Goal: Task Accomplishment & Management: Manage account settings

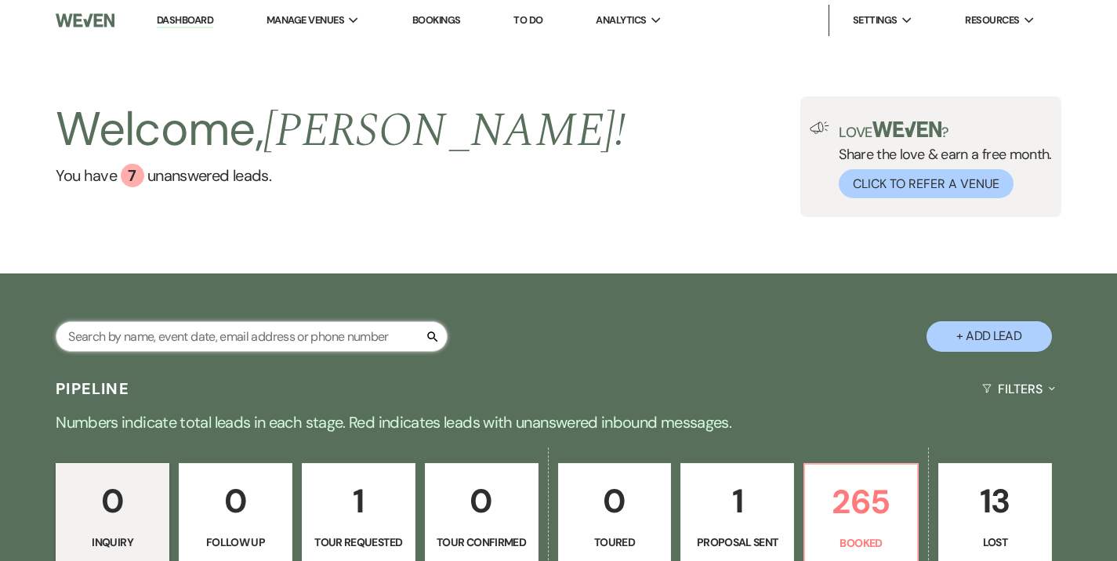
click at [236, 339] on input "text" at bounding box center [252, 336] width 392 height 31
type input "wilp"
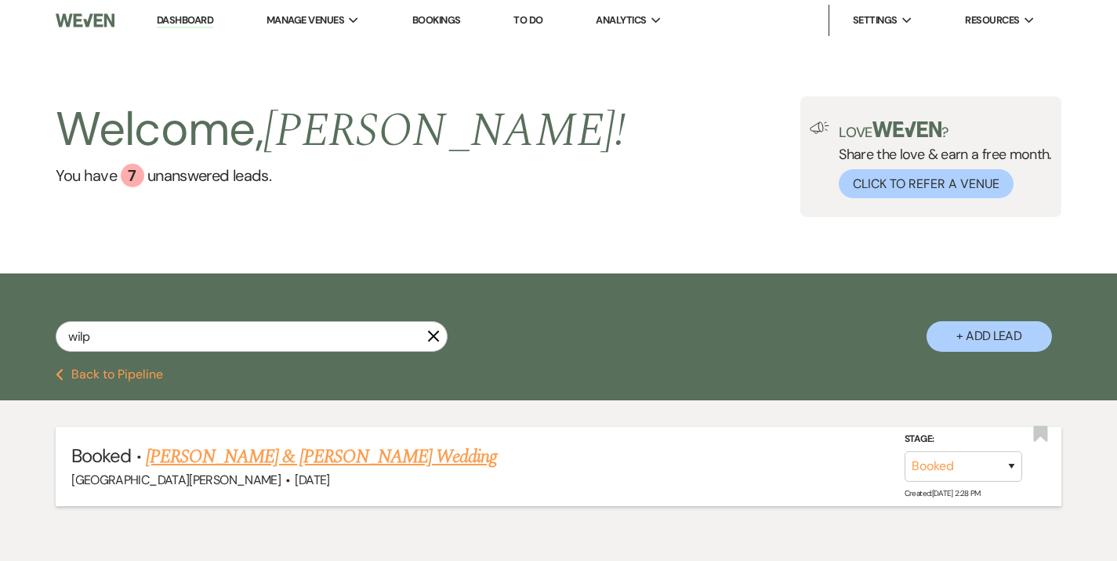
click at [295, 449] on link "Taylor Wilp & Zach Luensman's Wedding" at bounding box center [321, 457] width 351 height 28
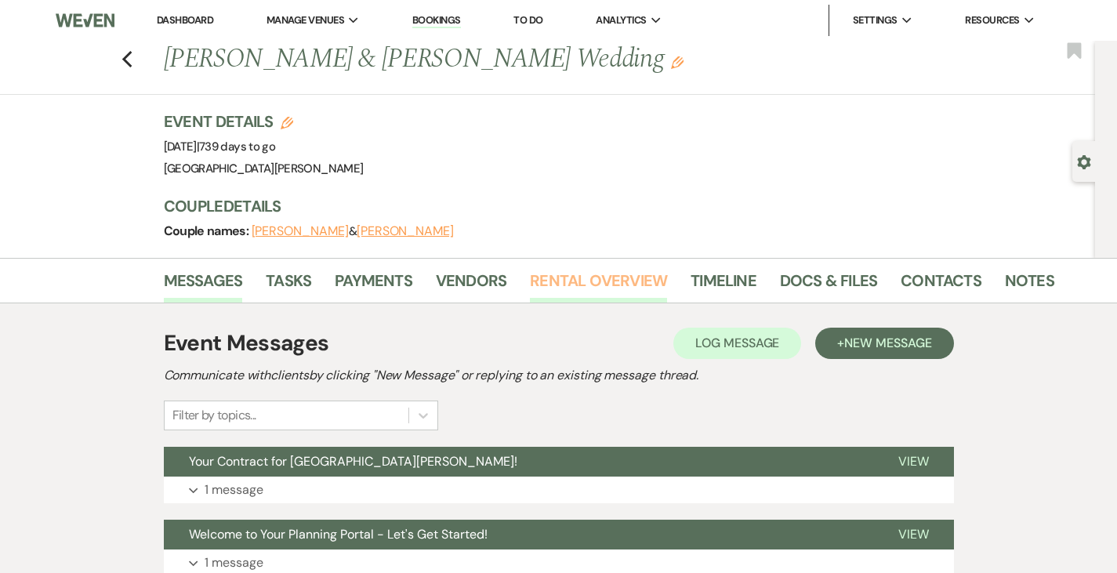
click at [530, 288] on link "Rental Overview" at bounding box center [598, 285] width 137 height 34
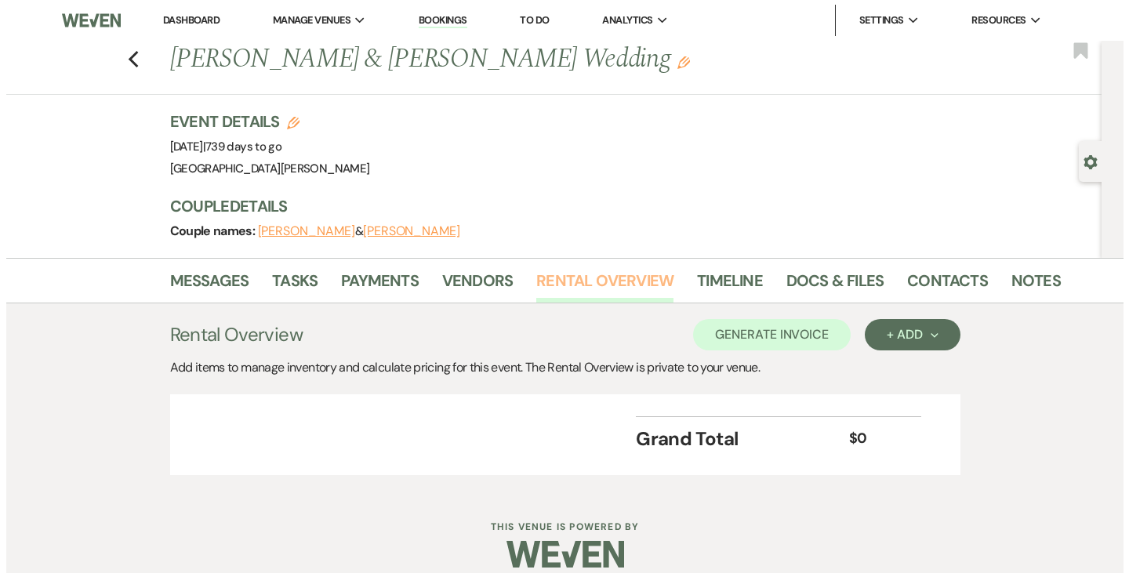
scroll to position [18, 0]
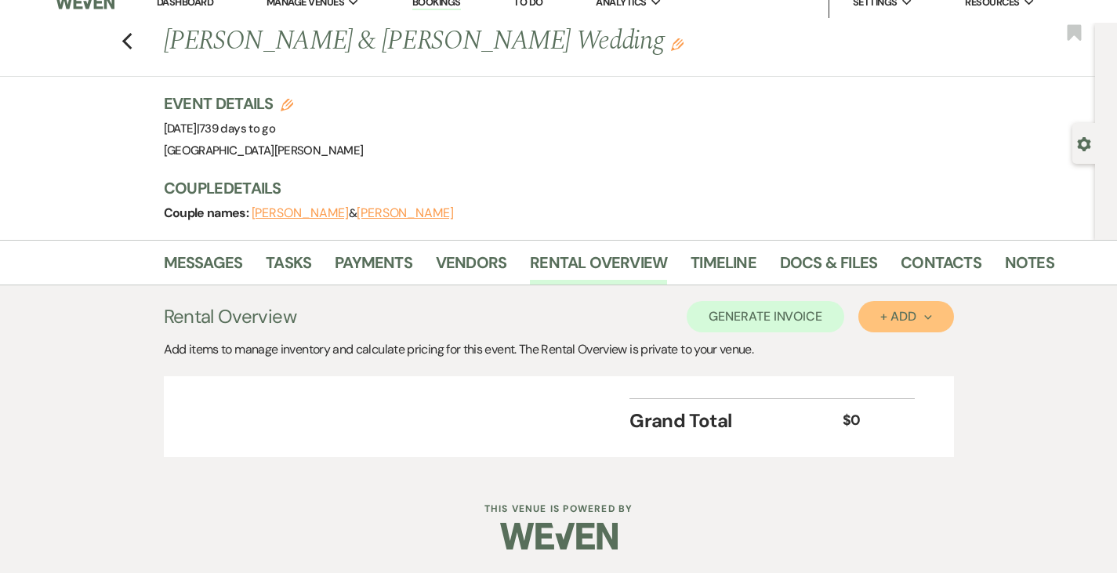
click at [953, 304] on button "+ Add Next" at bounding box center [905, 316] width 95 height 31
click at [935, 344] on button "Item" at bounding box center [897, 352] width 79 height 24
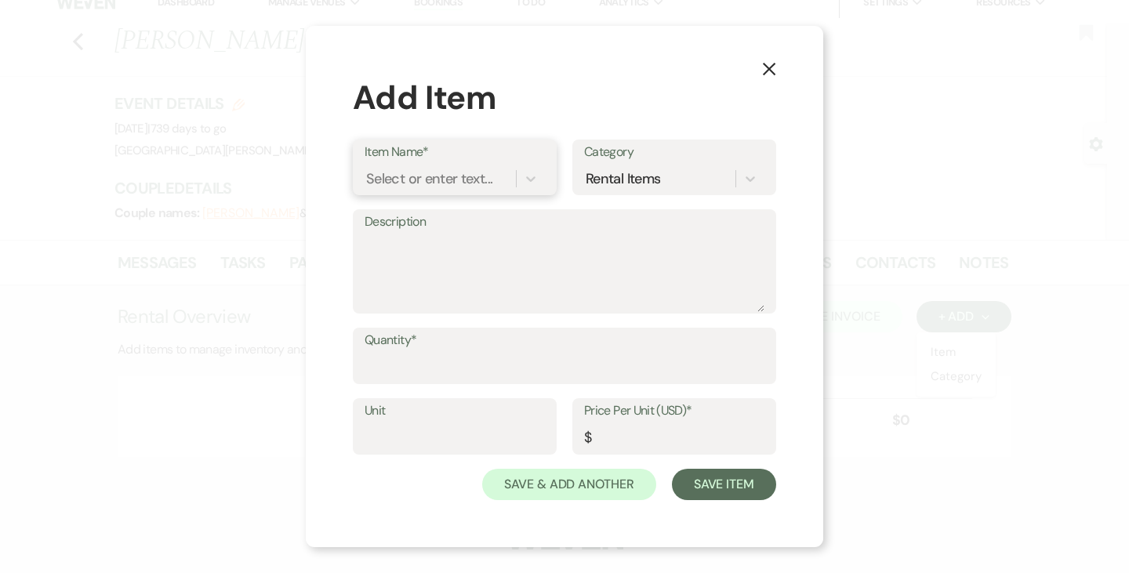
click at [433, 174] on div "Select or enter text..." at bounding box center [429, 179] width 126 height 21
type input "oct"
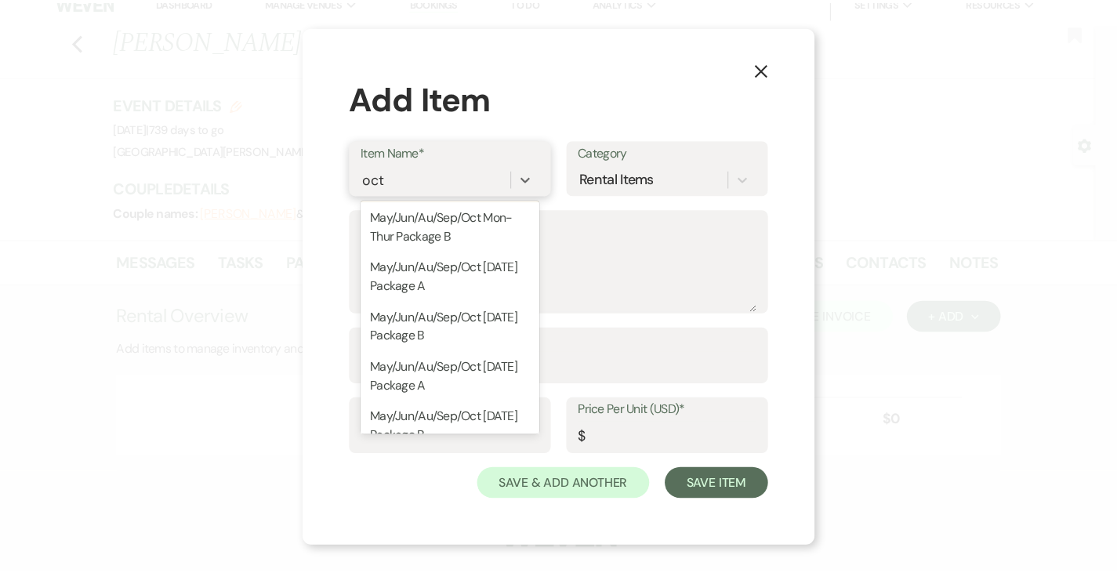
scroll to position [149, 0]
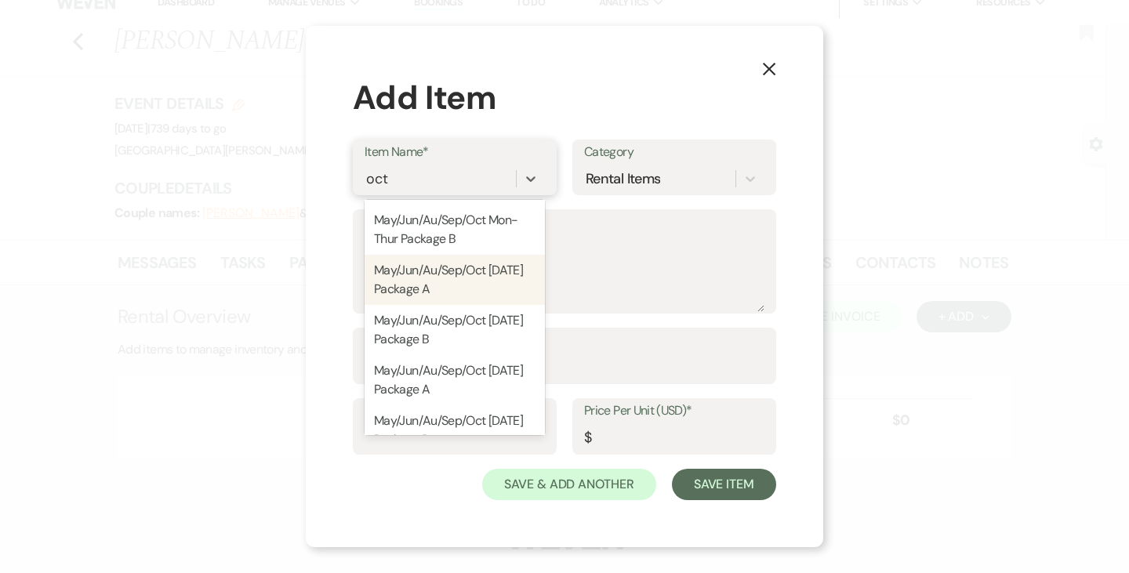
click at [432, 285] on div "May/Jun/Au/Sep/Oct Saturday Package A" at bounding box center [455, 280] width 180 height 50
type textarea "Package A Includes: - In House Wedding Coordinator - Construction of Timeline f…"
type input "1"
type input "11500"
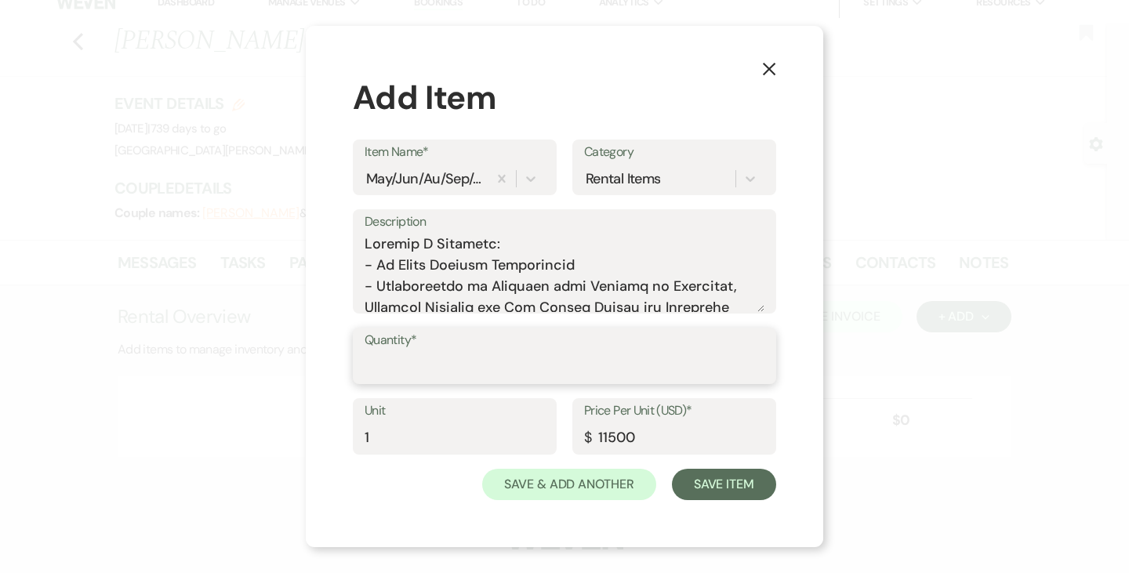
click at [422, 371] on input "Quantity*" at bounding box center [565, 367] width 400 height 31
type input "1"
click at [717, 480] on button "Save Item" at bounding box center [724, 484] width 104 height 31
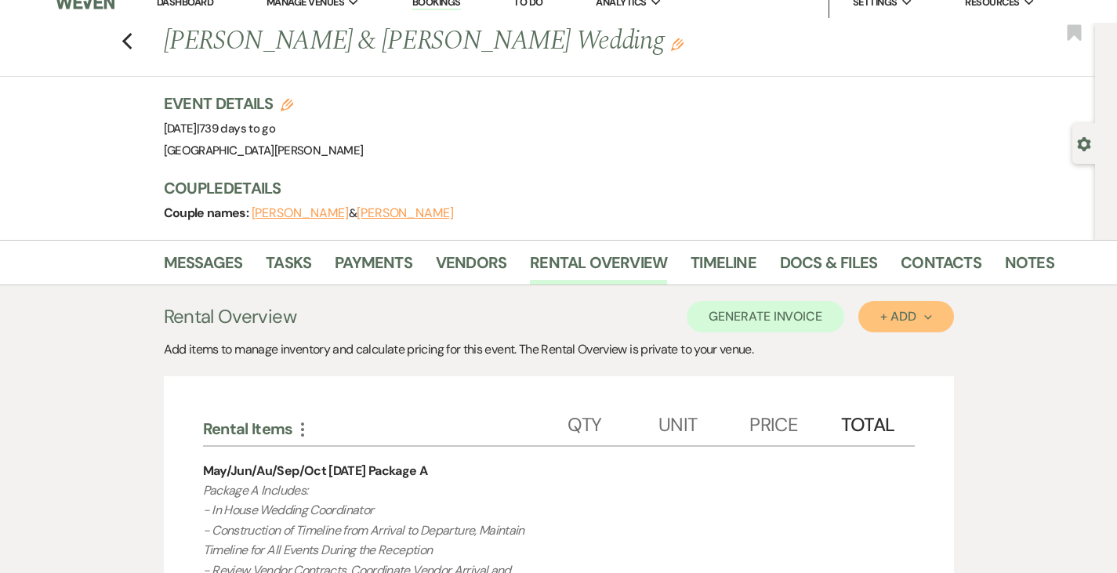
click at [931, 320] on div "+ Add Next" at bounding box center [905, 316] width 51 height 13
click at [937, 343] on button "Item" at bounding box center [897, 352] width 79 height 24
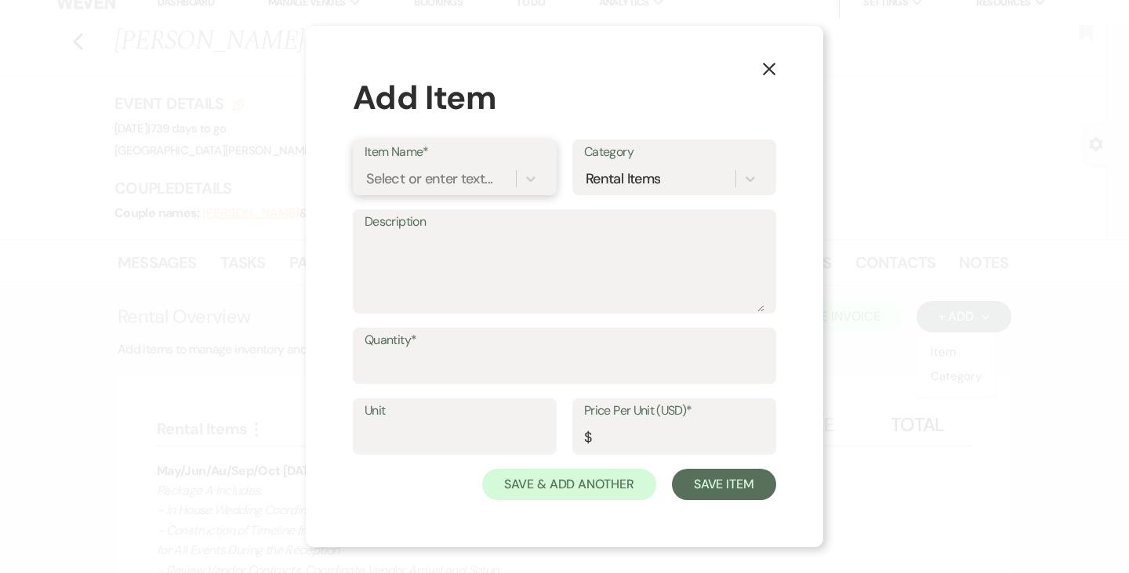
click at [421, 169] on div "Select or enter text..." at bounding box center [429, 179] width 126 height 21
type input "refund"
click at [428, 218] on div "Refundable Security Deposit" at bounding box center [455, 218] width 180 height 31
type input "1"
type input "750"
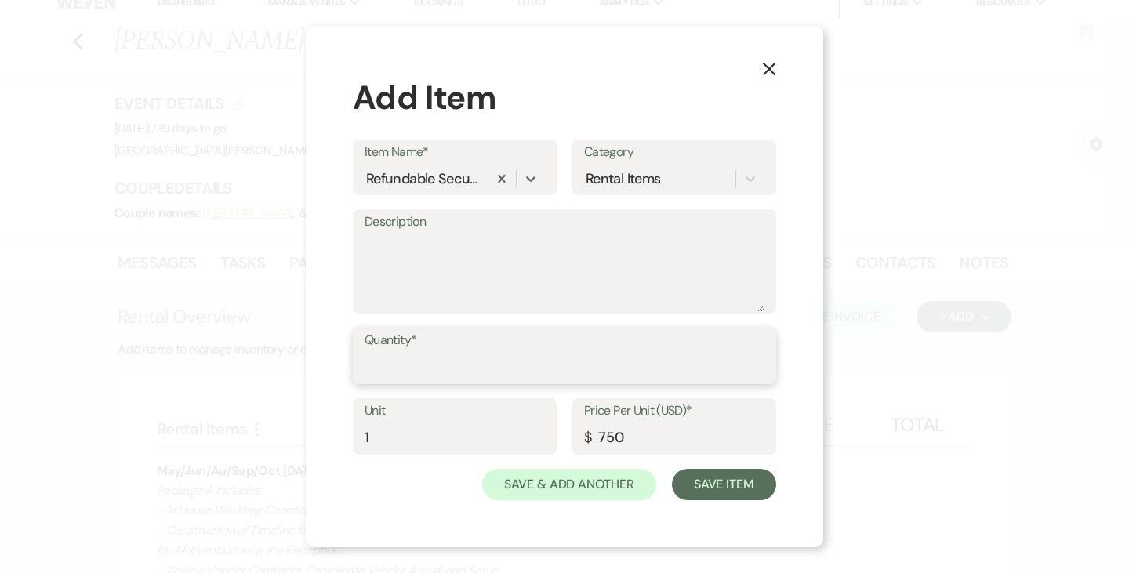
click at [446, 355] on input "Quantity*" at bounding box center [565, 367] width 400 height 31
type input "1"
click at [727, 481] on button "Save Item" at bounding box center [724, 484] width 104 height 31
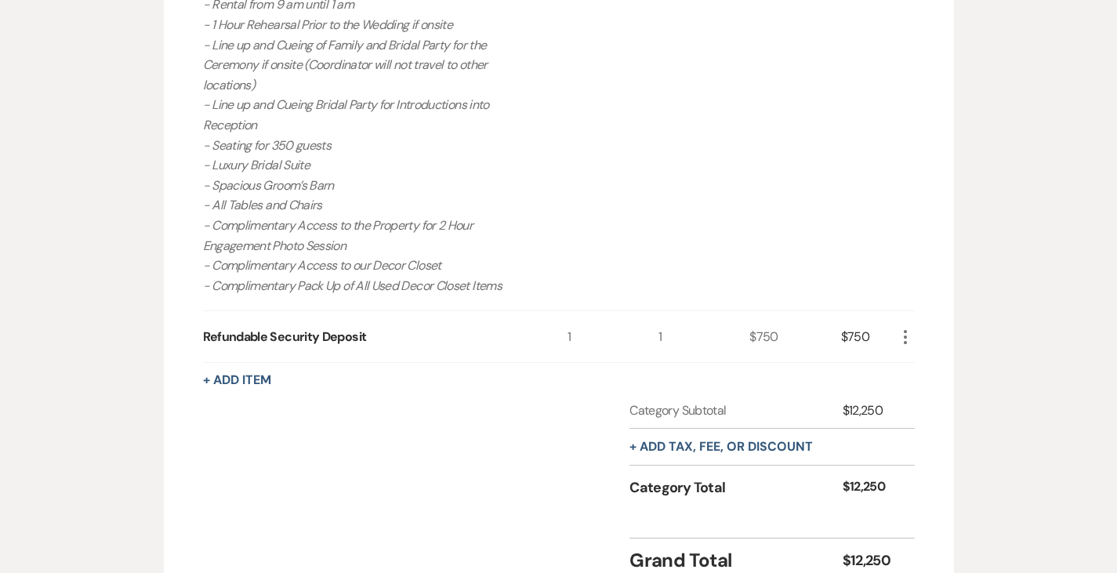
scroll to position [905, 0]
click at [718, 440] on button "+ Add tax, fee, or discount" at bounding box center [720, 446] width 183 height 13
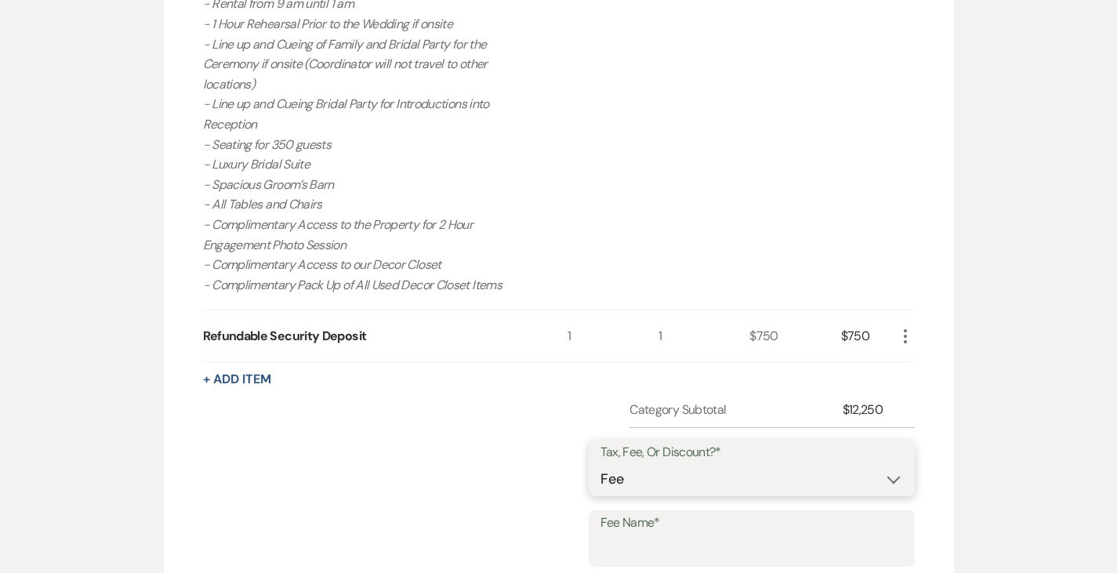
click at [718, 464] on select "Fee Discount Tax" at bounding box center [751, 479] width 303 height 31
select select "3"
click at [651, 464] on select "Fee Discount Tax" at bounding box center [751, 479] width 303 height 31
click at [694, 535] on input "Fee Name*" at bounding box center [751, 550] width 303 height 31
type input "Sales Tax"
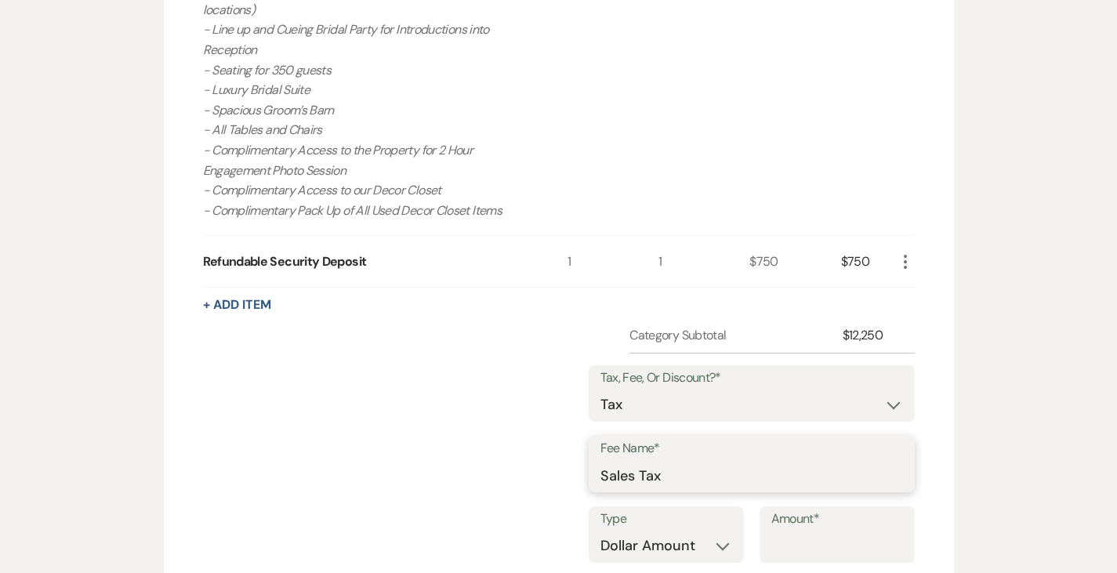
scroll to position [981, 0]
click at [694, 530] on select "Dollar Amount Percentage" at bounding box center [666, 545] width 132 height 31
select select "false"
click at [606, 530] on select "Dollar Amount Percentage" at bounding box center [666, 545] width 132 height 31
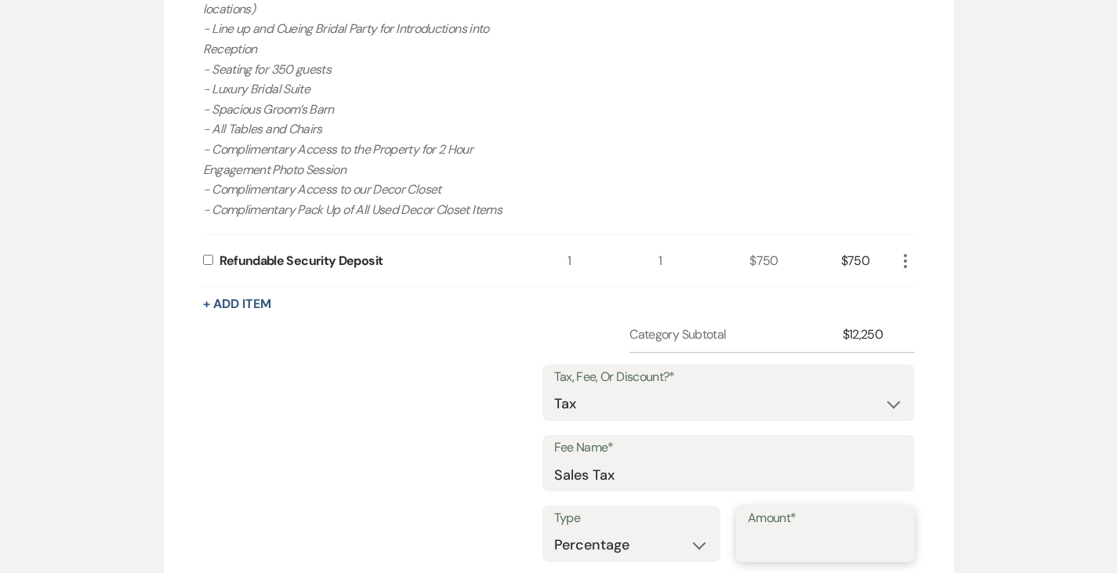
click at [878, 530] on input "Amount*" at bounding box center [825, 545] width 155 height 31
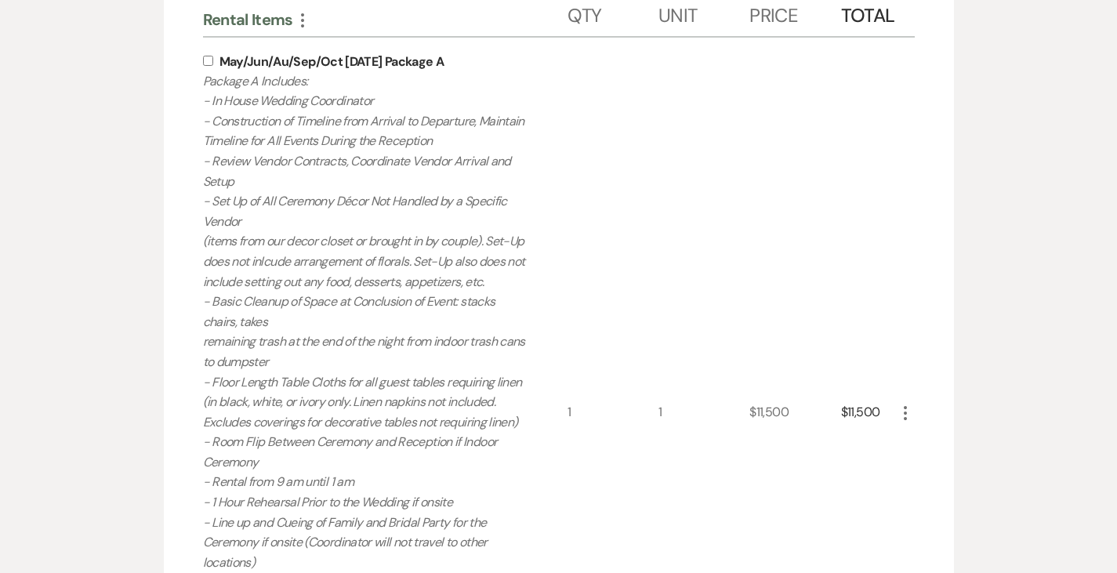
scroll to position [422, 0]
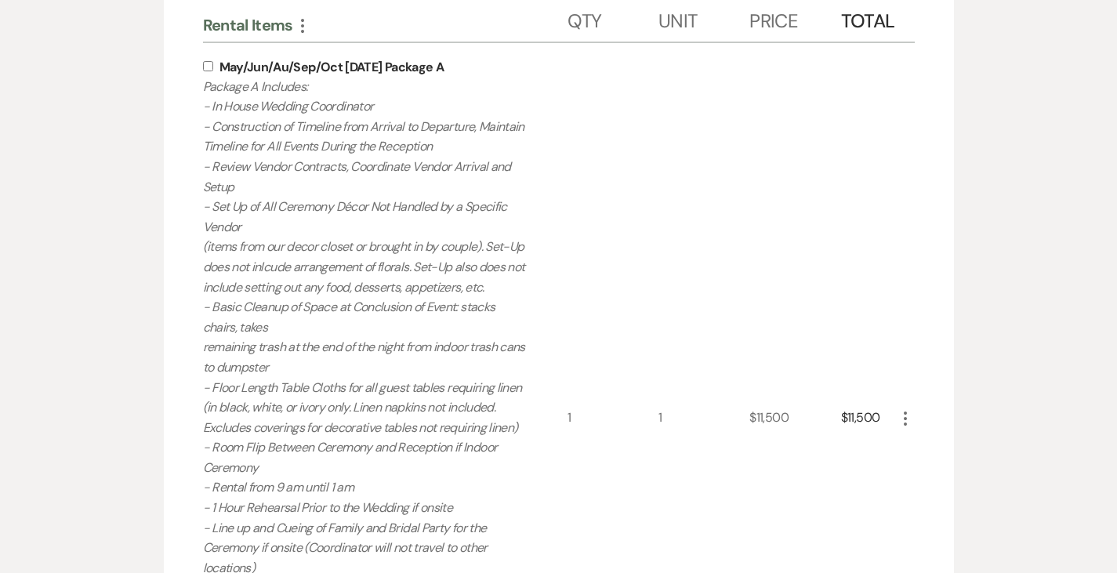
type input "6.75"
click at [203, 65] on input "checkbox" at bounding box center [208, 66] width 10 height 10
checkbox input "true"
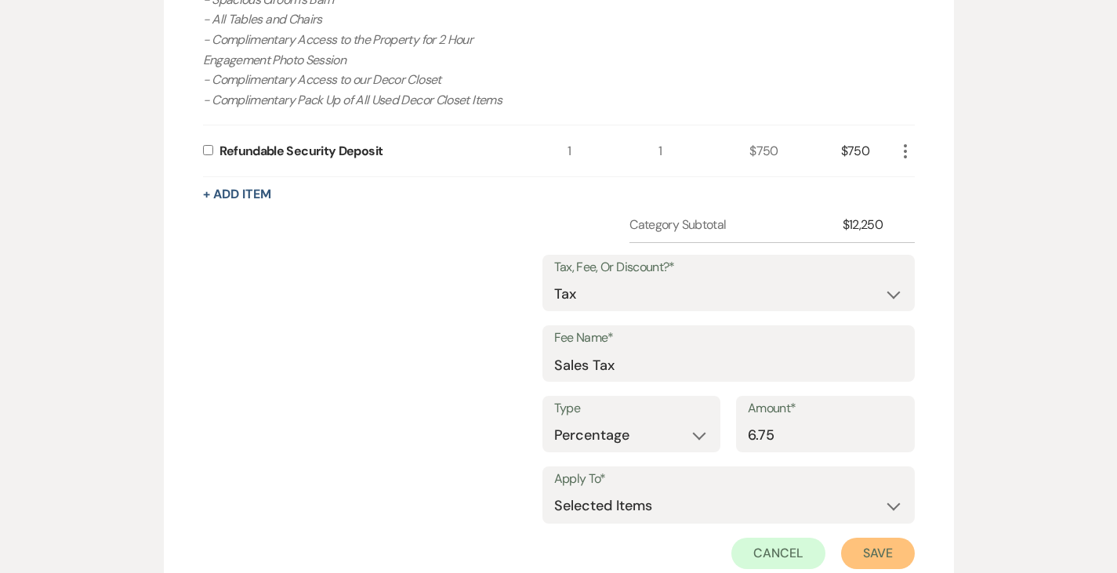
click at [915, 538] on button "Save" at bounding box center [878, 553] width 74 height 31
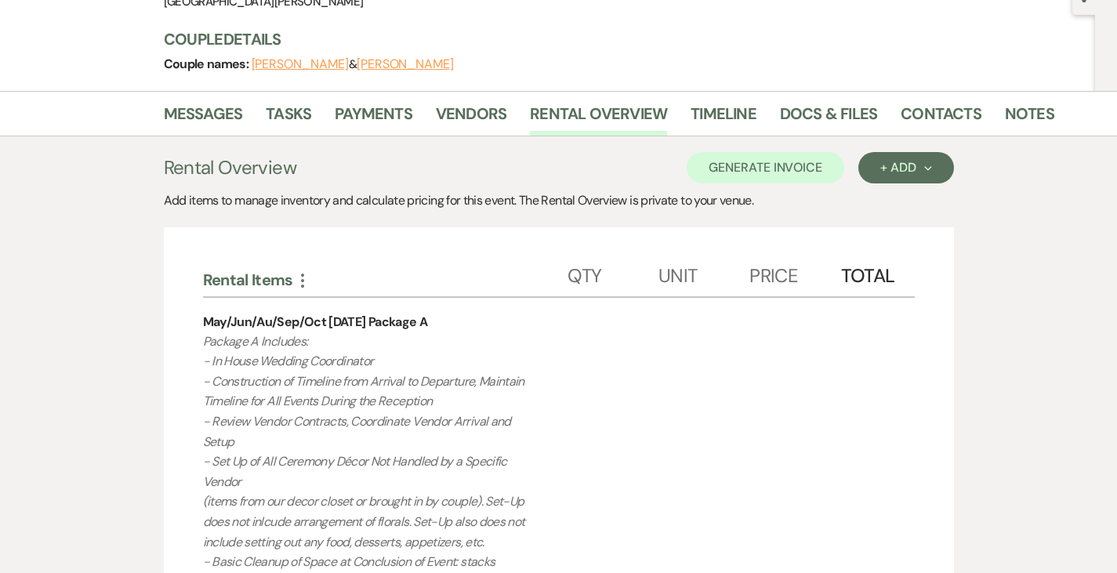
scroll to position [0, 0]
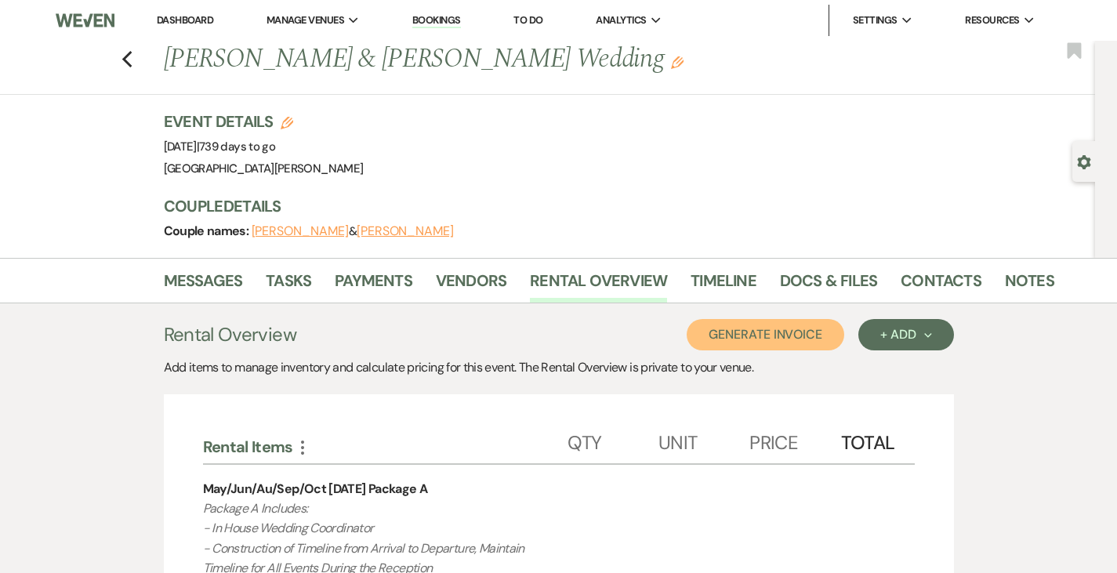
click at [844, 328] on button "Generate Invoice" at bounding box center [766, 334] width 158 height 31
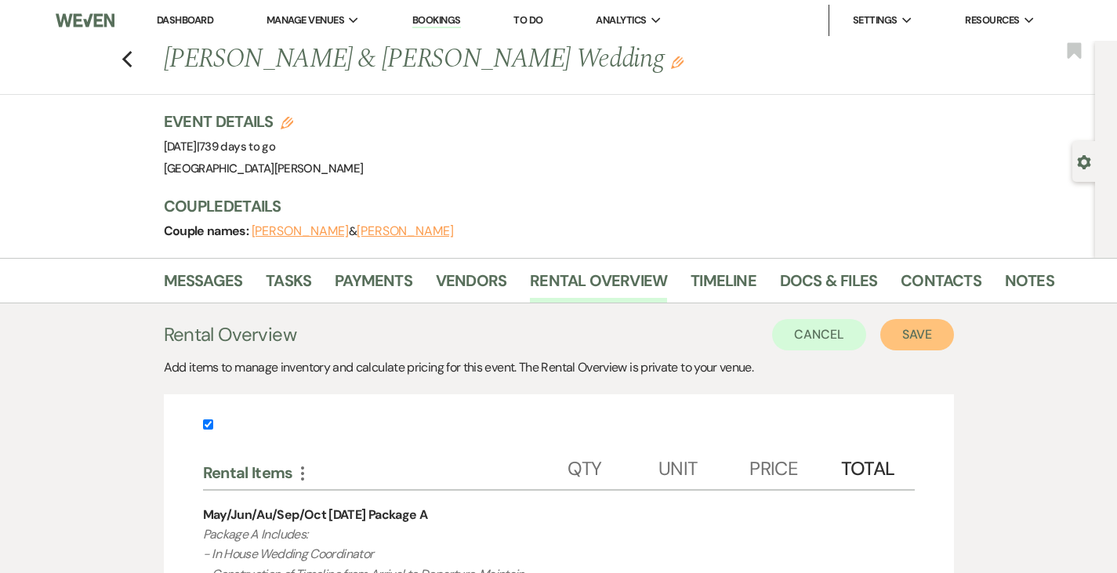
click at [954, 338] on button "Save" at bounding box center [917, 334] width 74 height 31
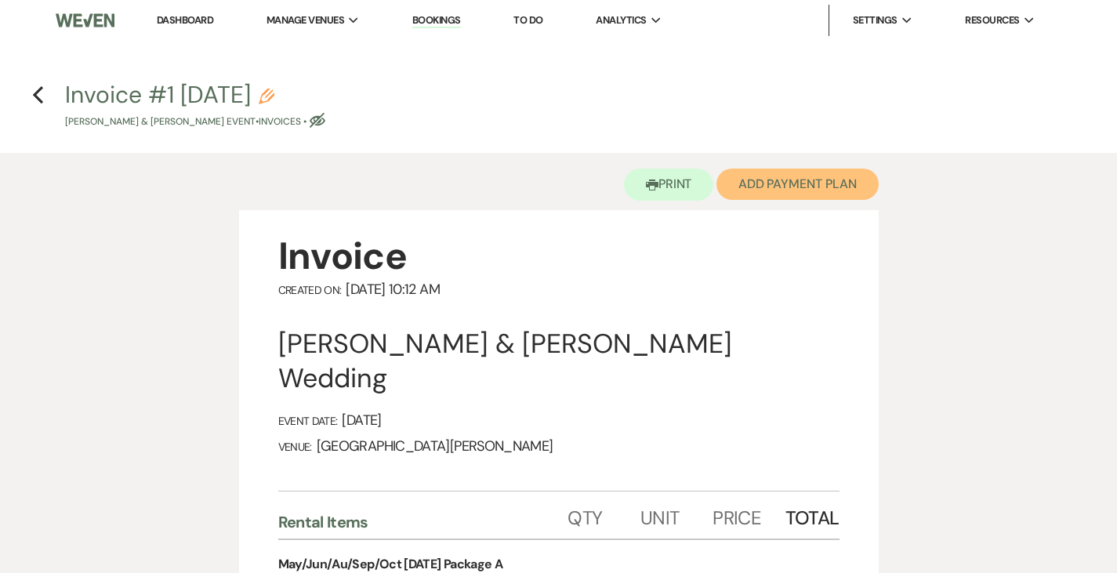
click at [790, 183] on button "Add Payment Plan" at bounding box center [797, 184] width 162 height 31
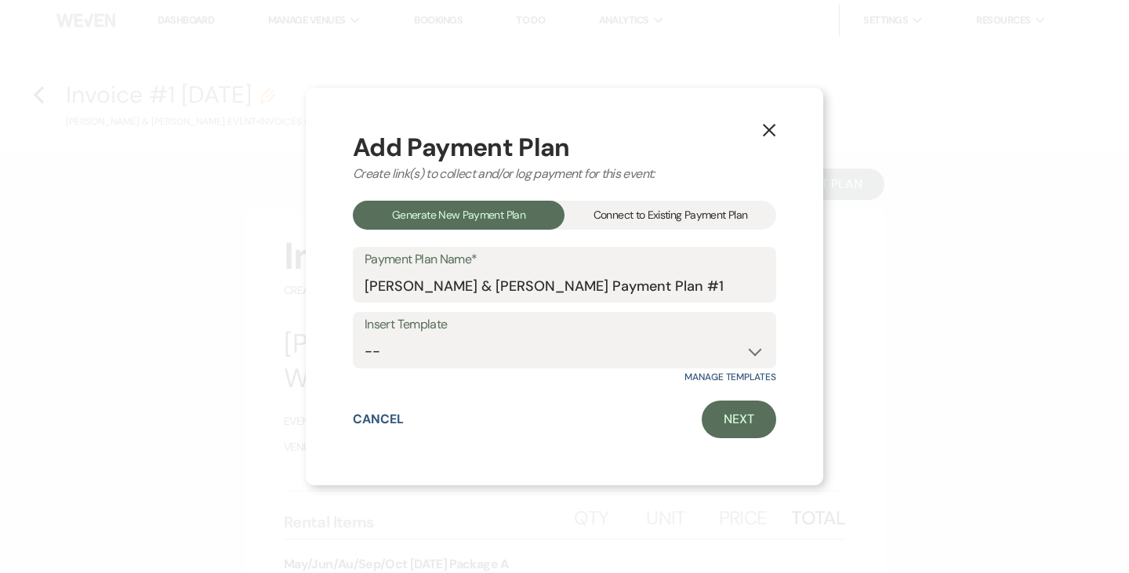
click at [644, 209] on div "Connect to Existing Payment Plan" at bounding box center [670, 215] width 212 height 29
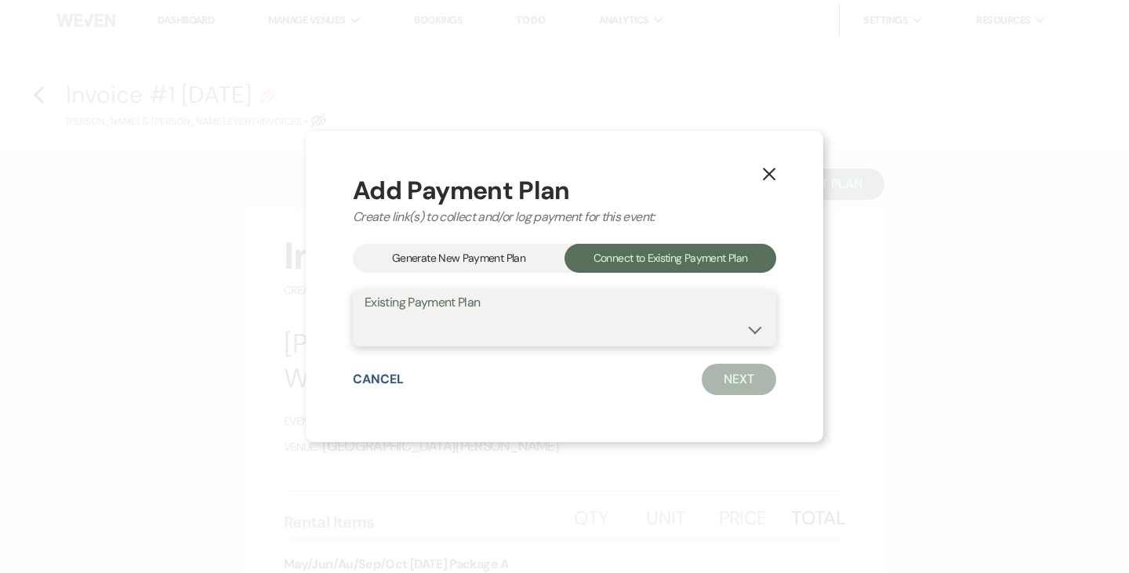
click at [595, 336] on select at bounding box center [565, 329] width 400 height 31
click at [365, 314] on select at bounding box center [565, 329] width 400 height 31
click at [480, 254] on div "Generate New Payment Plan" at bounding box center [459, 258] width 212 height 29
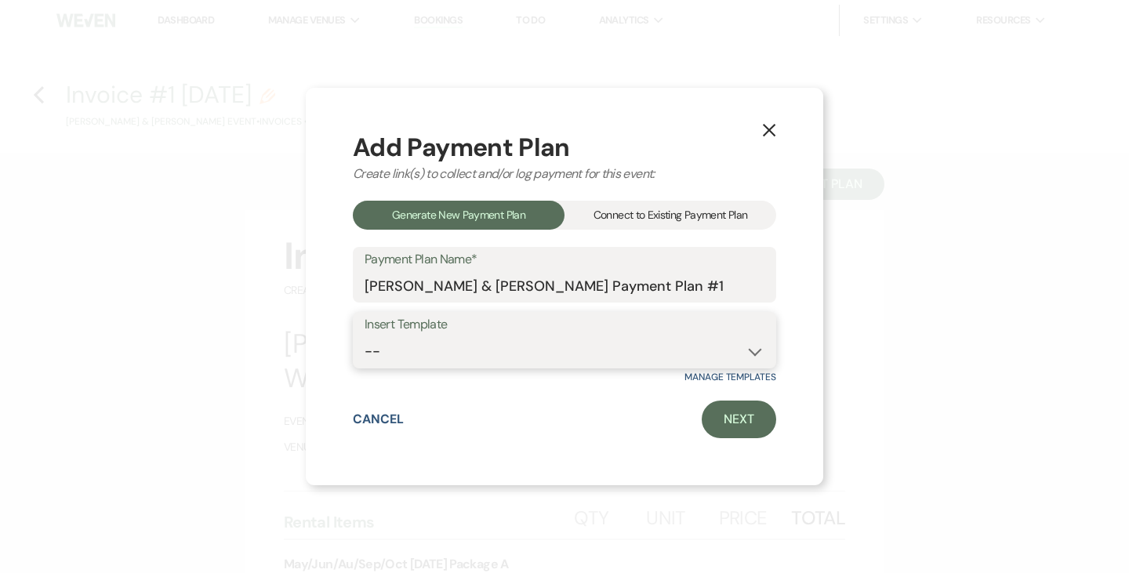
click at [553, 358] on select "-- Regular Plan: deposit, 3 payments, security deposit" at bounding box center [565, 351] width 400 height 31
select select "332"
click at [365, 336] on select "-- Regular Plan: deposit, 3 payments, security deposit" at bounding box center [565, 351] width 400 height 31
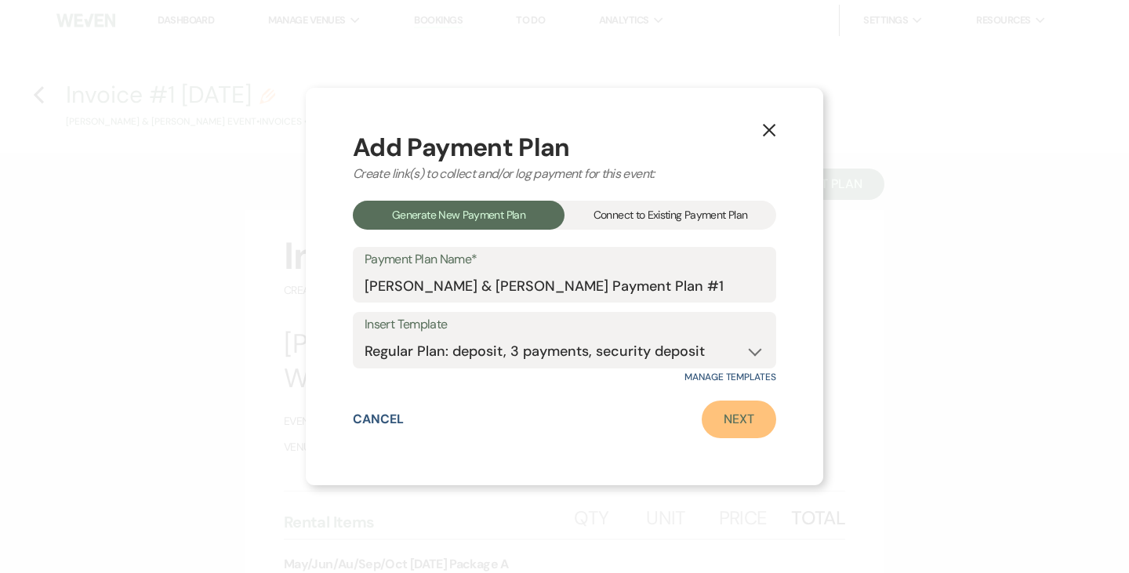
click at [740, 430] on link "Next" at bounding box center [739, 420] width 74 height 38
select select "28917"
select select "2"
select select "flat"
select select "true"
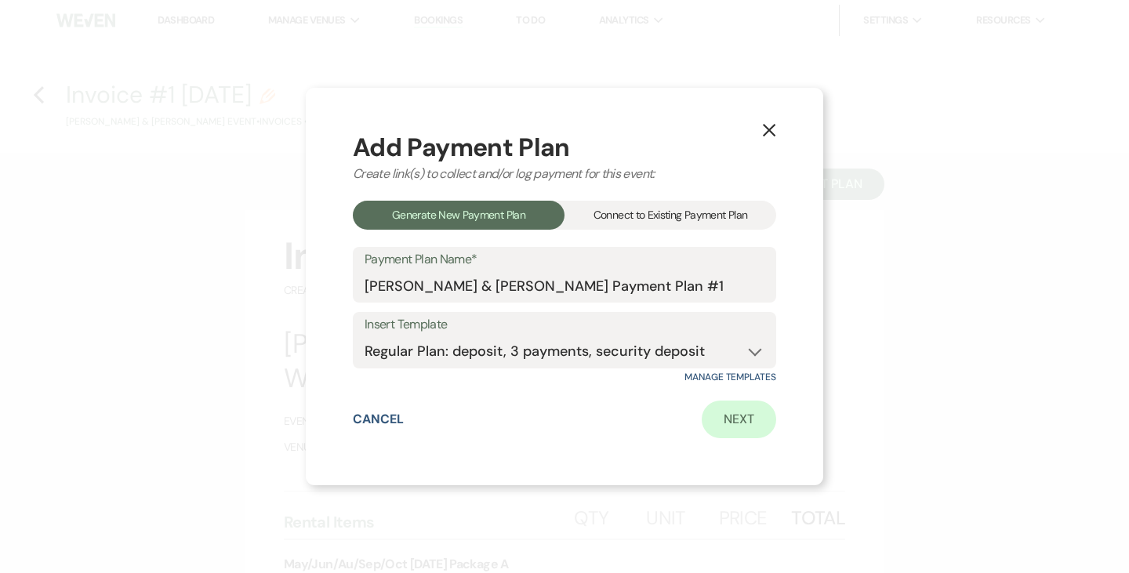
select select "client"
select select "days"
select select "2"
select select "percentage"
select select "true"
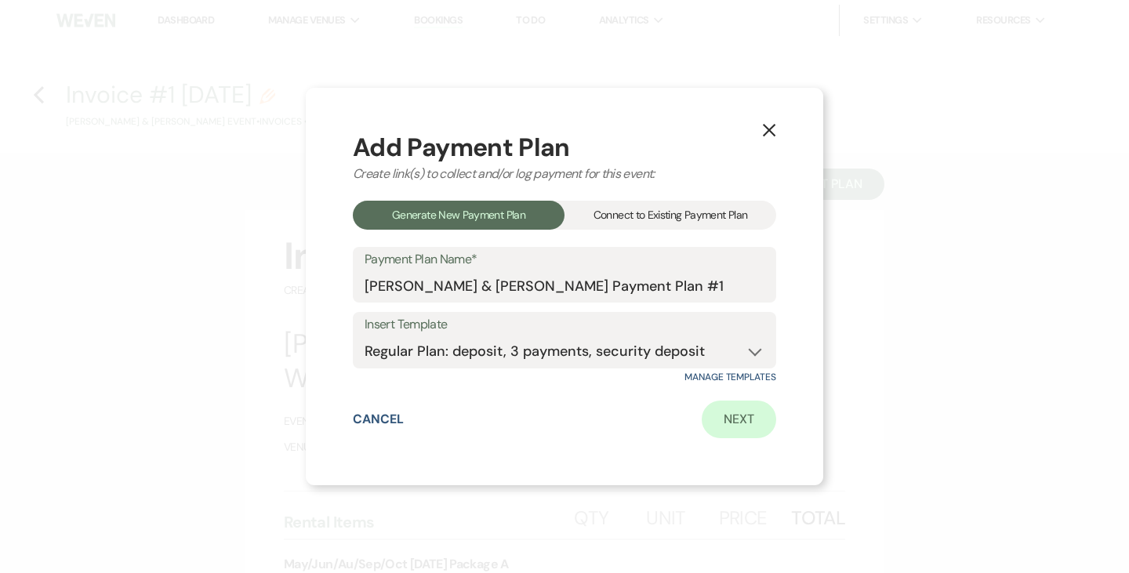
select select "client"
select select "months"
select select "client"
select select "days"
select select "client"
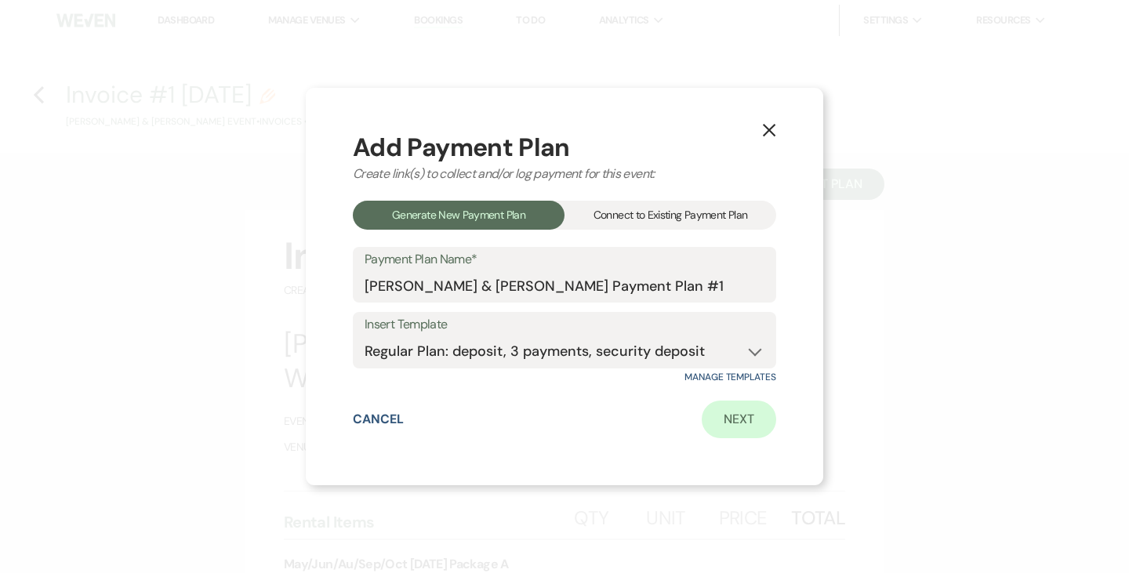
select select "weeks"
select select "2"
select select "percentage"
select select "true"
select select "client"
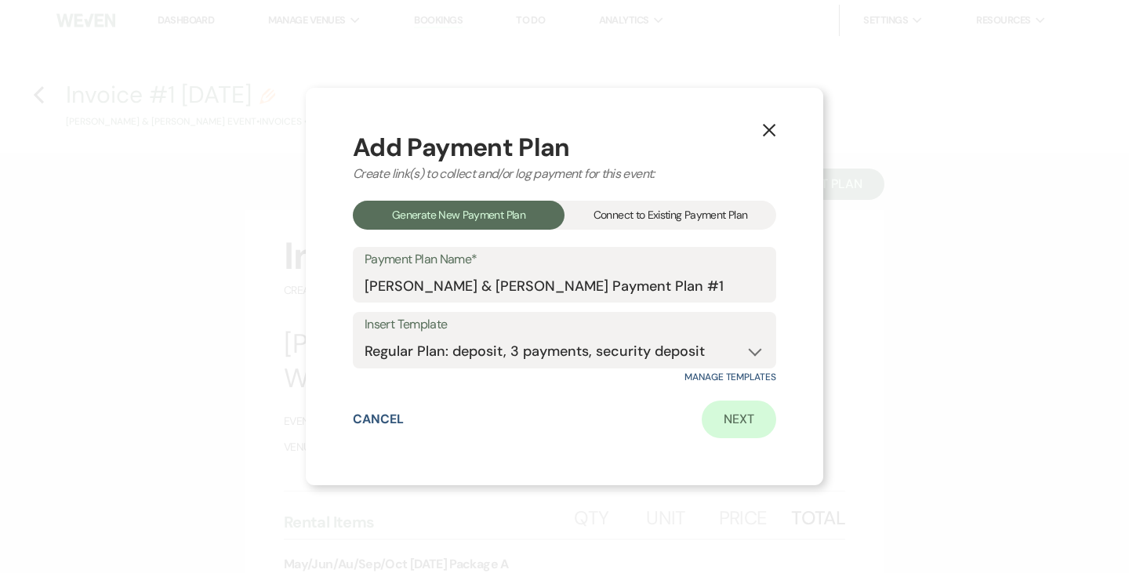
select select "months"
select select "client"
select select "weeks"
select select "client"
select select "days"
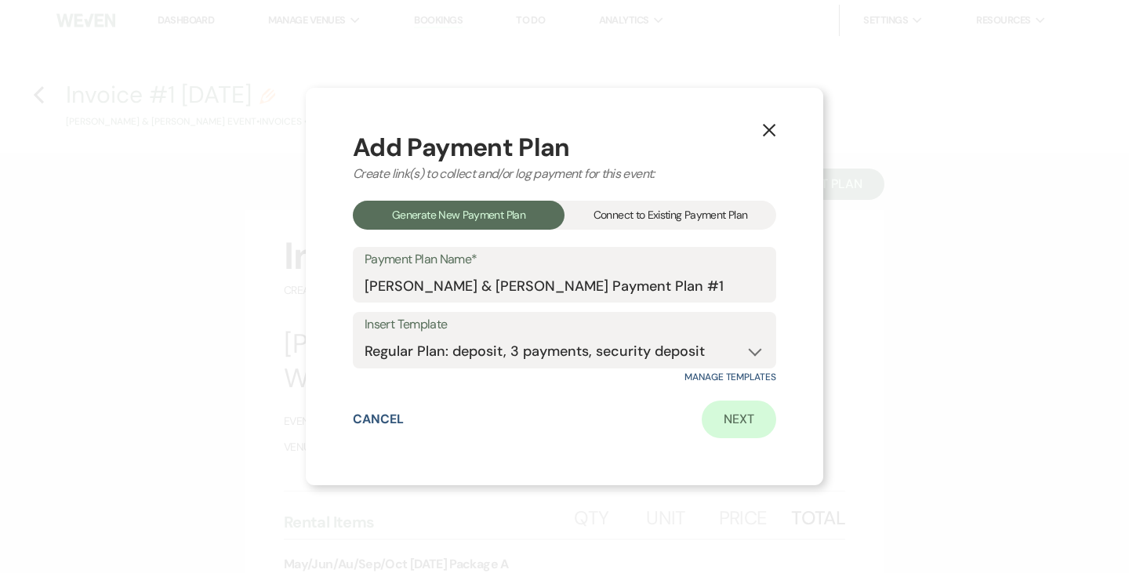
select select "2"
select select "percentage"
select select "true"
select select "client"
select select "weeks"
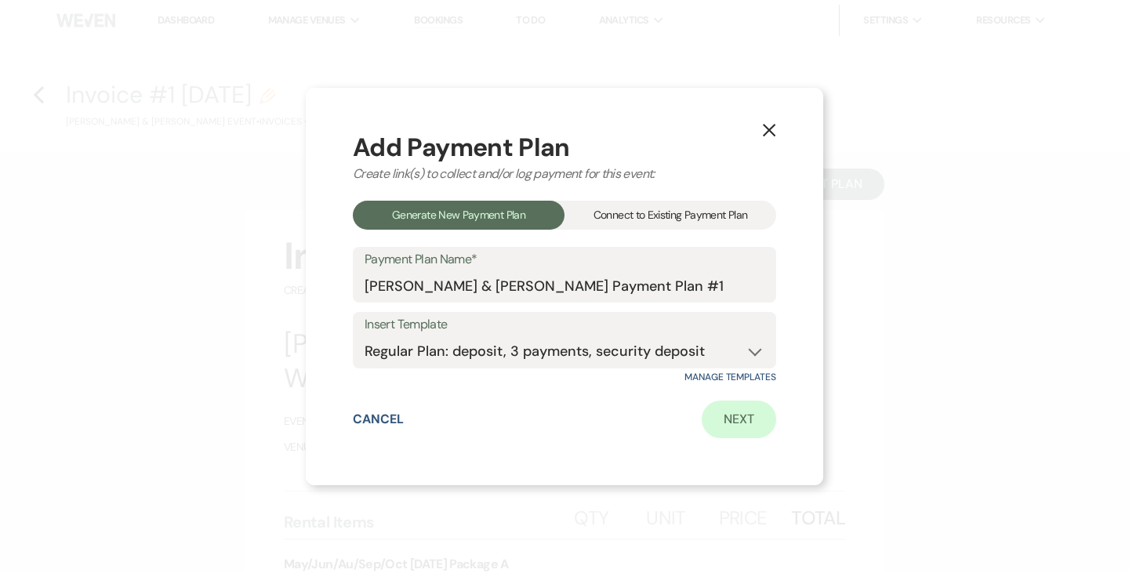
select select "client"
select select "months"
select select "client"
select select "days"
select select "2"
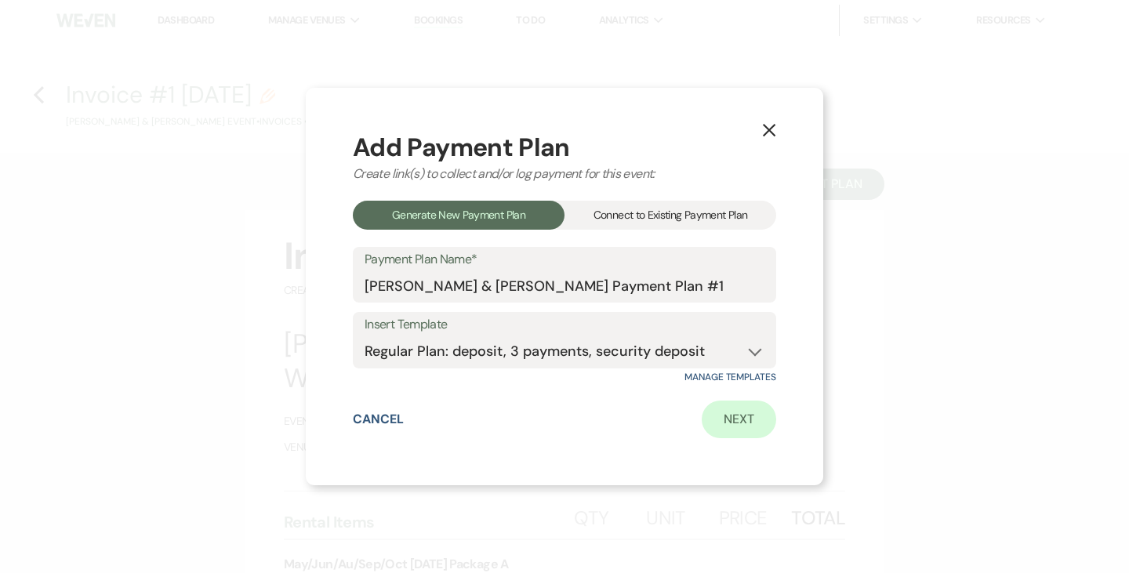
select select "flat"
select select "true"
select select "client"
select select "weeks"
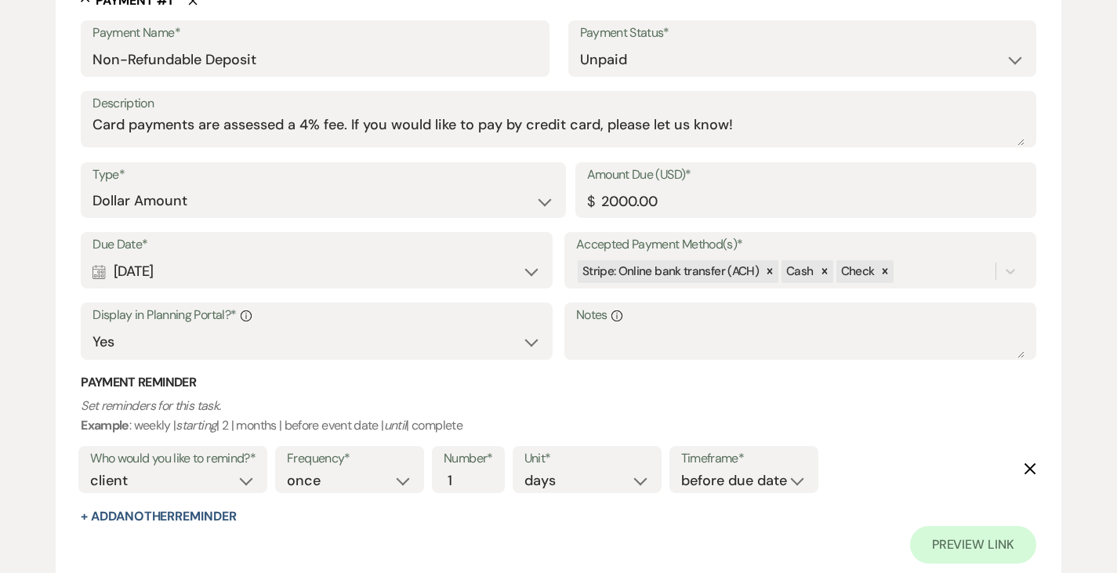
scroll to position [457, 0]
click at [459, 276] on div "Calendar Sep 24, 2025 Expand" at bounding box center [316, 271] width 448 height 31
select select "week"
select select "afterBookedDate"
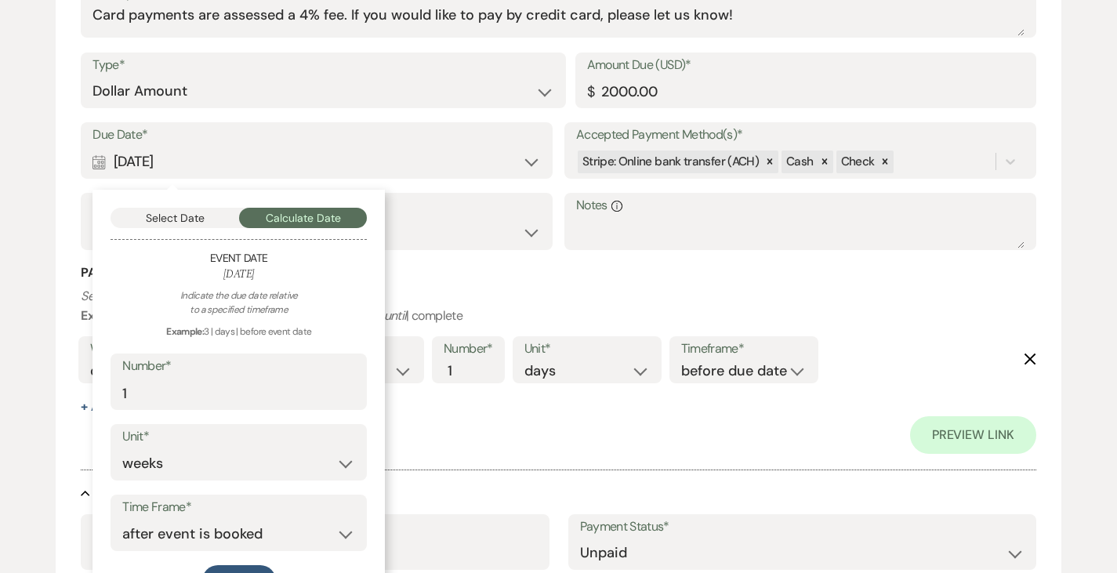
scroll to position [567, 0]
click at [183, 220] on button "Select Date" at bounding box center [175, 217] width 129 height 20
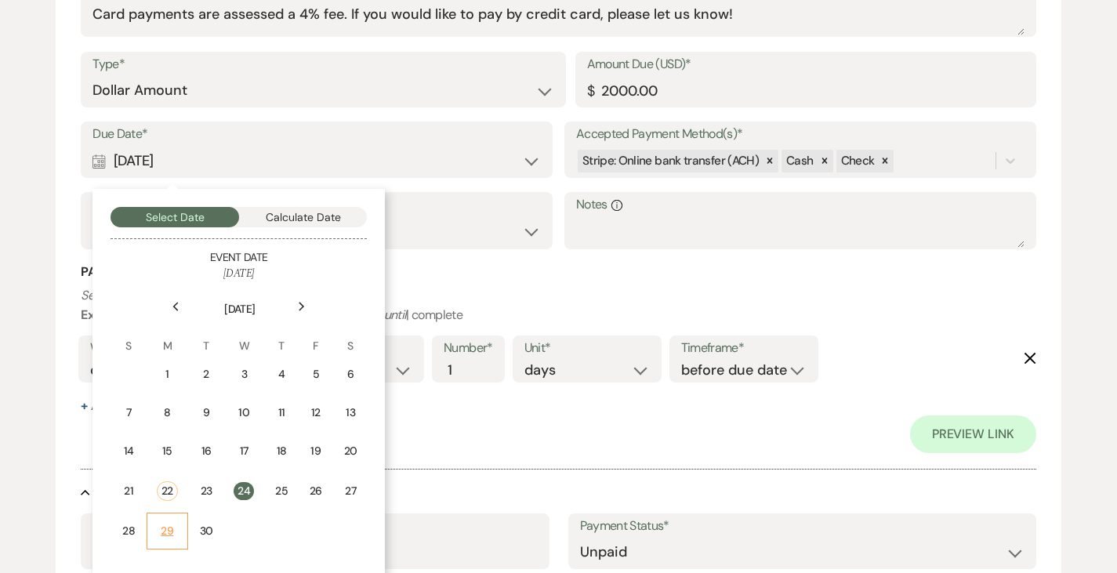
click at [174, 531] on div "29" at bounding box center [167, 531] width 21 height 16
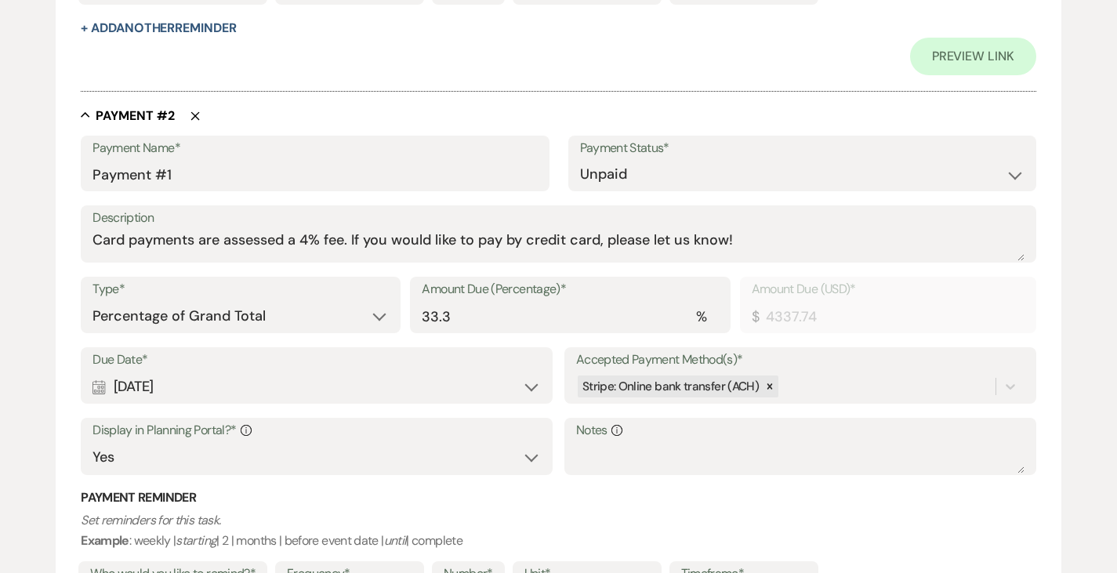
scroll to position [945, 0]
click at [230, 311] on select "Dollar Amount Percentage of Grand Total" at bounding box center [240, 315] width 296 height 31
select select "flat"
click at [92, 300] on select "Dollar Amount Percentage of Grand Total" at bounding box center [240, 315] width 296 height 31
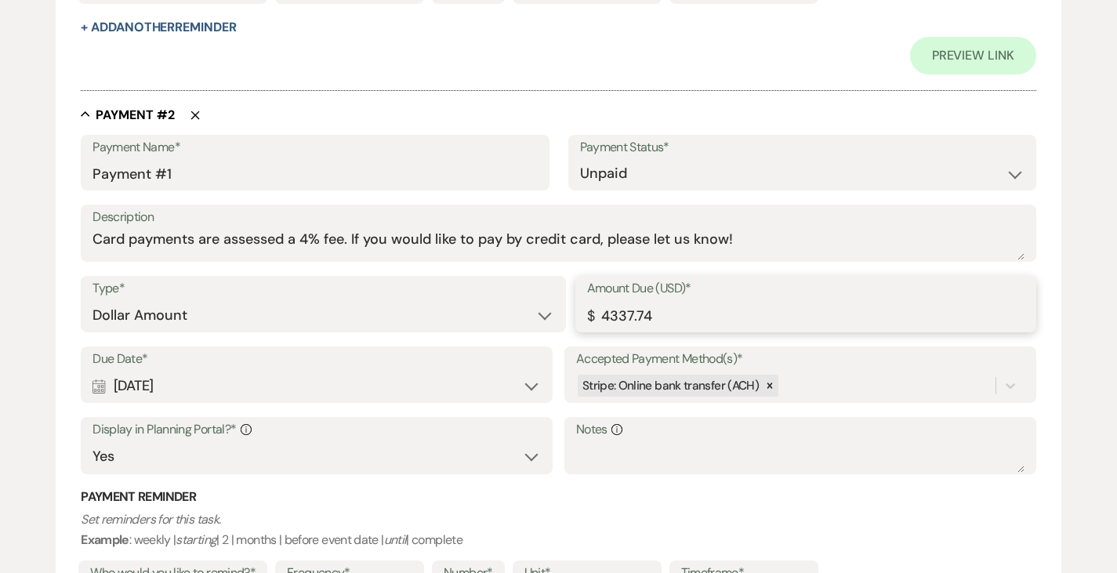
click at [633, 315] on input "4337.74" at bounding box center [805, 315] width 437 height 31
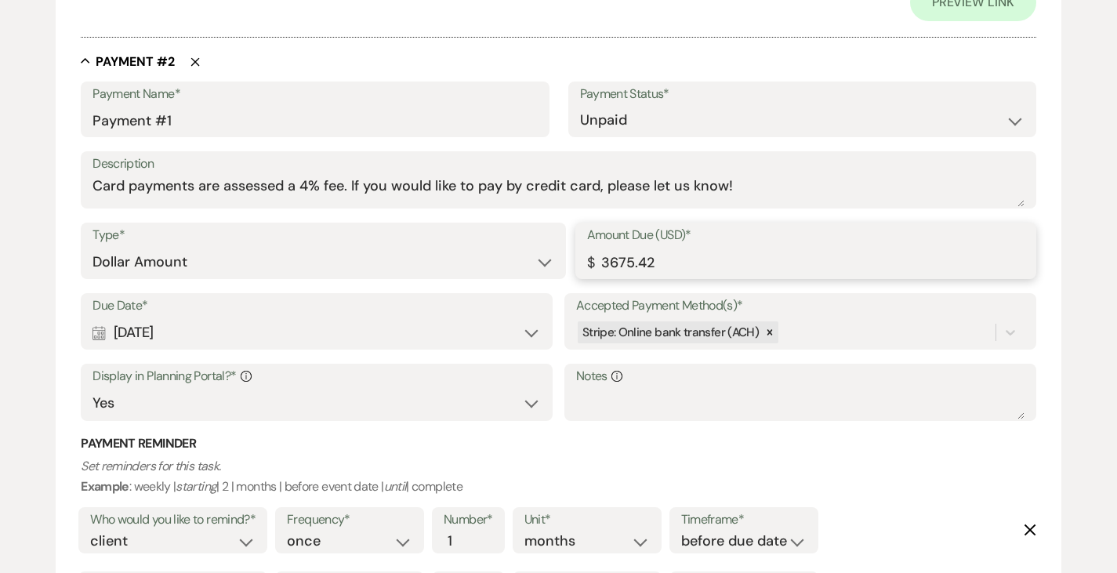
scroll to position [1021, 0]
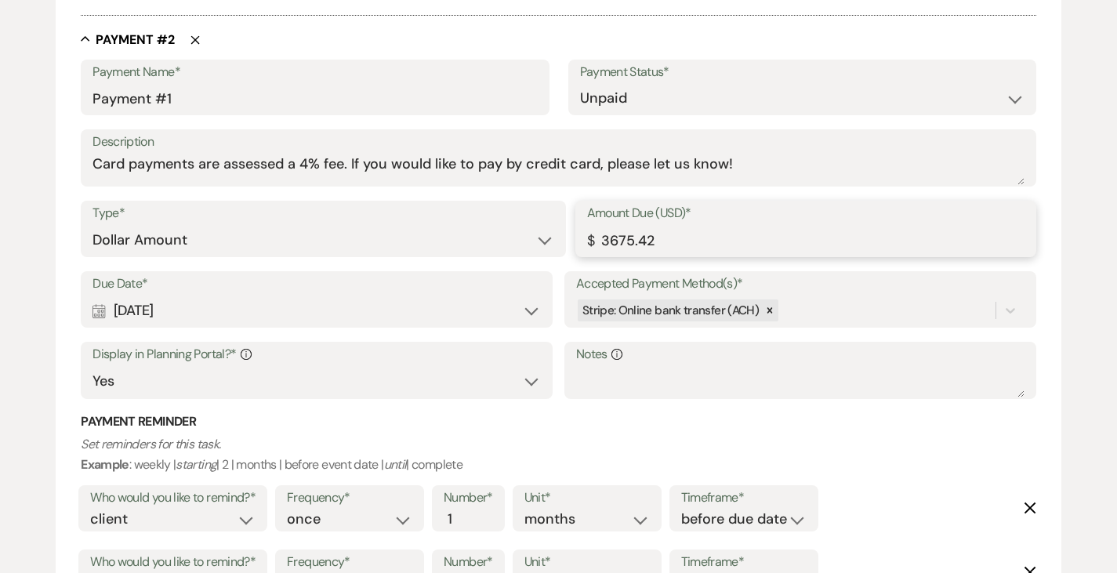
type input "3675.42"
click at [277, 308] on div "Calendar Dec 17, 2025 Expand" at bounding box center [316, 311] width 448 height 31
select select "month"
select select "afterBookedDate"
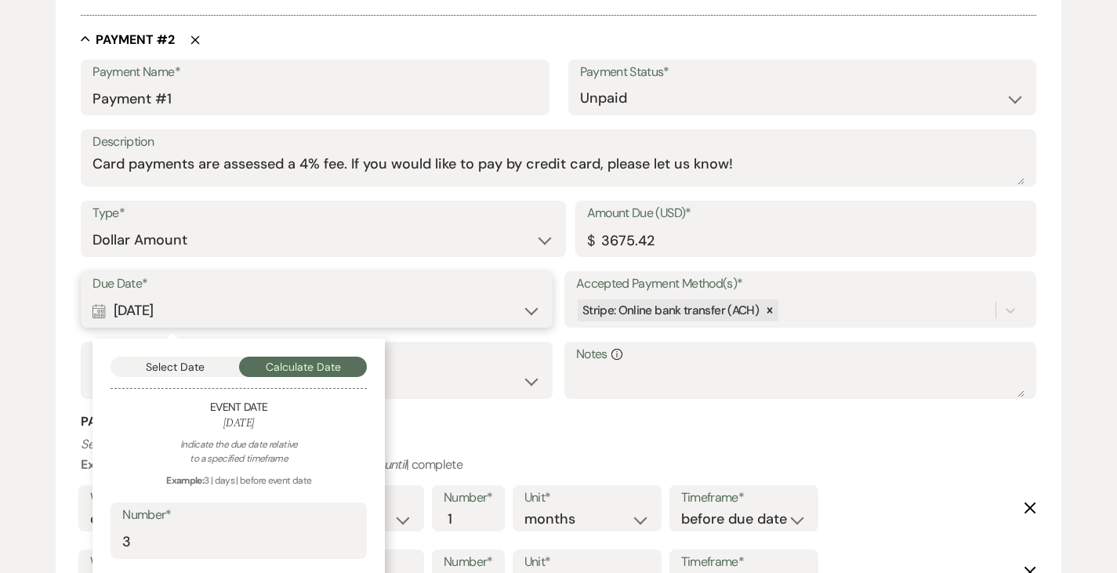
click at [171, 359] on button "Select Date" at bounding box center [175, 367] width 129 height 20
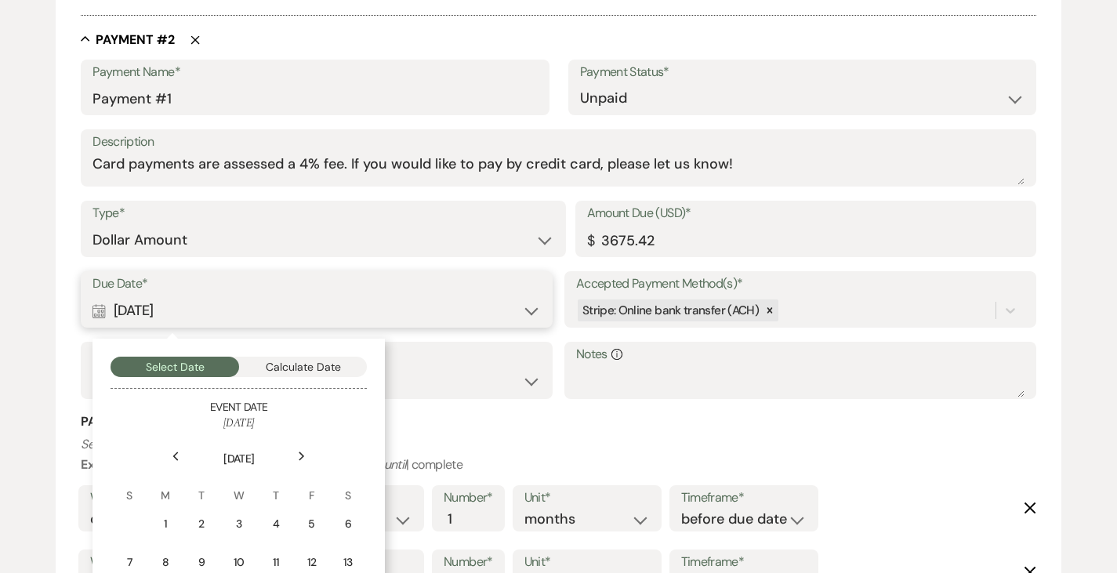
scroll to position [1093, 0]
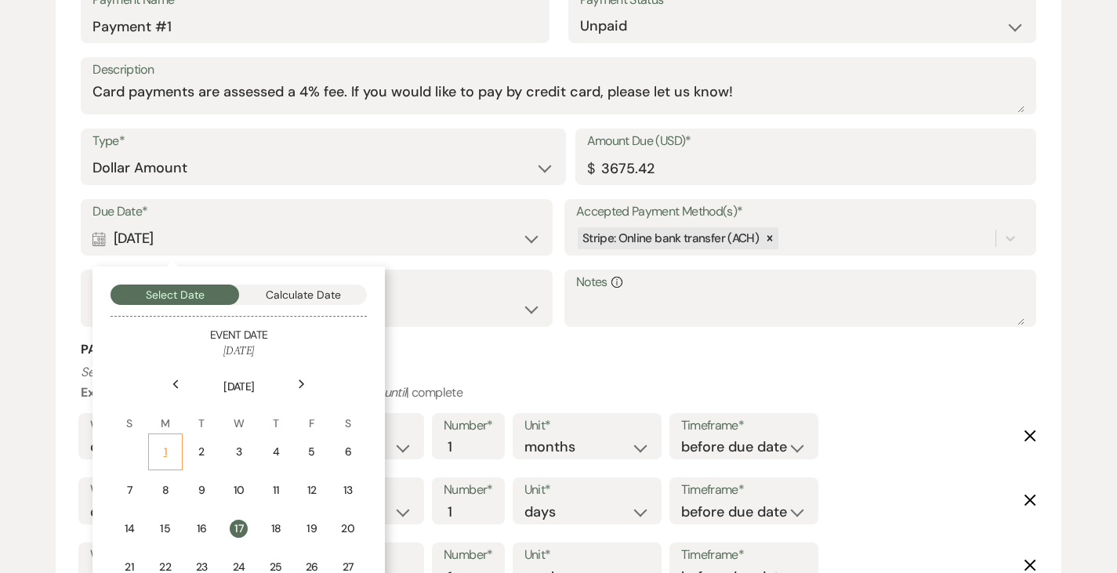
click at [156, 453] on td "1" at bounding box center [165, 451] width 34 height 37
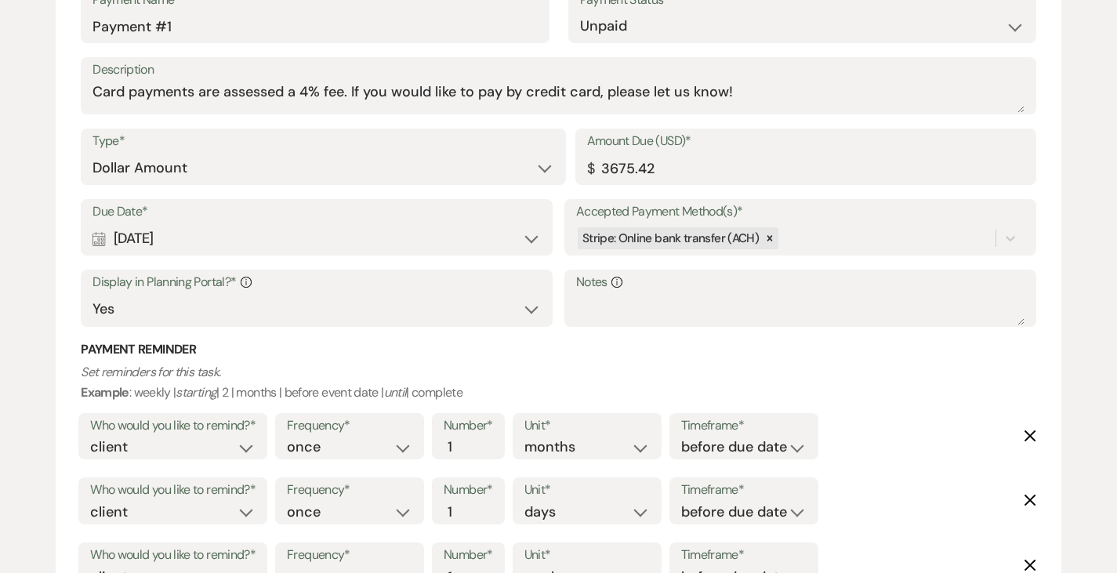
scroll to position [1290, 0]
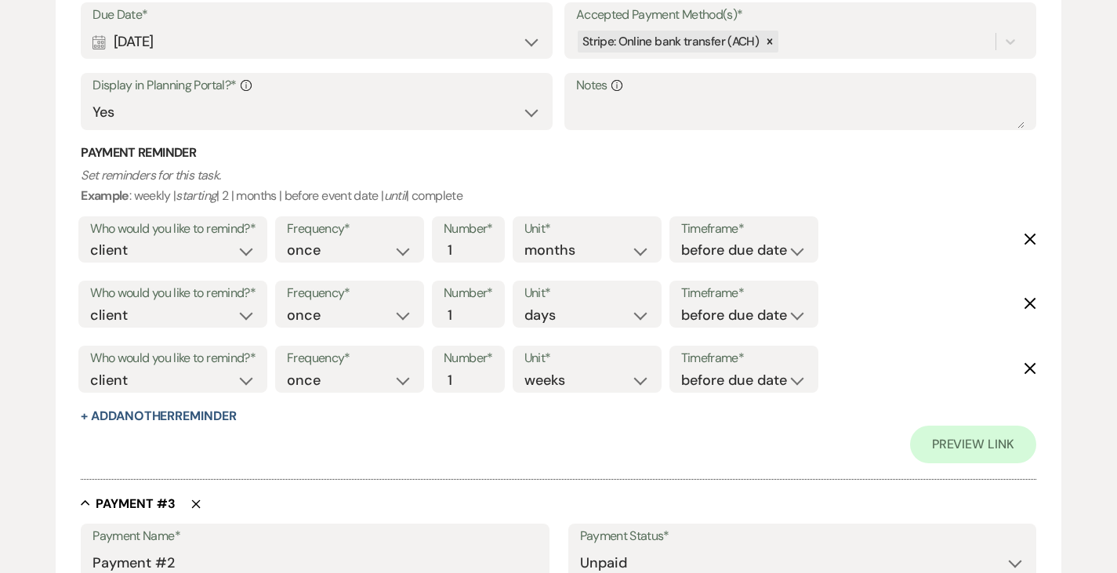
click at [1030, 239] on use "button" at bounding box center [1031, 239] width 12 height 12
select select "days"
select select "weeks"
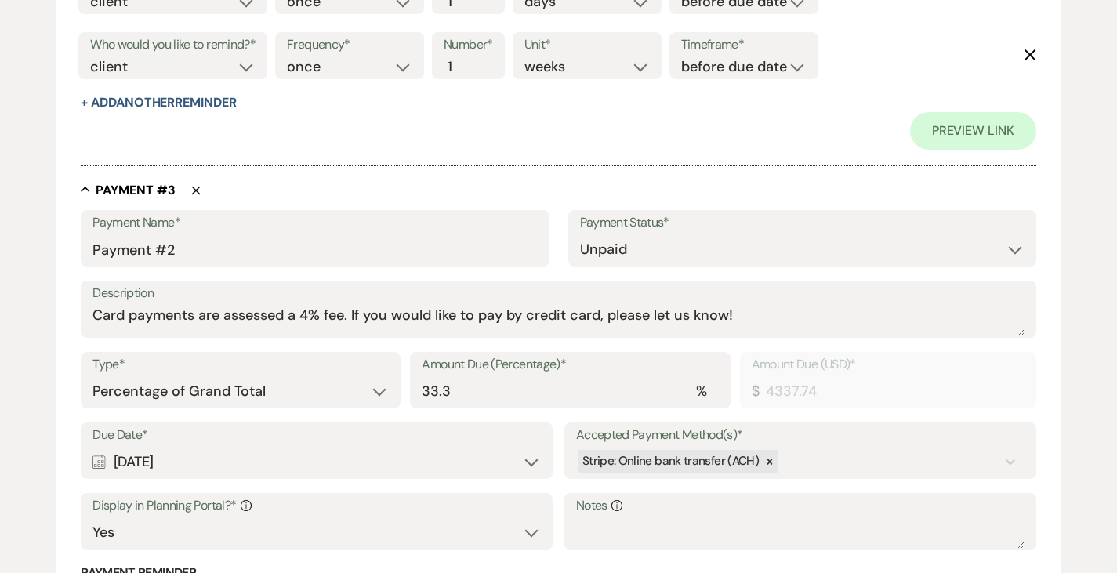
scroll to position [1539, 0]
click at [251, 390] on select "Dollar Amount Percentage of Grand Total" at bounding box center [240, 390] width 296 height 31
select select "flat"
click at [92, 375] on select "Dollar Amount Percentage of Grand Total" at bounding box center [240, 390] width 296 height 31
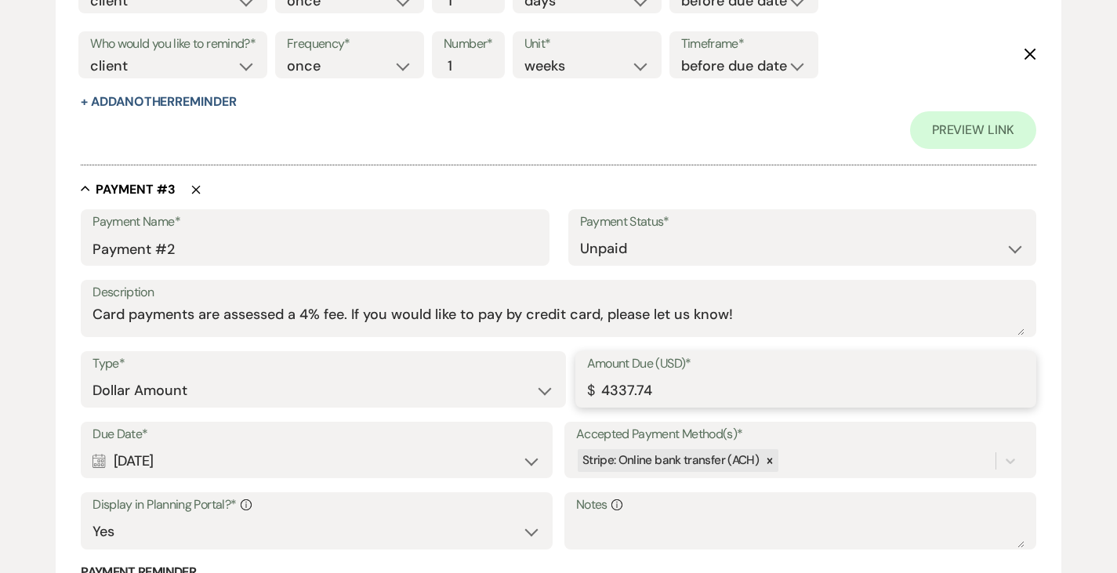
click at [617, 394] on input "4337.74" at bounding box center [805, 390] width 437 height 31
type input "3675.42"
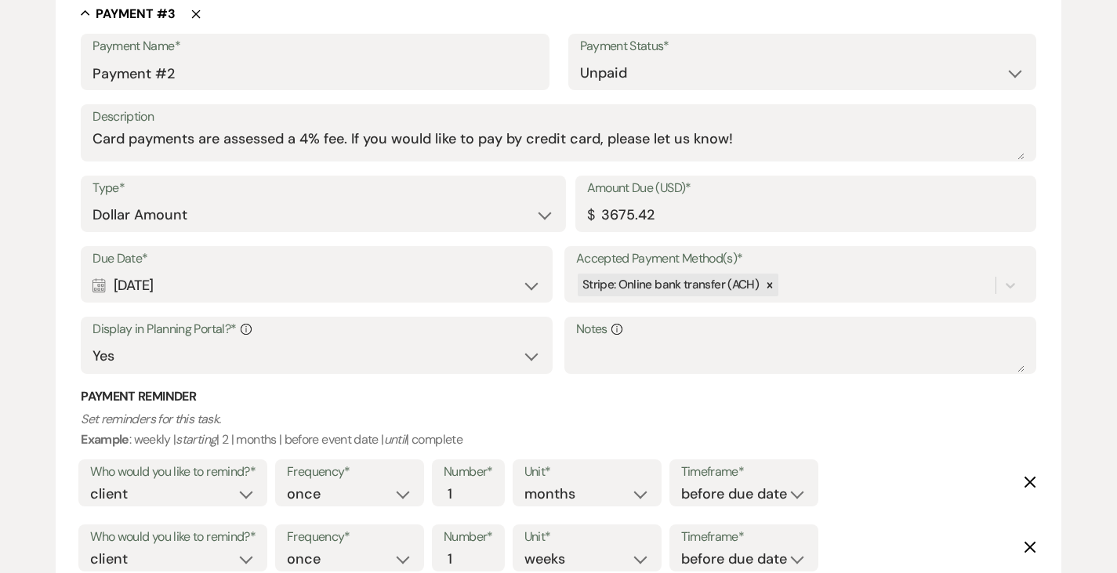
scroll to position [1716, 0]
click at [177, 277] on div "Calendar Apr 02, 2027 Expand" at bounding box center [316, 284] width 448 height 31
select select "month"
select select "beforeEventDate"
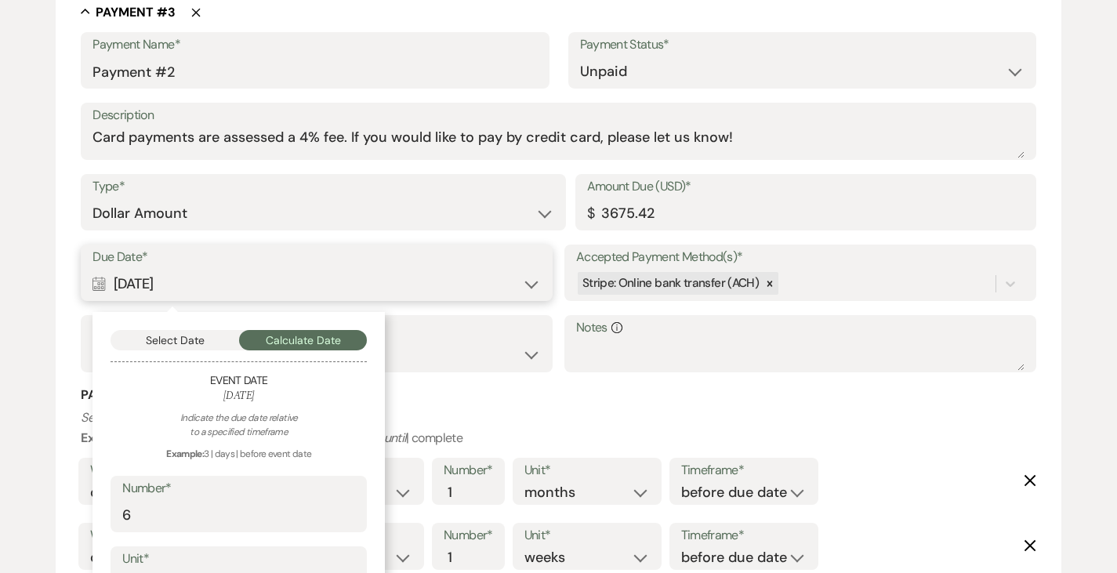
click at [165, 339] on button "Select Date" at bounding box center [175, 340] width 129 height 20
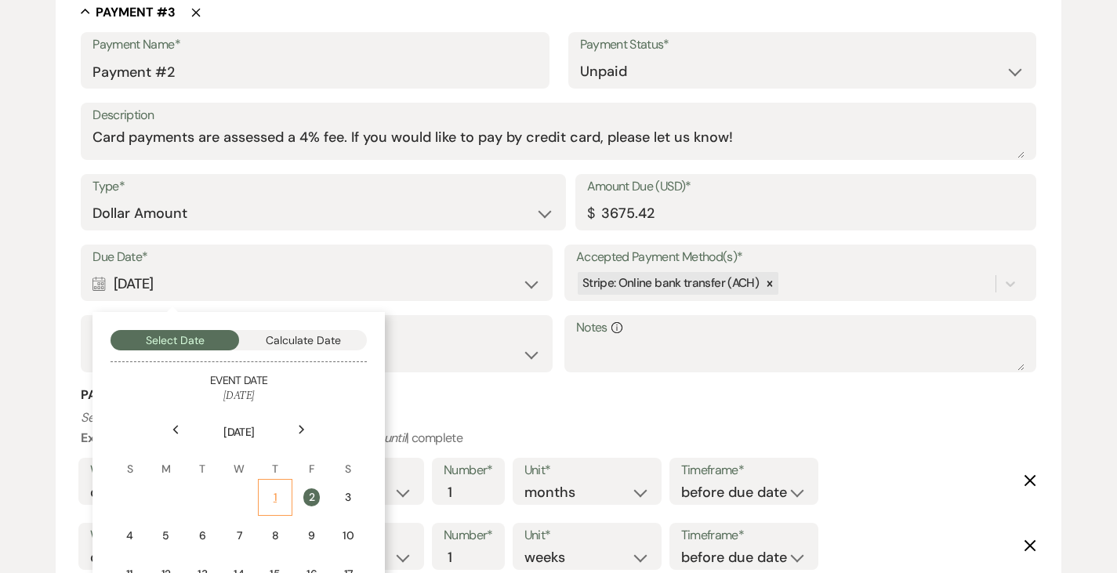
click at [277, 483] on td "1" at bounding box center [275, 497] width 34 height 37
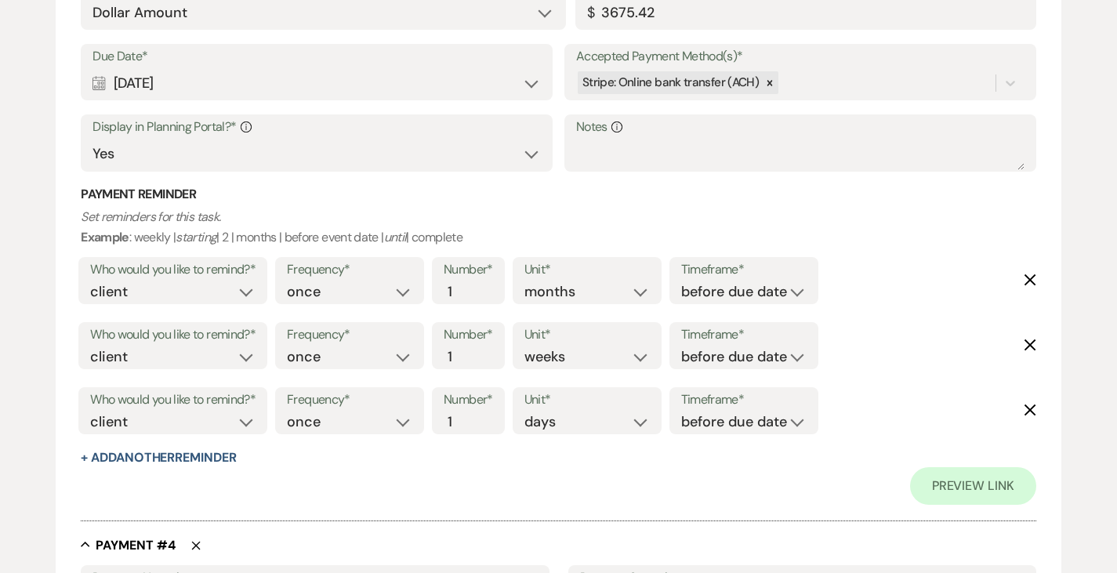
scroll to position [1918, 0]
click at [1035, 279] on icon "Delete" at bounding box center [1030, 278] width 13 height 13
select select "weeks"
select select "days"
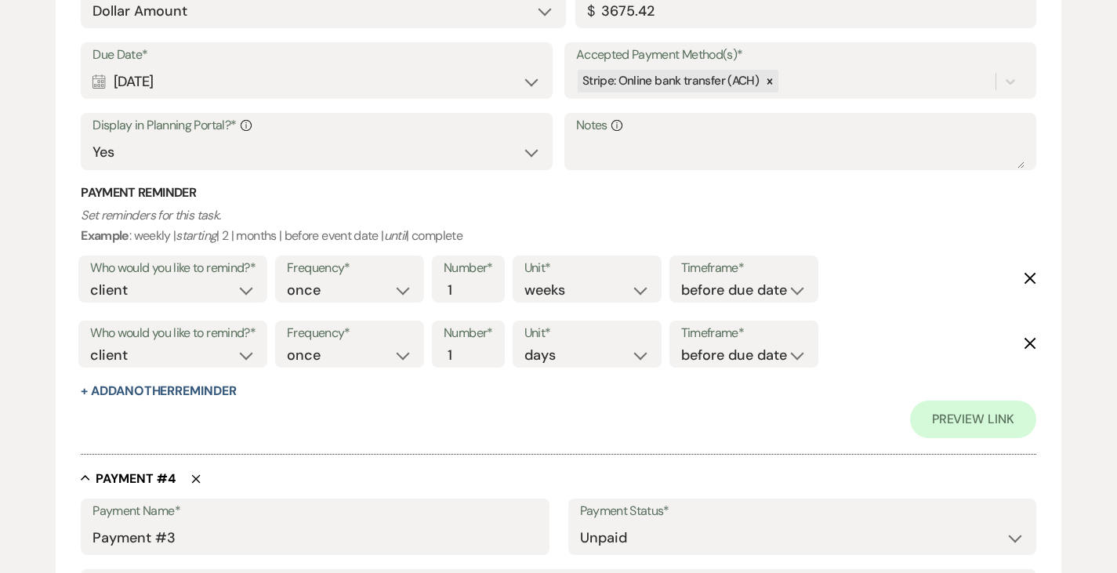
scroll to position [2242, 0]
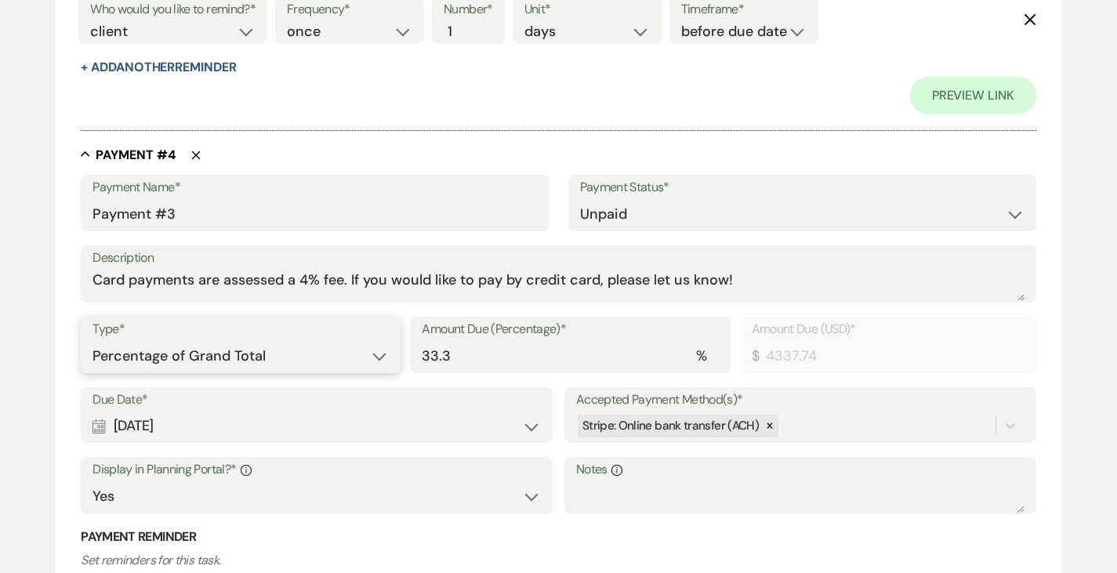
click at [214, 357] on select "Dollar Amount Percentage of Grand Total" at bounding box center [240, 356] width 296 height 31
select select "flat"
click at [92, 341] on select "Dollar Amount Percentage of Grand Total" at bounding box center [240, 356] width 296 height 31
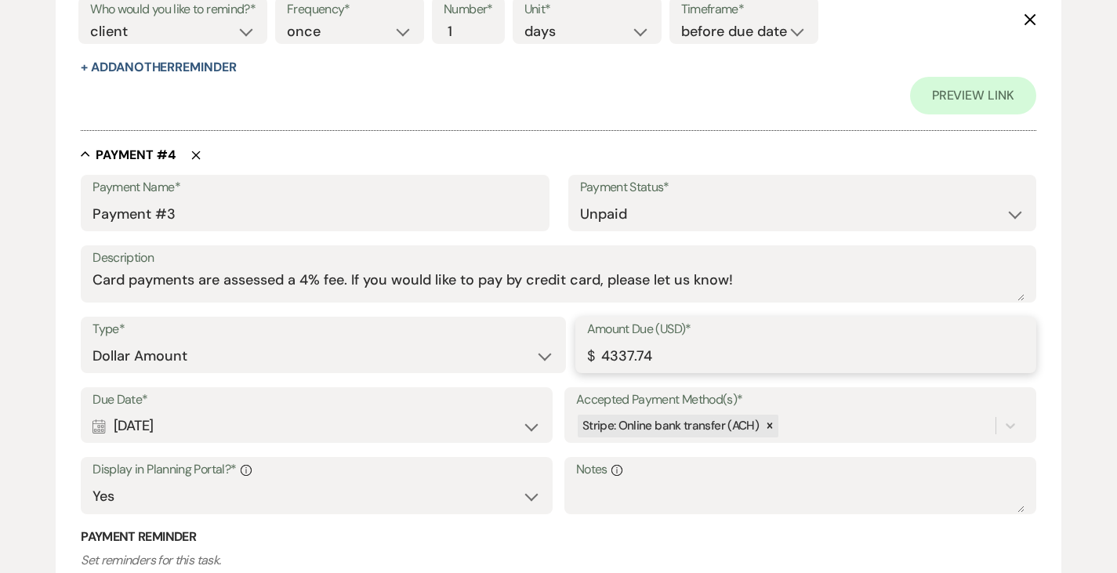
click at [617, 361] on input "4337.74" at bounding box center [805, 356] width 437 height 31
type input "2925.42"
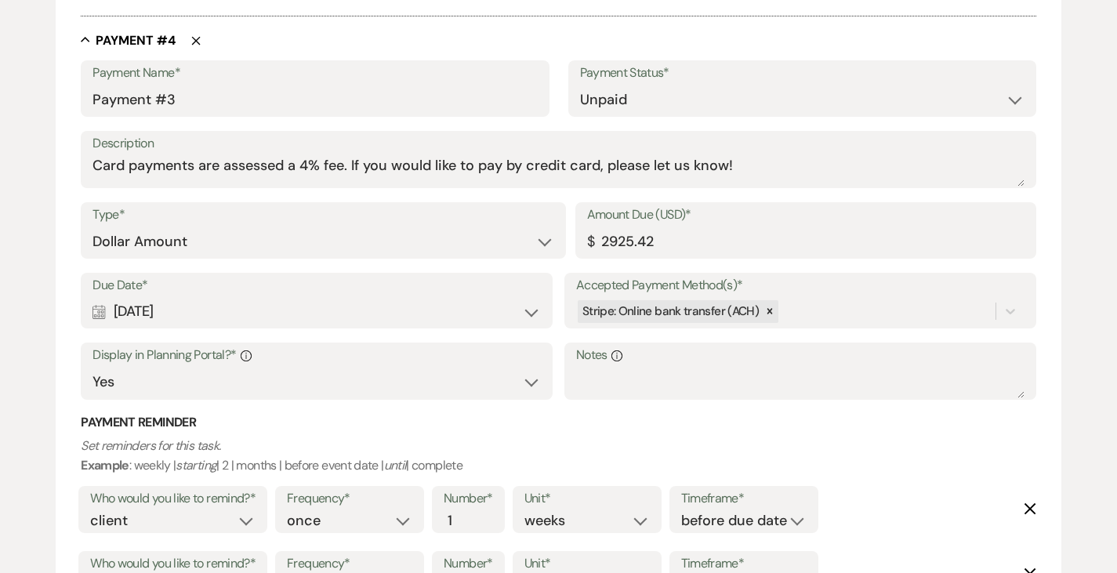
scroll to position [2357, 0]
click at [256, 310] on div "Calendar Jul 02, 2027 Expand" at bounding box center [316, 311] width 448 height 31
select select "month"
select select "beforeEventDate"
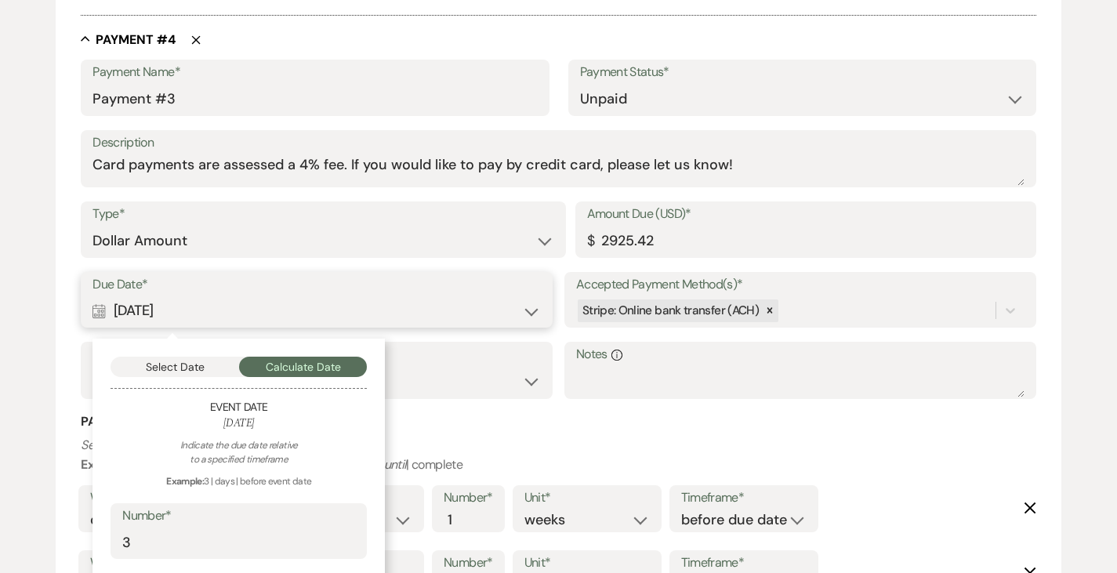
click at [204, 371] on button "Select Date" at bounding box center [175, 367] width 129 height 20
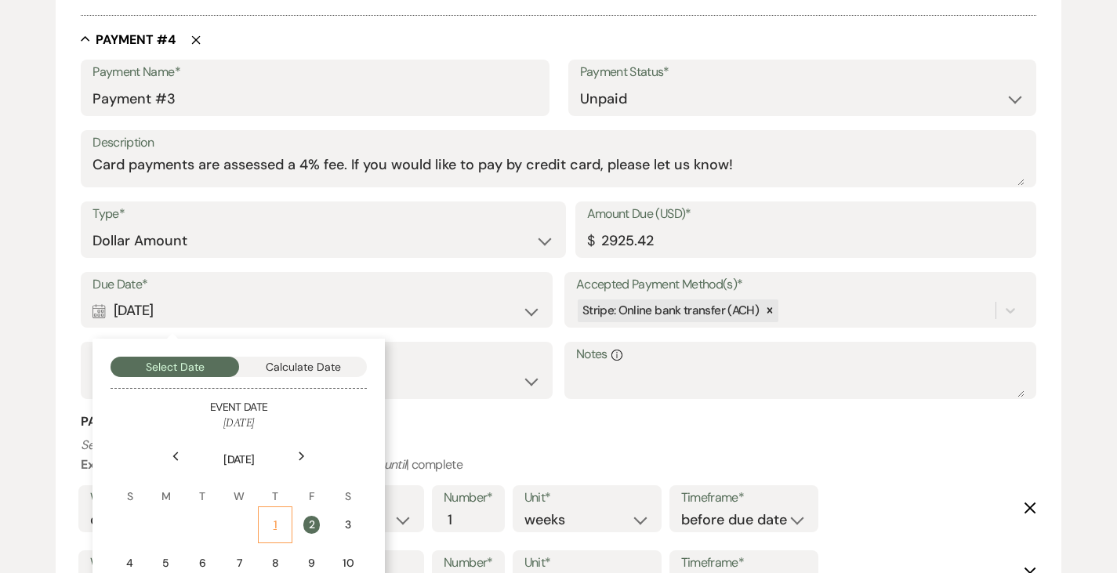
click at [276, 523] on div "1" at bounding box center [275, 525] width 14 height 16
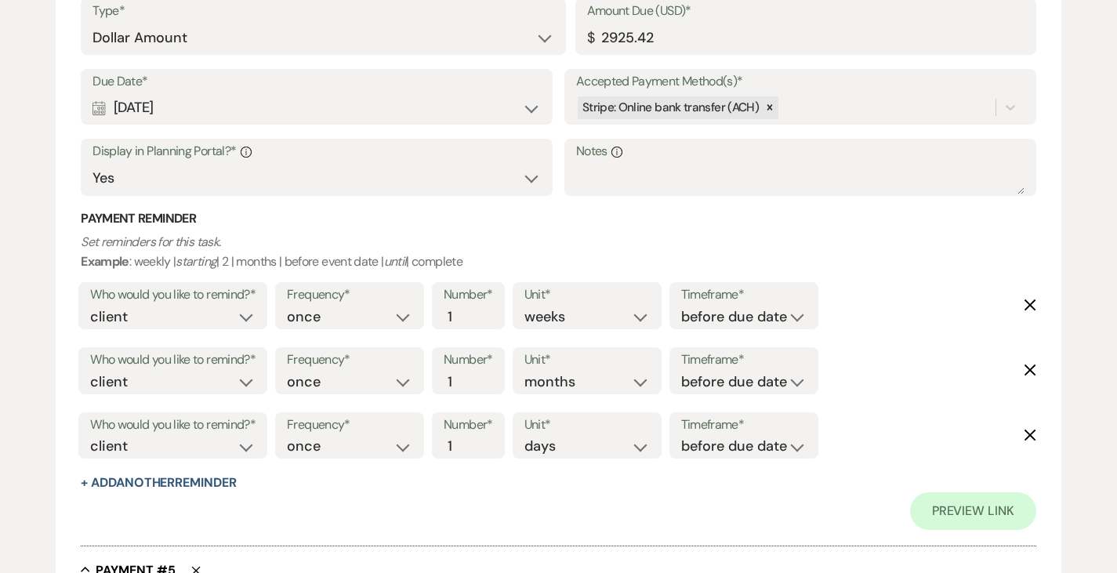
scroll to position [2563, 0]
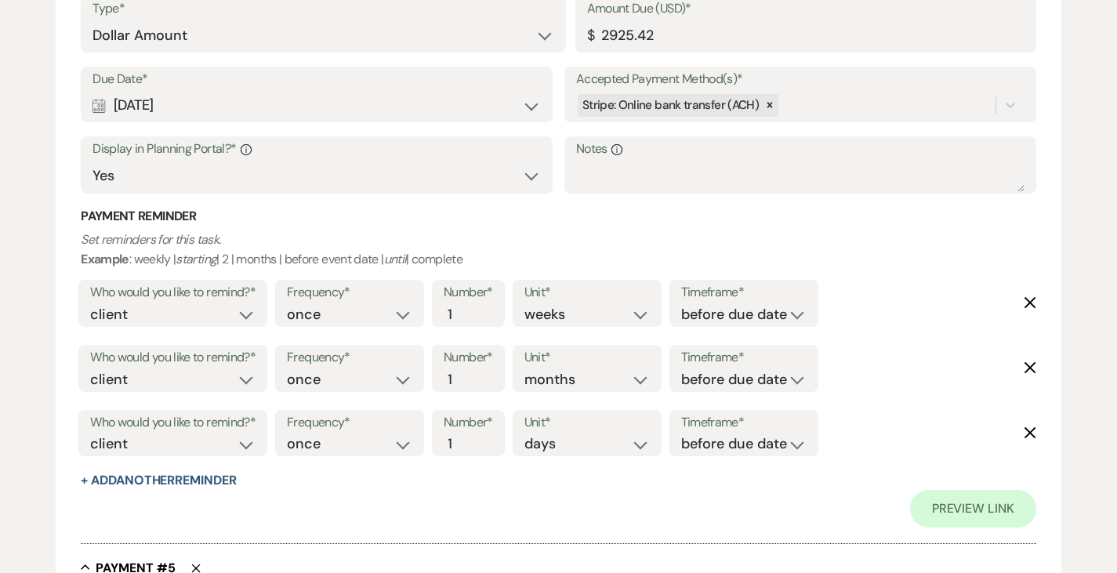
click at [1028, 371] on icon "Delete" at bounding box center [1030, 367] width 13 height 13
select select "days"
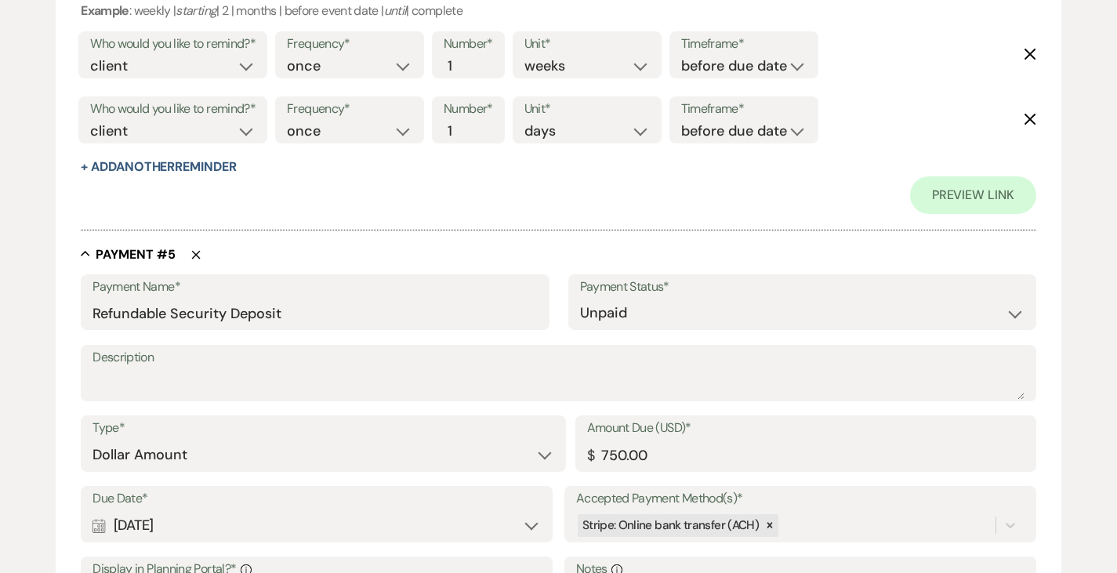
scroll to position [2921, 0]
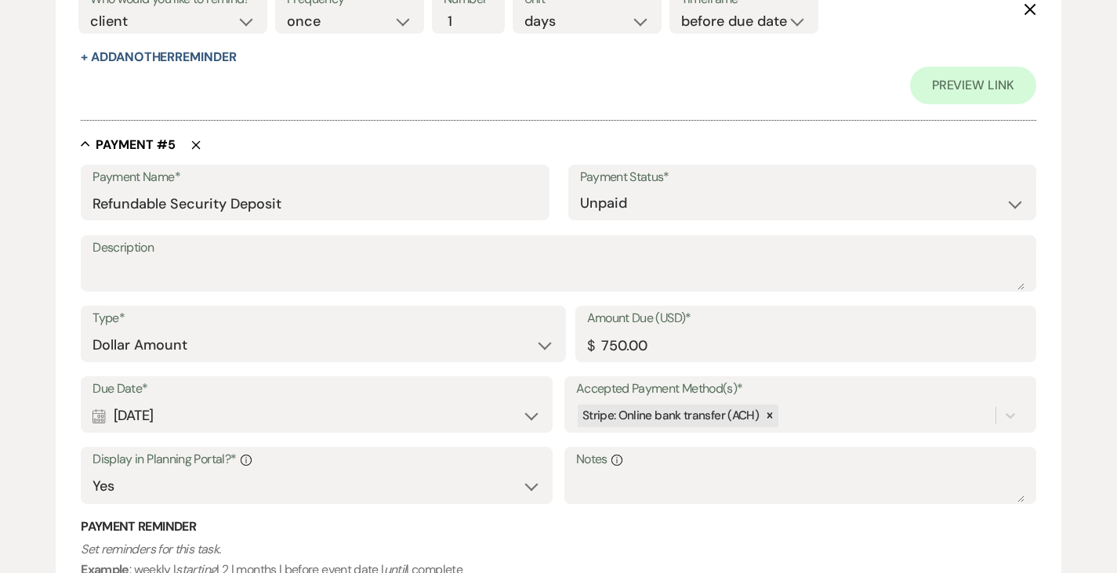
click at [227, 412] on div "Calendar Jul 02, 2027 Expand" at bounding box center [316, 416] width 448 height 31
select select "month"
select select "beforeEventDate"
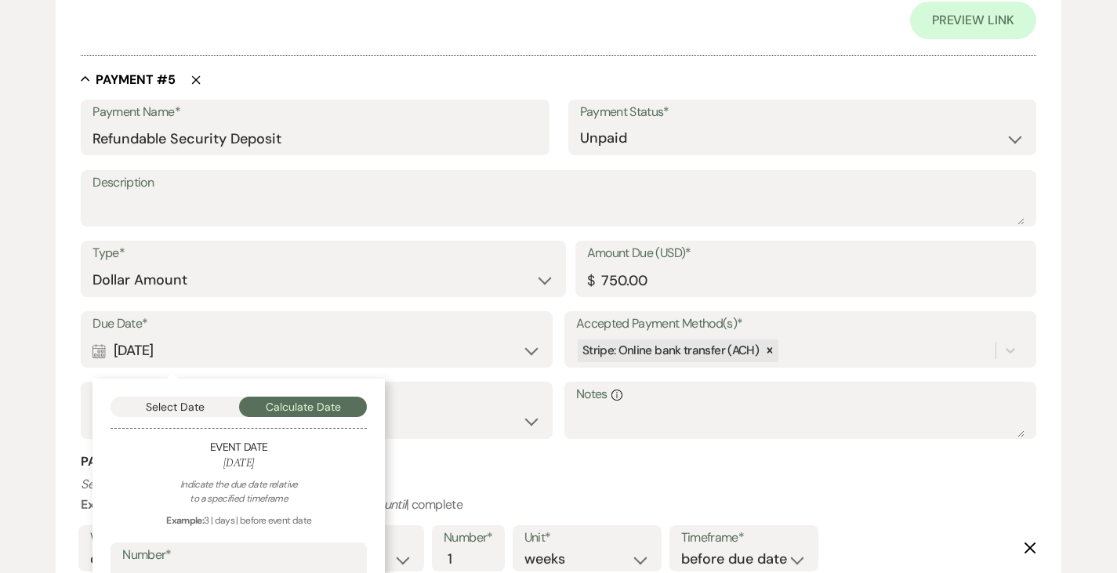
scroll to position [3041, 0]
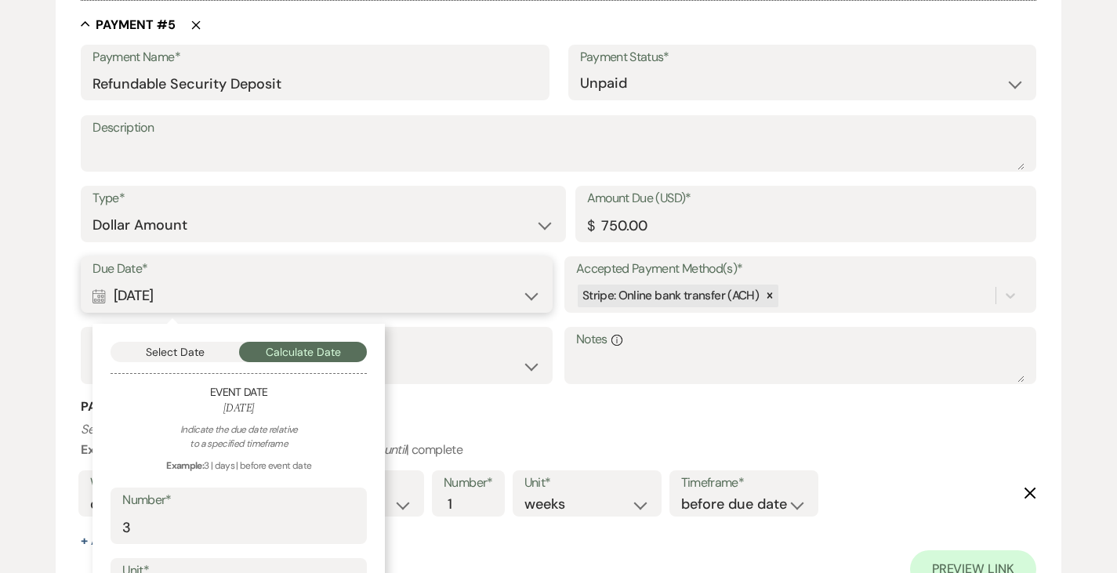
click at [188, 355] on button "Select Date" at bounding box center [175, 352] width 129 height 20
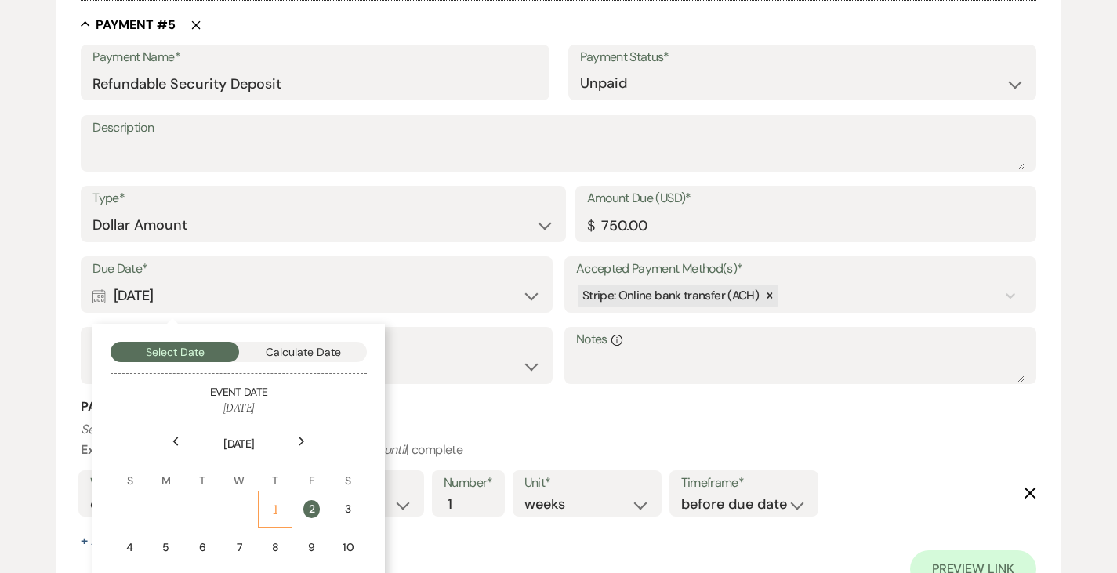
click at [271, 510] on div "1" at bounding box center [275, 509] width 14 height 16
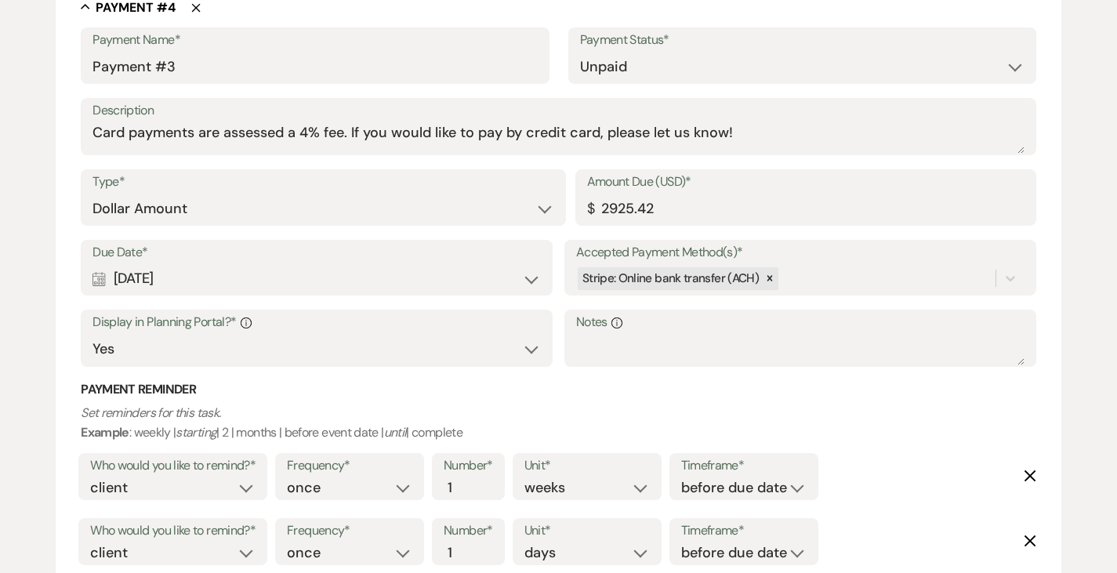
scroll to position [2389, 0]
click at [709, 212] on input "2925.42" at bounding box center [805, 209] width 437 height 31
type input "2925.41"
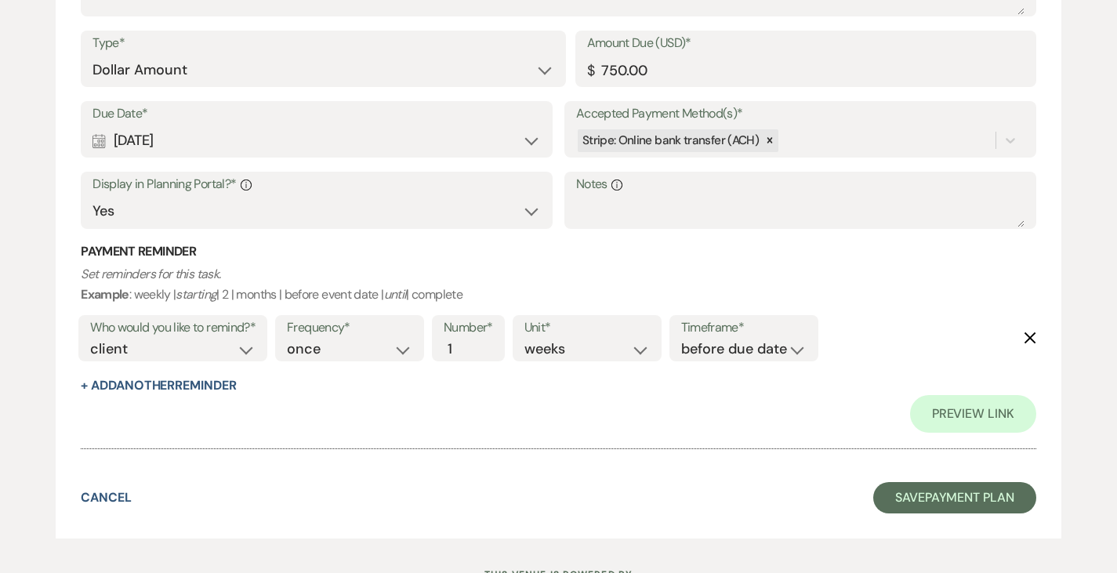
scroll to position [3260, 0]
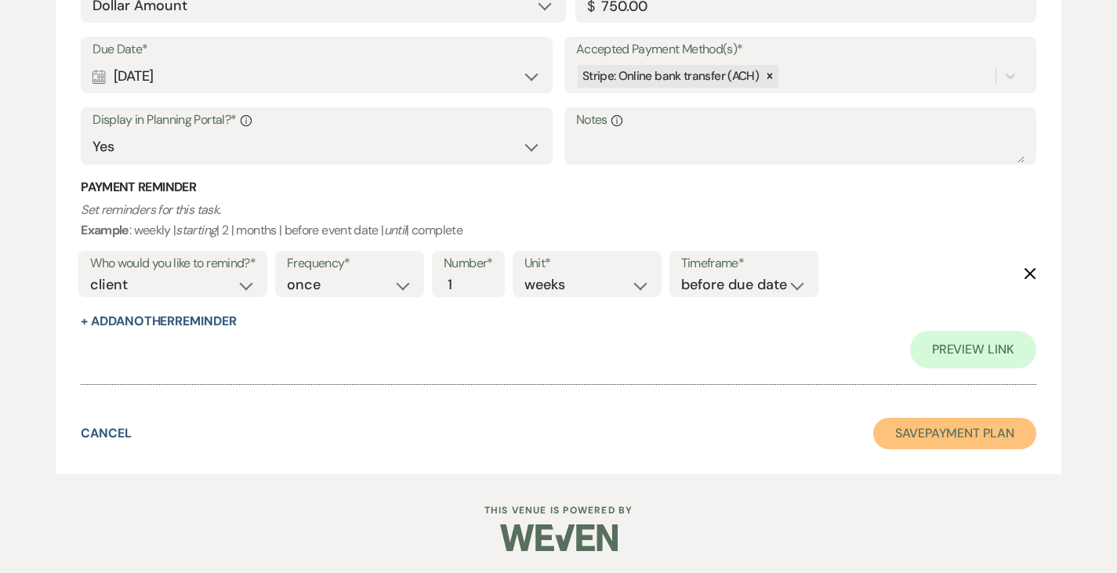
click at [910, 432] on button "Save Payment Plan" at bounding box center [954, 433] width 163 height 31
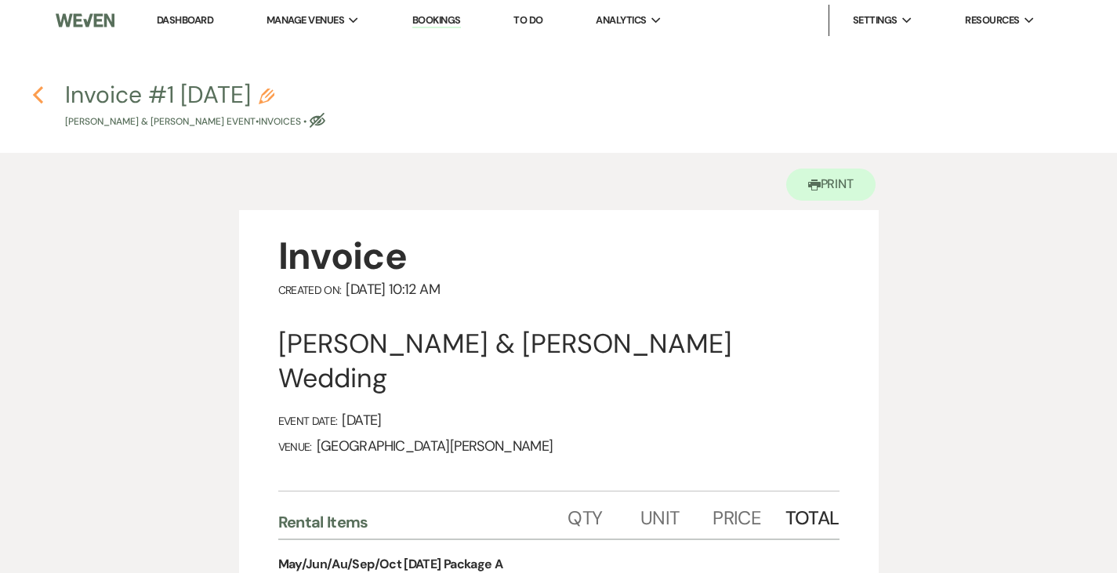
click at [36, 99] on icon "Previous" at bounding box center [38, 94] width 12 height 19
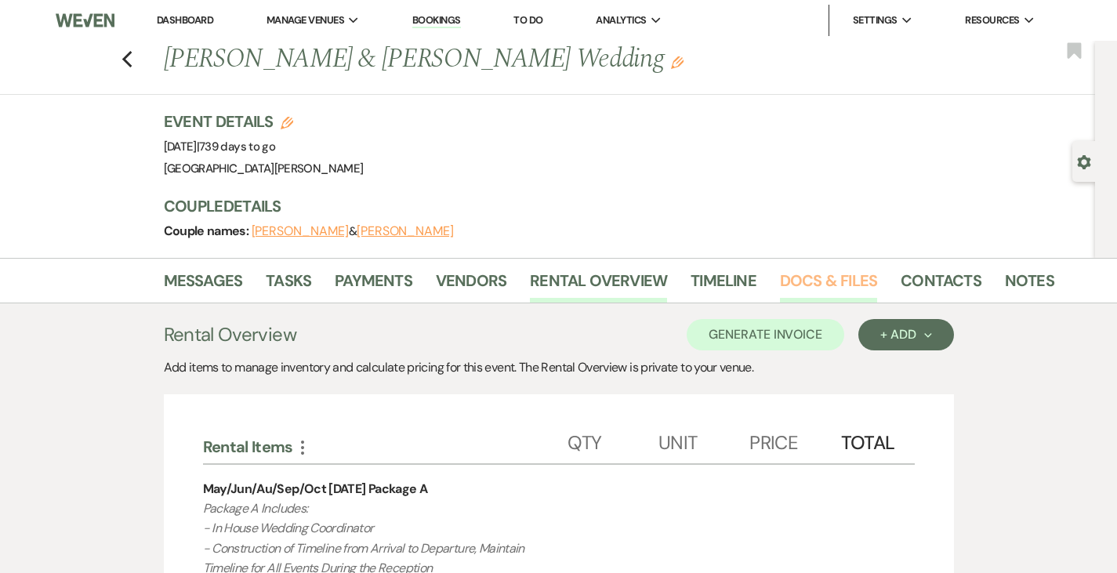
click at [780, 281] on link "Docs & Files" at bounding box center [828, 285] width 97 height 34
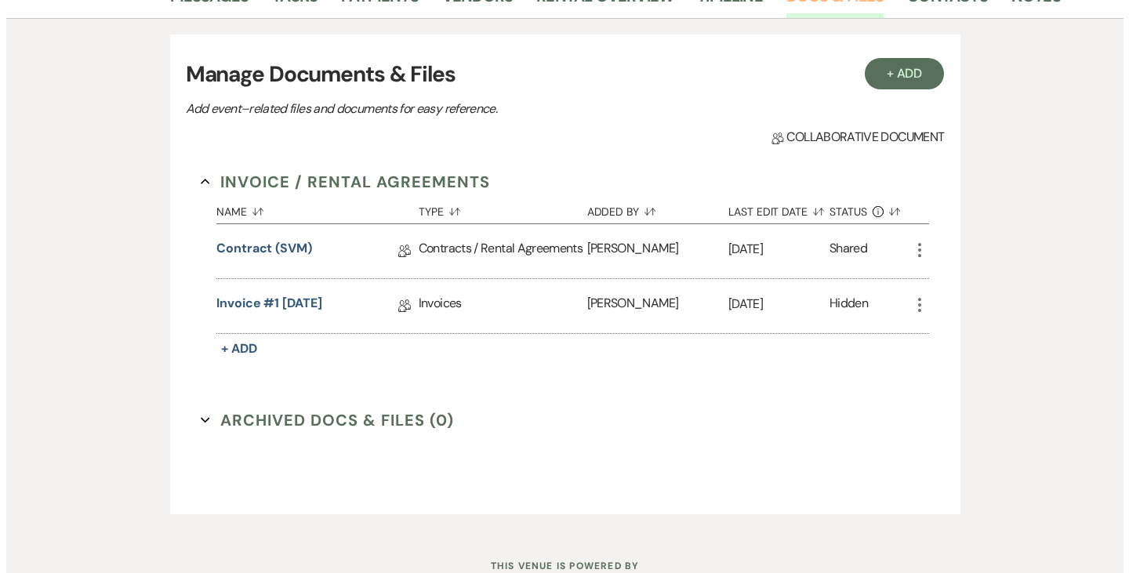
scroll to position [346, 0]
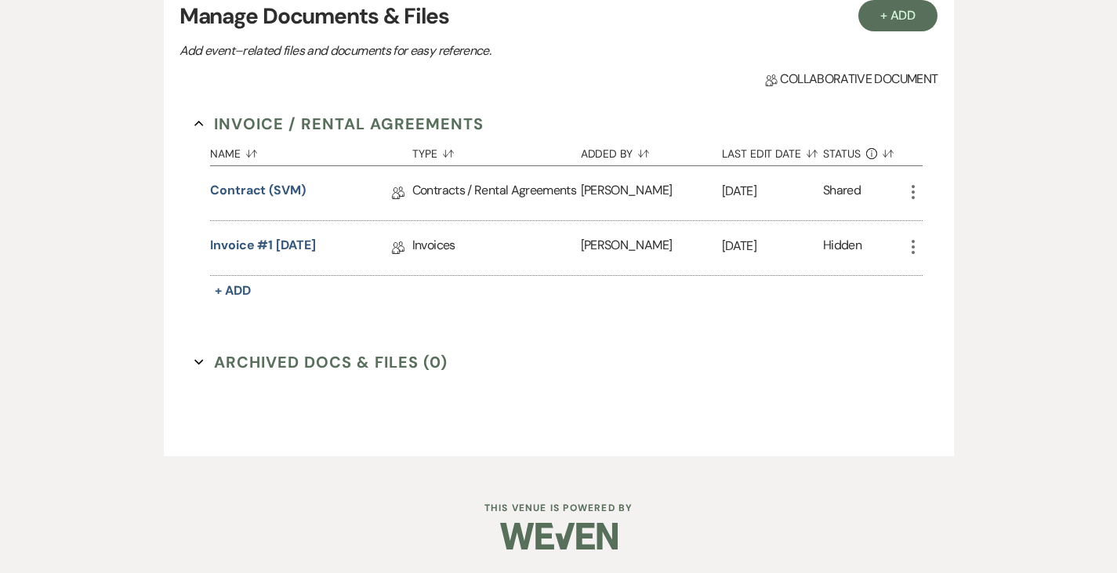
click at [923, 246] on icon "More" at bounding box center [913, 247] width 19 height 19
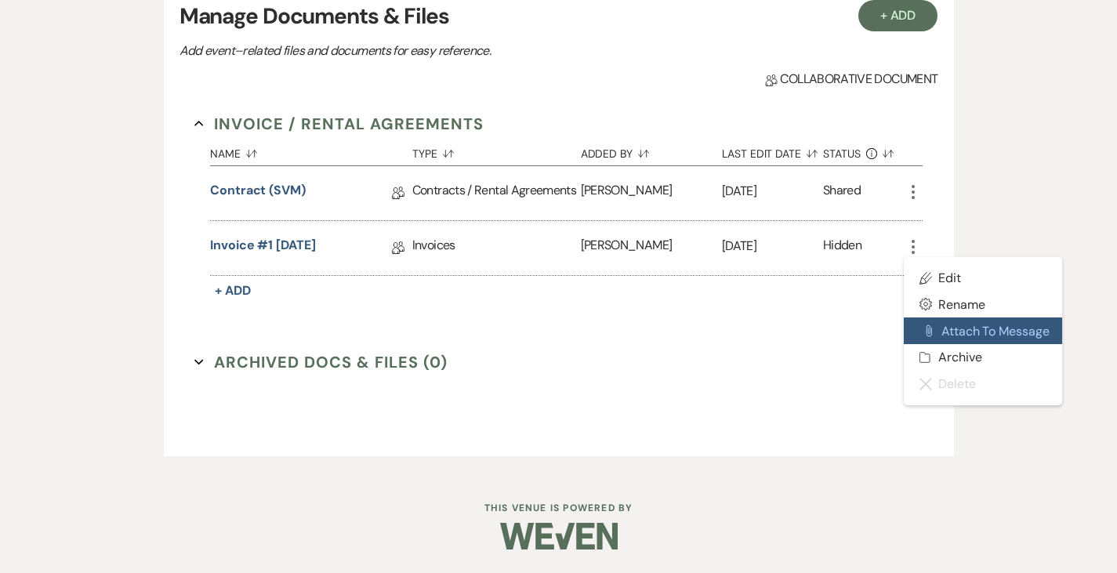
click at [1000, 323] on button "Attach File Attach to Message" at bounding box center [983, 330] width 158 height 27
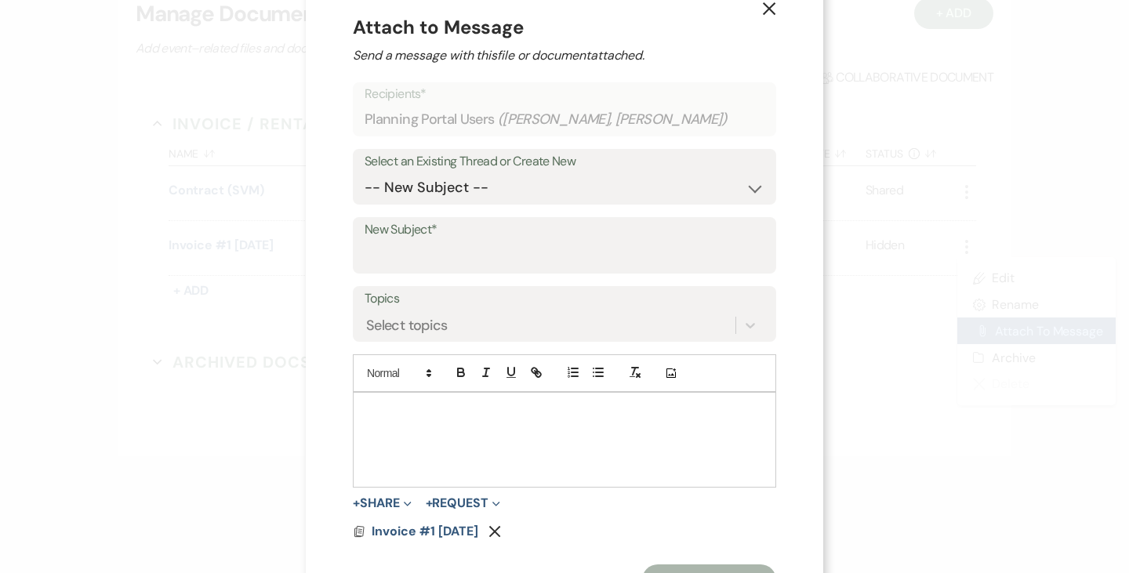
scroll to position [35, 0]
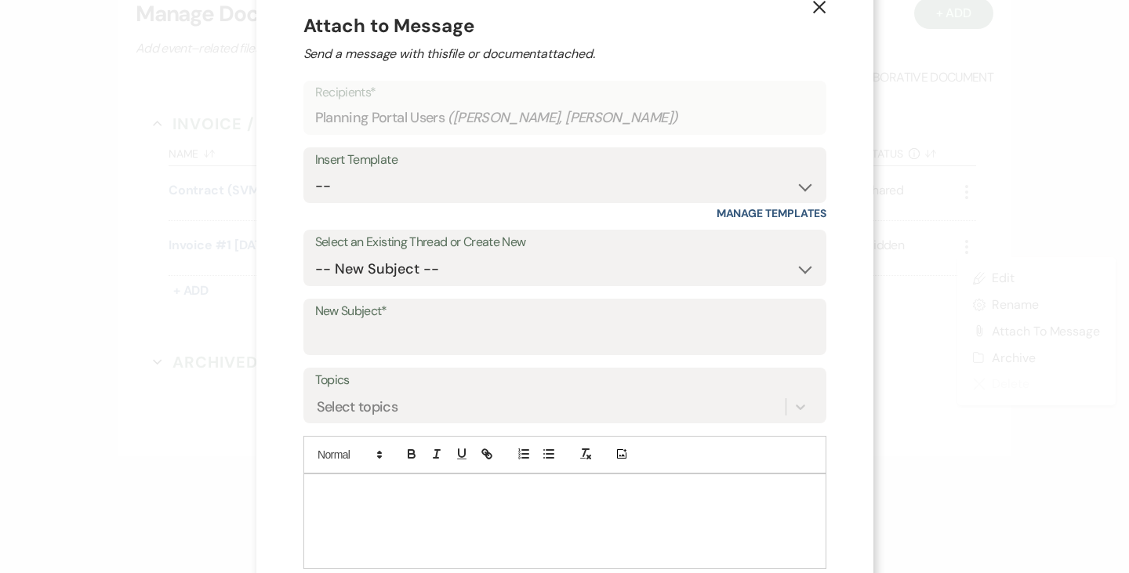
click at [386, 249] on label "Select an Existing Thread or Create New" at bounding box center [564, 242] width 499 height 23
click at [352, 189] on select "-- SVM Initial Inquiry Response SVM Planning Portal Introduction and Booking Pa…" at bounding box center [564, 186] width 499 height 31
select select "5017"
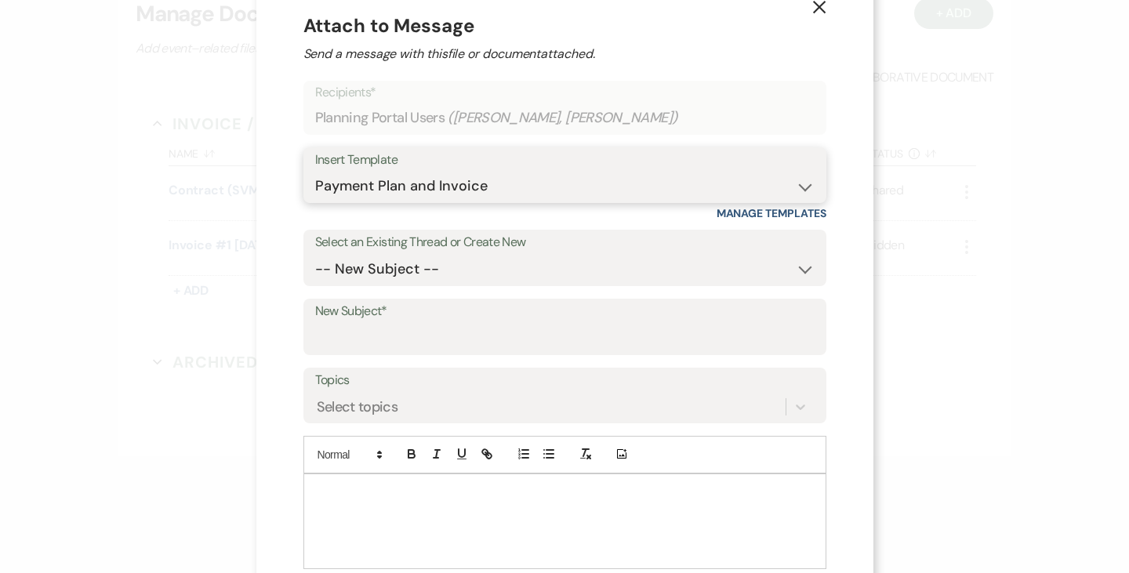
click at [315, 171] on select "-- SVM Initial Inquiry Response SVM Planning Portal Introduction and Booking Pa…" at bounding box center [564, 186] width 499 height 31
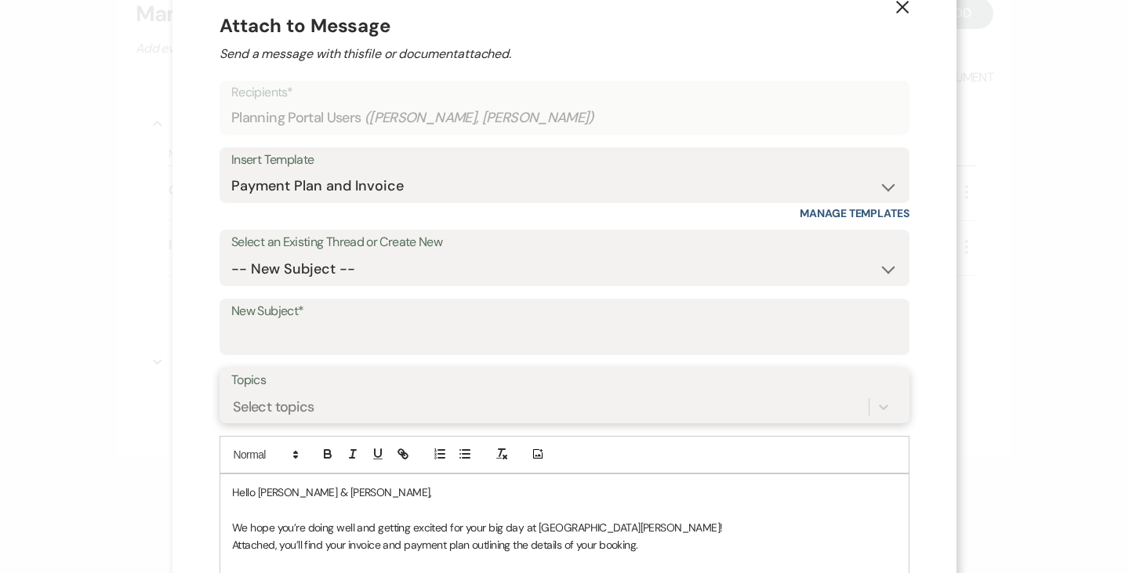
click at [371, 393] on div "Select topics" at bounding box center [564, 407] width 666 height 30
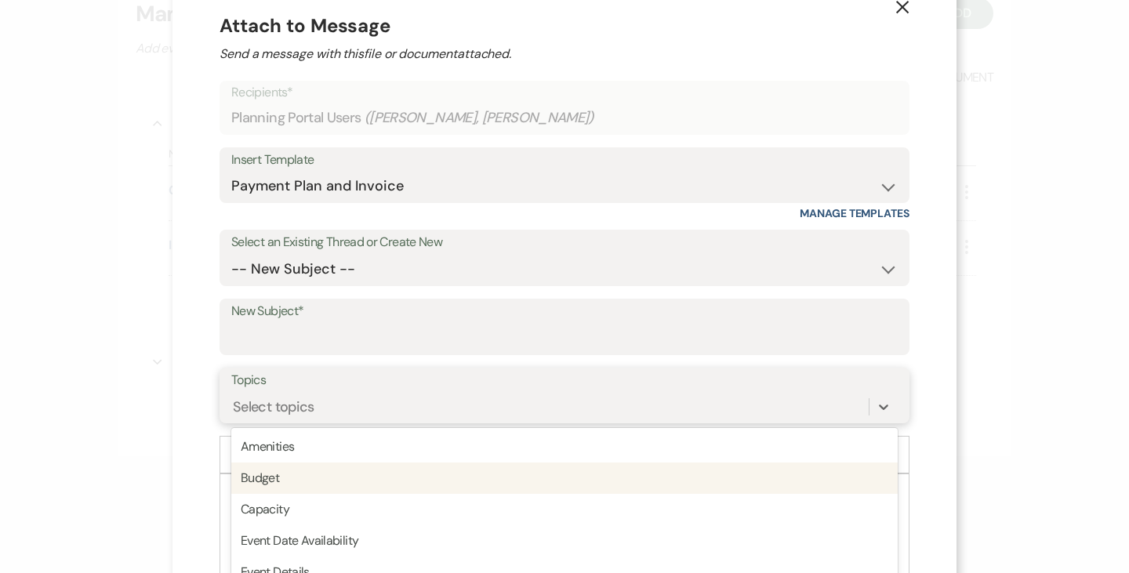
scroll to position [132, 0]
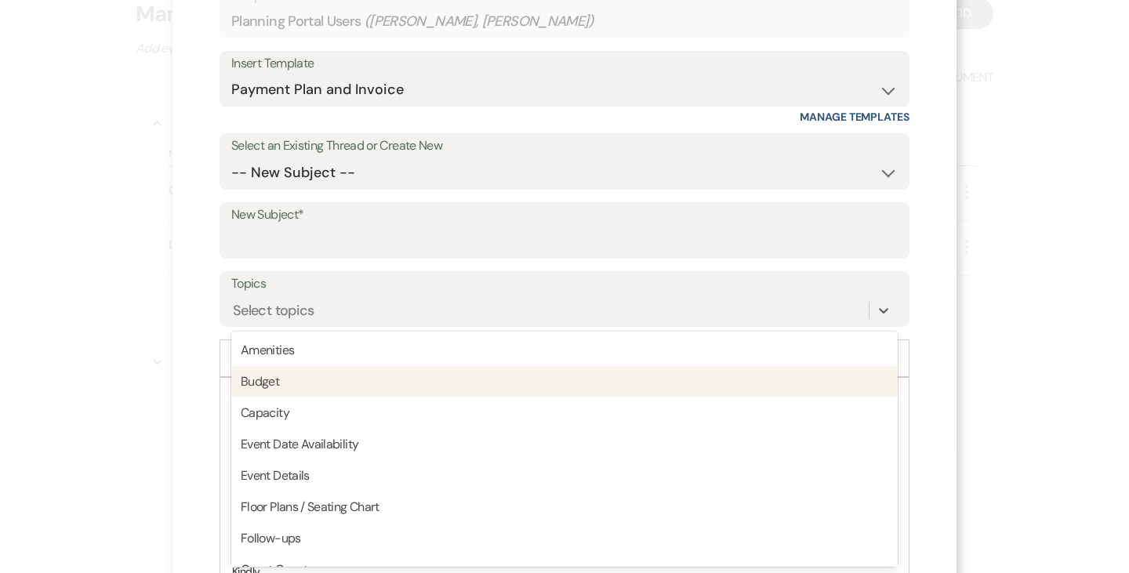
click at [73, 345] on div "X Attach to Message Send a message with this file or document attached. Recipie…" at bounding box center [564, 286] width 1129 height 573
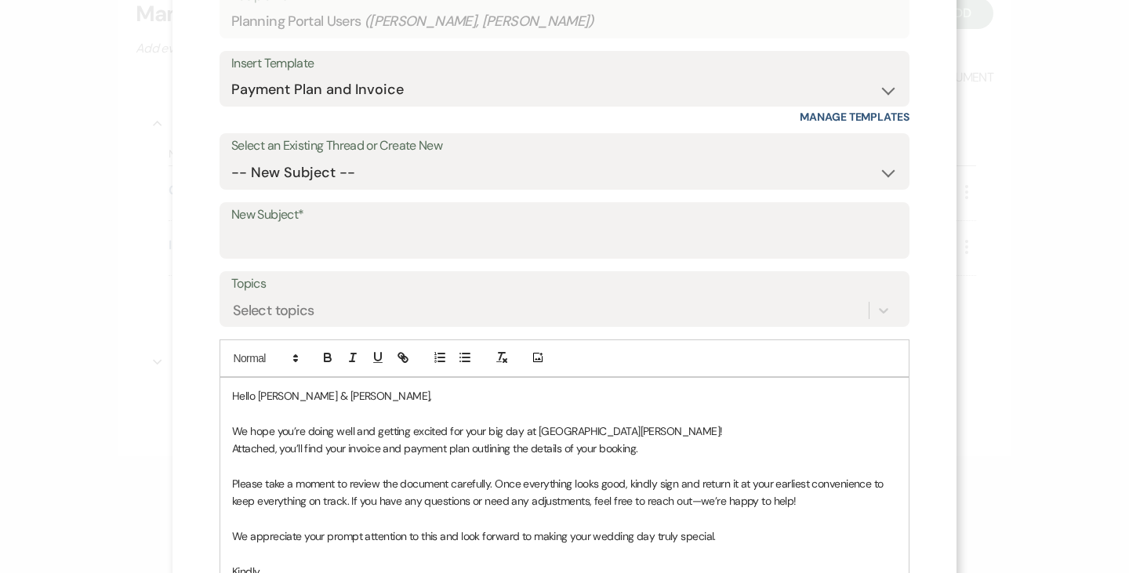
click at [332, 258] on div "New Subject*" at bounding box center [564, 230] width 690 height 56
click at [295, 210] on label "New Subject*" at bounding box center [564, 215] width 666 height 23
click at [295, 227] on input "New Subject*" at bounding box center [564, 242] width 666 height 31
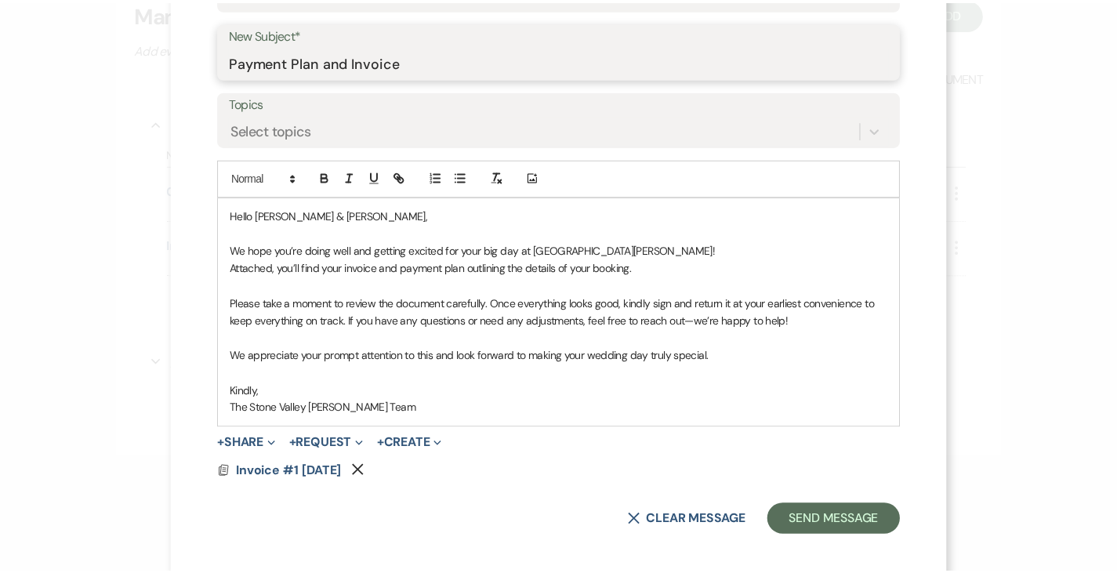
scroll to position [321, 0]
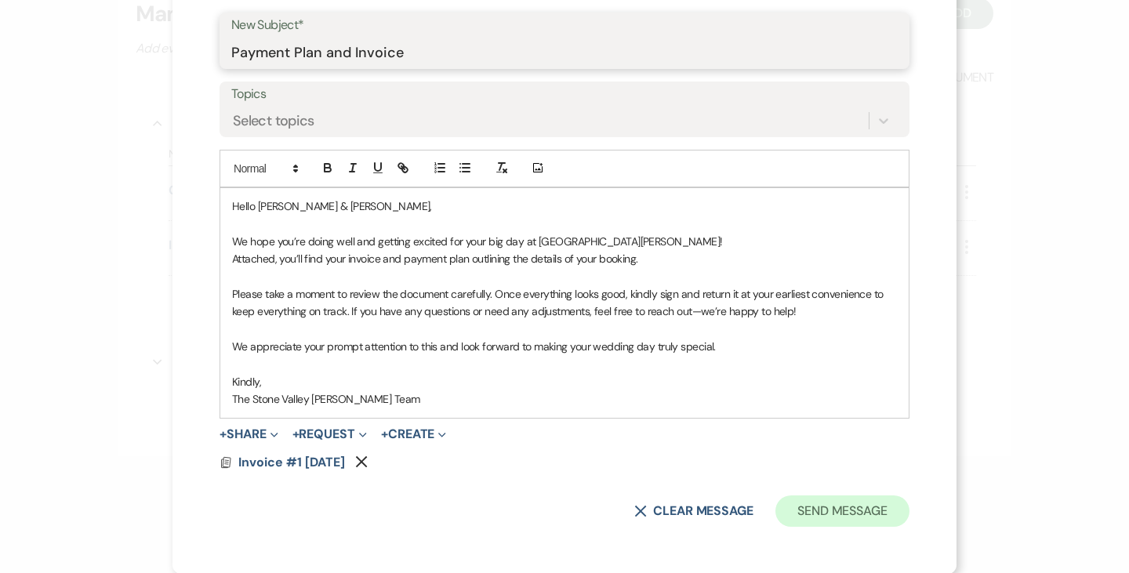
type input "Payment Plan and Invoice"
click at [834, 511] on button "Send Message" at bounding box center [842, 510] width 134 height 31
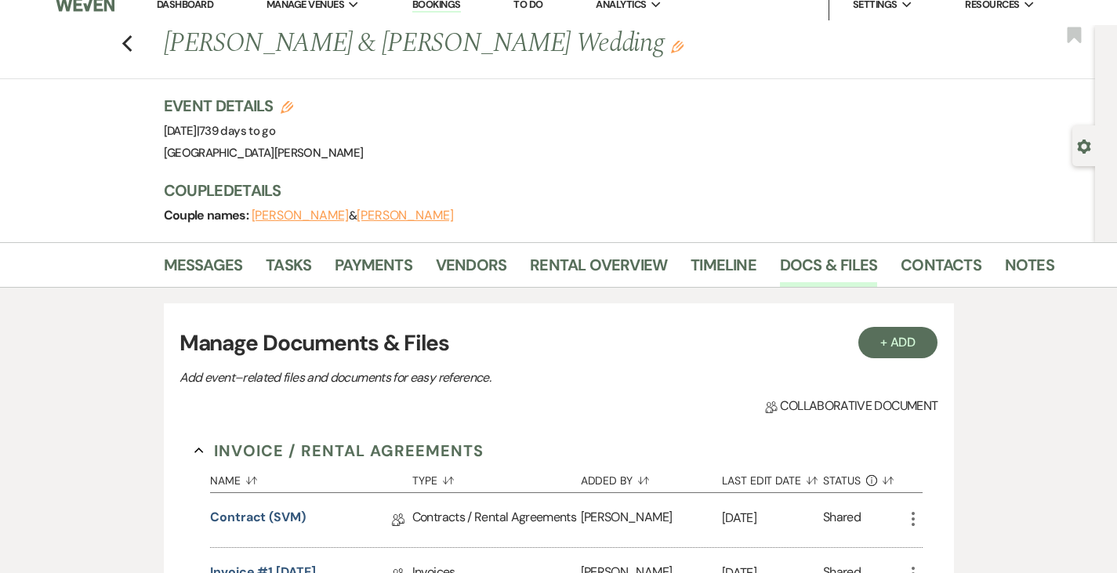
scroll to position [11, 0]
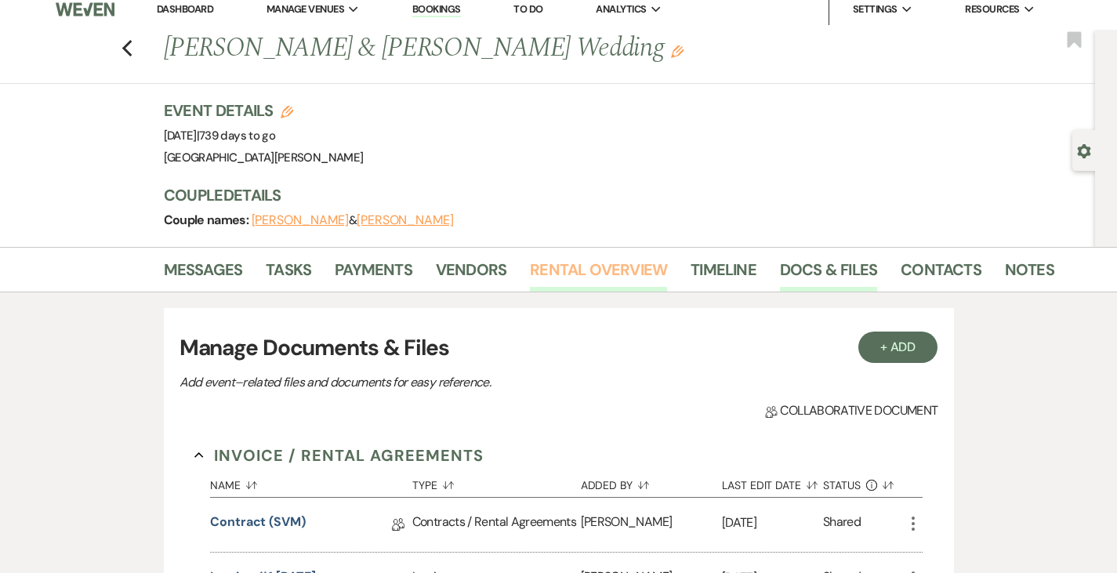
click at [530, 274] on link "Rental Overview" at bounding box center [598, 274] width 137 height 34
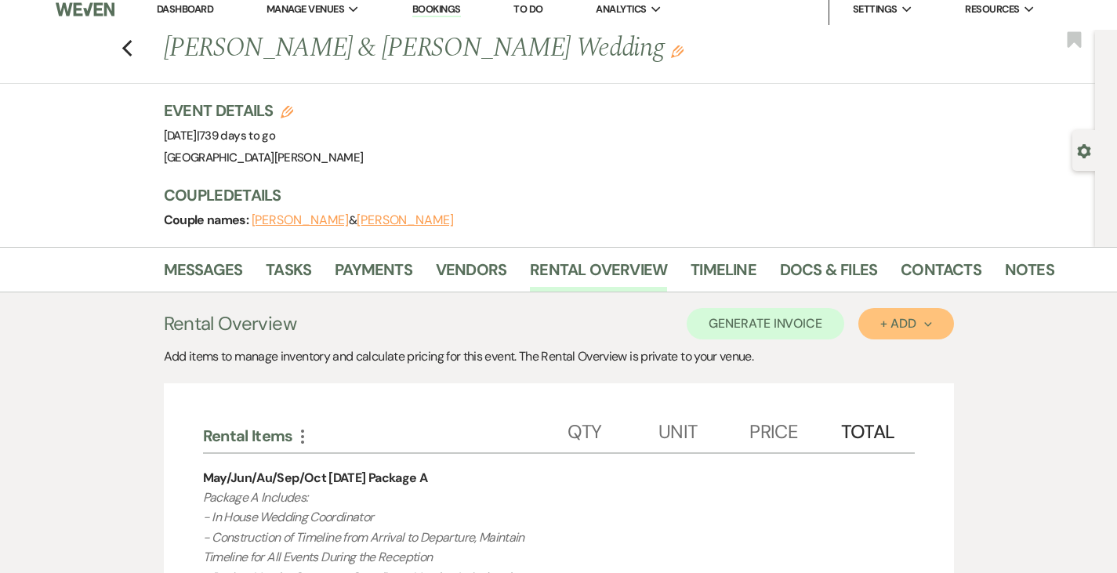
click at [931, 329] on div "+ Add Next" at bounding box center [905, 323] width 51 height 13
click at [934, 357] on button "Item" at bounding box center [897, 359] width 79 height 24
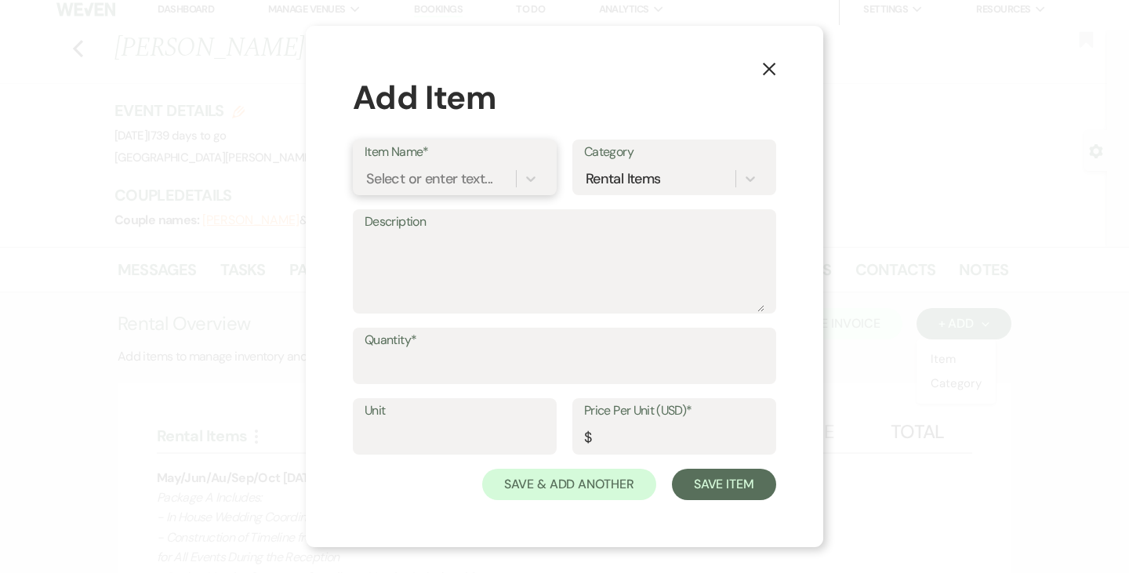
click at [444, 179] on div "Select or enter text..." at bounding box center [429, 179] width 126 height 21
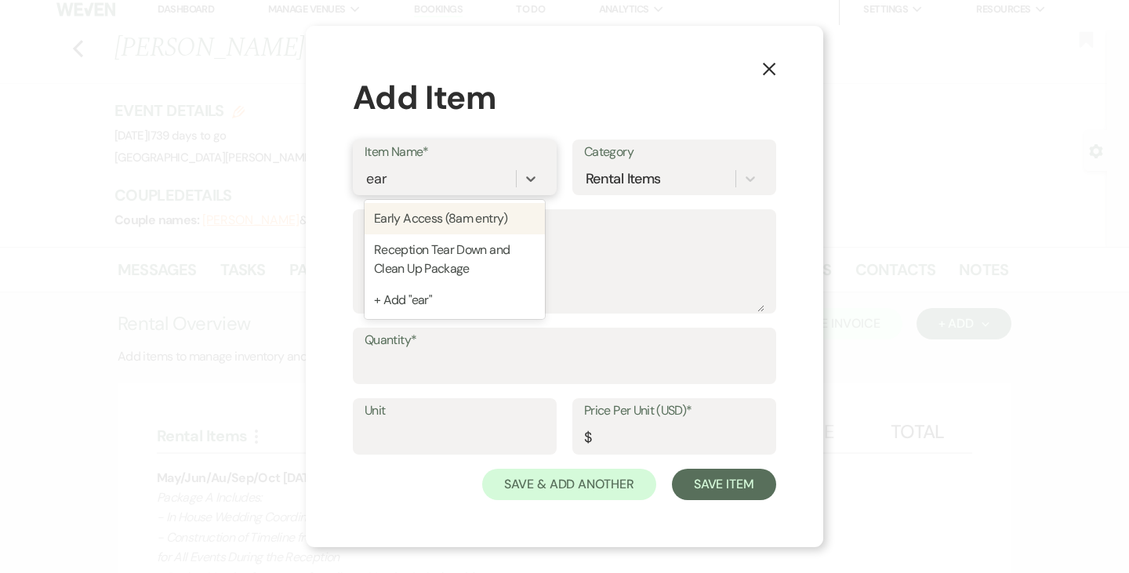
type input "earl"
click at [456, 224] on div "Early Access (8am entry)" at bounding box center [455, 218] width 180 height 31
type input "1"
type input "175"
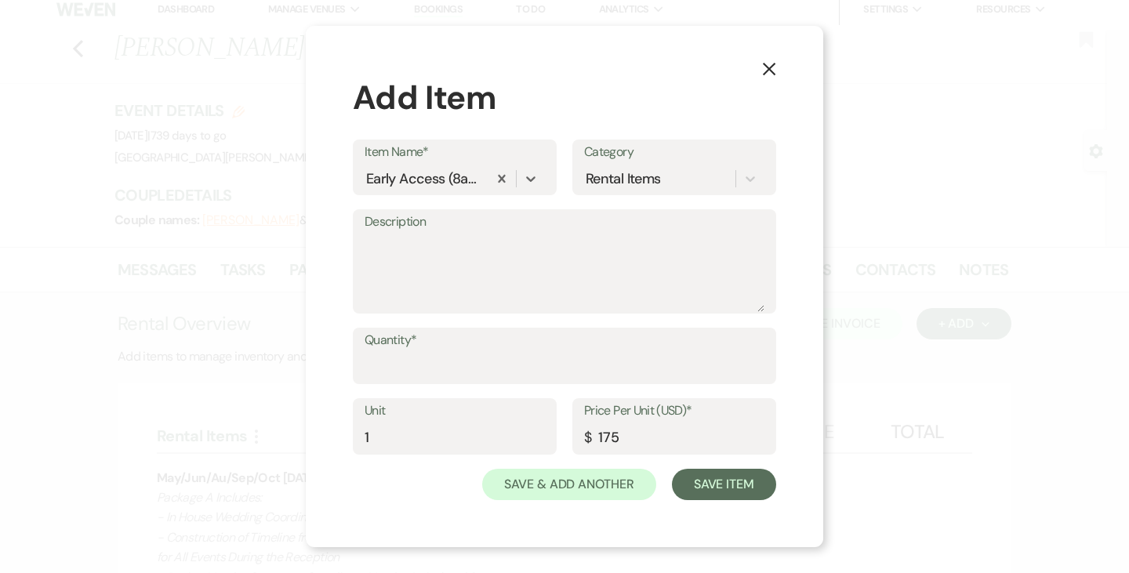
click at [767, 71] on use "button" at bounding box center [769, 69] width 13 height 13
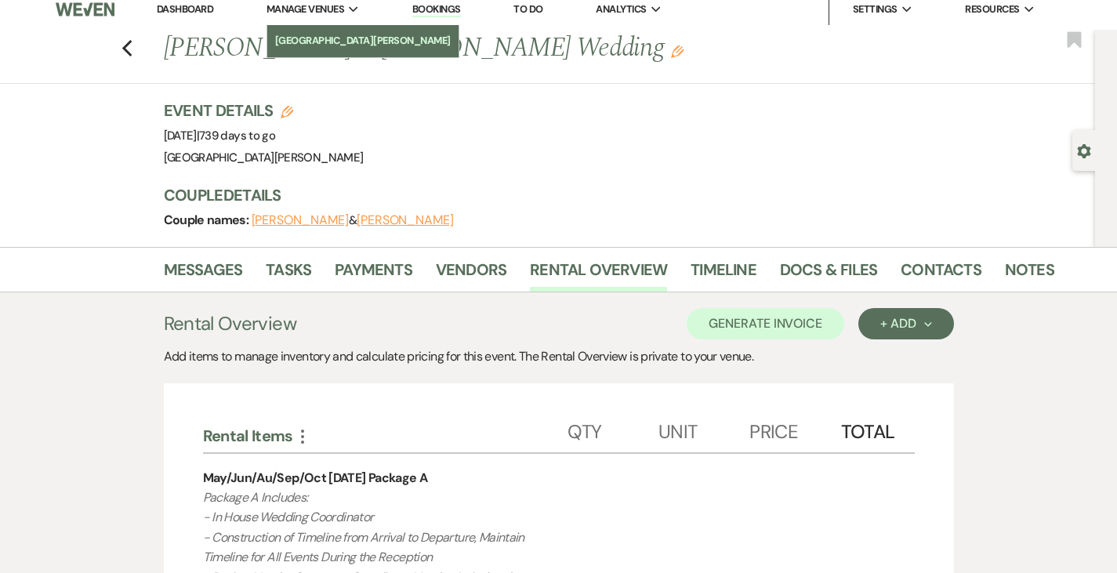
click at [321, 37] on li "[GEOGRAPHIC_DATA][PERSON_NAME]" at bounding box center [363, 41] width 176 height 16
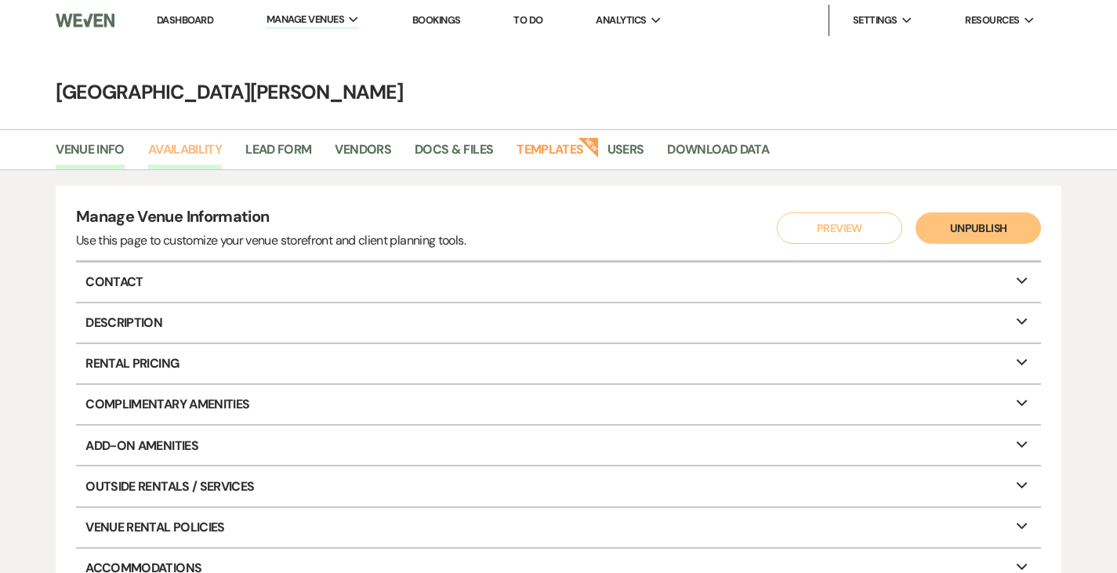
click at [175, 150] on link "Availability" at bounding box center [185, 155] width 74 height 30
select select "3"
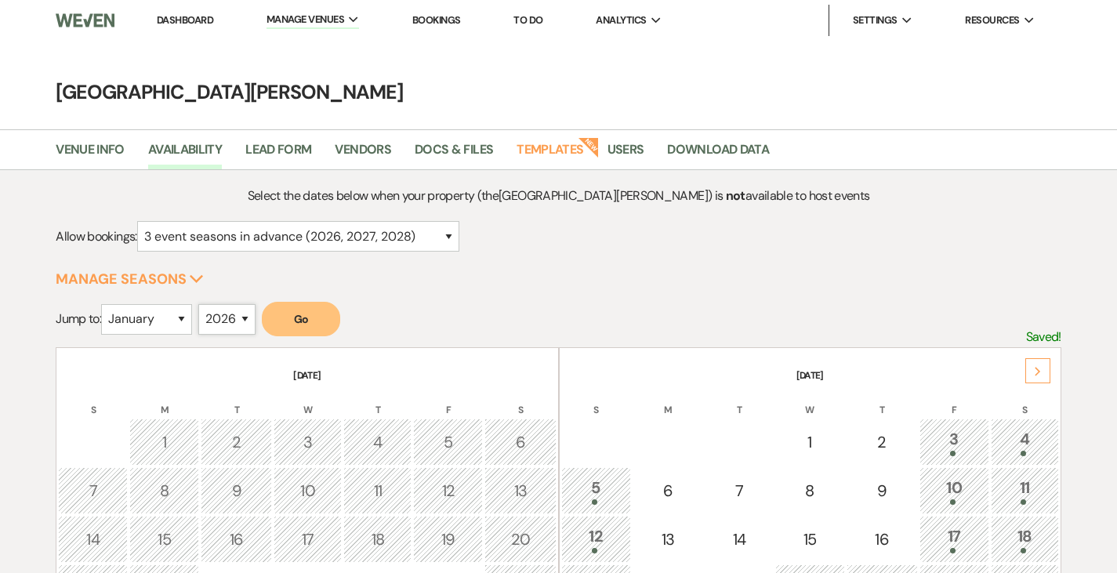
click at [226, 323] on select "2025 2026 2027 2028 2029" at bounding box center [226, 319] width 57 height 31
select select "2027"
click at [202, 304] on select "2025 2026 2027 2028 2029" at bounding box center [226, 319] width 57 height 31
click at [118, 314] on select "January February March April May June July August September October November De…" at bounding box center [146, 319] width 91 height 31
select select "7"
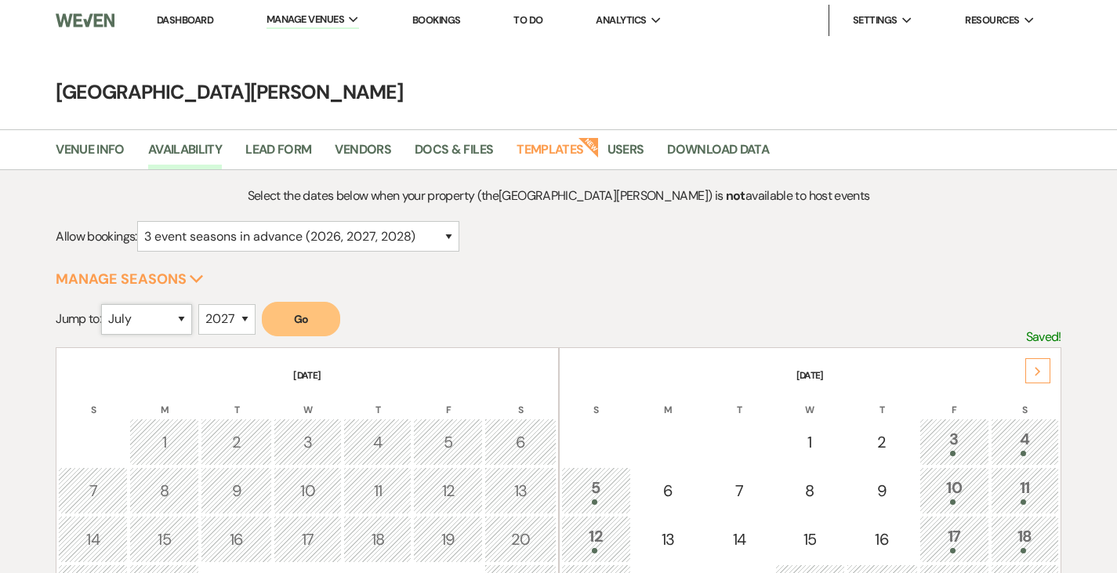
click at [105, 304] on select "January February March April May June July August September October November De…" at bounding box center [146, 319] width 91 height 31
click at [307, 322] on button "Go" at bounding box center [301, 319] width 78 height 34
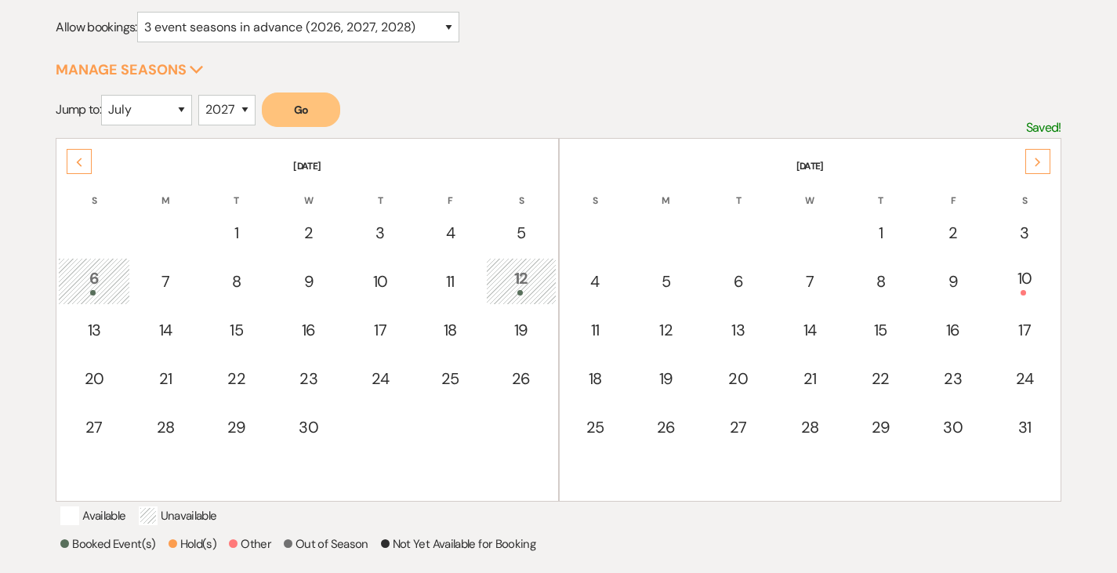
scroll to position [210, 0]
click at [1024, 283] on div "10" at bounding box center [1024, 280] width 51 height 29
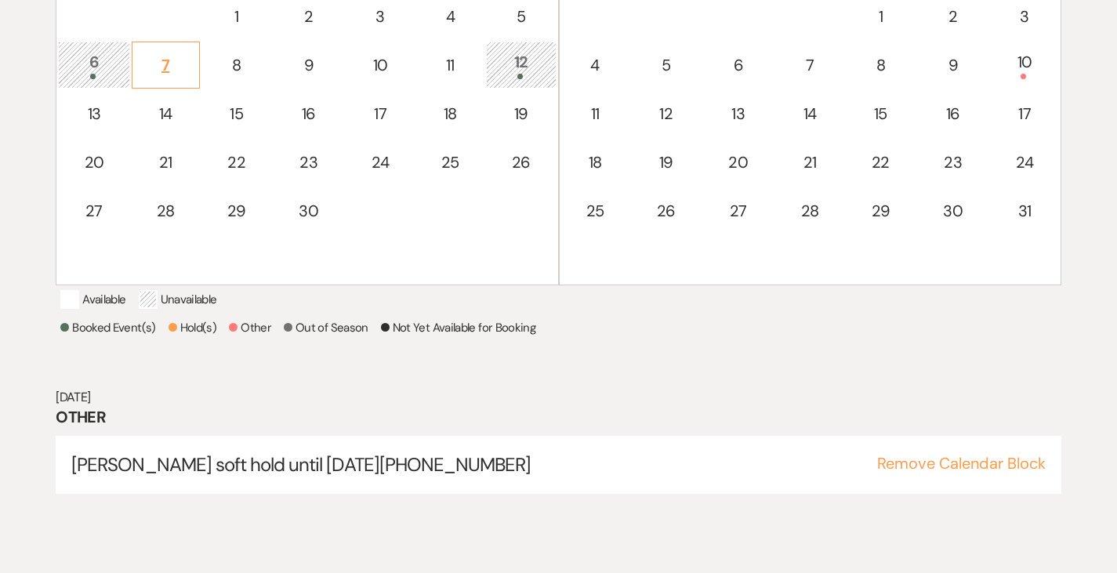
scroll to position [0, 0]
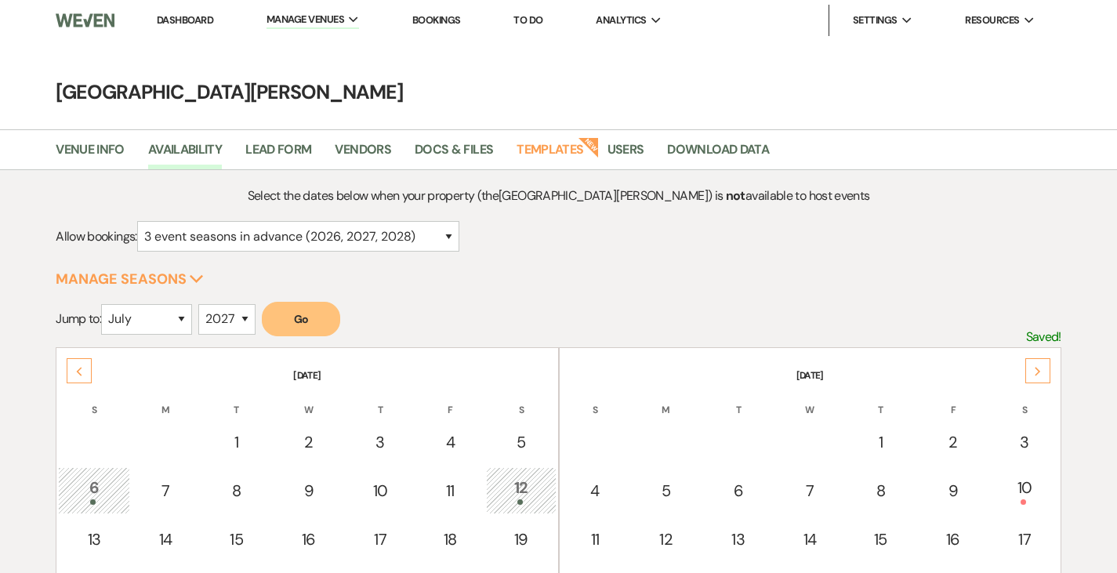
click at [193, 15] on link "Dashboard" at bounding box center [185, 19] width 56 height 13
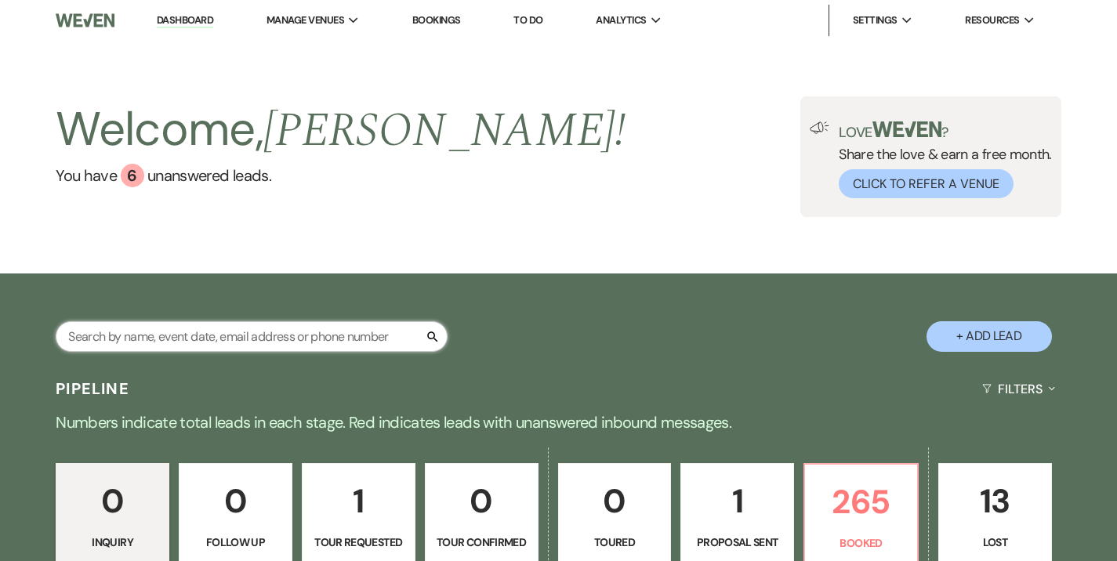
click at [277, 325] on input "text" at bounding box center [252, 336] width 392 height 31
type input "pappas"
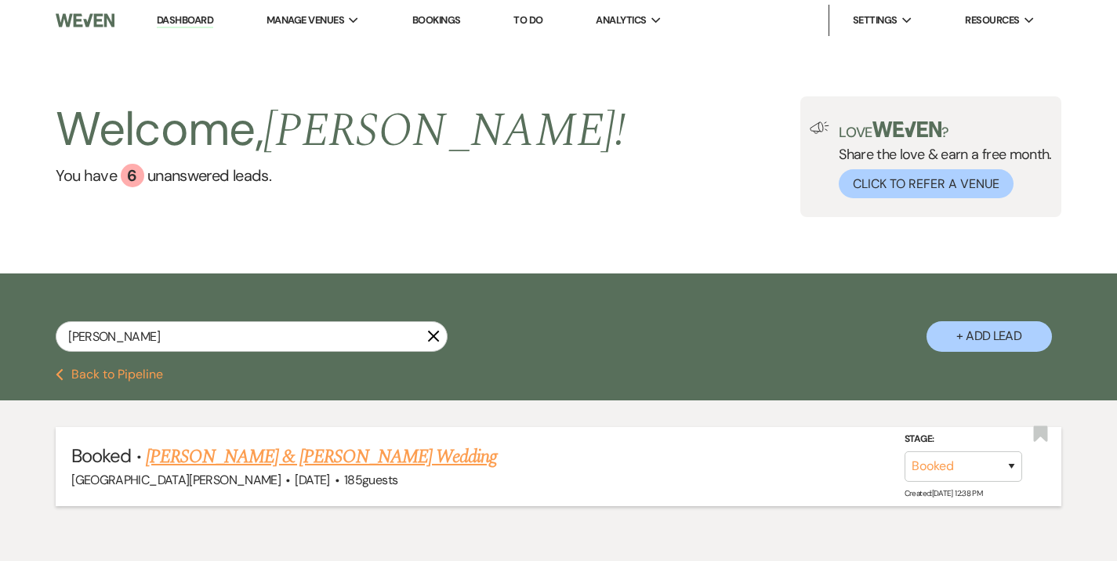
click at [307, 455] on link "Julia Pappas & Curtis Johnson's Wedding" at bounding box center [321, 457] width 351 height 28
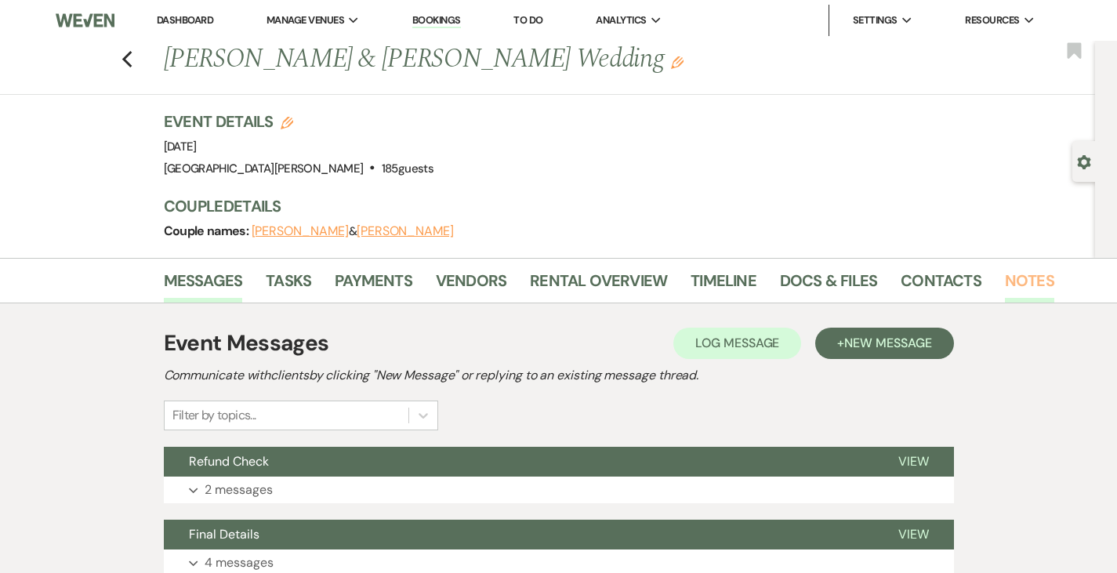
click at [1005, 278] on link "Notes" at bounding box center [1029, 285] width 49 height 34
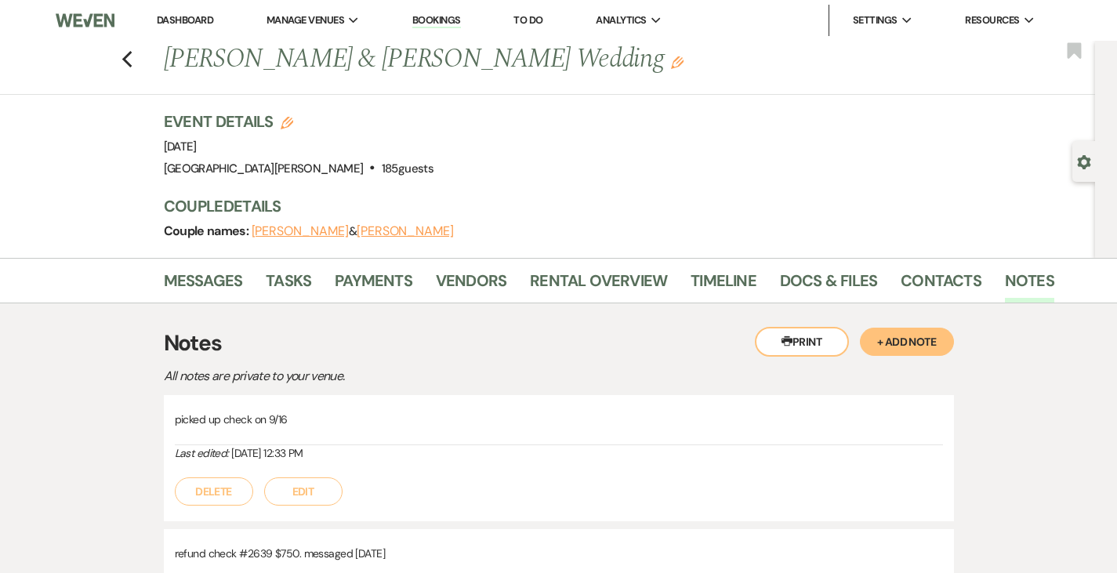
click at [336, 38] on nav "Dashboard Manage Venues Expand Stone Valley Meadows Bookings To Do Analytics Ex…" at bounding box center [558, 20] width 1117 height 41
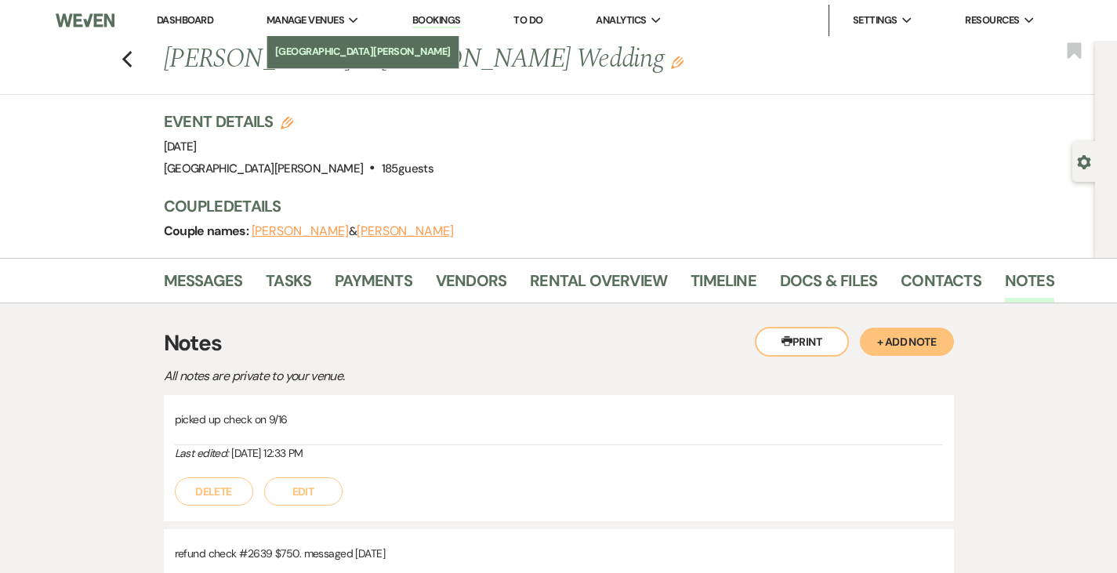
click at [324, 45] on li "[GEOGRAPHIC_DATA][PERSON_NAME]" at bounding box center [363, 52] width 176 height 16
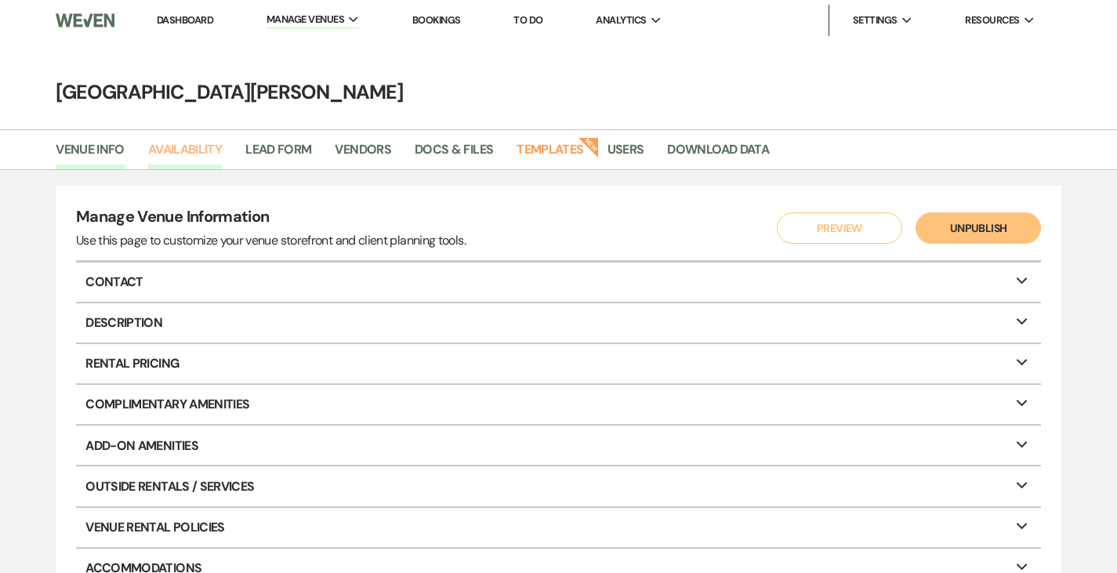
click at [183, 157] on link "Availability" at bounding box center [185, 155] width 74 height 30
select select "3"
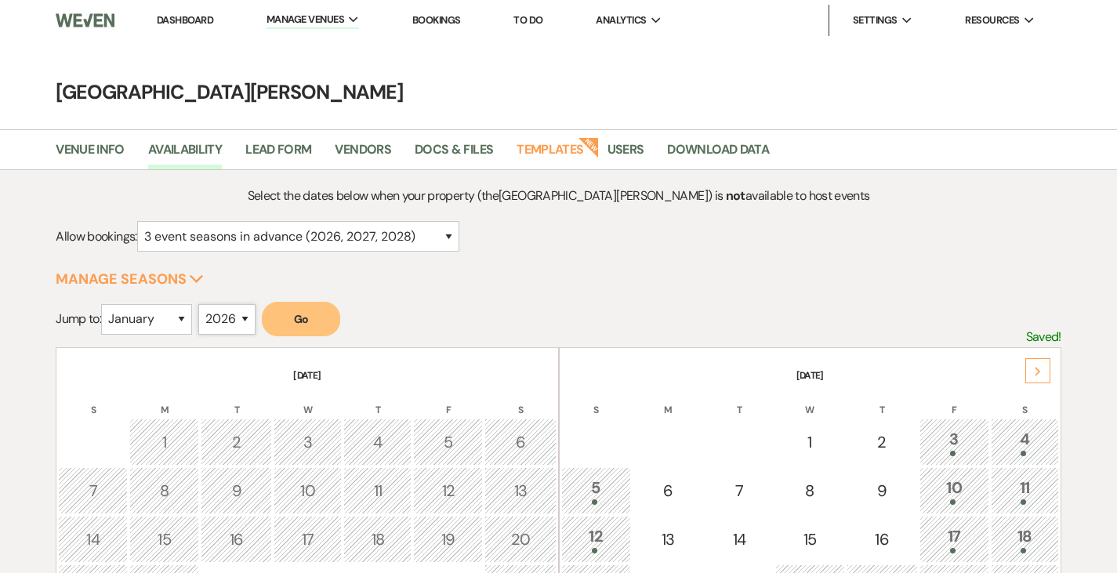
click at [233, 321] on select "2025 2026 2027 2028 2029" at bounding box center [226, 319] width 57 height 31
select select "2027"
click at [202, 304] on select "2025 2026 2027 2028 2029" at bounding box center [226, 319] width 57 height 31
click at [161, 310] on select "January February March April May June July August September October November De…" at bounding box center [146, 319] width 91 height 31
select select "7"
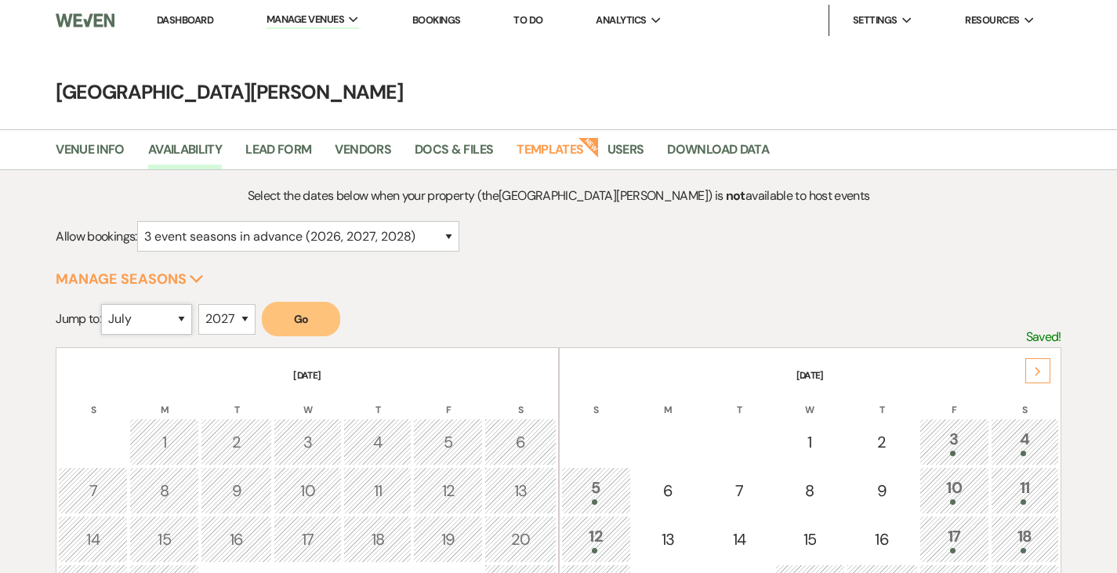
click at [105, 304] on select "January February March April May June July August September October November De…" at bounding box center [146, 319] width 91 height 31
click at [310, 322] on button "Go" at bounding box center [301, 319] width 78 height 34
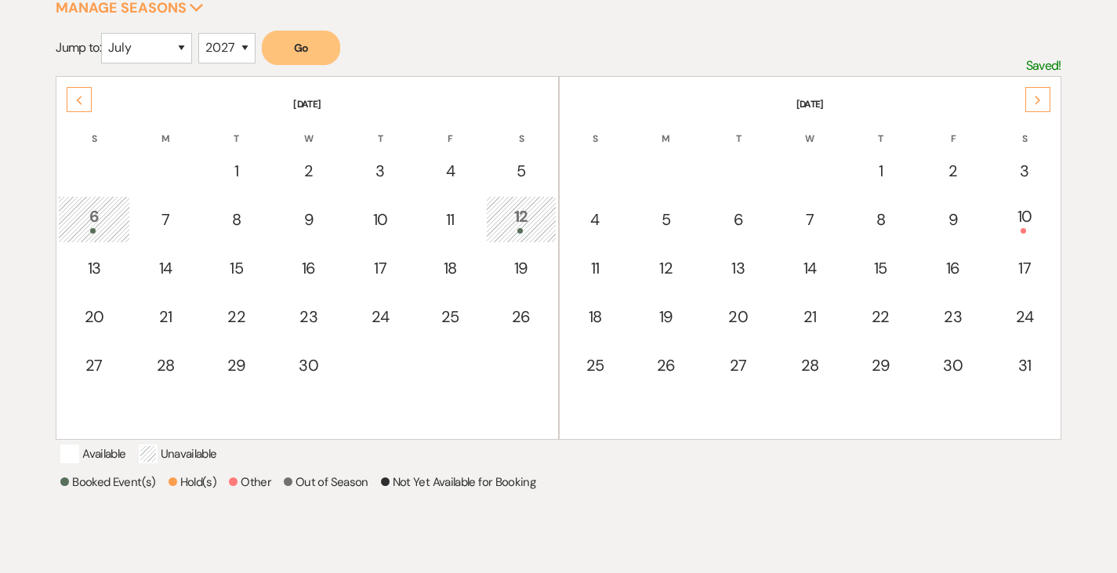
scroll to position [272, 0]
click at [1020, 212] on div "10" at bounding box center [1024, 218] width 51 height 29
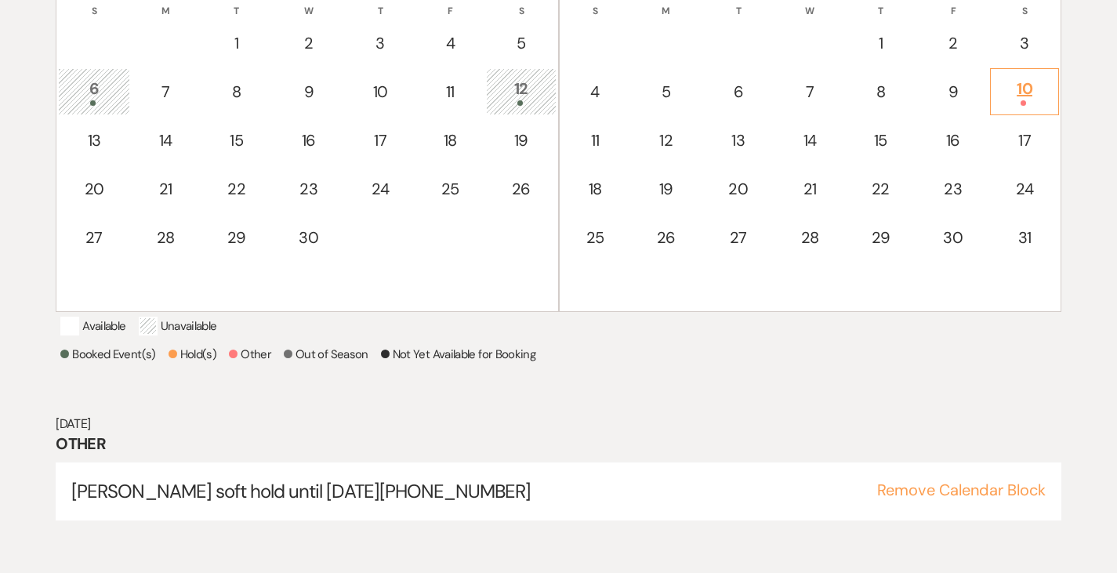
scroll to position [401, 0]
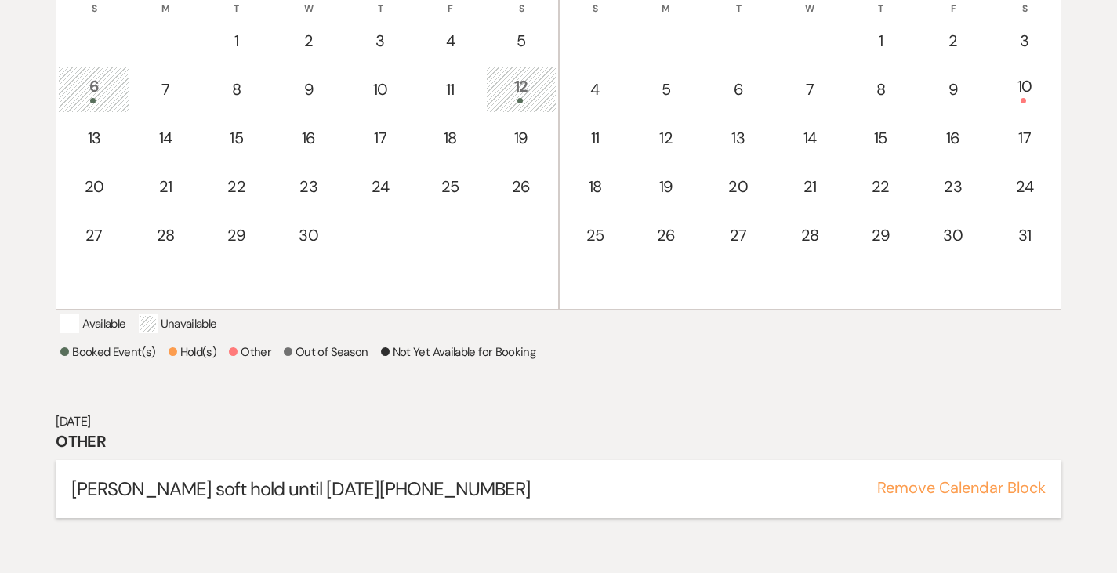
click at [979, 495] on button "Remove Calendar Block" at bounding box center [961, 488] width 169 height 16
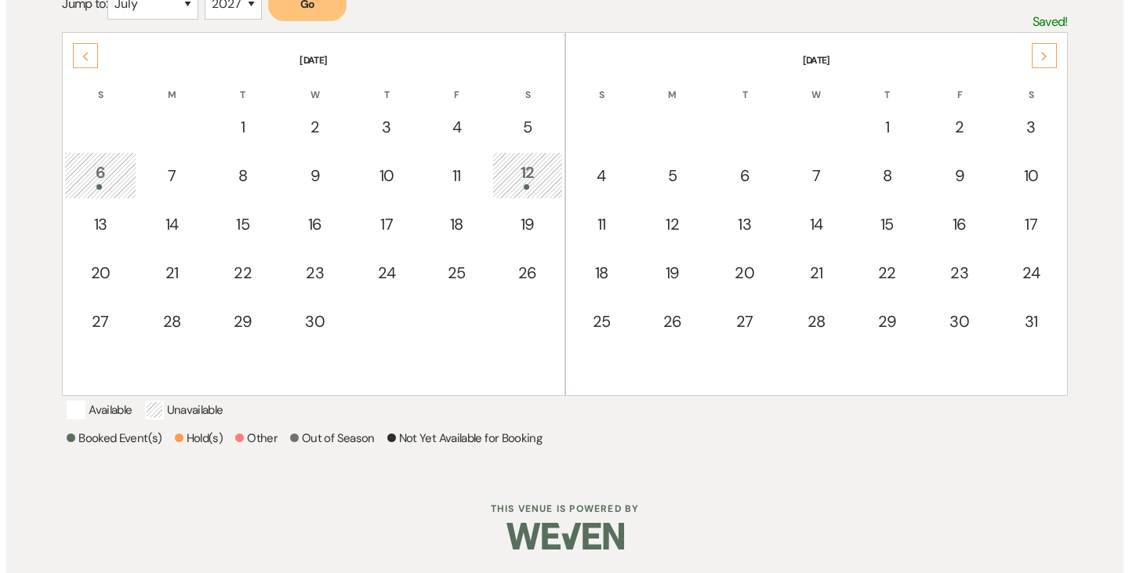
scroll to position [335, 0]
click at [1019, 164] on div "10" at bounding box center [1024, 176] width 51 height 24
select select "other"
select select "false"
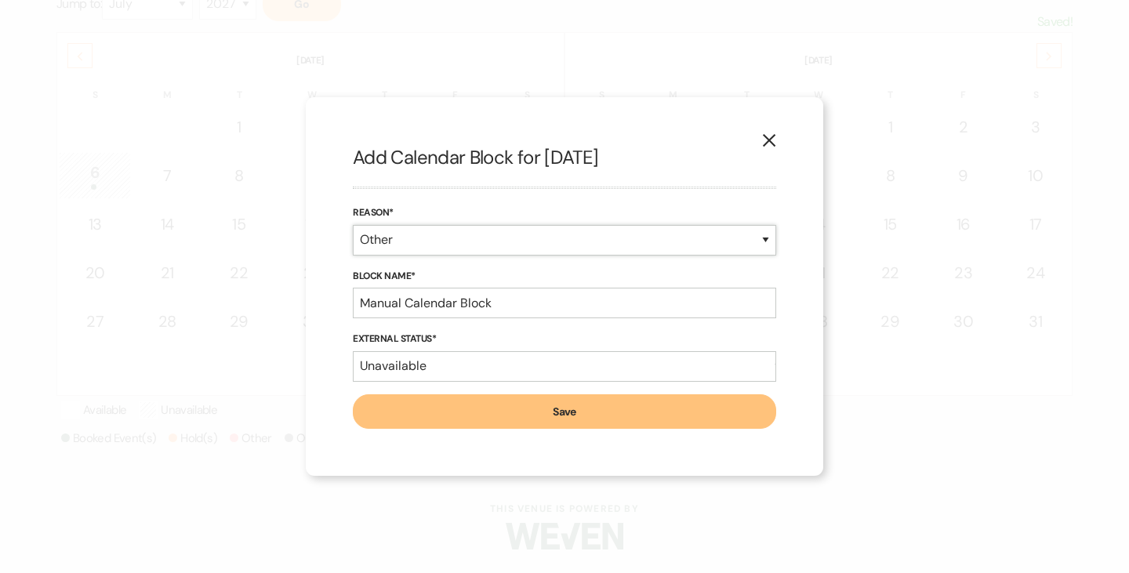
click at [494, 244] on select "Booked Event Hold Other" at bounding box center [564, 240] width 423 height 31
select select "bookedEvent"
click at [353, 256] on select "Booked Event Hold Other" at bounding box center [564, 240] width 423 height 31
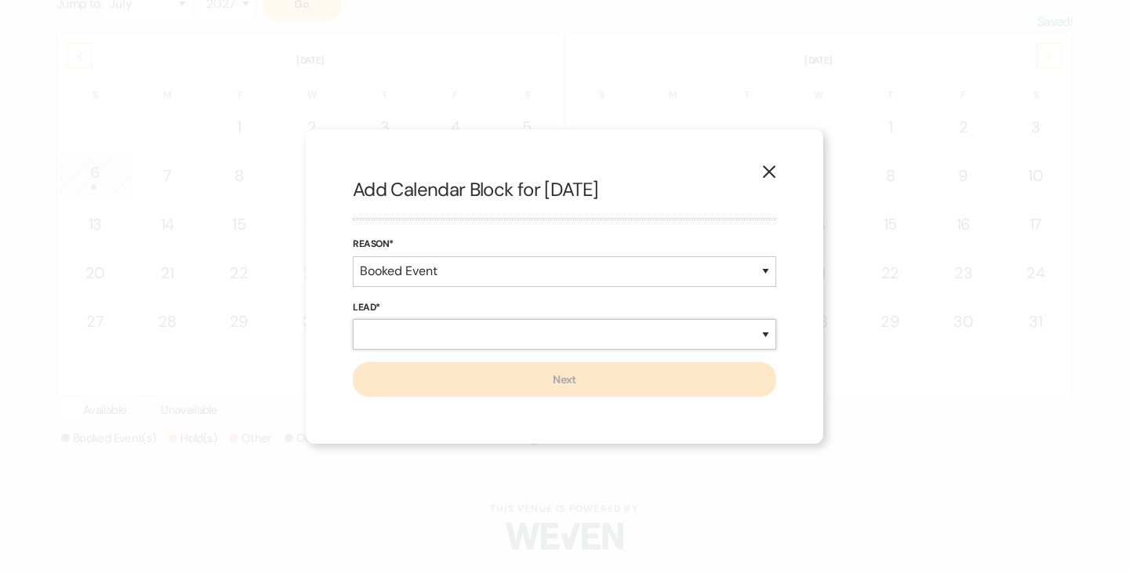
click at [408, 332] on select "New Lead Existing Lead" at bounding box center [564, 334] width 423 height 31
select select "newLead"
click at [353, 319] on select "New Lead Existing Lead" at bounding box center [564, 334] width 423 height 31
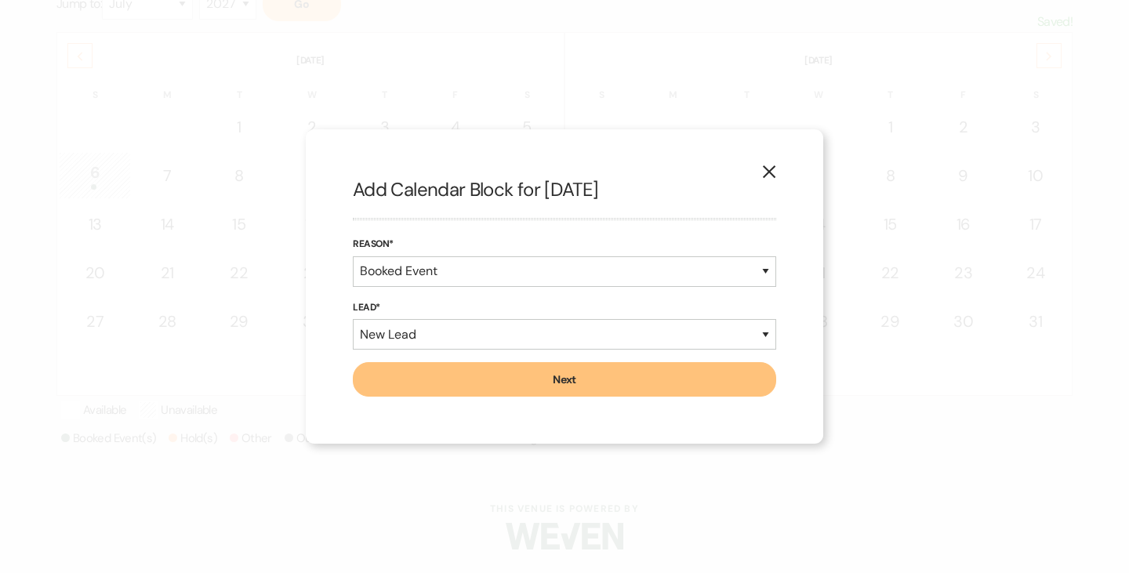
click at [510, 390] on button "Next" at bounding box center [564, 379] width 423 height 34
select select "7"
select select "822"
select select "false"
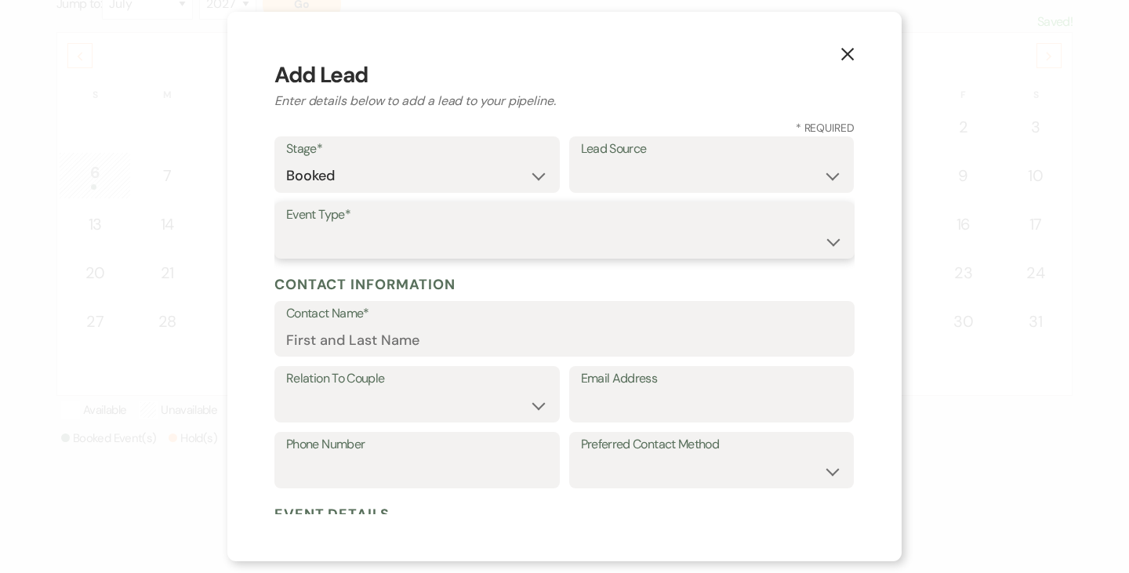
click at [454, 245] on select "Wedding Anniversary Party Baby Shower Bachelorette / Bachelor Party Birthday Pa…" at bounding box center [564, 242] width 557 height 31
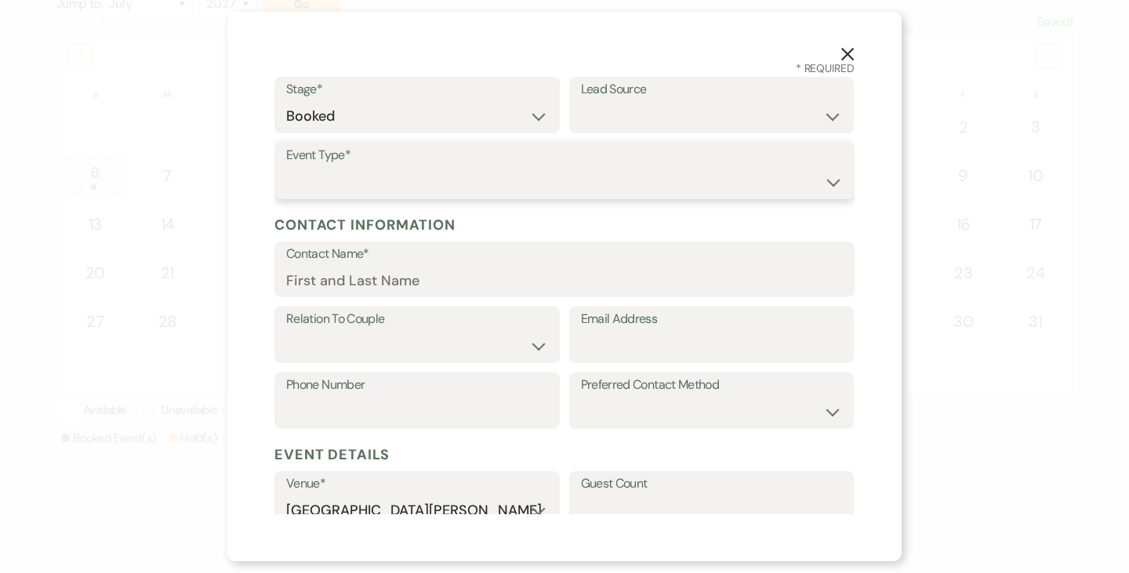
scroll to position [60, 0]
click at [389, 184] on select "Wedding Anniversary Party Baby Shower Bachelorette / Bachelor Party Birthday Pa…" at bounding box center [564, 181] width 557 height 31
select select "17"
click at [286, 166] on select "Wedding Anniversary Party Baby Shower Bachelorette / Bachelor Party Birthday Pa…" at bounding box center [564, 181] width 557 height 31
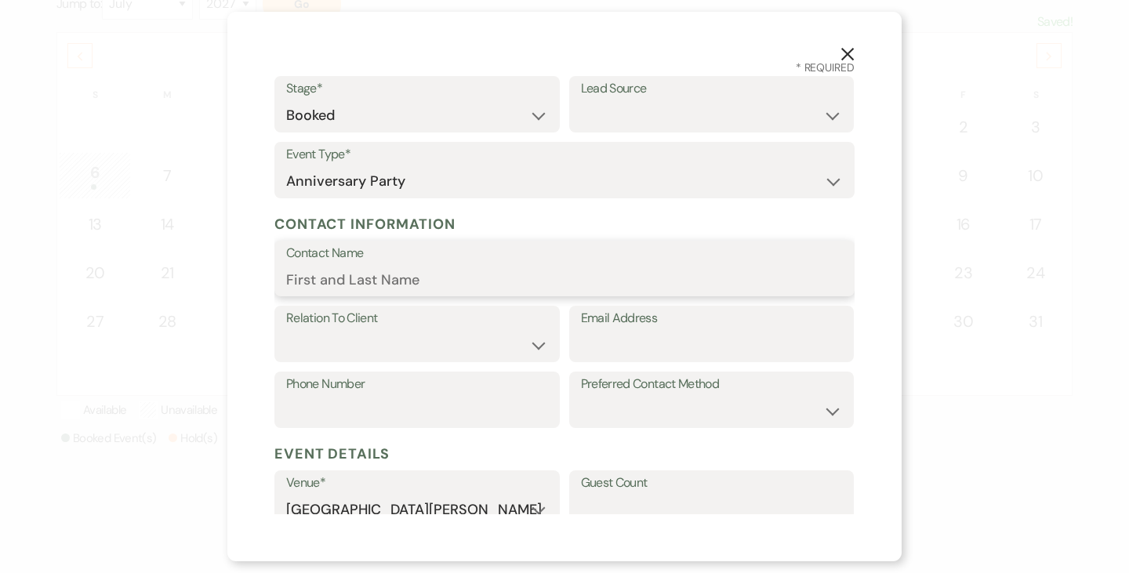
click at [386, 281] on input "Contact Name" at bounding box center [564, 279] width 557 height 31
type input "Sarah Morgan"
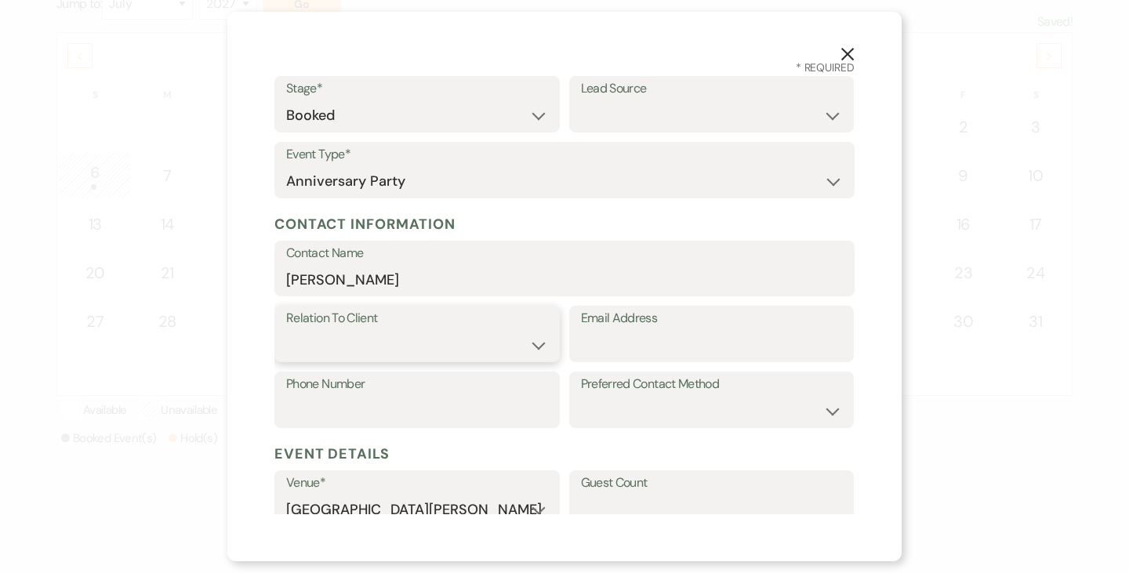
click at [385, 337] on select "Client Event Planner Parent of Client Family Member Friend Other" at bounding box center [417, 345] width 262 height 31
select select "1"
click at [286, 330] on select "Client Event Planner Parent of Client Family Member Friend Other" at bounding box center [417, 345] width 262 height 31
click at [634, 345] on input "Email Address" at bounding box center [712, 345] width 262 height 31
paste input "sbmorgan810@gmail.com"
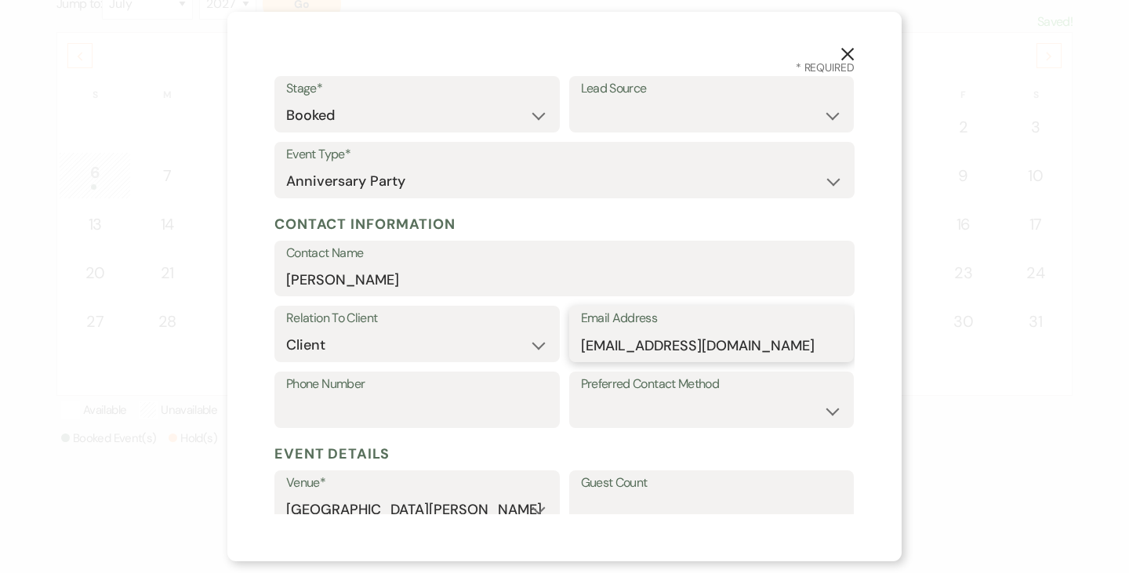
type input "sbmorgan810@gmail.com"
click at [336, 414] on input "Phone Number" at bounding box center [417, 411] width 262 height 31
click at [676, 410] on select "Email Phone Text" at bounding box center [712, 411] width 262 height 31
select select "email"
click at [581, 396] on select "Email Phone Text" at bounding box center [712, 411] width 262 height 31
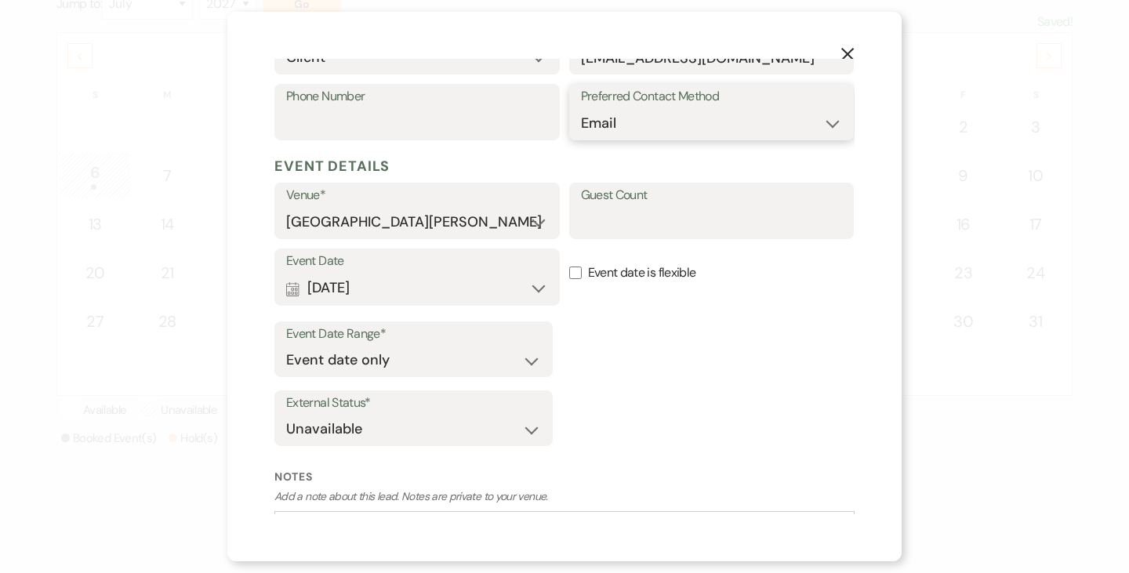
scroll to position [467, 0]
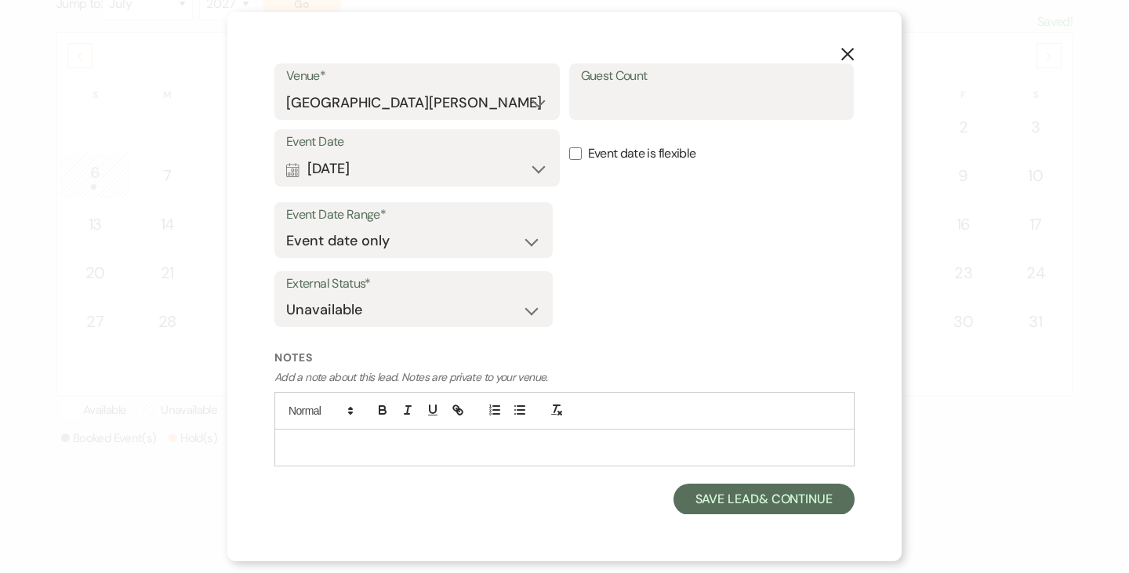
click at [418, 440] on p at bounding box center [564, 447] width 555 height 17
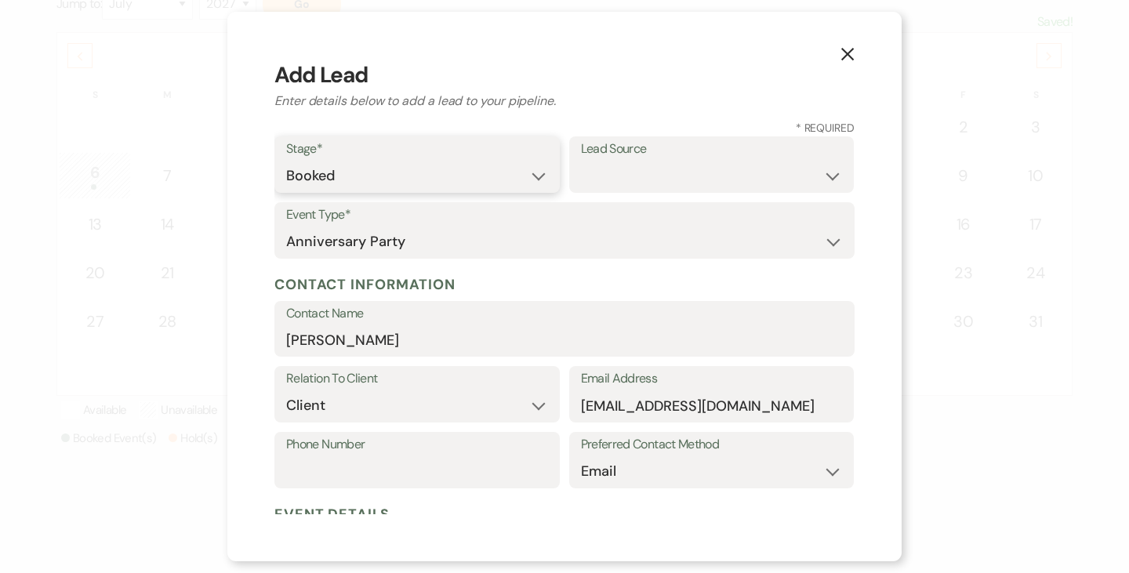
click at [391, 168] on select "Inquiry Follow Up Tour Requested Tour Confirmed Toured Proposal Sent Booked Lost" at bounding box center [417, 176] width 262 height 31
click at [361, 152] on label "Stage*" at bounding box center [417, 149] width 262 height 23
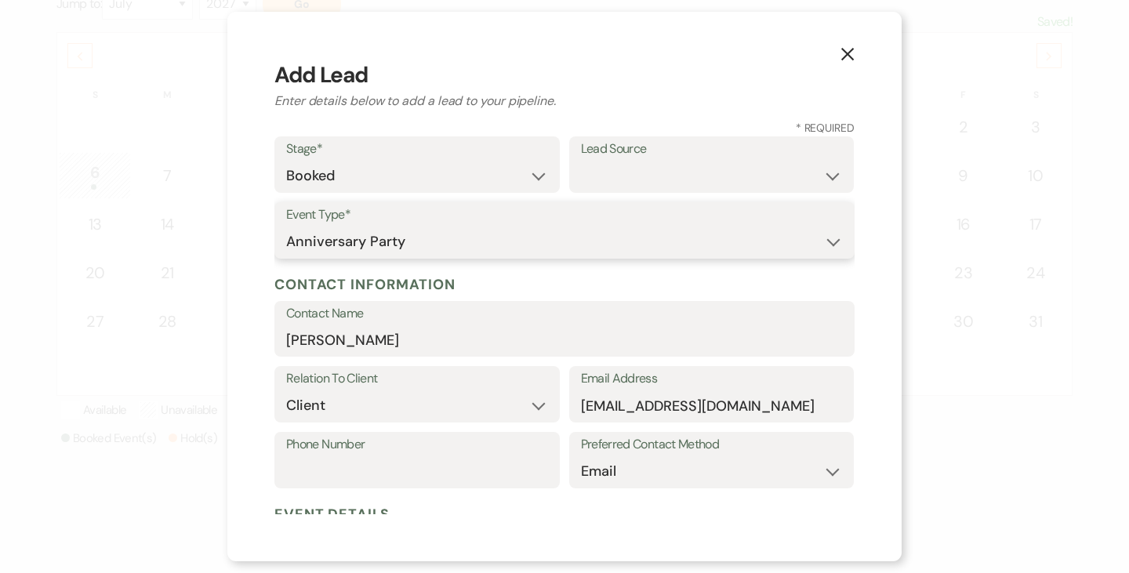
click at [376, 241] on select "Wedding Anniversary Party Baby Shower Bachelorette / Bachelor Party Birthday Pa…" at bounding box center [564, 242] width 557 height 31
click at [286, 227] on select "Wedding Anniversary Party Baby Shower Bachelorette / Bachelor Party Birthday Pa…" at bounding box center [564, 242] width 557 height 31
click at [380, 238] on select "Wedding Anniversary Party Baby Shower Bachelorette / Bachelor Party Birthday Pa…" at bounding box center [564, 242] width 557 height 31
select select "1"
click at [286, 227] on select "Wedding Anniversary Party Baby Shower Bachelorette / Bachelor Party Birthday Pa…" at bounding box center [564, 242] width 557 height 31
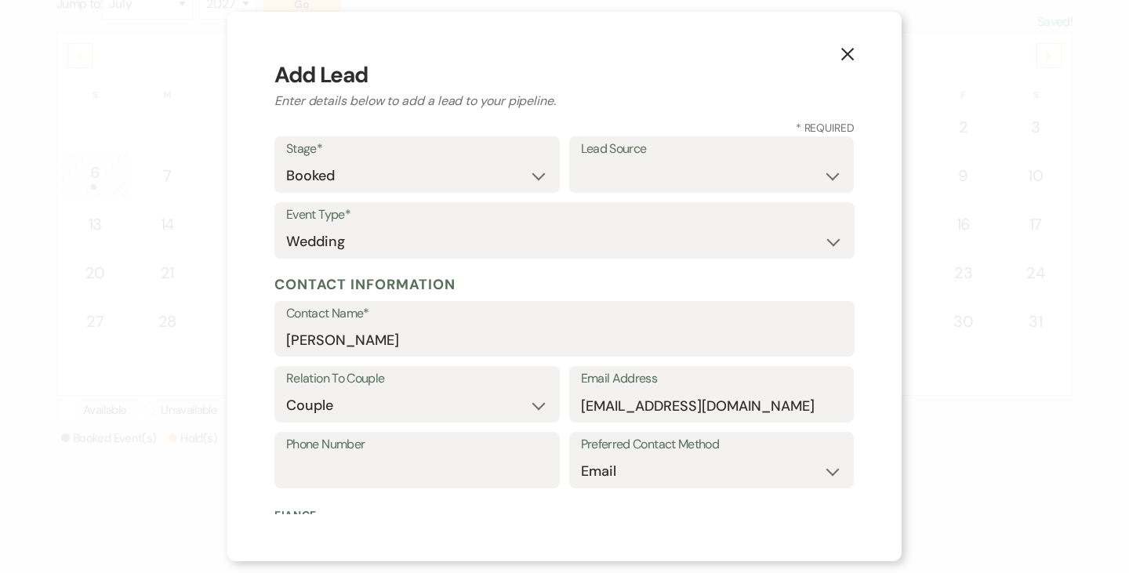
click at [513, 285] on h5 "Contact Information" at bounding box center [564, 285] width 580 height 24
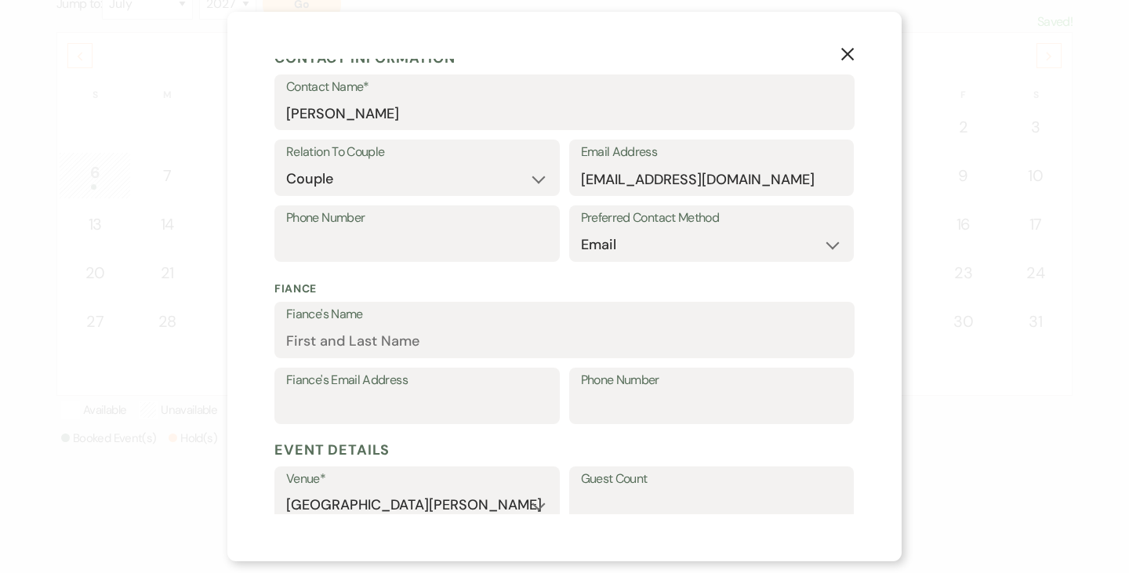
scroll to position [234, 0]
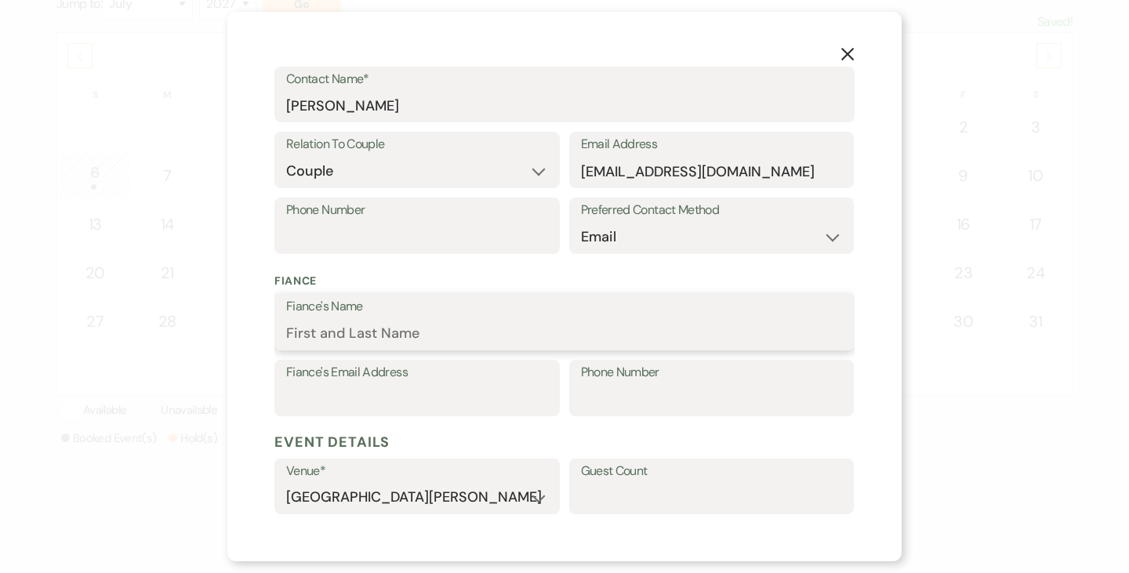
click at [368, 329] on input "Fiance's Name" at bounding box center [564, 333] width 557 height 31
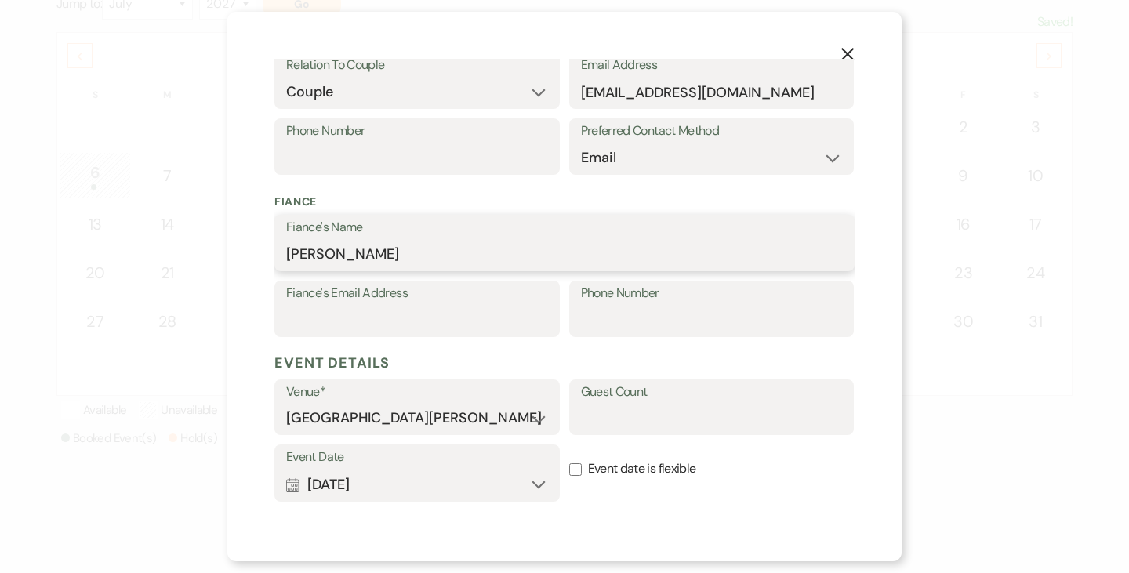
scroll to position [314, 0]
type input "Steven Borchers"
click at [362, 321] on input "Fiance's Email Address" at bounding box center [417, 319] width 262 height 31
paste input "sborchers243@gmail.com"
type input "sborchers243@gmail.com"
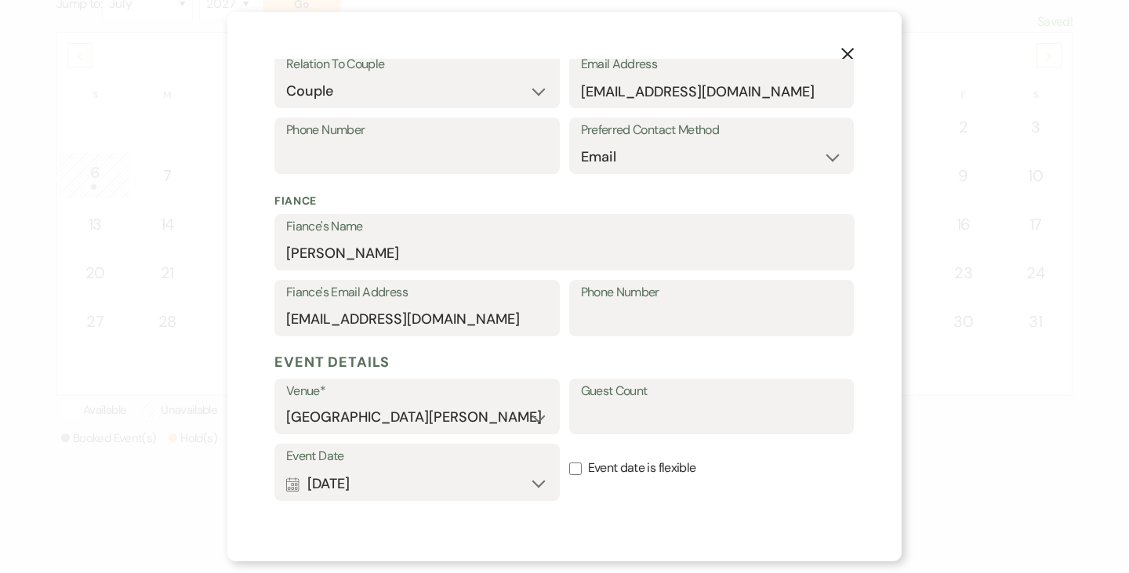
click at [649, 303] on label "Phone Number" at bounding box center [712, 292] width 262 height 23
click at [649, 304] on input "Phone Number" at bounding box center [712, 319] width 262 height 31
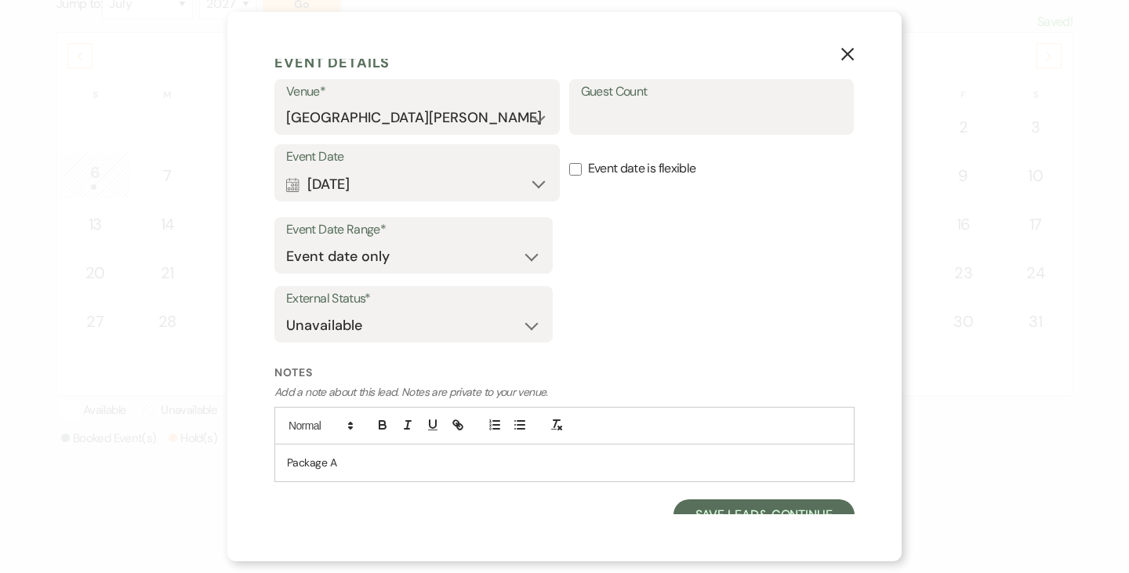
scroll to position [615, 0]
click at [437, 455] on p "Package A" at bounding box center [564, 461] width 555 height 17
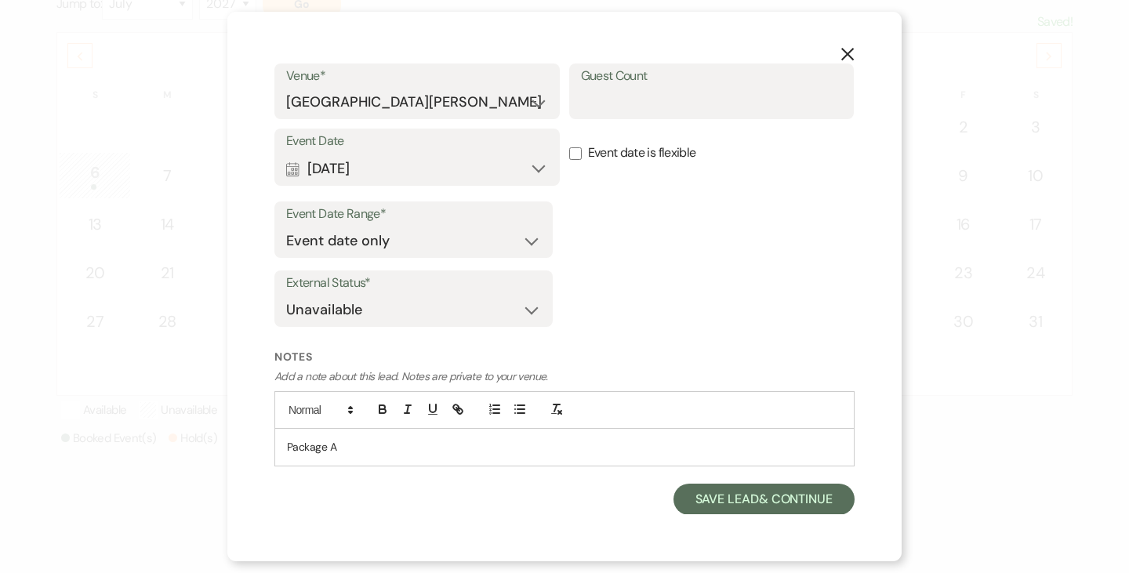
click at [657, 311] on div "External Status* Available Unavailable" at bounding box center [564, 301] width 580 height 63
click at [714, 495] on button "Save Lead & Continue" at bounding box center [763, 499] width 181 height 31
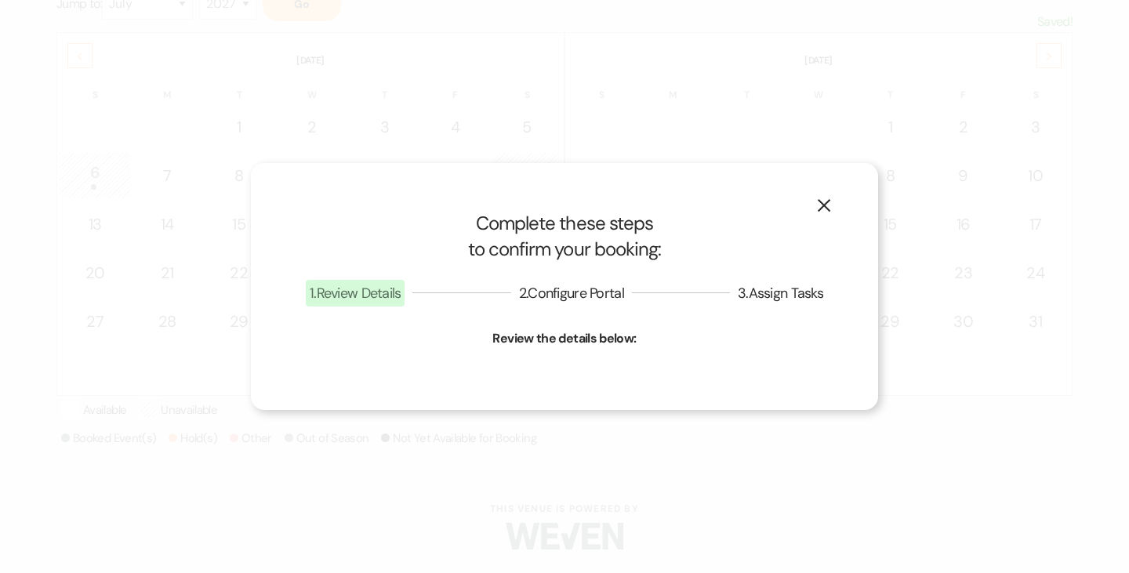
select select "1"
select select "822"
select select "false"
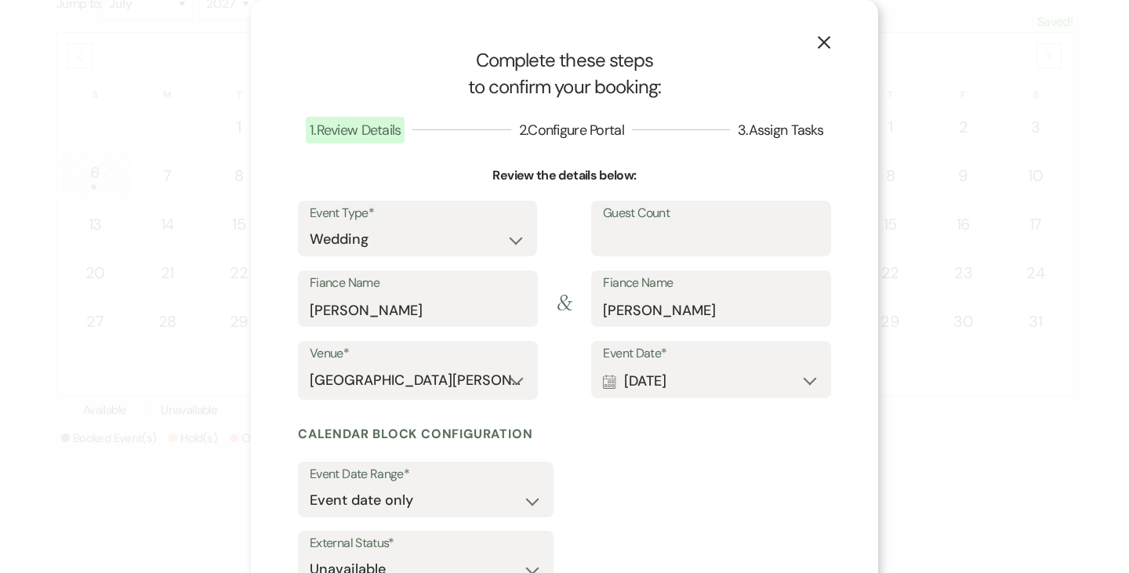
scroll to position [118, 0]
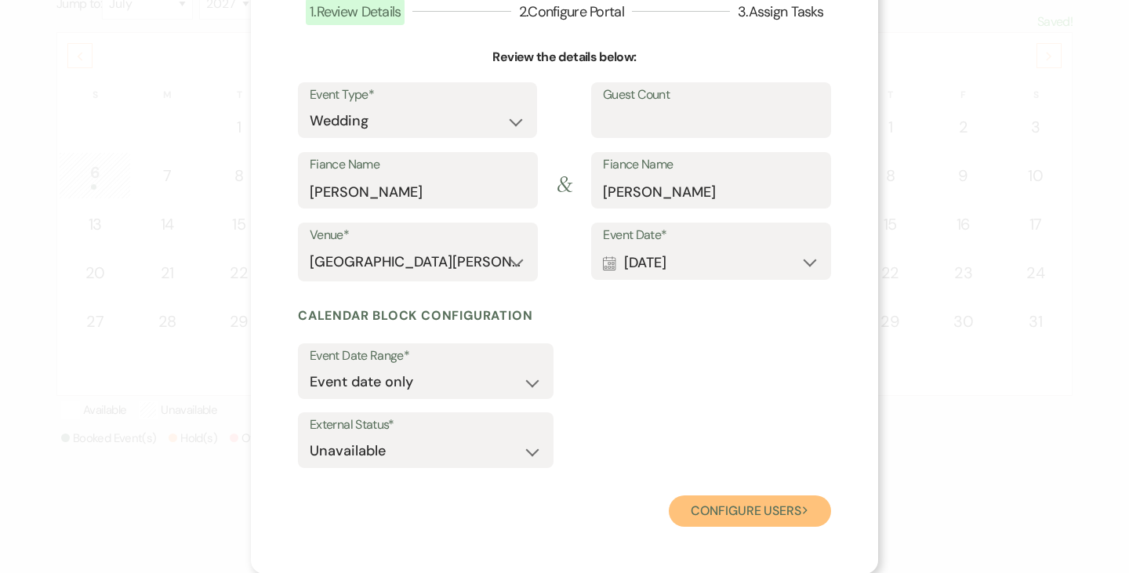
click at [724, 502] on button "Configure users Next" at bounding box center [750, 510] width 162 height 31
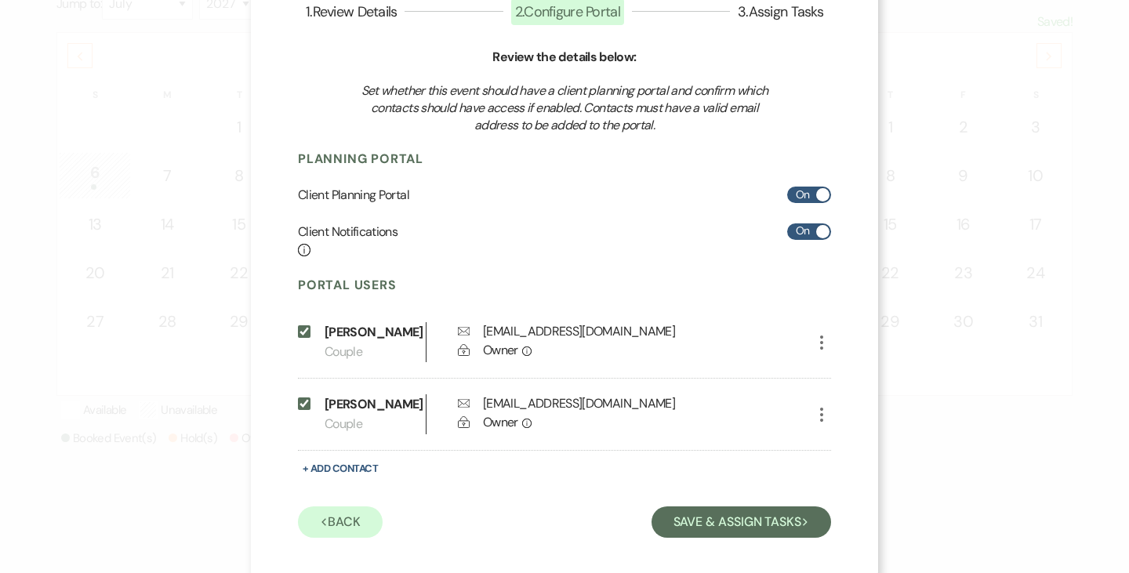
scroll to position [130, 0]
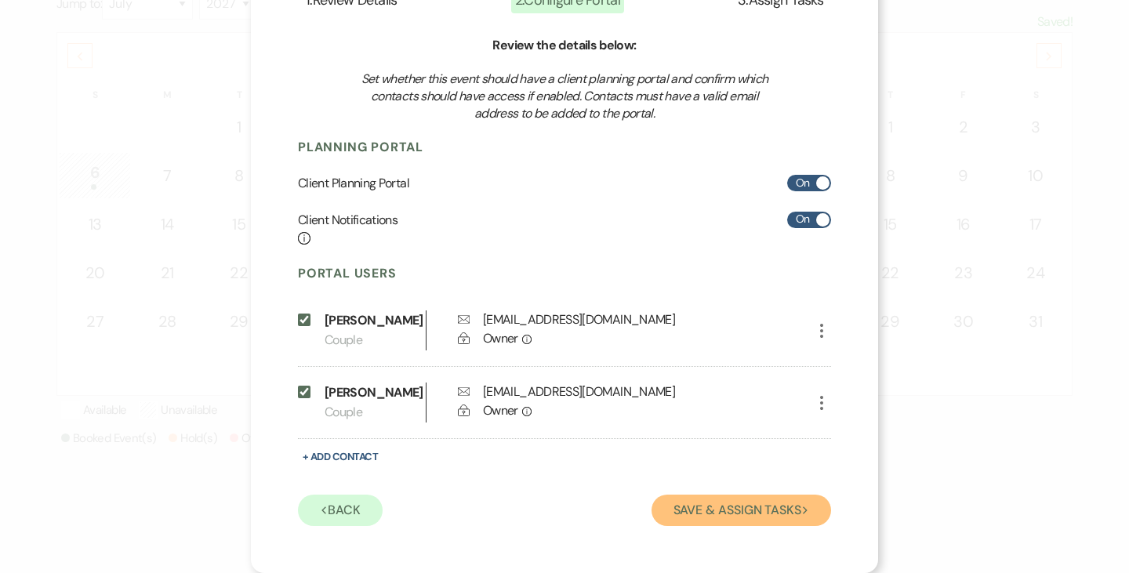
click at [724, 502] on button "Save & Assign Tasks Next" at bounding box center [741, 510] width 180 height 31
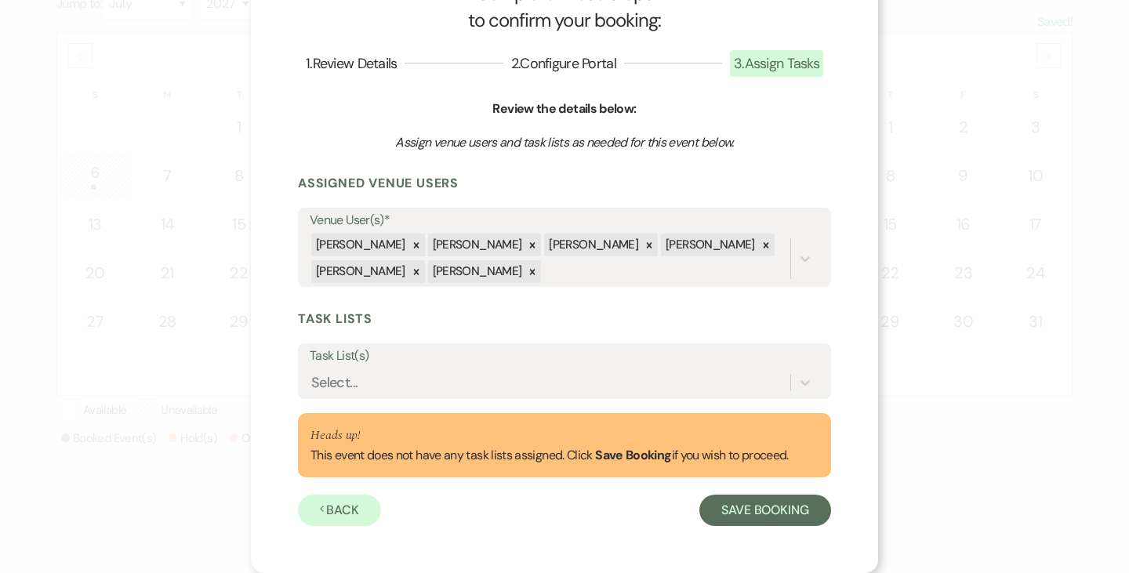
scroll to position [67, 0]
click at [476, 377] on div "Select..." at bounding box center [550, 382] width 481 height 27
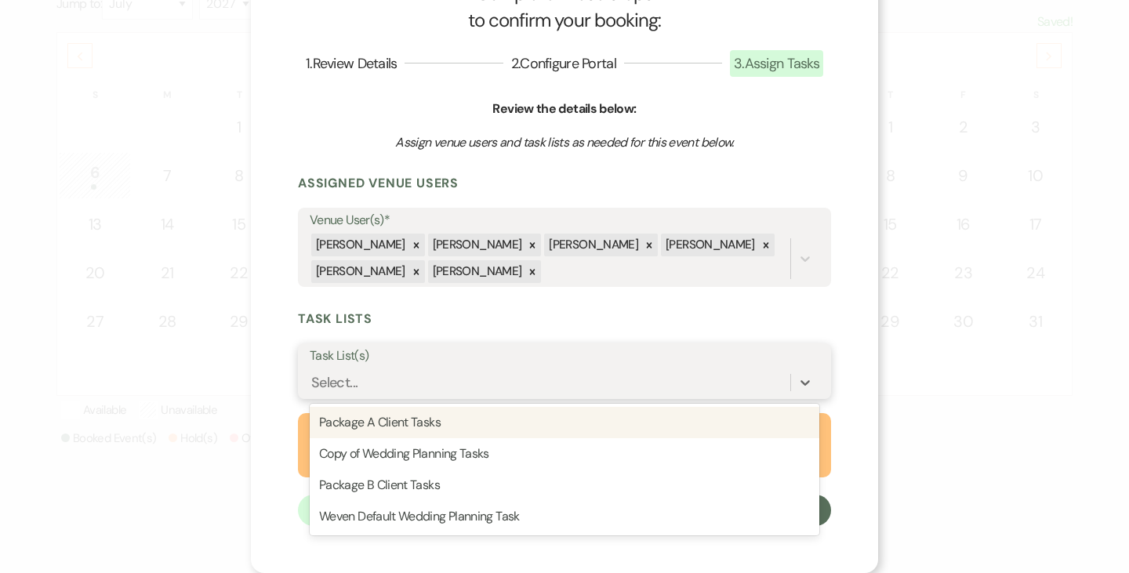
click at [415, 413] on div "Package A Client Tasks" at bounding box center [565, 422] width 510 height 31
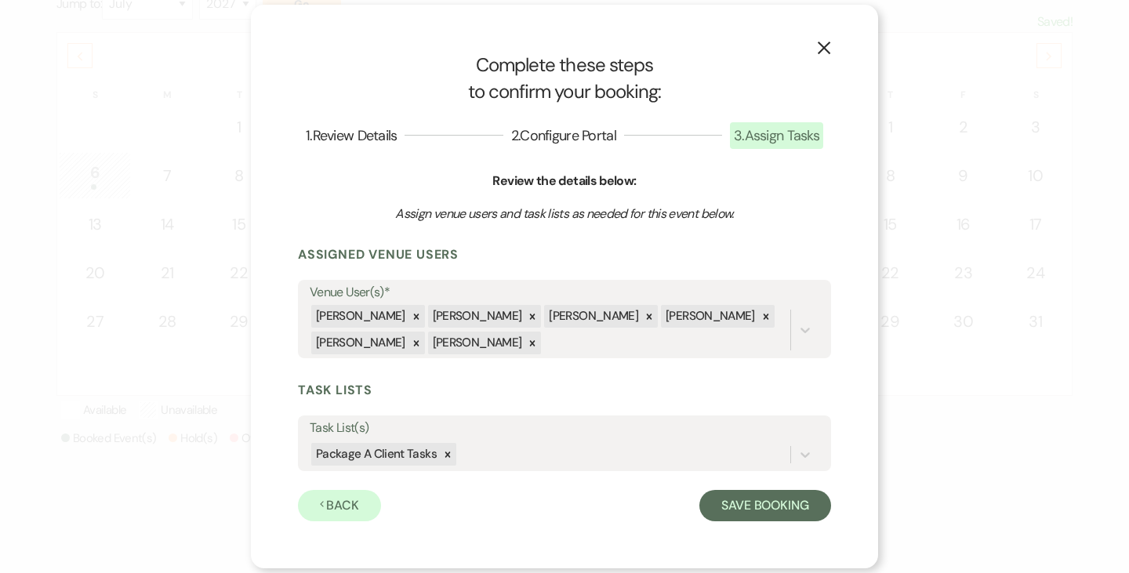
click at [495, 374] on form "Assigned Venue Users Venue User(s)* Ashley Norman Kevin Norman Alison Beaulieu …" at bounding box center [564, 383] width 533 height 274
click at [749, 509] on button "Save Booking" at bounding box center [765, 505] width 132 height 31
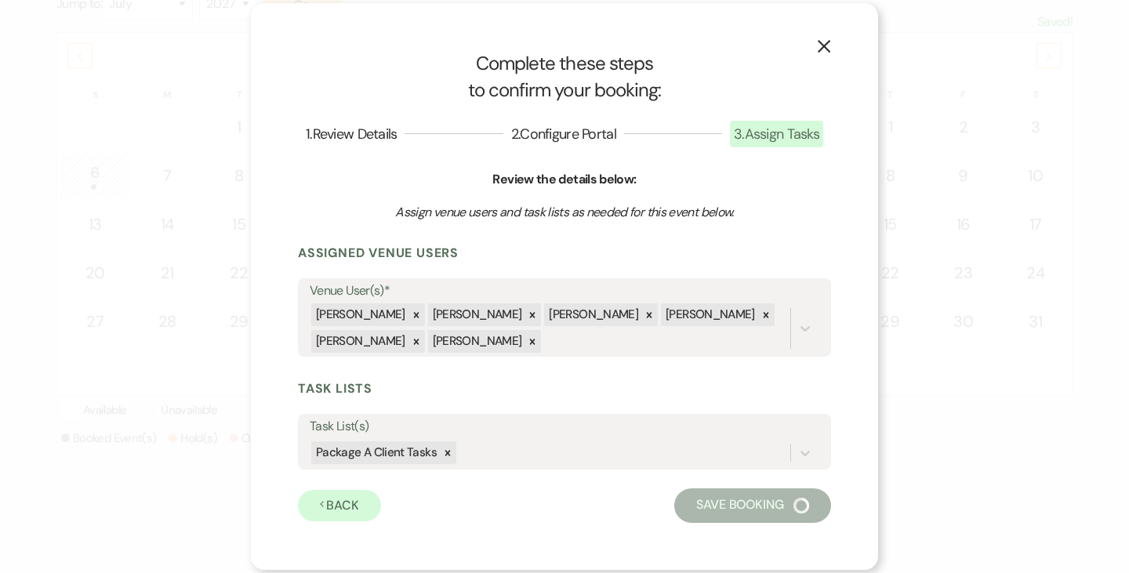
select select "4658"
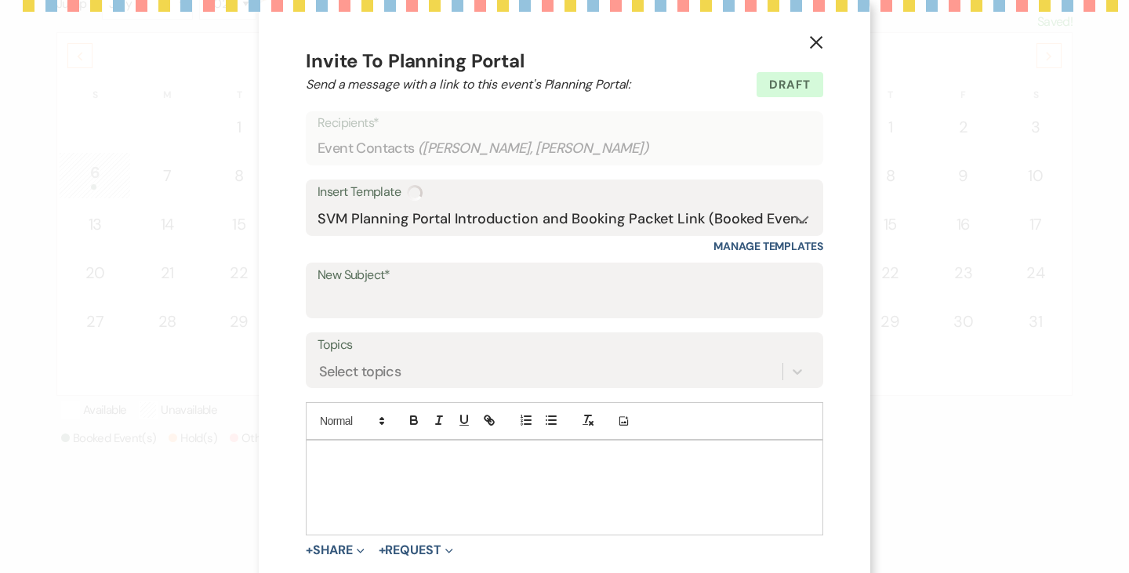
type input "Welcome to Your Planning Portal - Let's Get Started!"
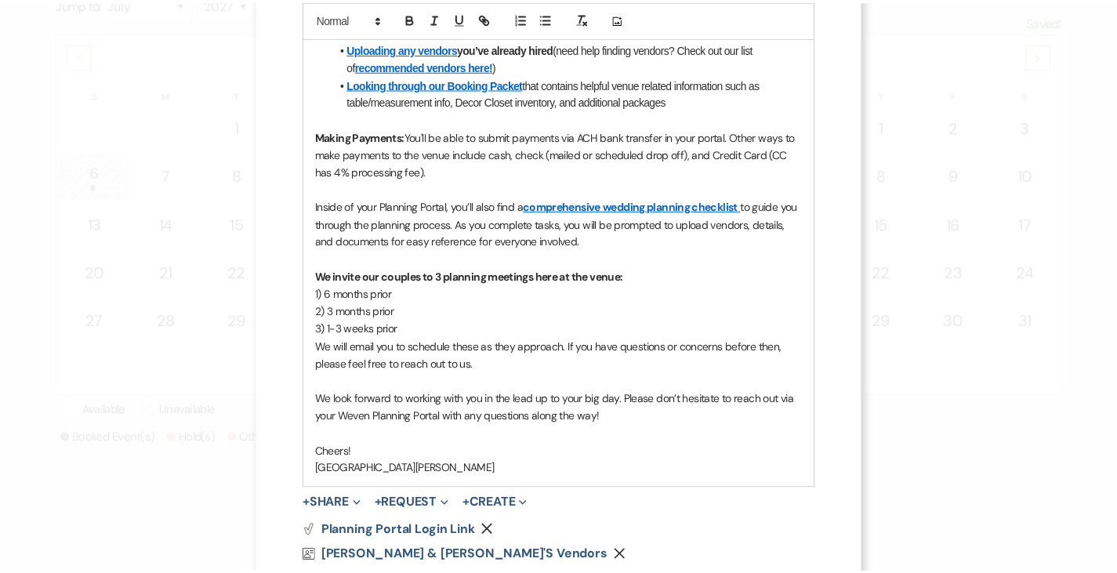
scroll to position [645, 0]
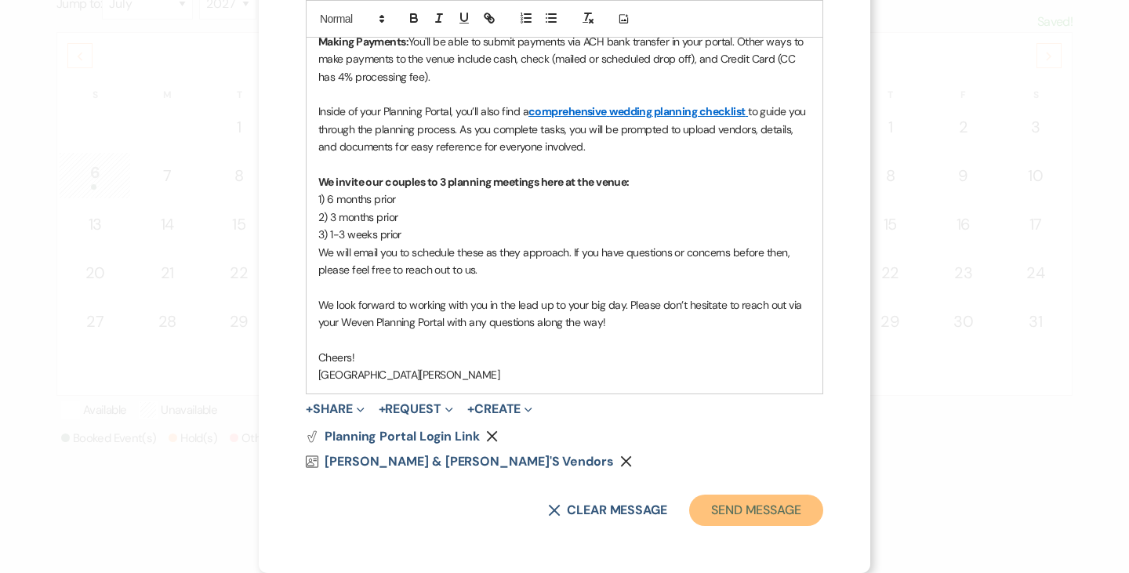
click at [771, 511] on button "Send Message" at bounding box center [756, 510] width 134 height 31
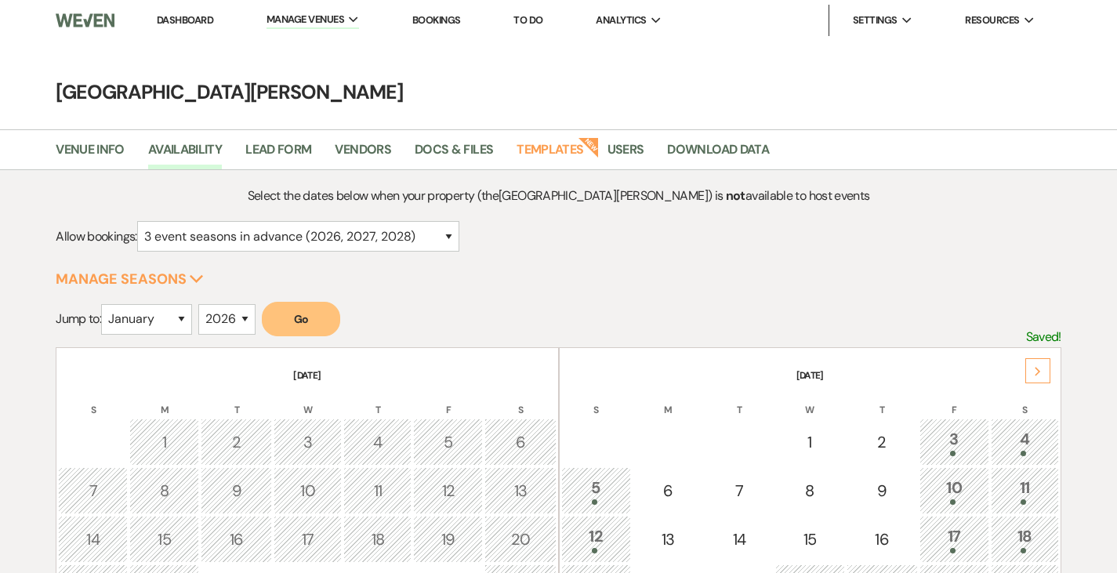
click at [171, 19] on link "Dashboard" at bounding box center [185, 19] width 56 height 13
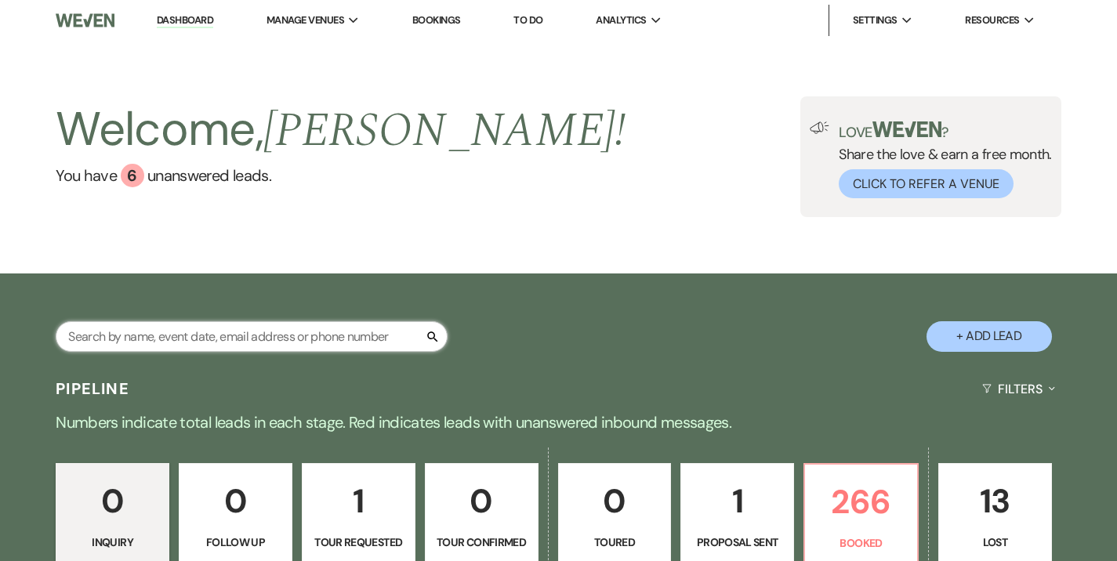
click at [265, 321] on input "text" at bounding box center [252, 336] width 392 height 31
type input "borchers"
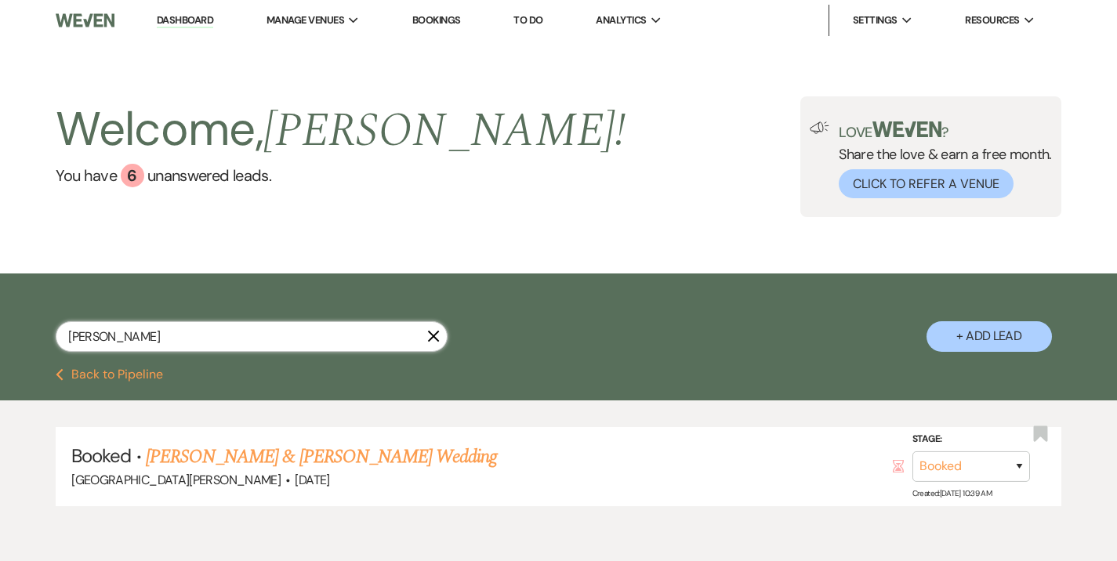
scroll to position [72, 0]
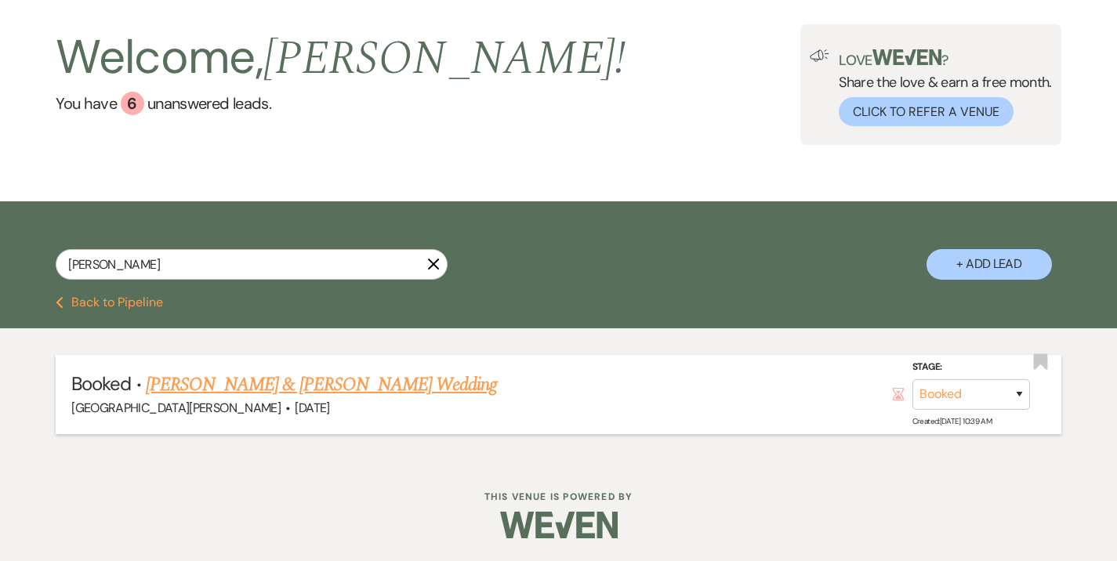
click at [339, 390] on link "Sarah Morgan & Steven Borchers's Wedding" at bounding box center [321, 385] width 351 height 28
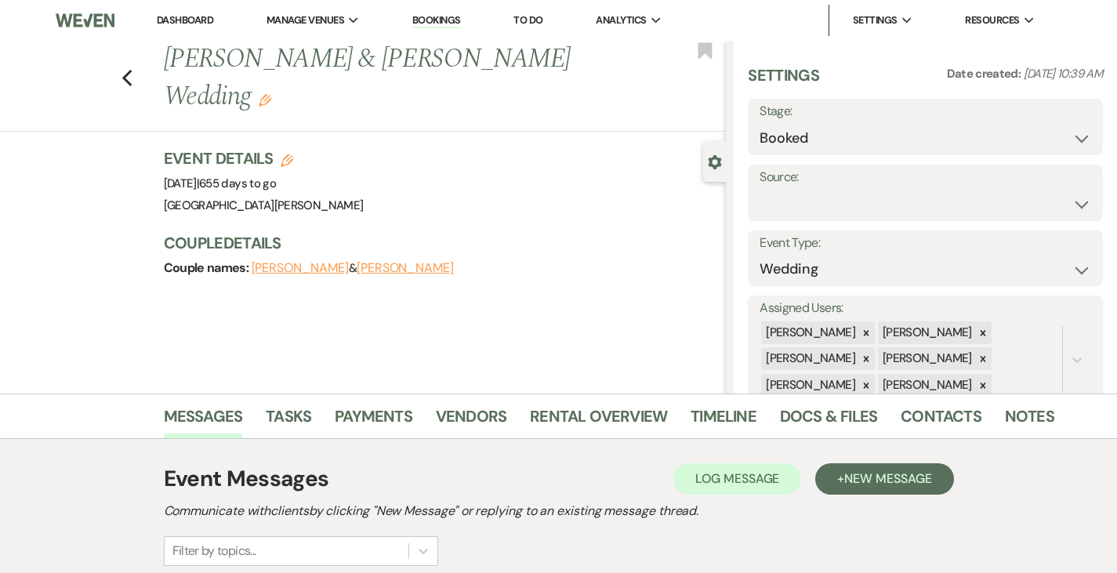
click at [271, 94] on icon "Edit" at bounding box center [265, 100] width 13 height 13
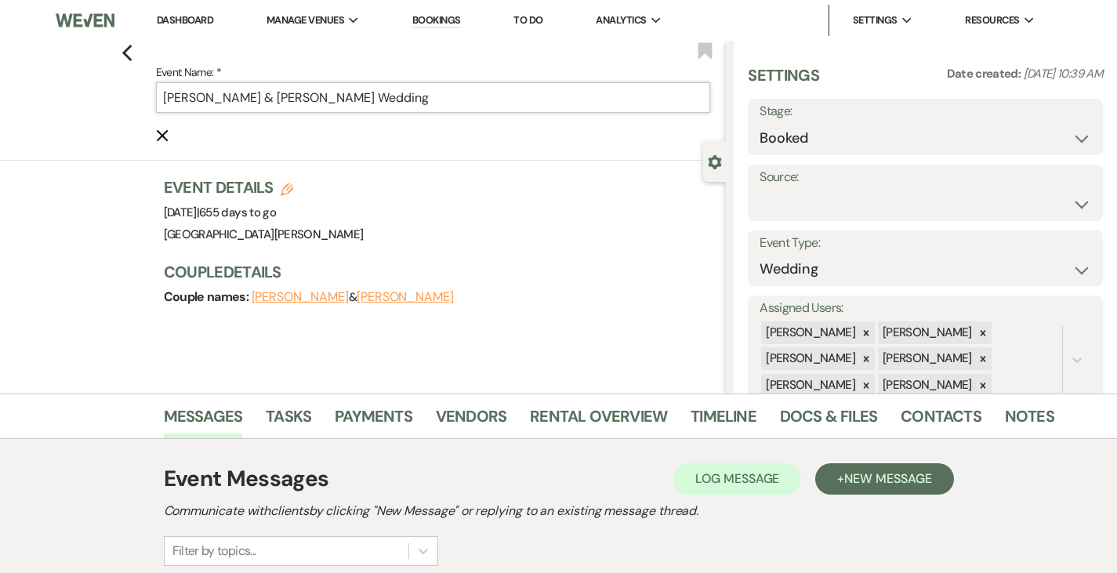
click at [356, 96] on input "Sarah Morgan & Steven Borchers's Wedding" at bounding box center [433, 97] width 555 height 31
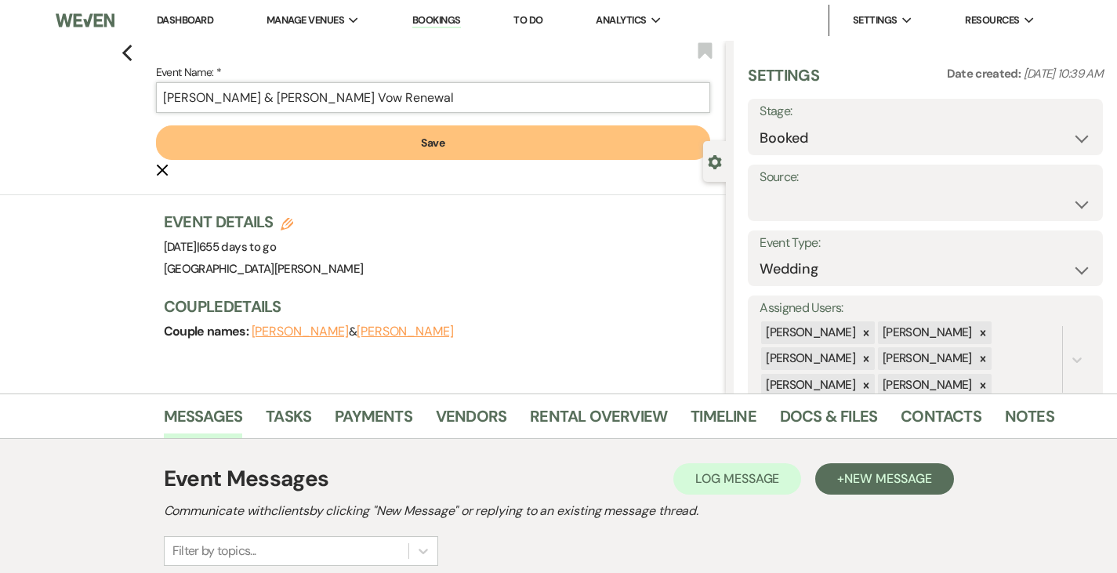
type input "Sarah Morgan & Steven Borchers's Vow Renewal"
click at [408, 147] on button "Save" at bounding box center [433, 142] width 555 height 34
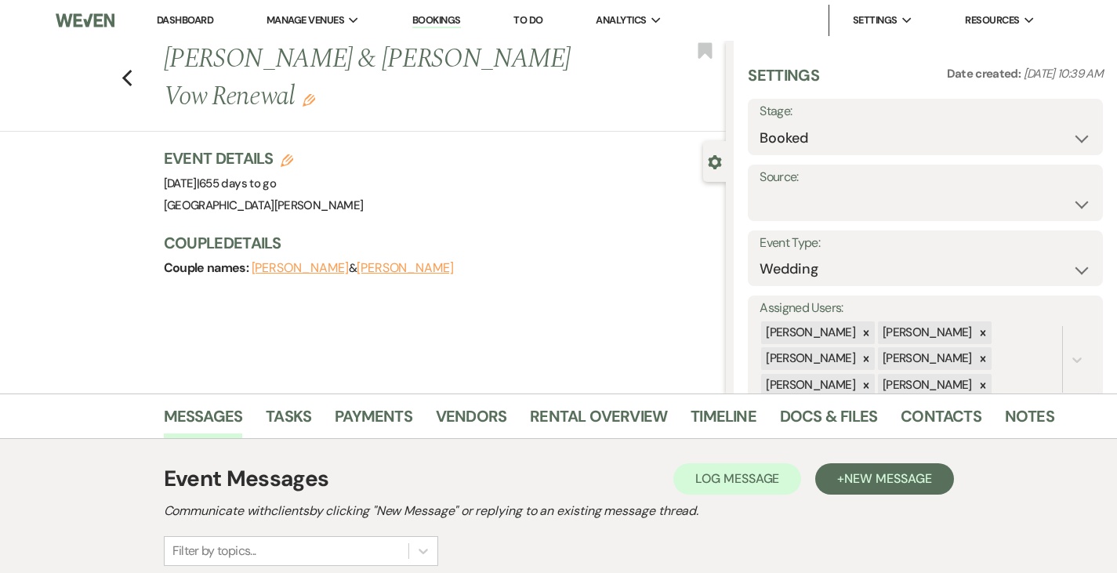
click at [511, 299] on div "Previous Sarah Morgan & Steven Borchers's Vow Renewal Edit Bookmark Gear Settin…" at bounding box center [363, 217] width 726 height 353
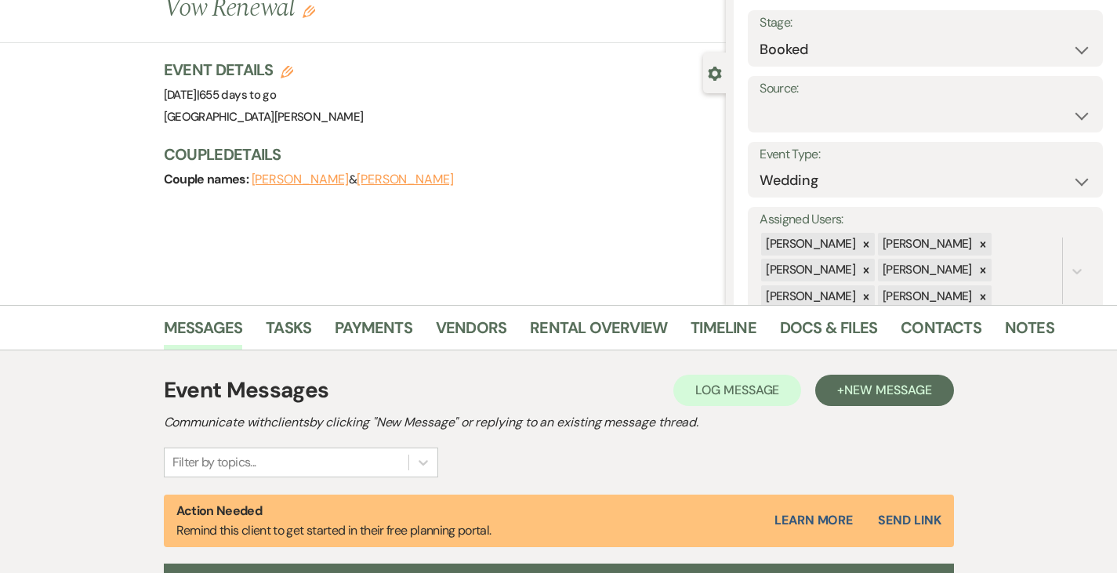
scroll to position [89, 0]
click at [530, 336] on link "Rental Overview" at bounding box center [598, 331] width 137 height 34
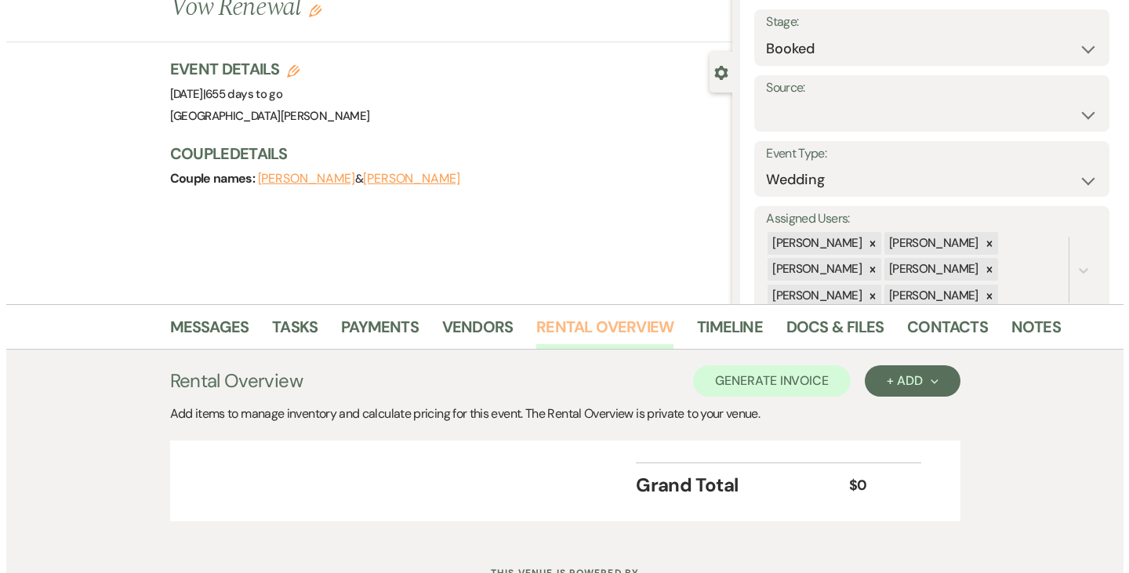
scroll to position [154, 0]
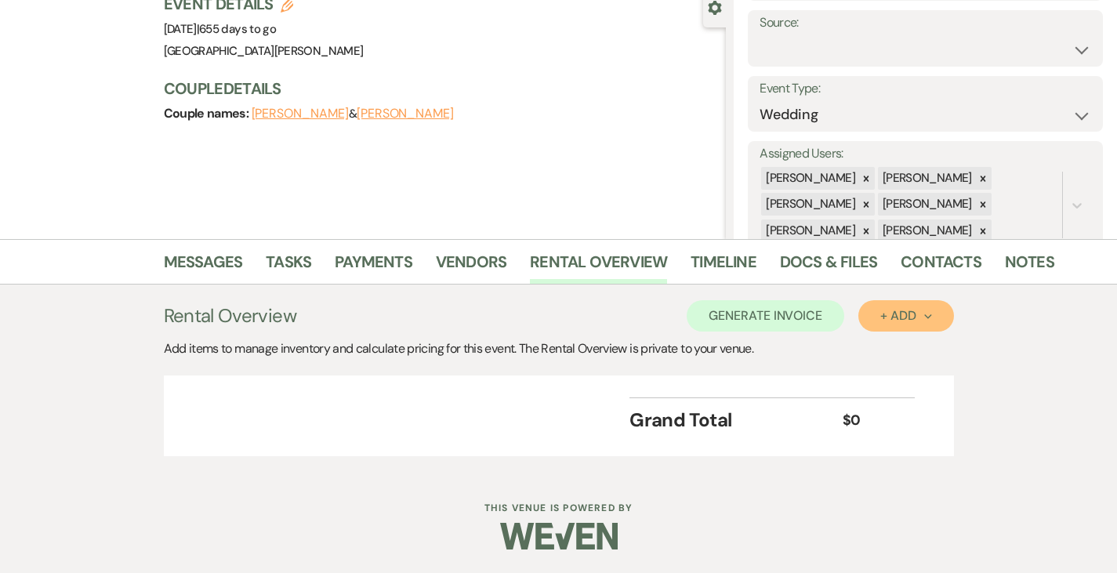
click at [953, 308] on button "+ Add Next" at bounding box center [905, 315] width 95 height 31
click at [934, 347] on button "Item" at bounding box center [897, 351] width 79 height 24
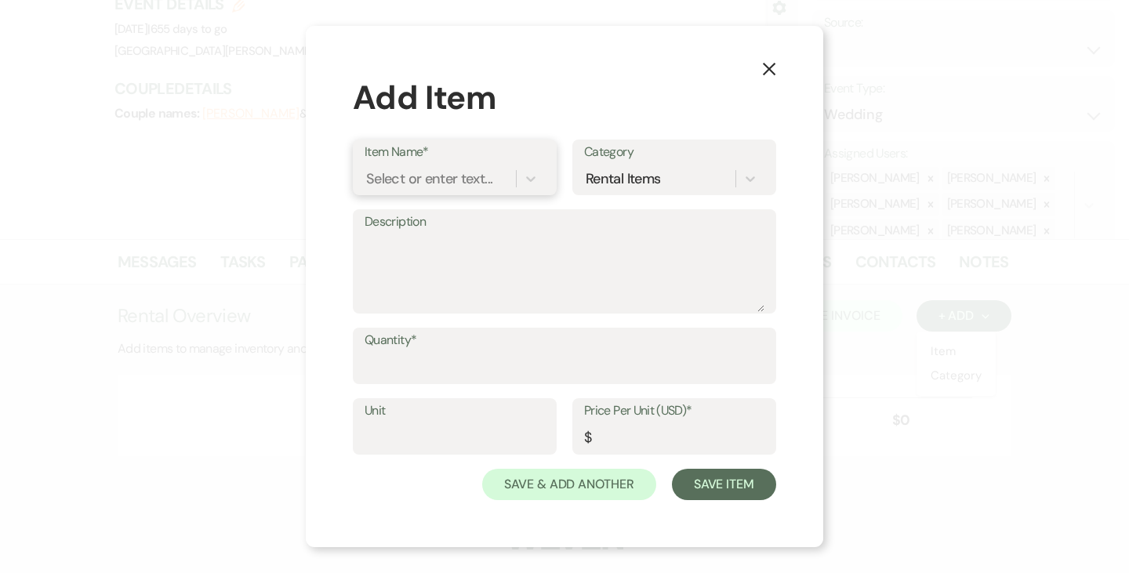
click at [433, 167] on div "Select or enter text..." at bounding box center [440, 178] width 151 height 27
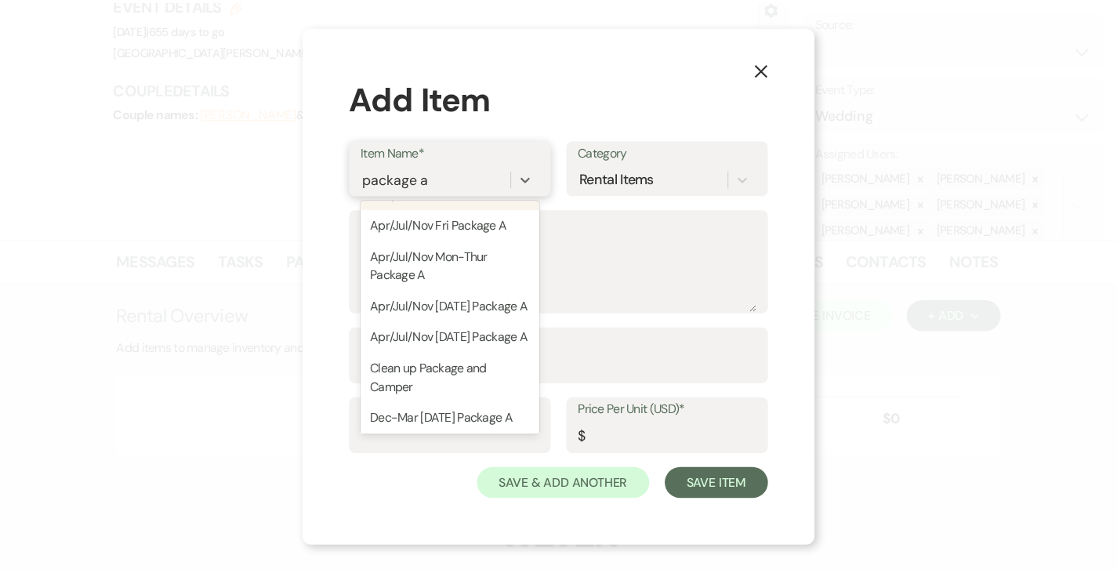
scroll to position [258, 0]
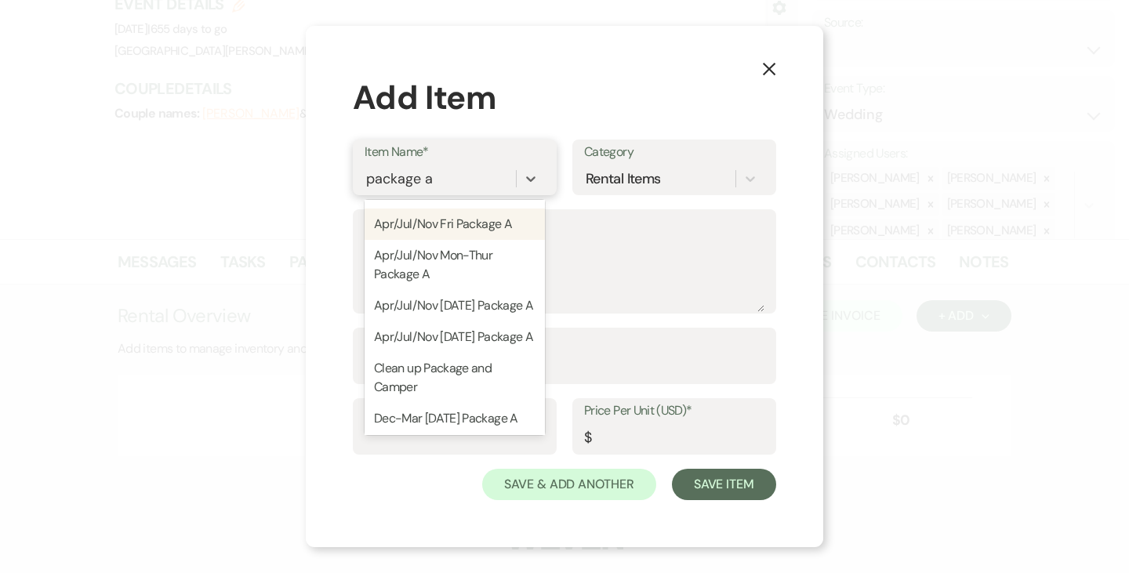
type input "package a"
click at [644, 85] on div "Add Item" at bounding box center [564, 97] width 423 height 49
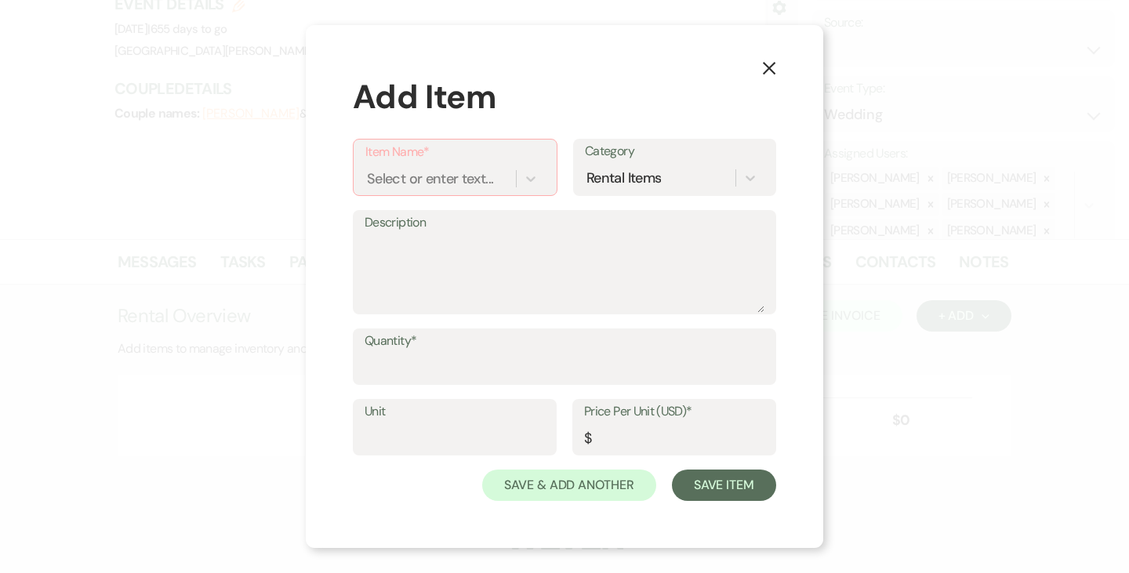
click at [756, 70] on div "X Add Item Item Name* Select or enter text... Category Rental Items Description…" at bounding box center [564, 286] width 517 height 523
click at [764, 75] on icon "X" at bounding box center [769, 68] width 14 height 14
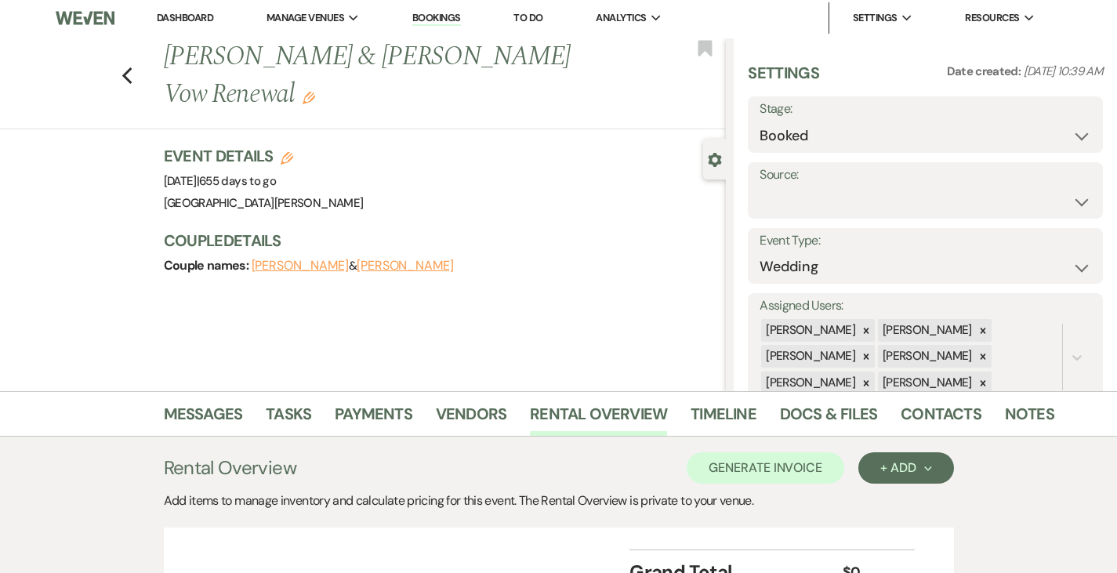
scroll to position [154, 0]
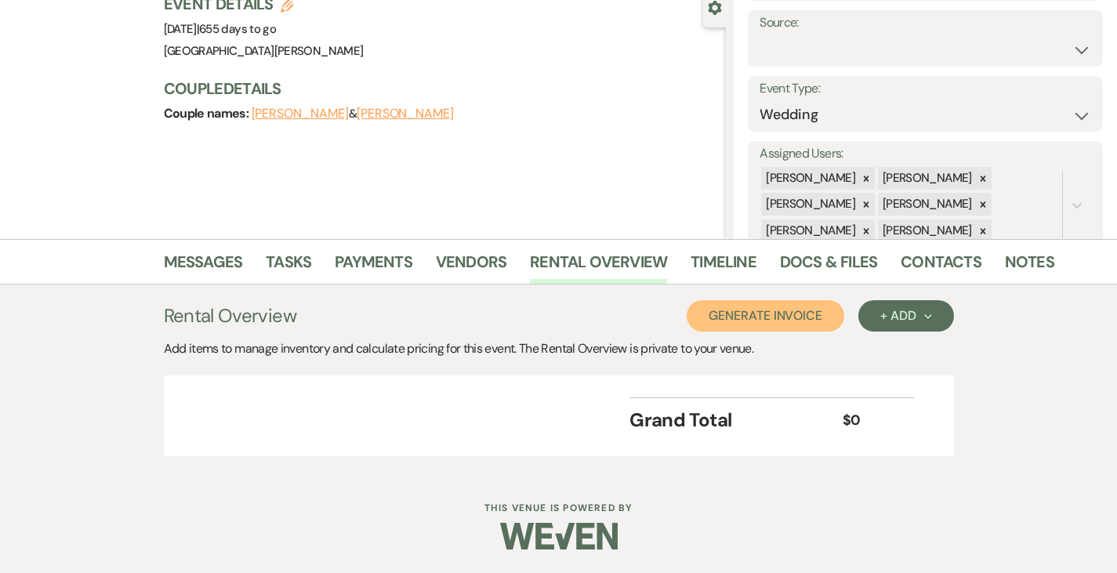
click at [822, 312] on button "Generate Invoice" at bounding box center [766, 315] width 158 height 31
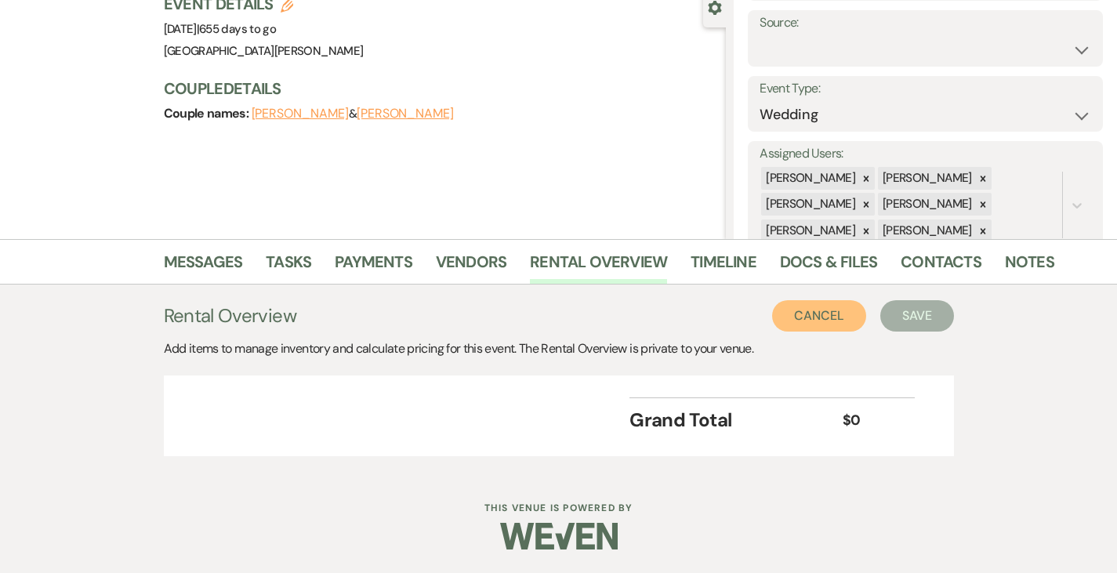
click at [866, 309] on button "Cancel" at bounding box center [819, 315] width 94 height 31
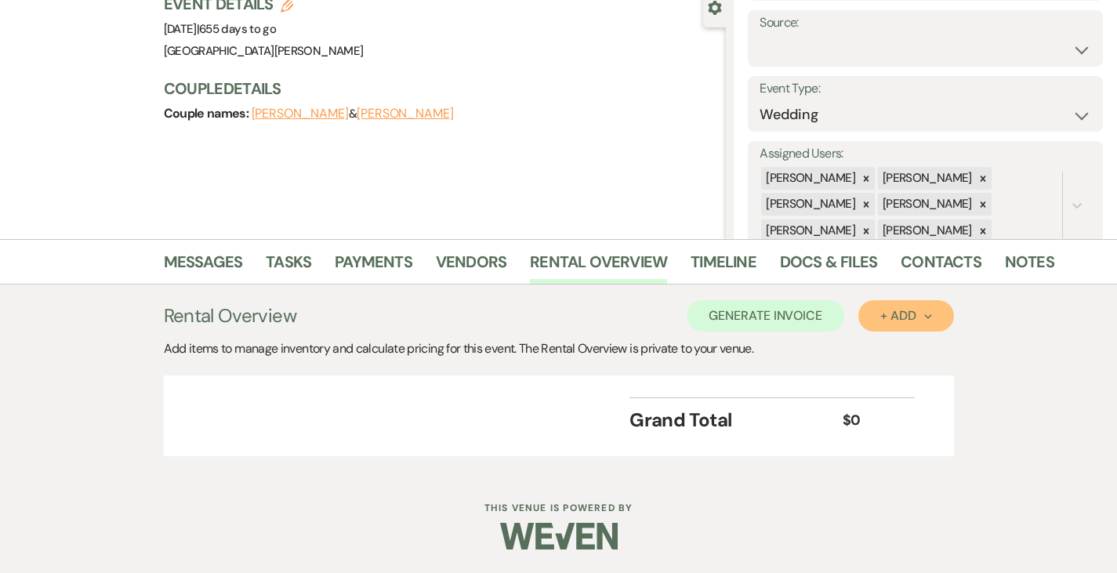
click at [953, 309] on button "+ Add Next" at bounding box center [905, 315] width 95 height 31
click at [938, 346] on button "Item" at bounding box center [897, 351] width 79 height 24
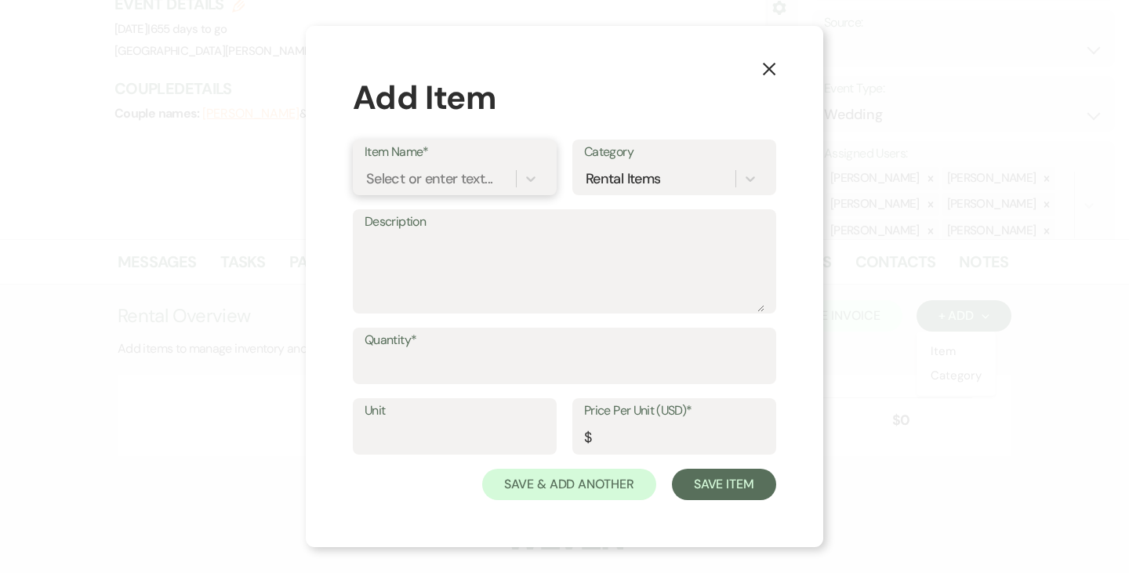
click at [466, 182] on div "Select or enter text..." at bounding box center [429, 179] width 126 height 21
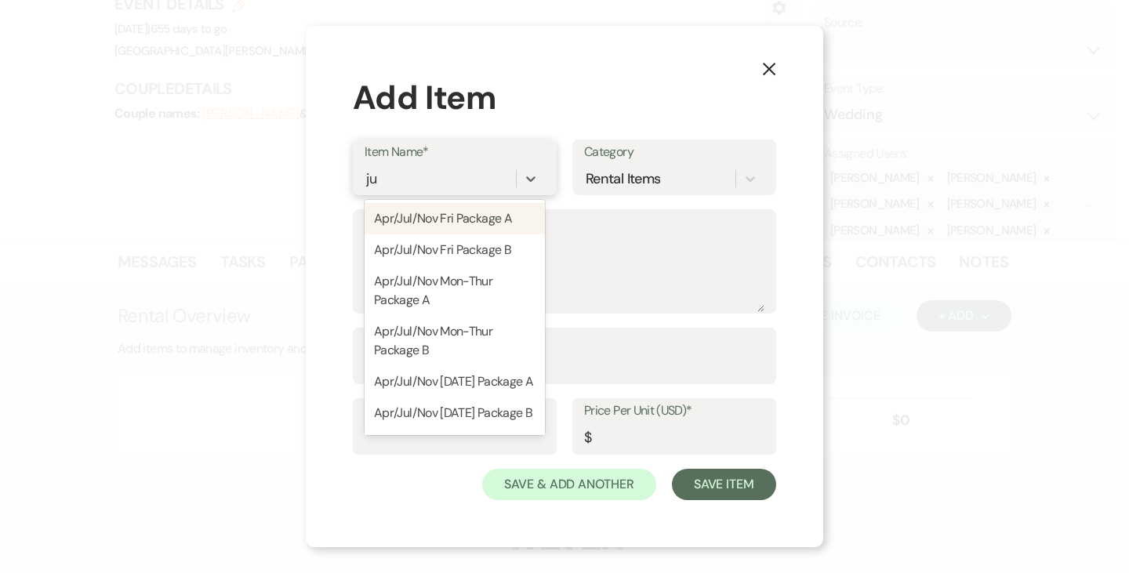
type input "j"
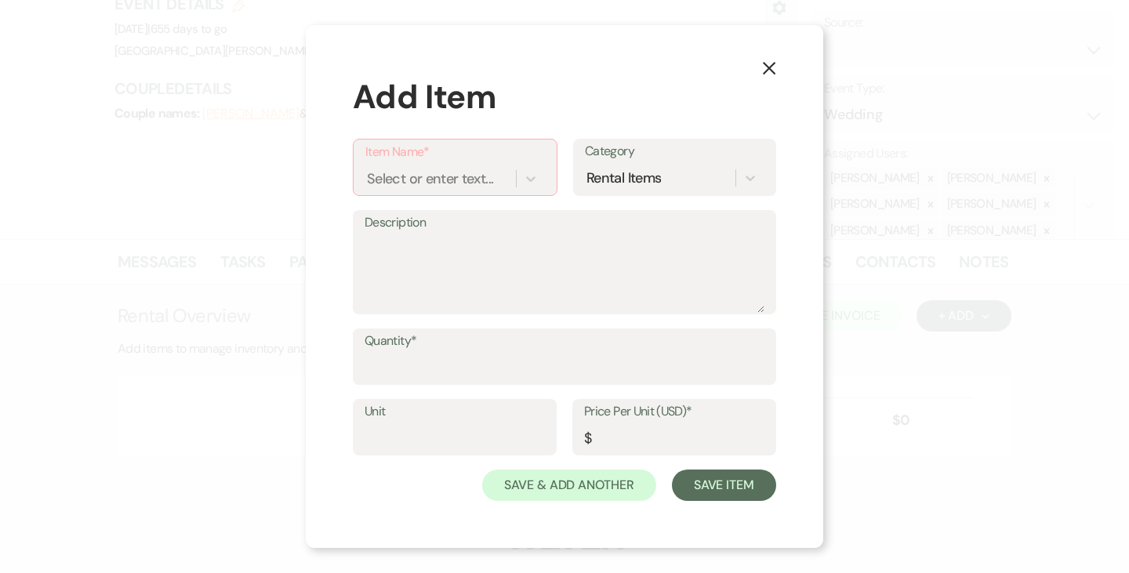
click at [767, 63] on icon "X" at bounding box center [769, 68] width 14 height 14
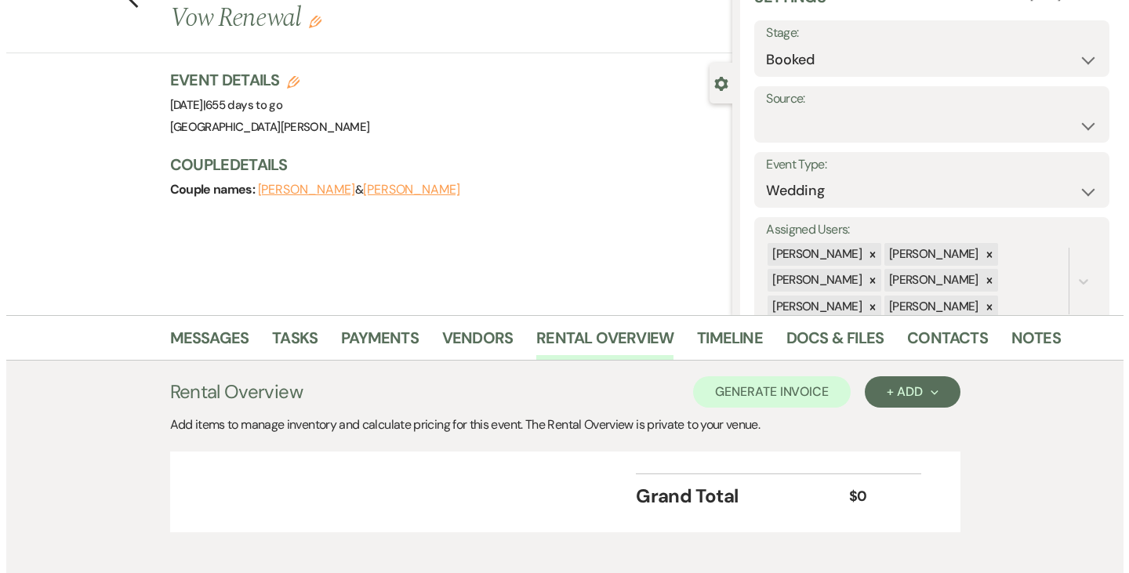
scroll to position [79, 0]
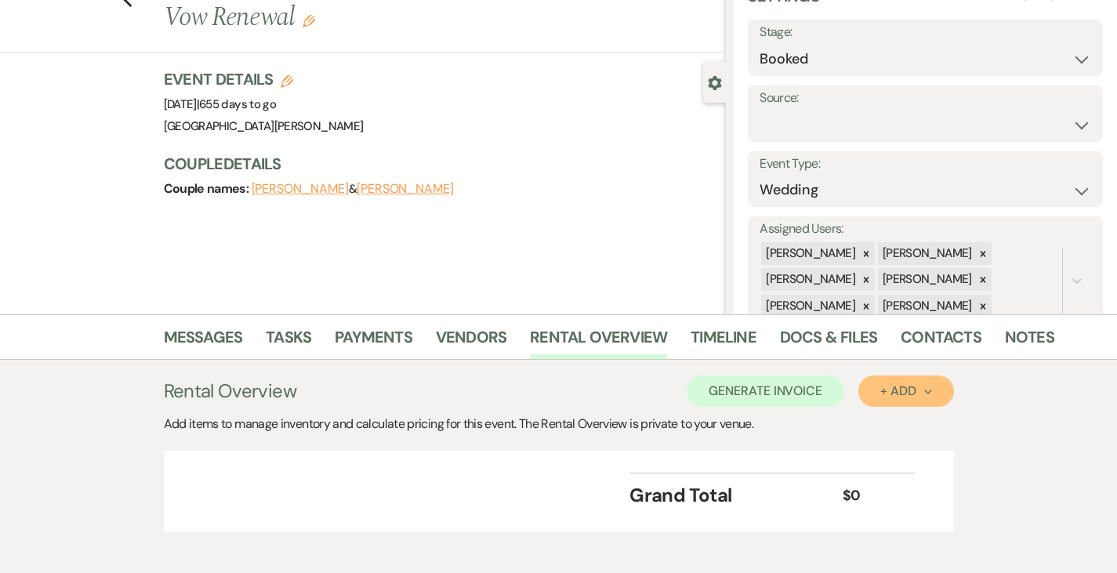
click at [931, 390] on div "+ Add Next" at bounding box center [905, 391] width 51 height 13
click at [935, 425] on button "Item" at bounding box center [897, 427] width 79 height 24
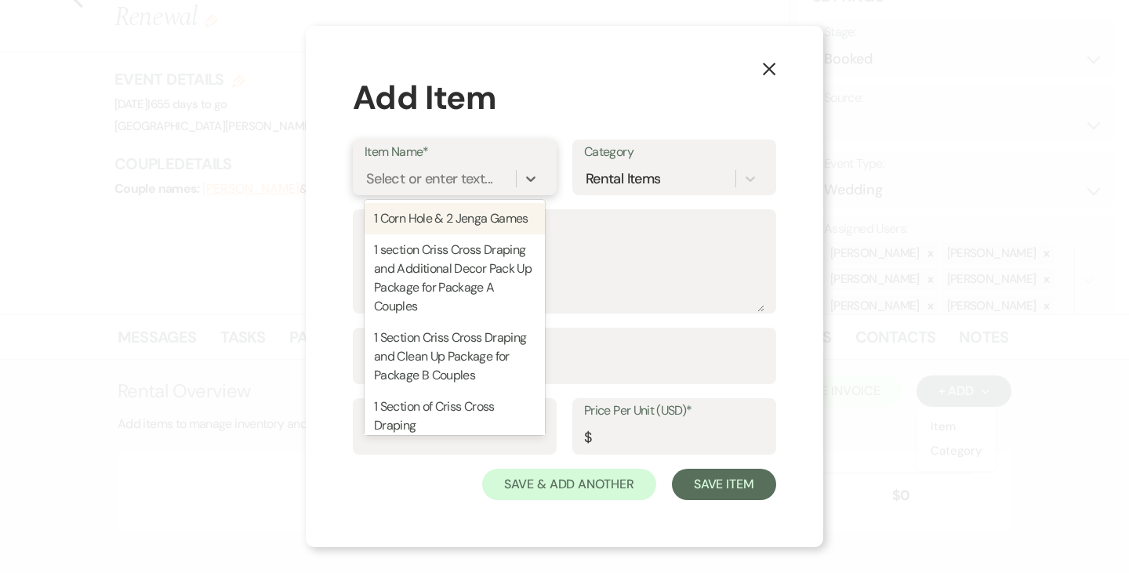
click at [432, 177] on div "Select or enter text..." at bounding box center [429, 179] width 126 height 21
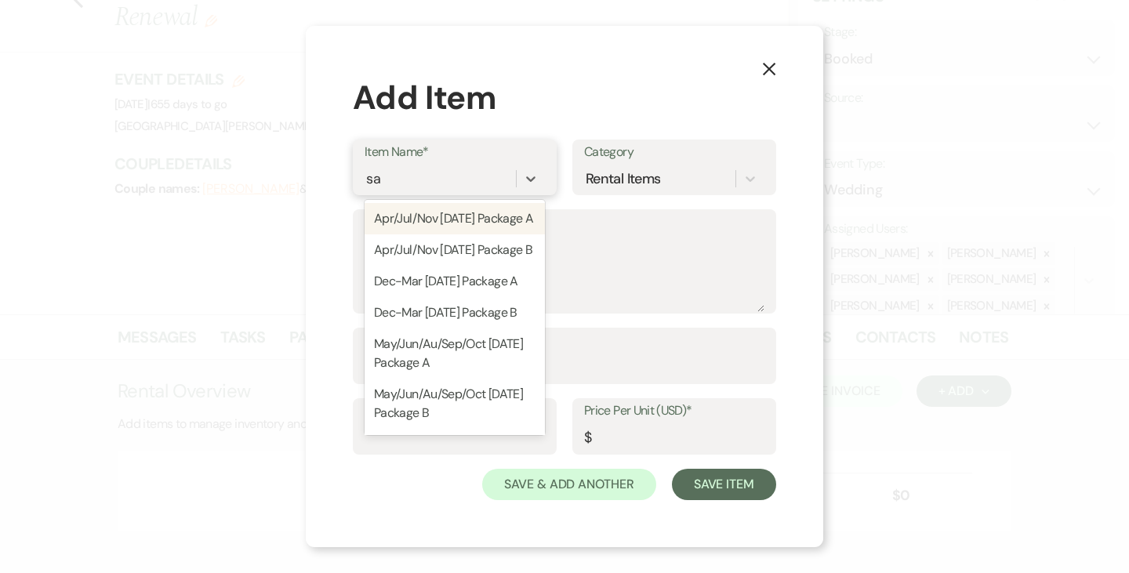
type input "sat"
click at [443, 223] on div "Apr/Jul/Nov Saturday Package A" at bounding box center [455, 218] width 180 height 31
type textarea "Package A Includes: - In House Wedding Coordinator - Construction of Timeline f…"
type input "1"
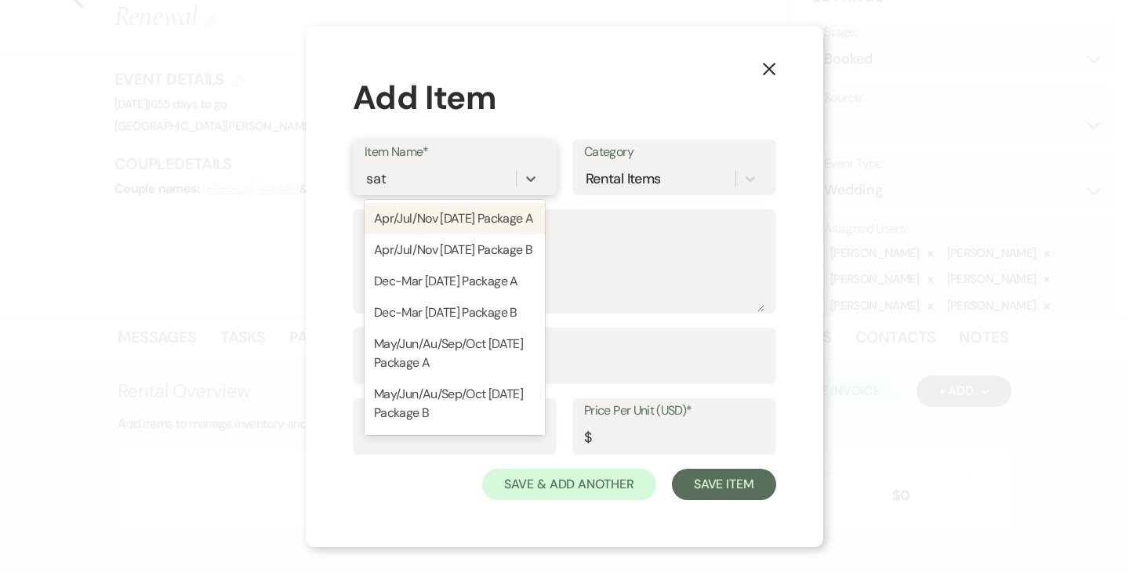
type input "9500"
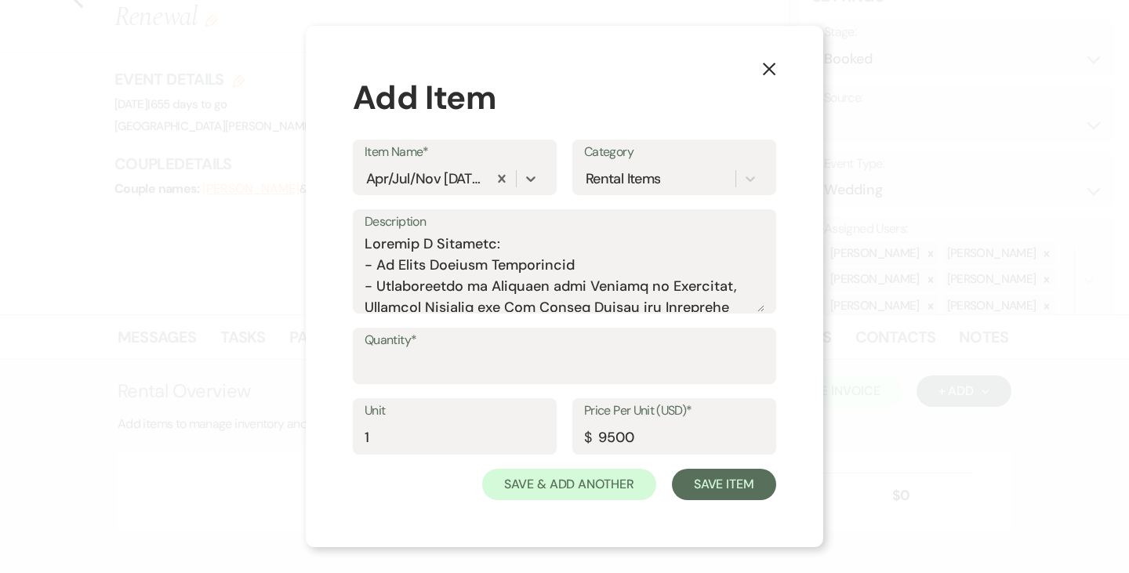
click at [416, 347] on label "Quantity*" at bounding box center [565, 340] width 400 height 23
click at [416, 352] on input "Quantity*" at bounding box center [565, 367] width 400 height 31
type input "1"
click at [662, 436] on input "9500" at bounding box center [674, 438] width 180 height 31
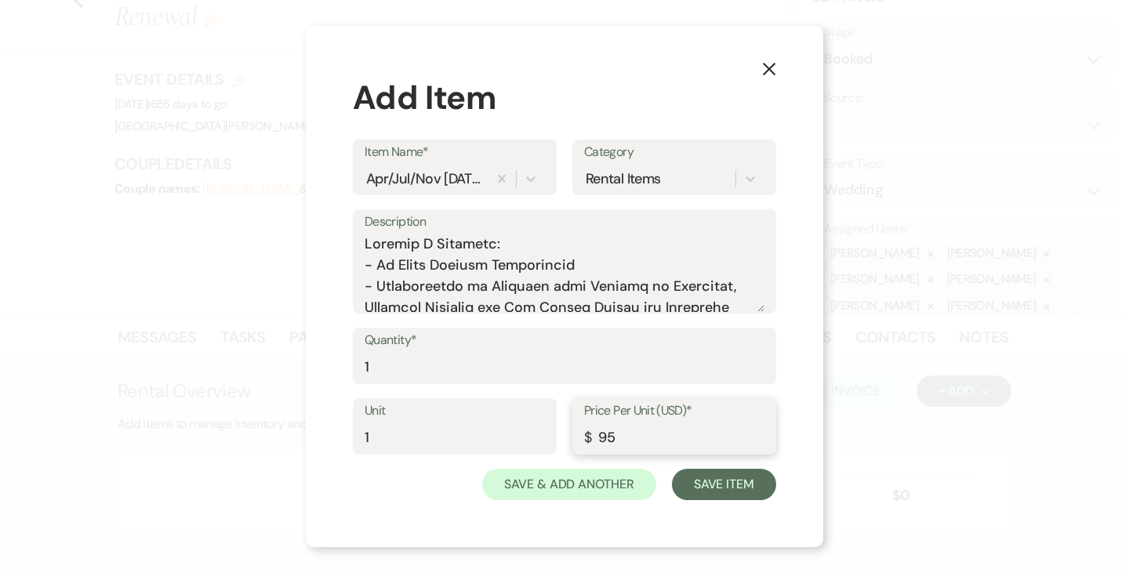
type input "9"
type input "10100"
click at [704, 481] on button "Save Item" at bounding box center [724, 484] width 104 height 31
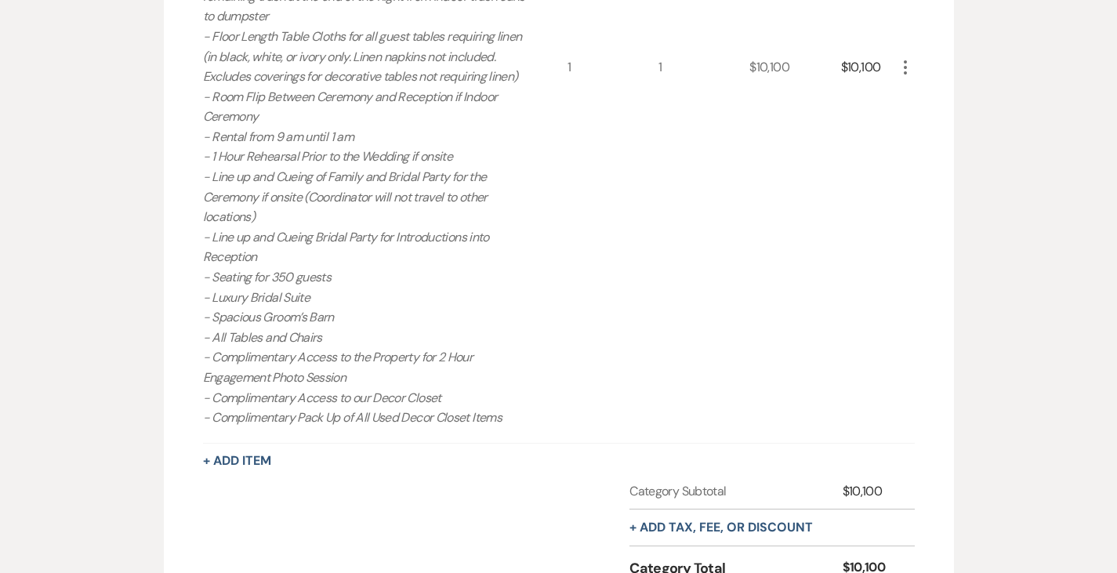
scroll to position [909, 0]
click at [203, 454] on button "+ Add Item" at bounding box center [237, 460] width 68 height 13
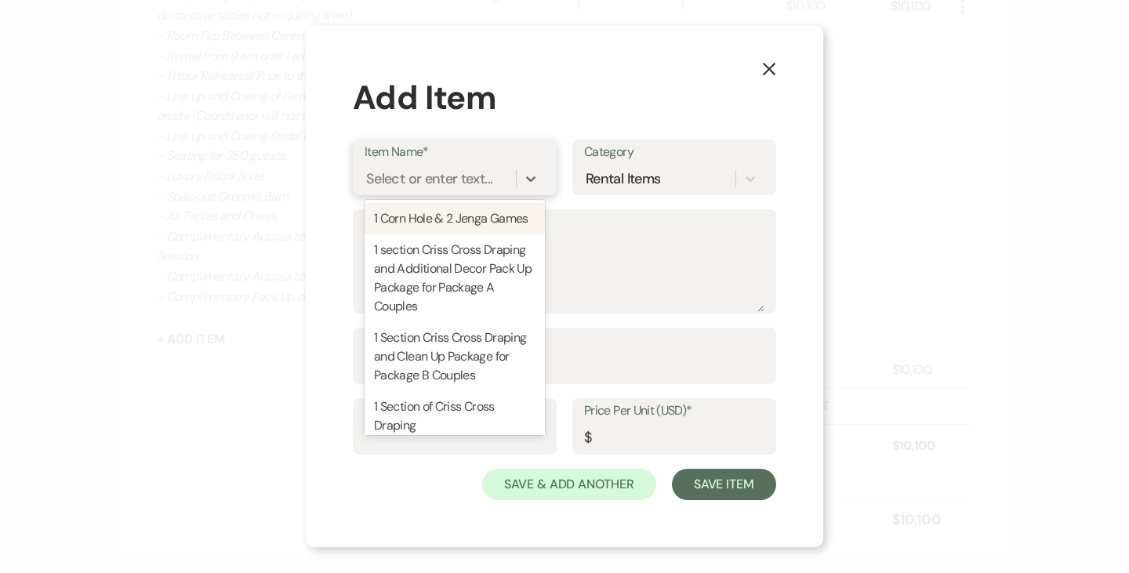
click at [420, 169] on div "Select or enter text..." at bounding box center [429, 179] width 126 height 21
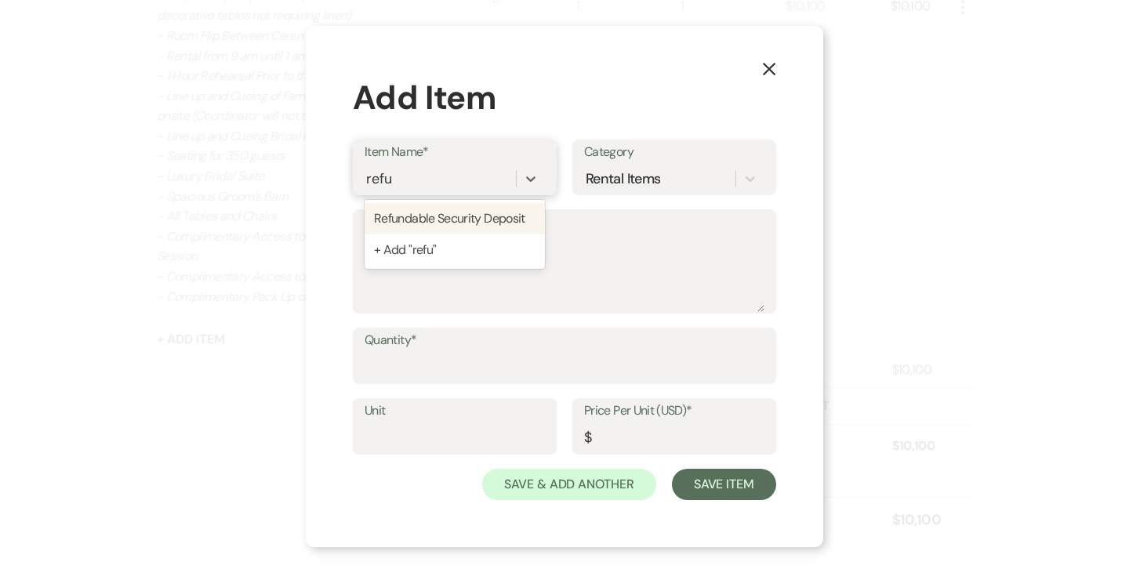
type input "refun"
click at [433, 211] on div "Refundable Security Deposit" at bounding box center [455, 218] width 180 height 31
type input "1"
type input "750"
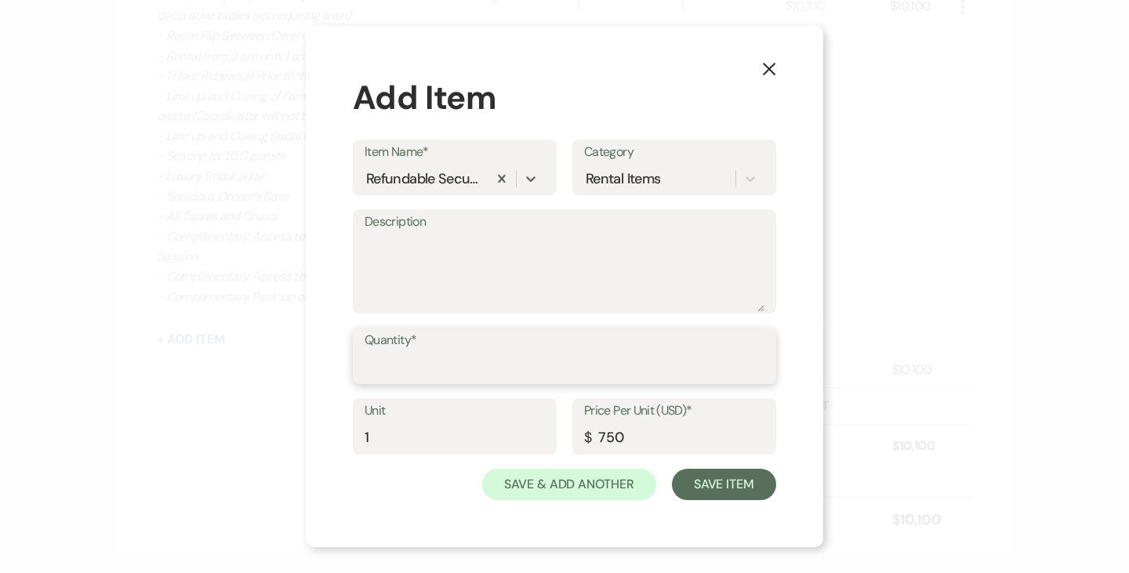
click at [469, 368] on input "Quantity*" at bounding box center [565, 367] width 400 height 31
type input "1"
click at [703, 489] on button "Save Item" at bounding box center [724, 484] width 104 height 31
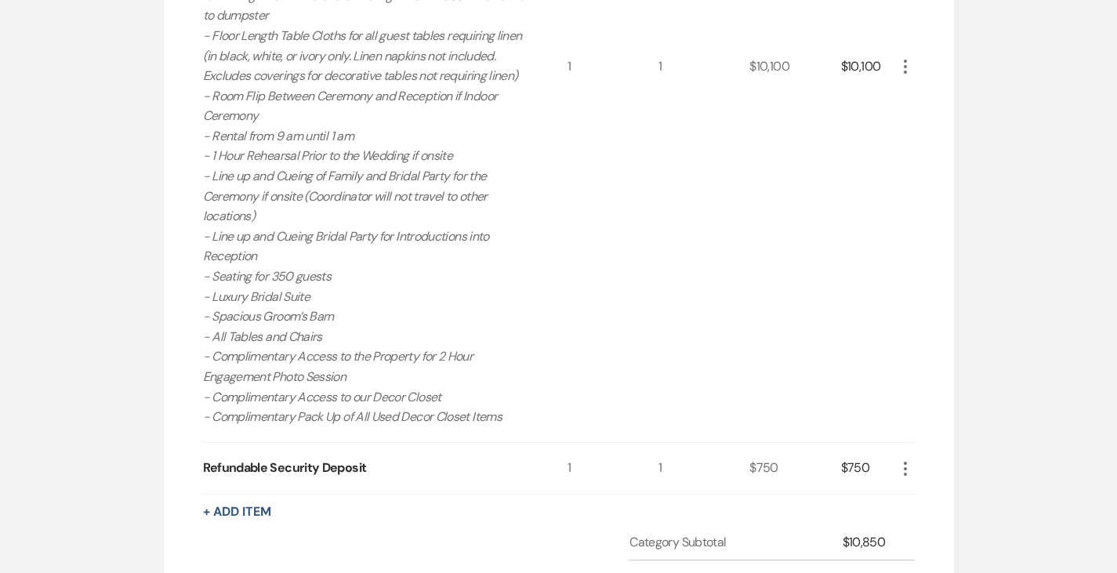
click at [706, 572] on button "+ Add tax, fee, or discount" at bounding box center [720, 578] width 183 height 13
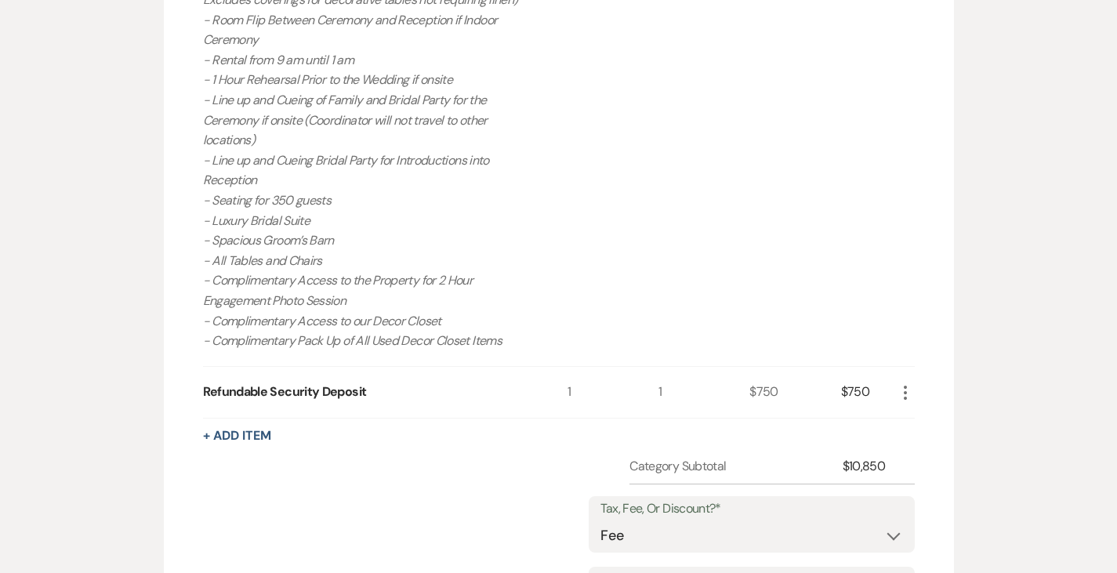
scroll to position [986, 0]
click at [709, 520] on select "Fee Discount Tax" at bounding box center [751, 535] width 303 height 31
select select "3"
click at [651, 520] on select "Fee Discount Tax" at bounding box center [751, 535] width 303 height 31
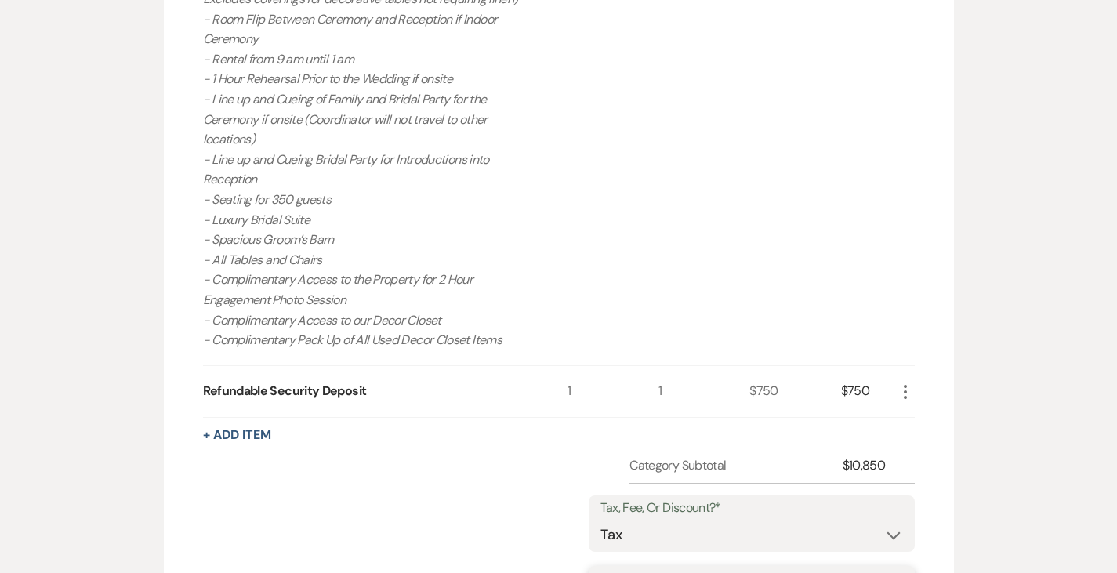
type input "Sales Tax"
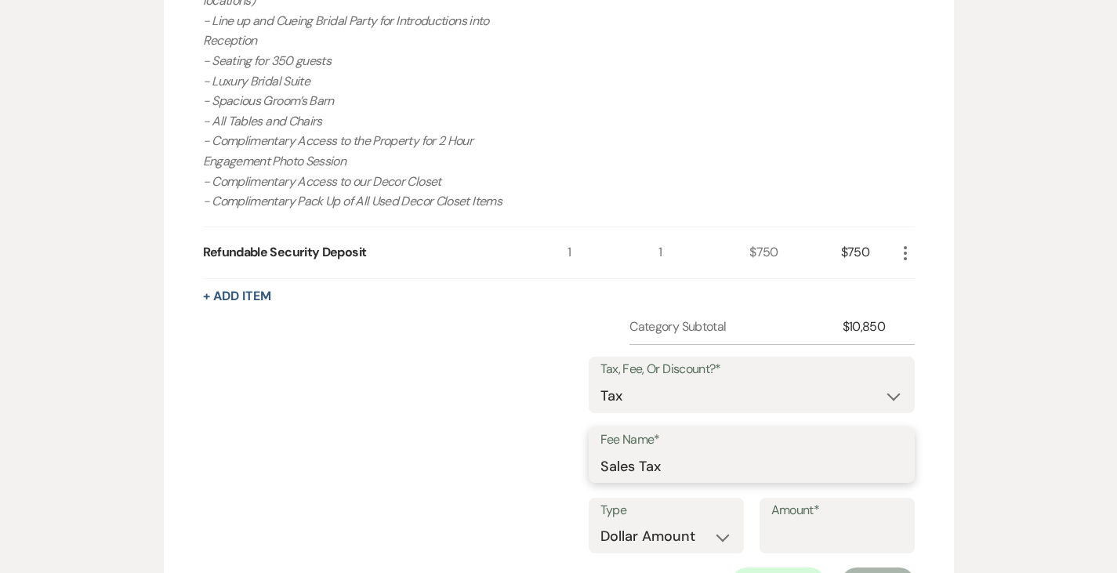
scroll to position [1132, 0]
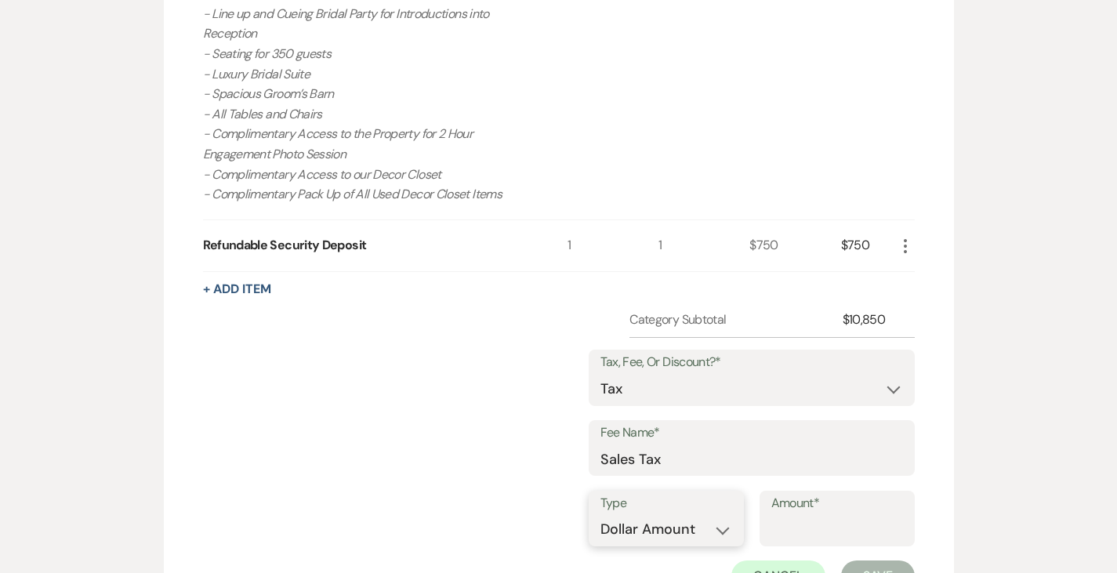
click at [691, 514] on select "Dollar Amount Percentage" at bounding box center [666, 529] width 132 height 31
select select "false"
click at [606, 514] on select "Dollar Amount Percentage" at bounding box center [666, 529] width 132 height 31
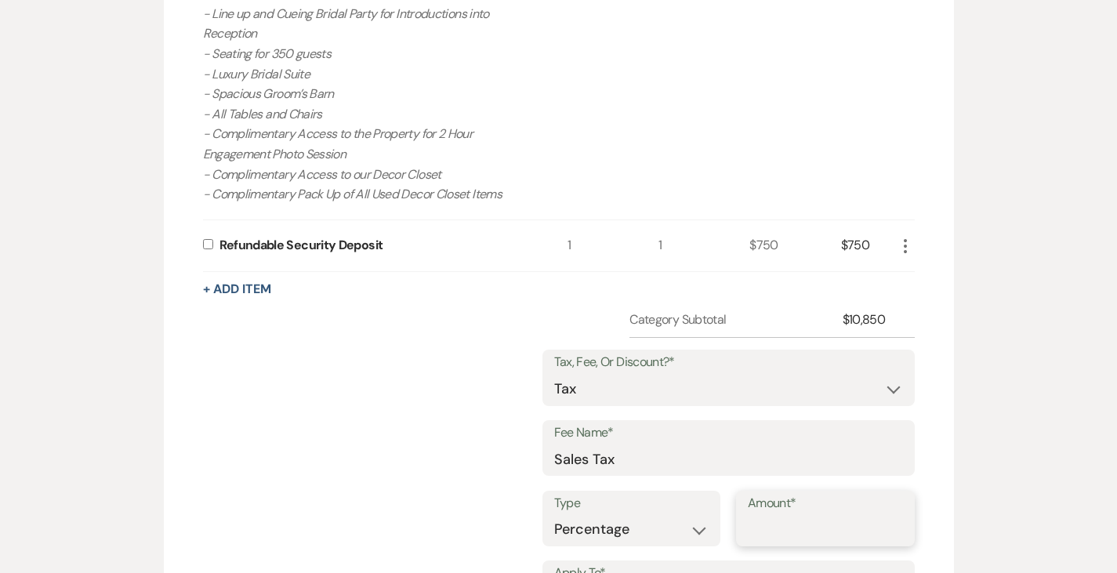
click at [858, 514] on input "Amount*" at bounding box center [825, 529] width 155 height 31
type input "6.75"
click at [433, 434] on div "Category Subtotal $10,850 Tax, Fee, Or Discount?* Fee Discount Tax Fee Name* Sa…" at bounding box center [559, 523] width 712 height 426
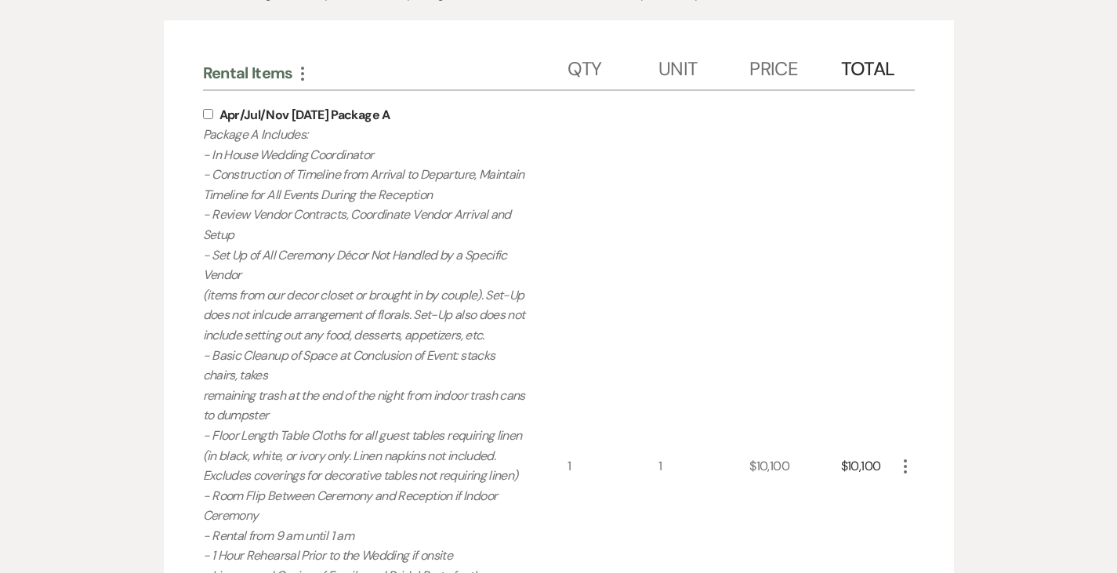
scroll to position [509, 0]
click at [203, 116] on input "checkbox" at bounding box center [208, 115] width 10 height 10
checkbox input "true"
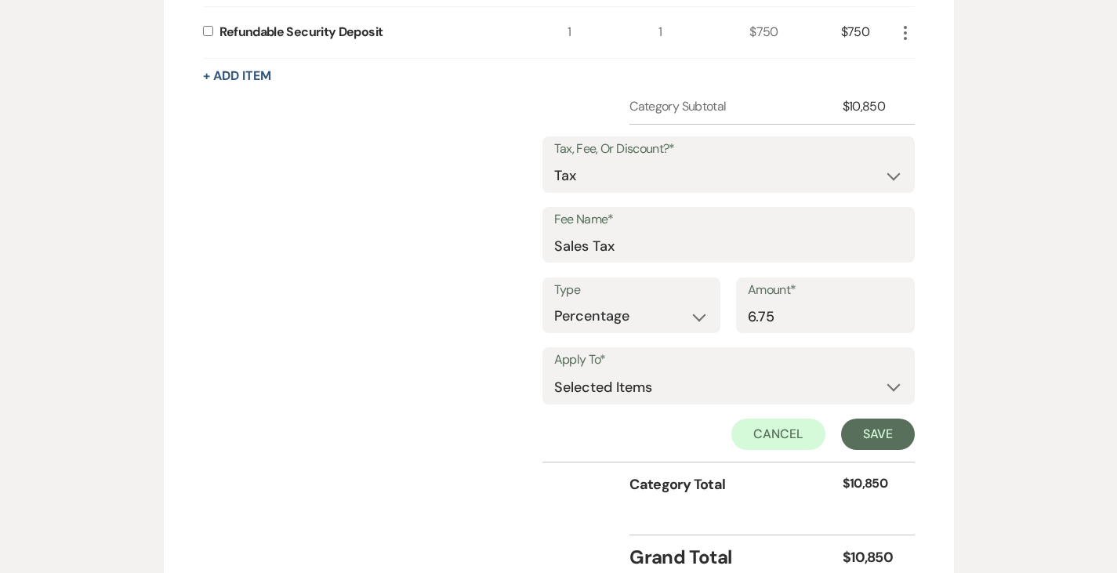
scroll to position [1362, 0]
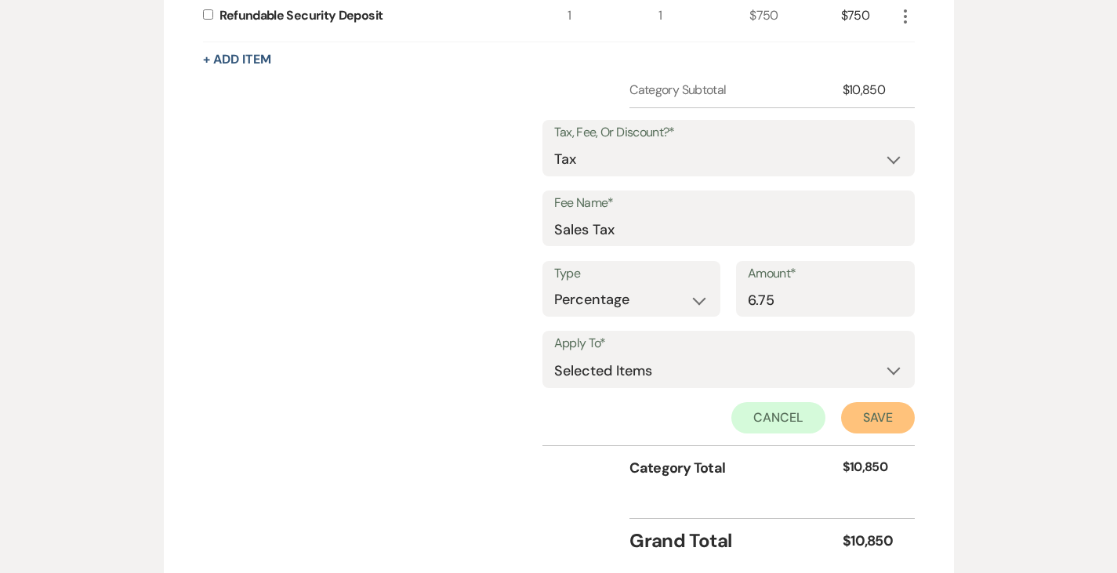
click at [915, 402] on button "Save" at bounding box center [878, 417] width 74 height 31
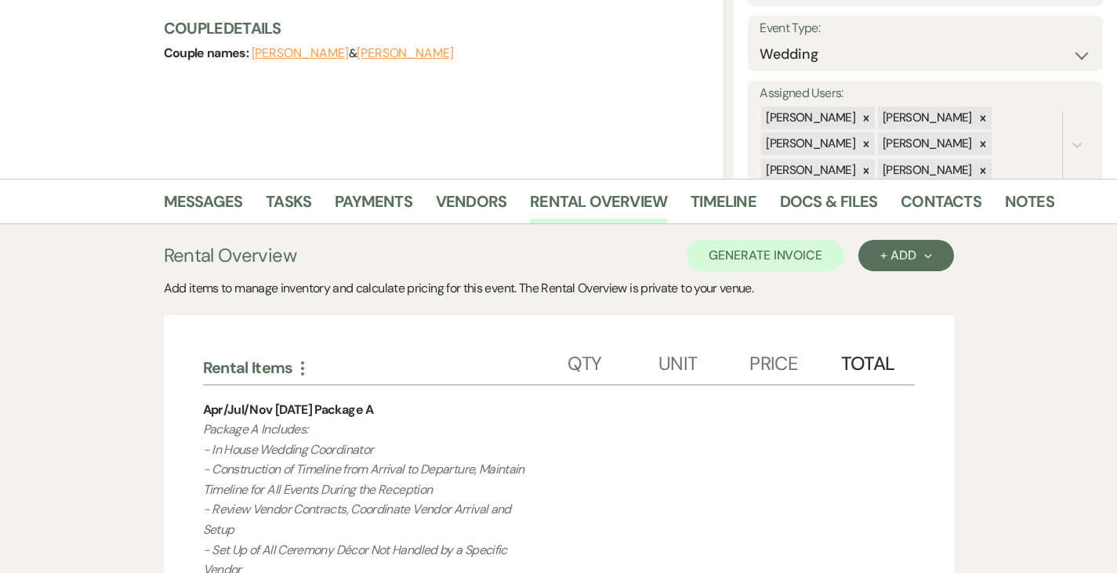
scroll to position [0, 0]
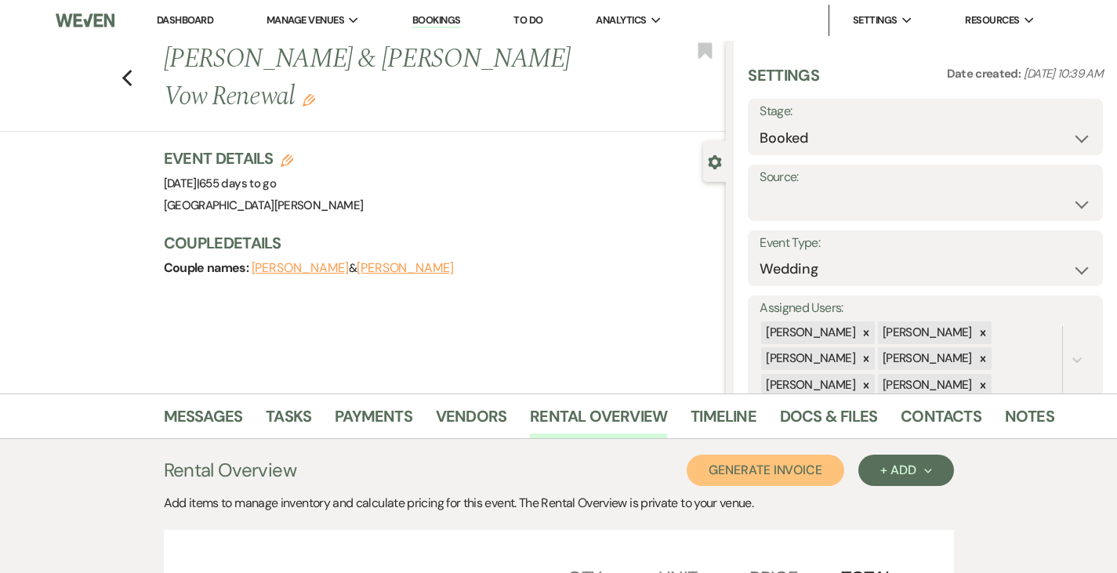
click at [787, 473] on button "Generate Invoice" at bounding box center [766, 470] width 158 height 31
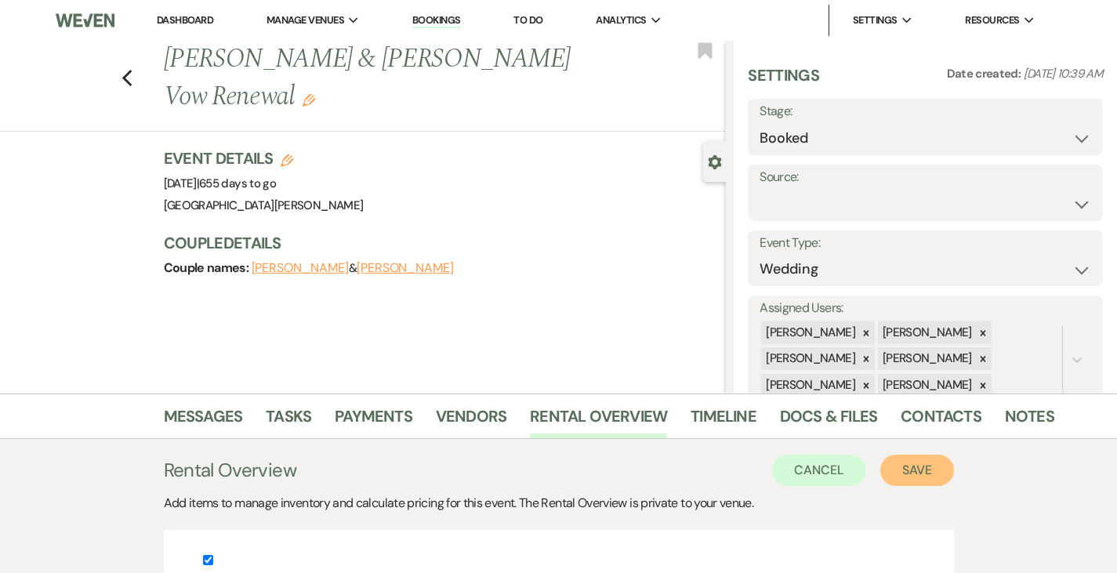
click at [936, 474] on button "Save" at bounding box center [917, 470] width 74 height 31
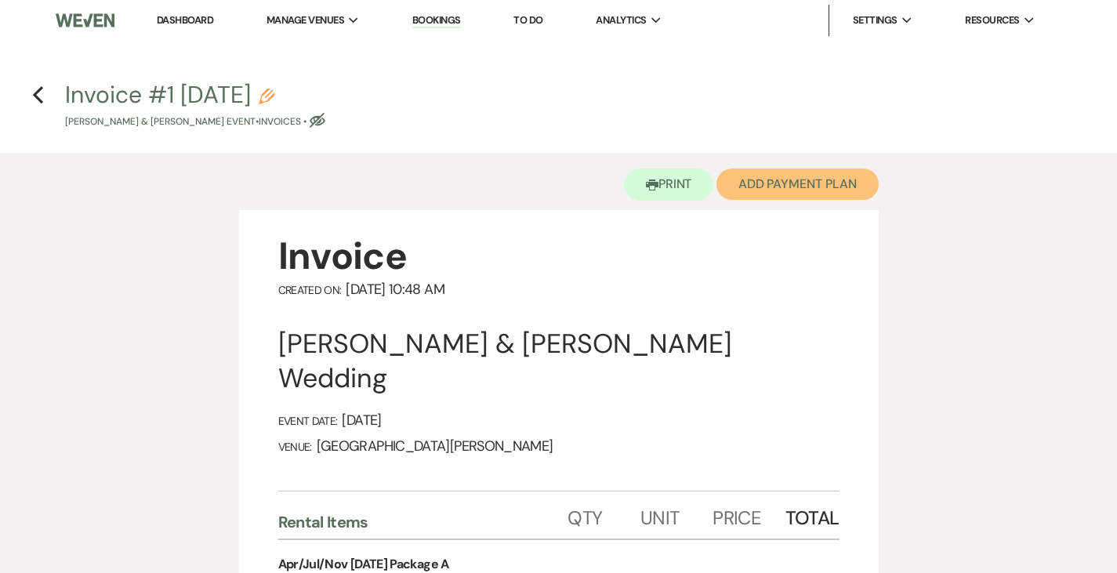
click at [783, 176] on button "Add Payment Plan" at bounding box center [797, 184] width 162 height 31
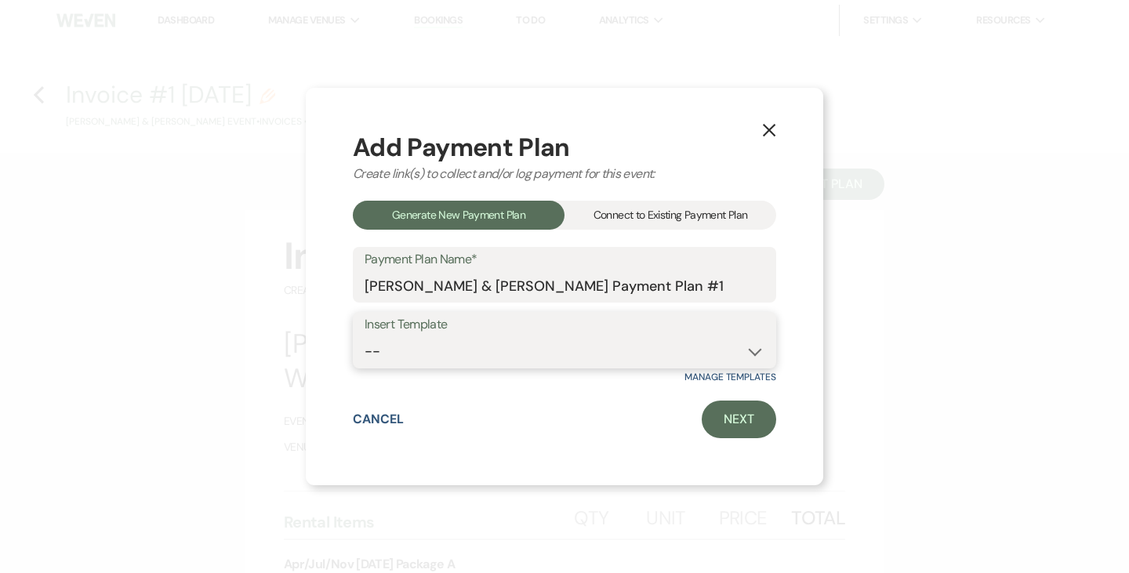
click at [535, 341] on select "-- Regular Plan: deposit, 3 payments, security deposit" at bounding box center [565, 351] width 400 height 31
select select "332"
click at [365, 336] on select "-- Regular Plan: deposit, 3 payments, security deposit" at bounding box center [565, 351] width 400 height 31
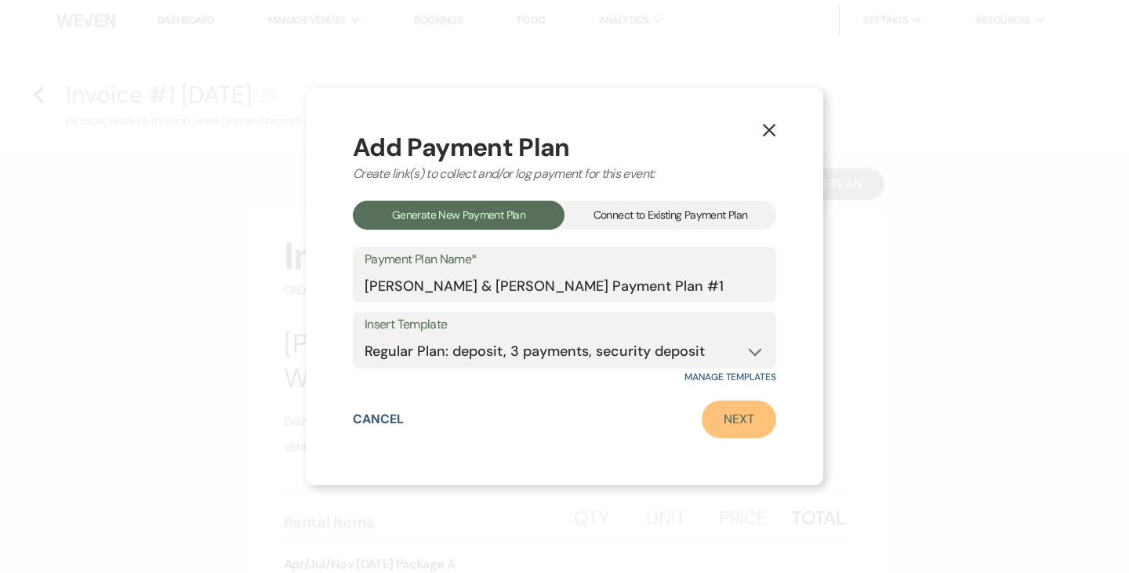
click at [745, 433] on link "Next" at bounding box center [739, 420] width 74 height 38
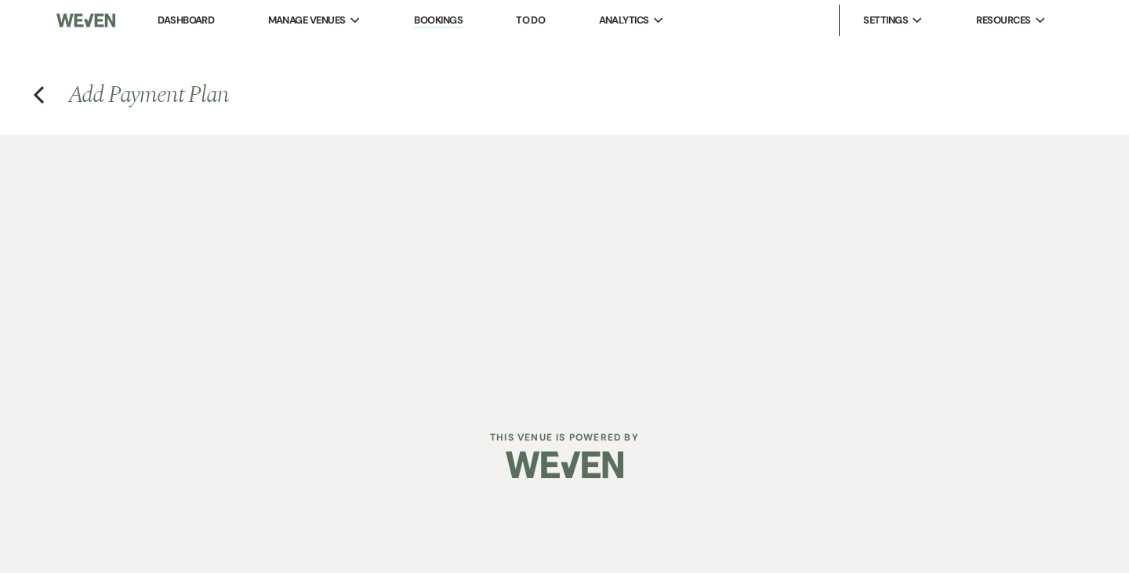
select select "28923"
select select "2"
select select "flat"
select select "true"
select select "client"
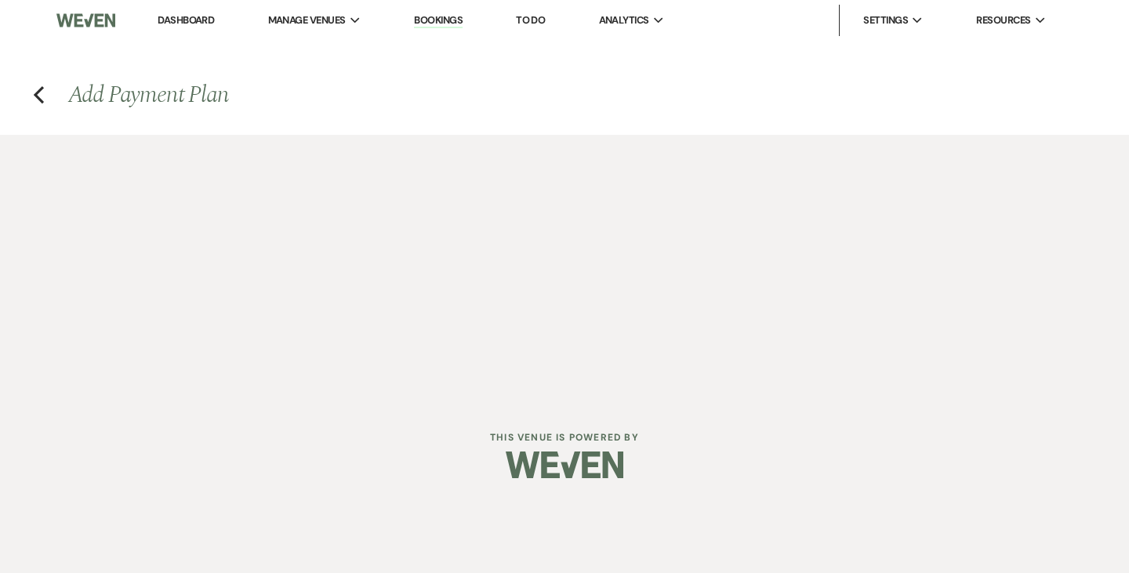
select select "days"
select select "2"
select select "percentage"
select select "true"
select select "client"
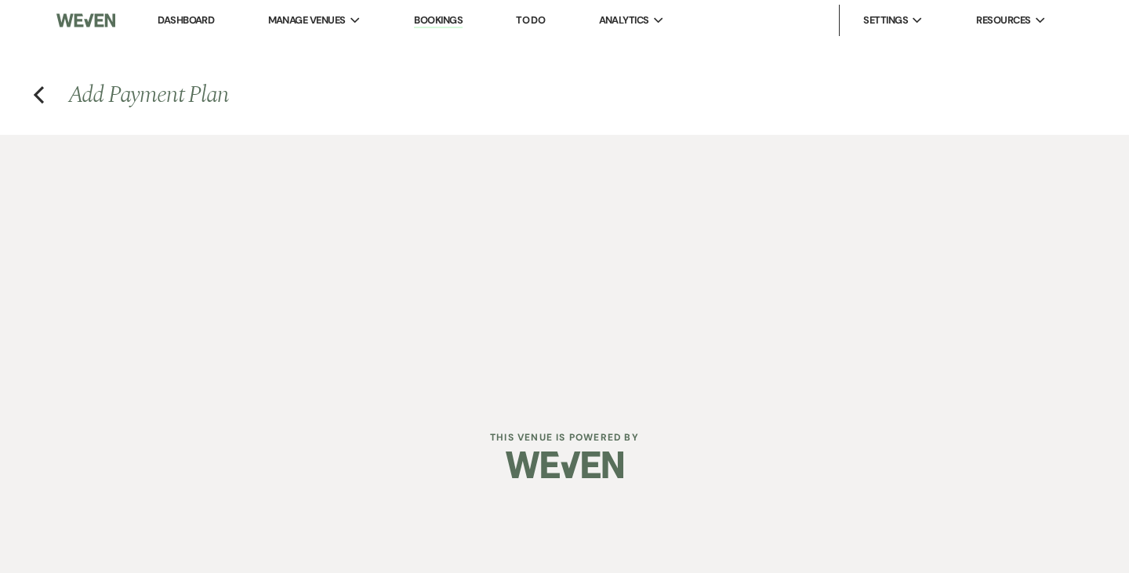
select select "months"
select select "client"
select select "days"
select select "client"
select select "weeks"
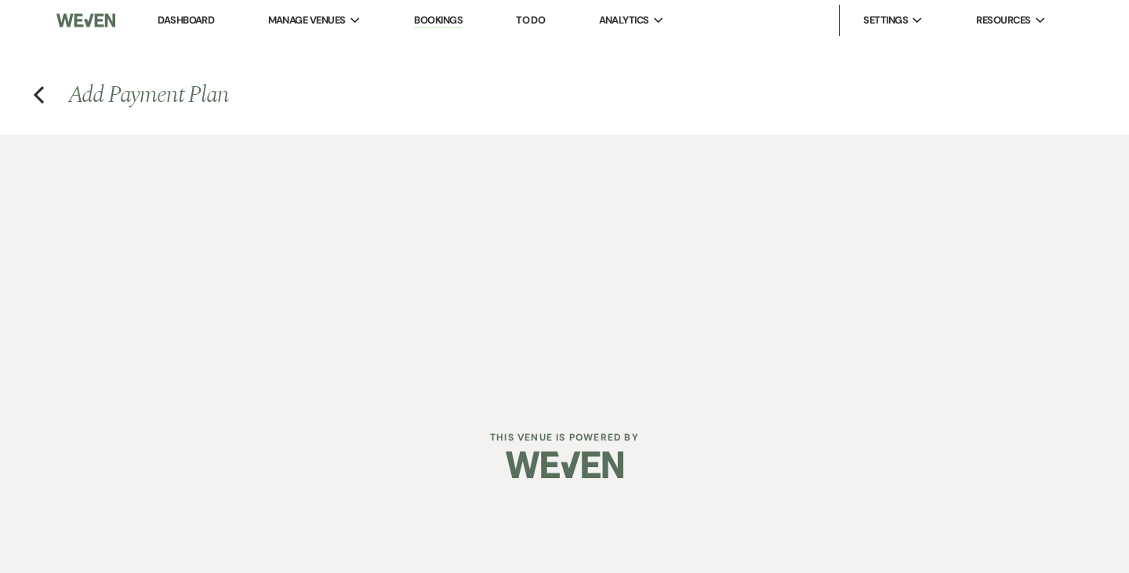
select select "2"
select select "percentage"
select select "true"
select select "client"
select select "months"
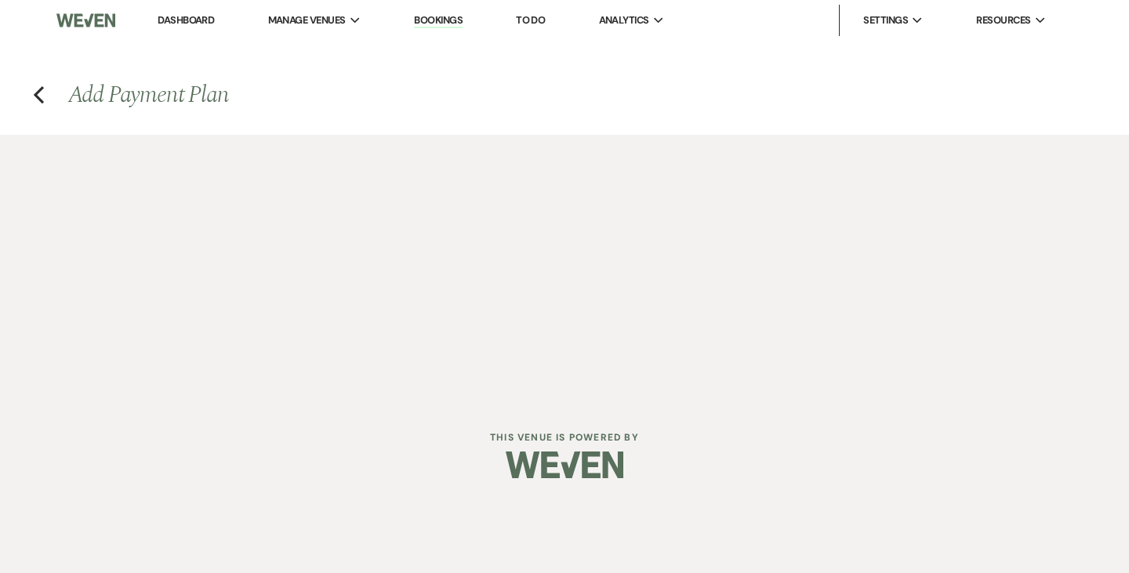
select select "client"
select select "weeks"
select select "client"
select select "days"
select select "2"
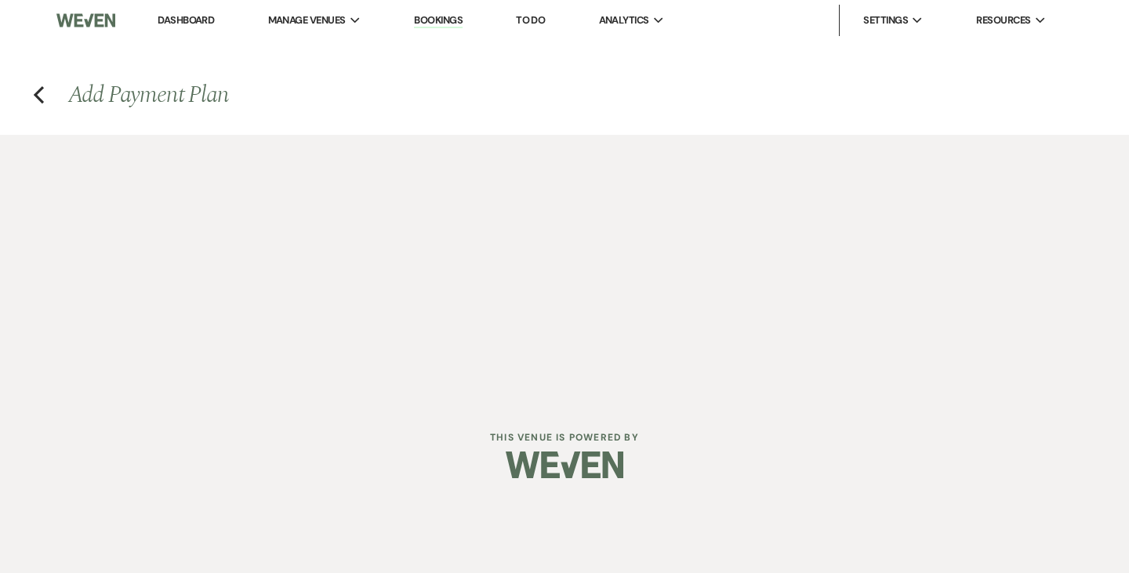
select select "percentage"
select select "true"
select select "client"
select select "weeks"
select select "client"
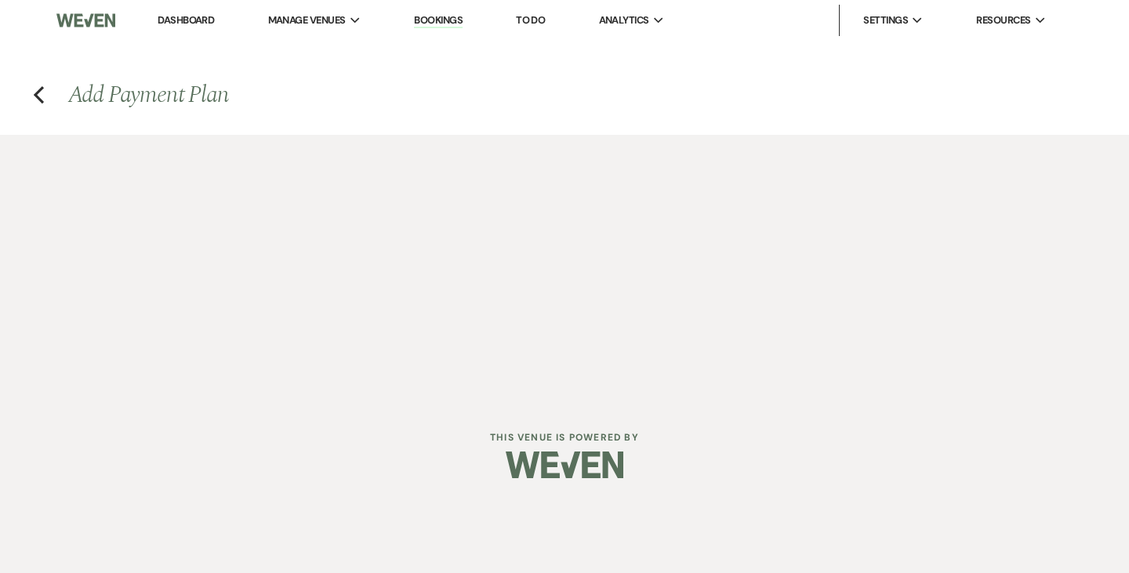
select select "months"
select select "client"
select select "days"
select select "2"
select select "flat"
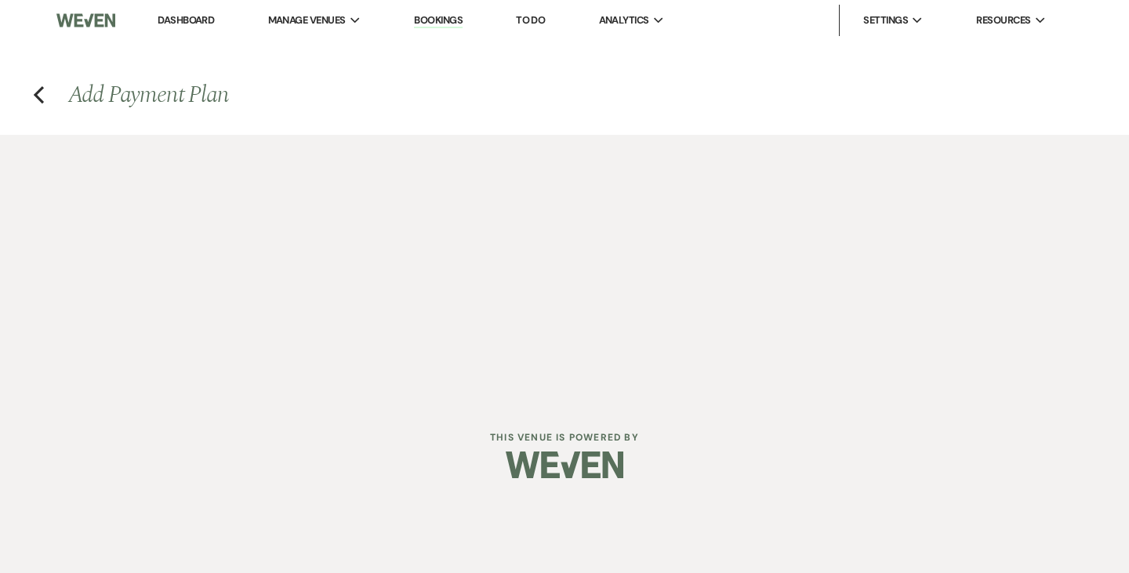
select select "true"
select select "client"
select select "weeks"
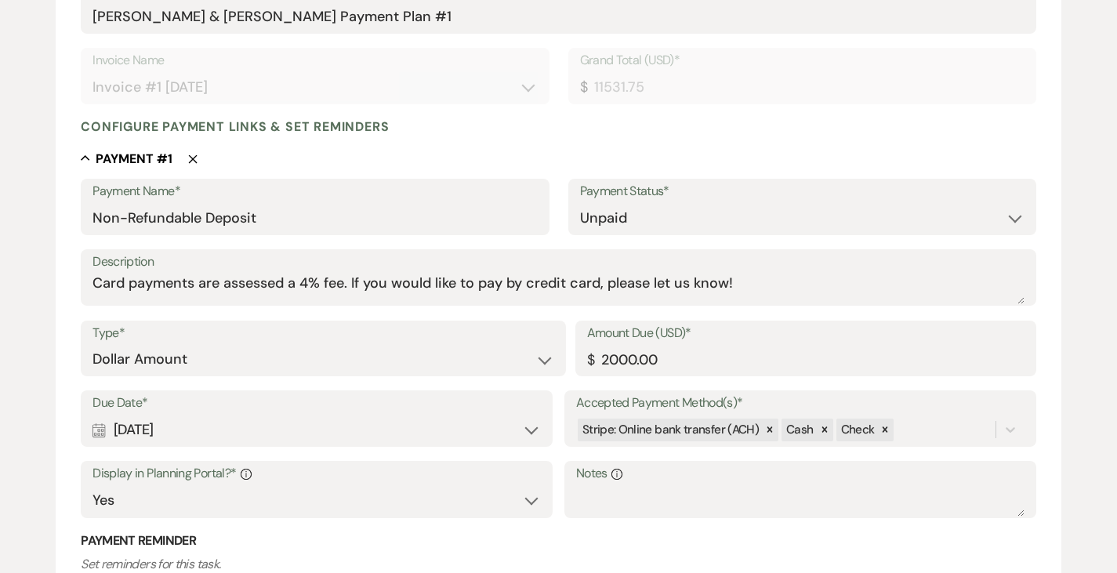
scroll to position [299, 0]
click at [265, 419] on div "Calendar Sep 29, 2025 Expand" at bounding box center [316, 429] width 448 height 31
select select "week"
select select "afterBookedDate"
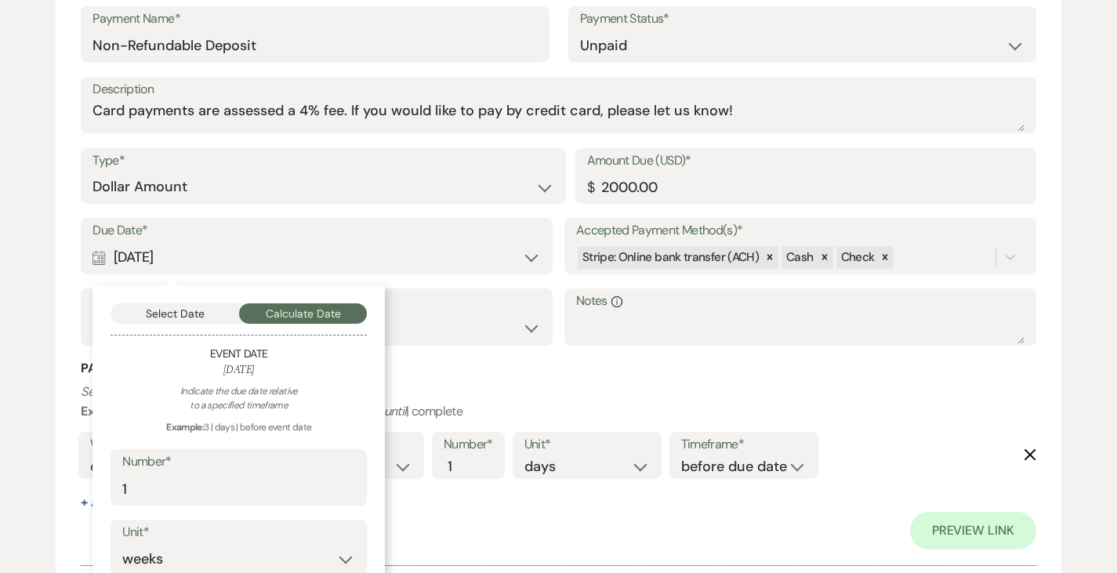
scroll to position [473, 0]
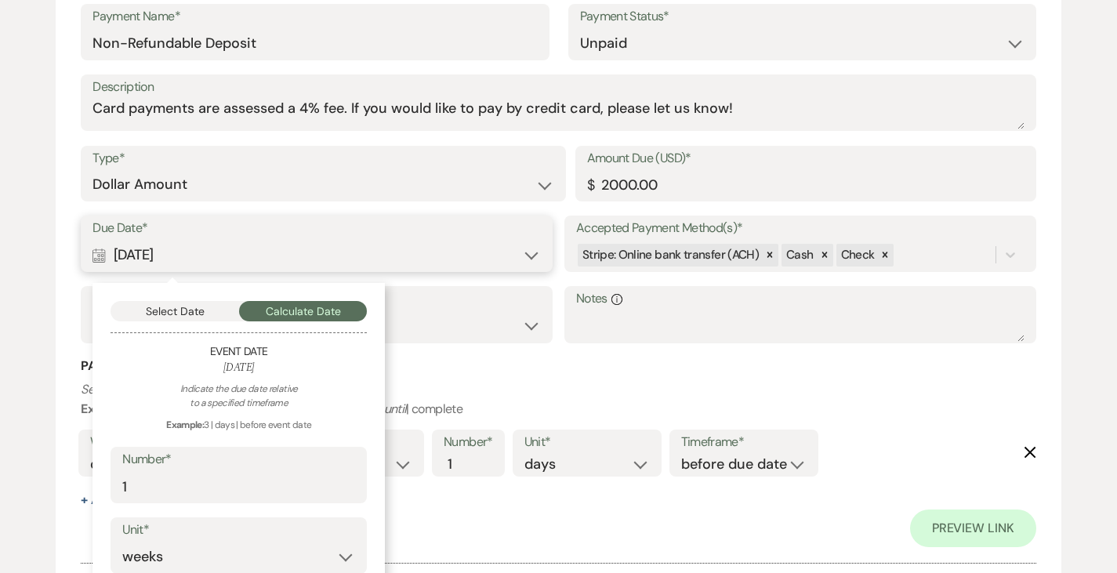
click at [160, 317] on button "Select Date" at bounding box center [175, 311] width 129 height 20
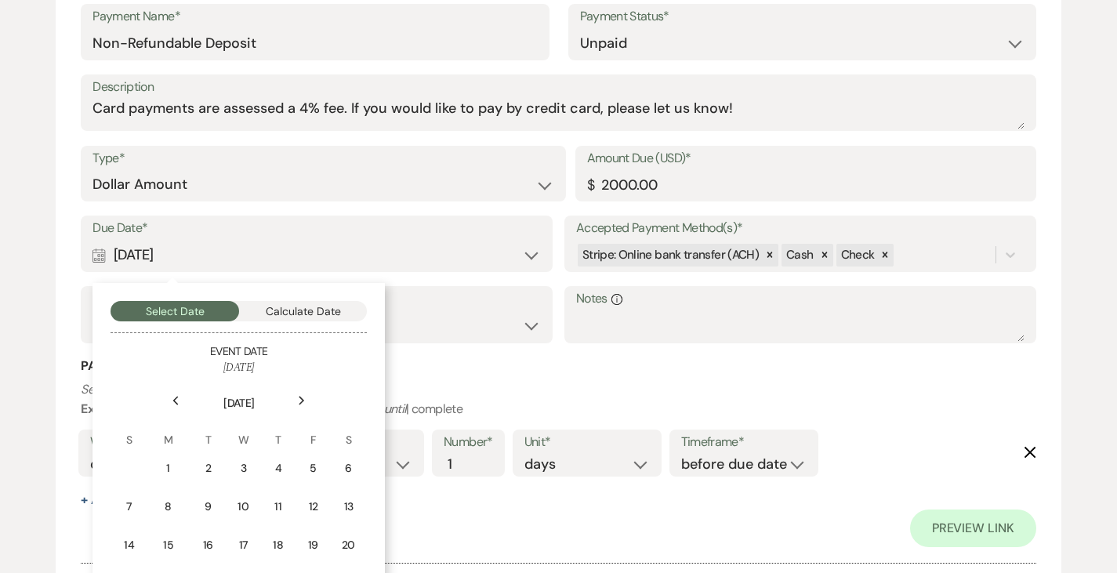
click at [306, 401] on div "Next" at bounding box center [301, 400] width 25 height 25
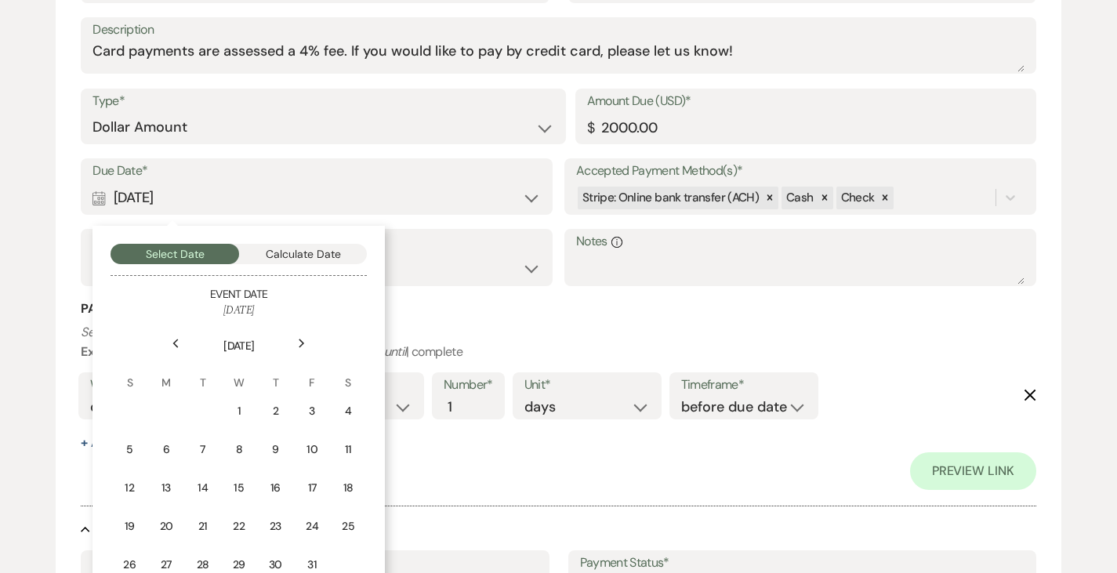
scroll to position [531, 0]
click at [243, 401] on div "1" at bounding box center [239, 409] width 14 height 16
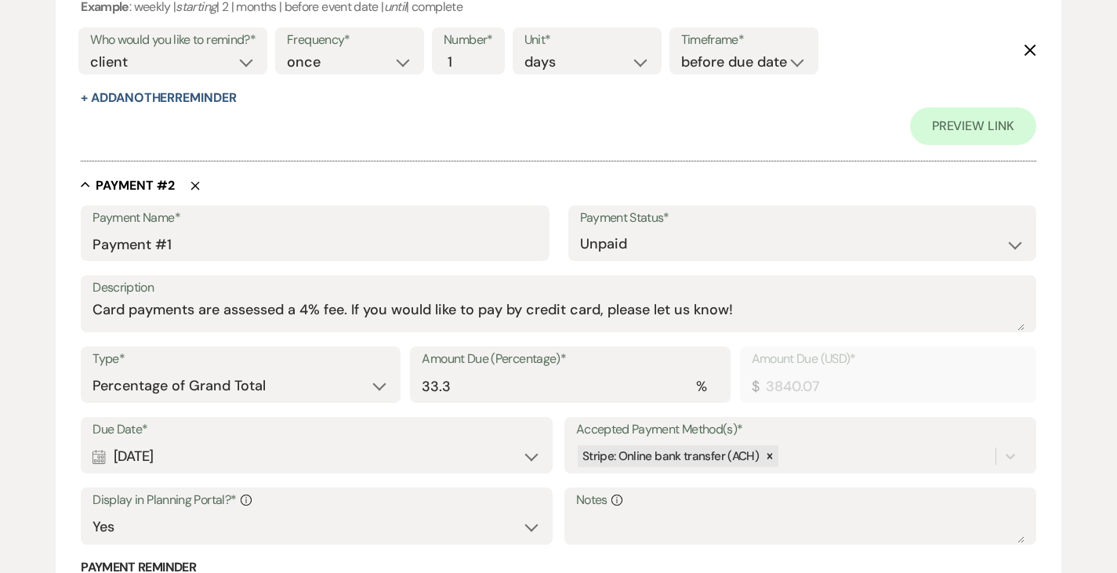
scroll to position [932, 0]
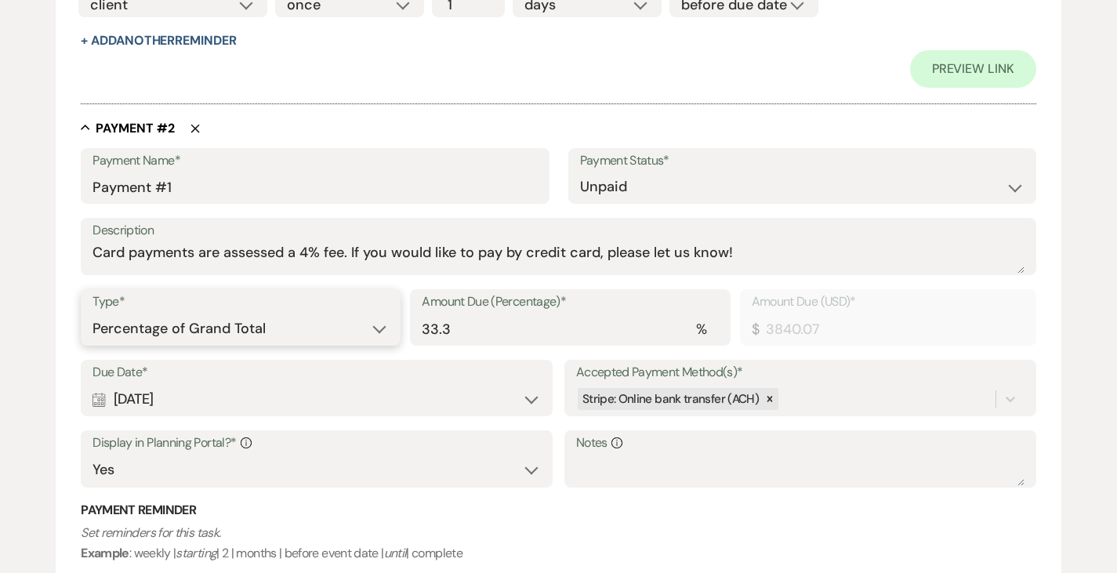
click at [212, 339] on select "Dollar Amount Percentage of Grand Total" at bounding box center [240, 329] width 296 height 31
select select "flat"
click at [92, 314] on select "Dollar Amount Percentage of Grand Total" at bounding box center [240, 329] width 296 height 31
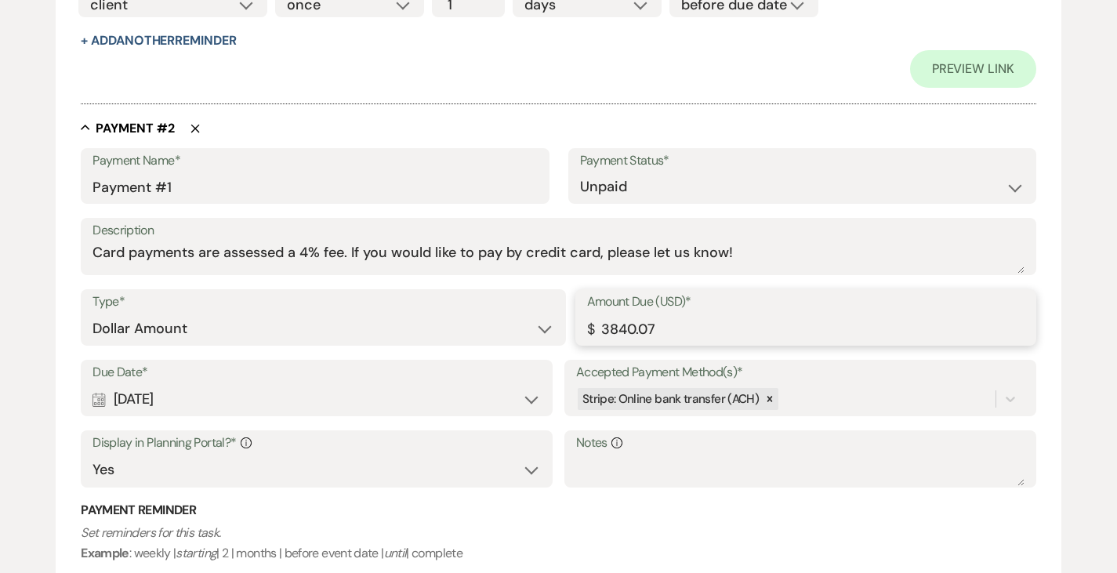
click at [626, 336] on input "3840.07" at bounding box center [805, 329] width 437 height 31
type input "3177.25"
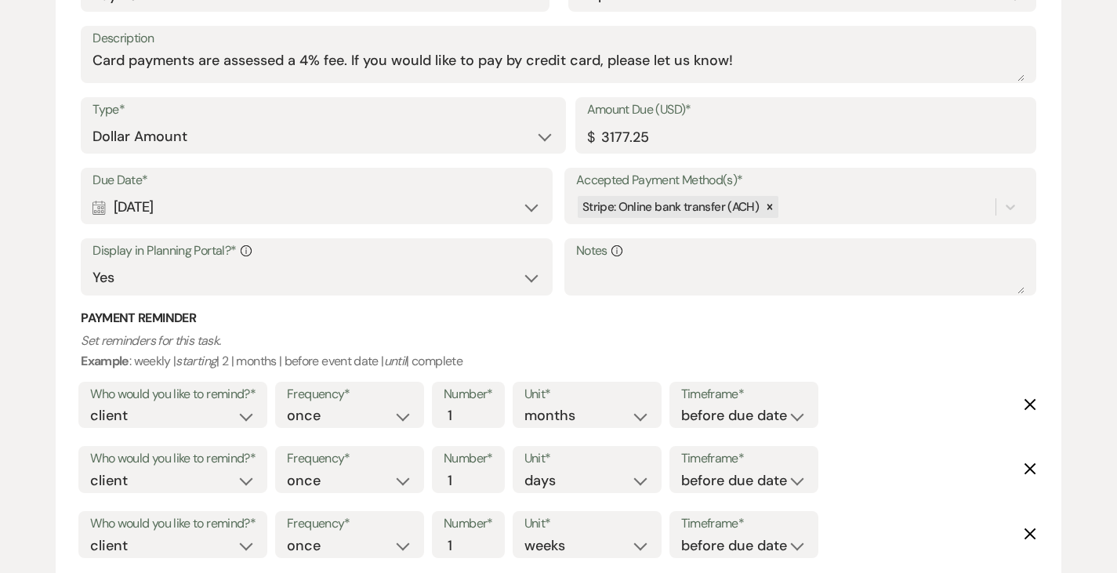
scroll to position [1137, 0]
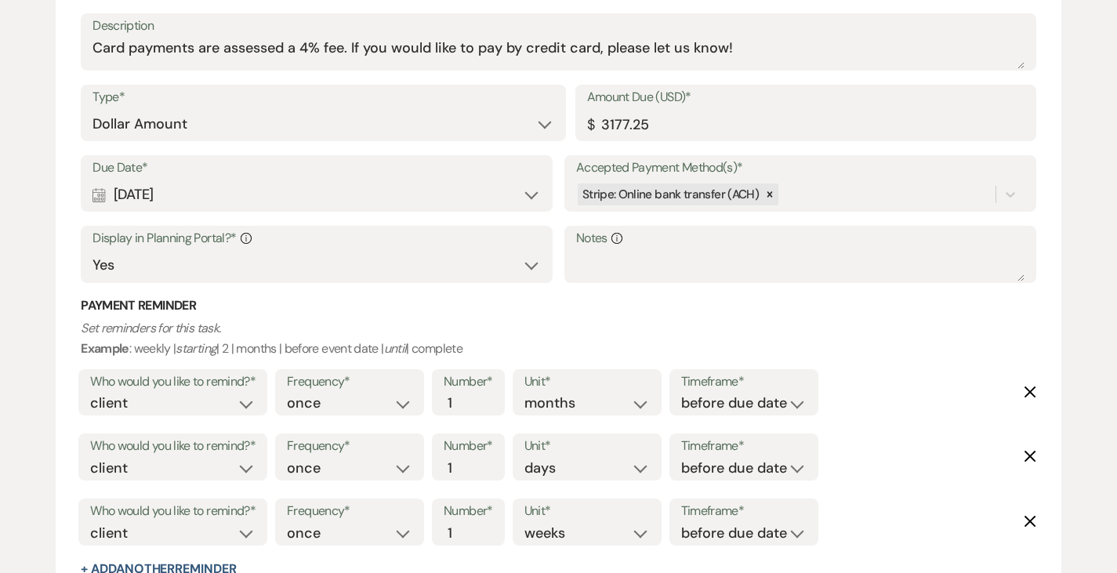
click at [303, 188] on div "Calendar Dec 22, 2025 Expand" at bounding box center [316, 195] width 448 height 31
select select "month"
select select "afterBookedDate"
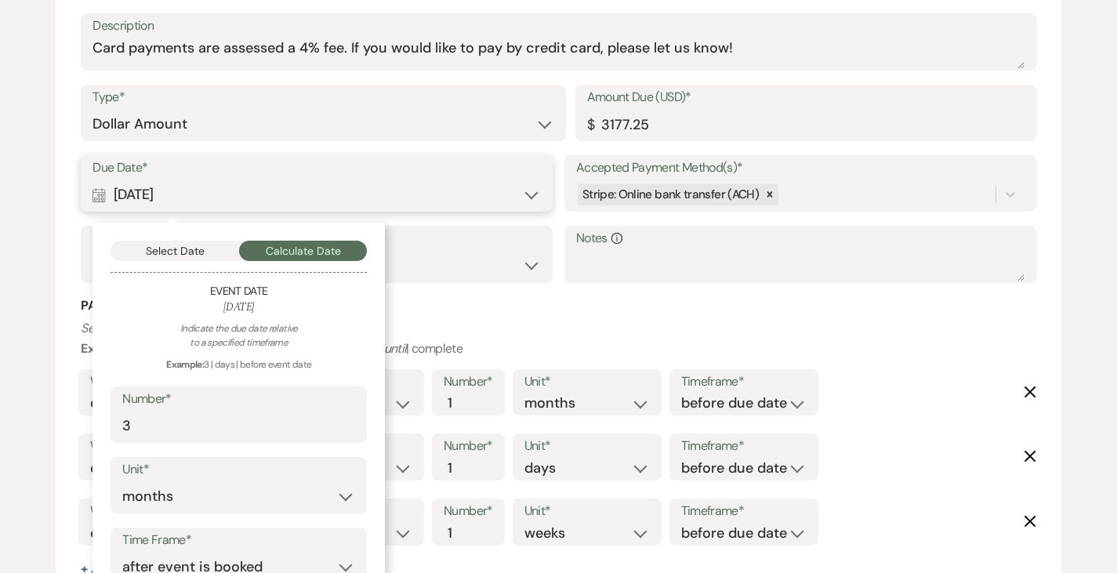
click at [195, 250] on button "Select Date" at bounding box center [175, 251] width 129 height 20
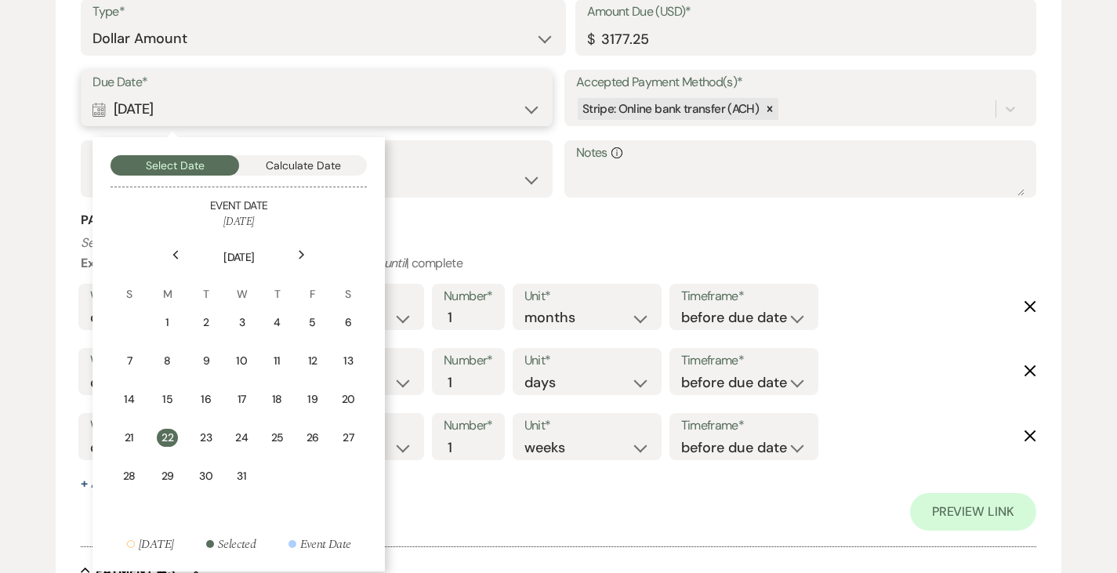
scroll to position [1224, 0]
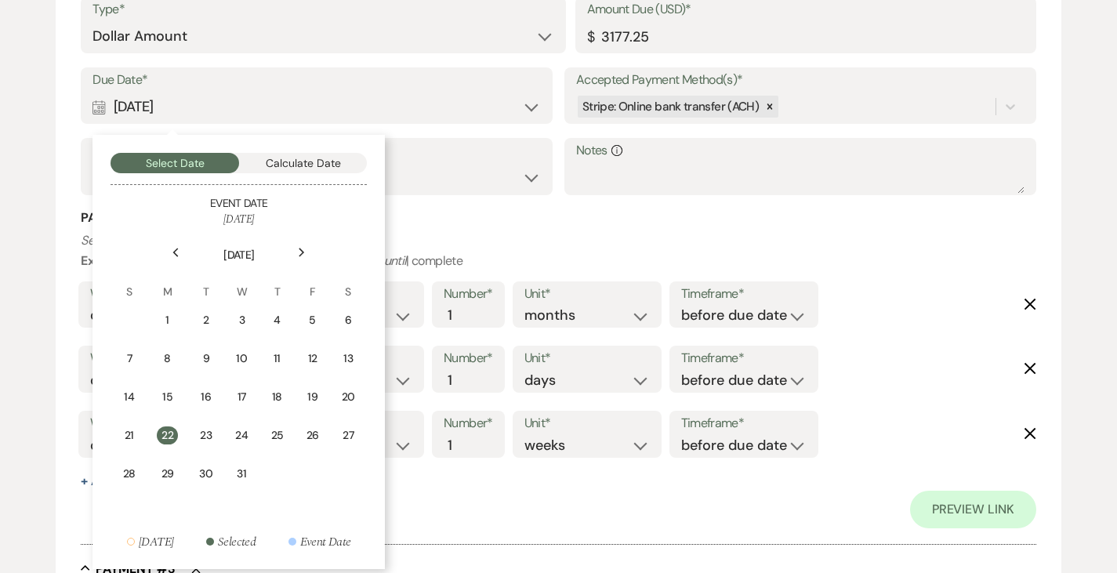
click at [303, 252] on use at bounding box center [301, 252] width 5 height 9
click at [290, 322] on td "1" at bounding box center [275, 320] width 34 height 37
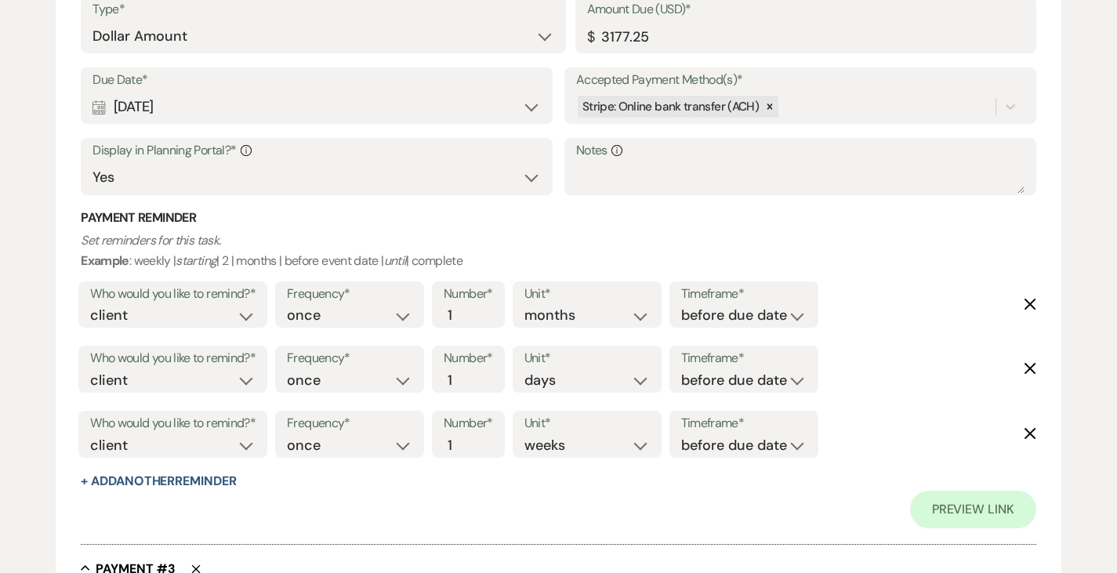
click at [1036, 304] on icon "Delete" at bounding box center [1030, 304] width 13 height 13
select select "days"
select select "weeks"
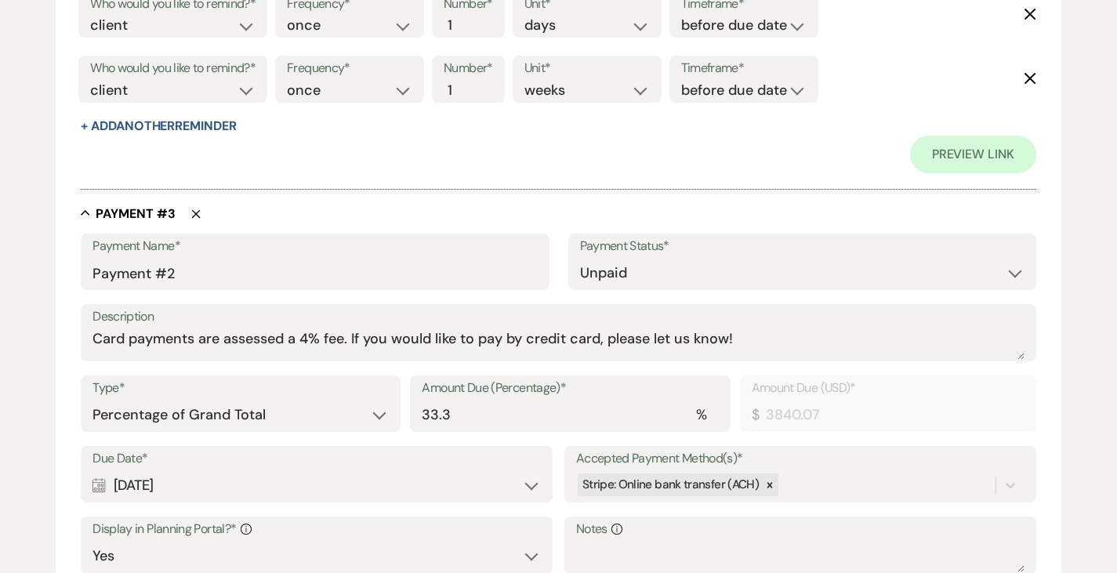
scroll to position [1518, 0]
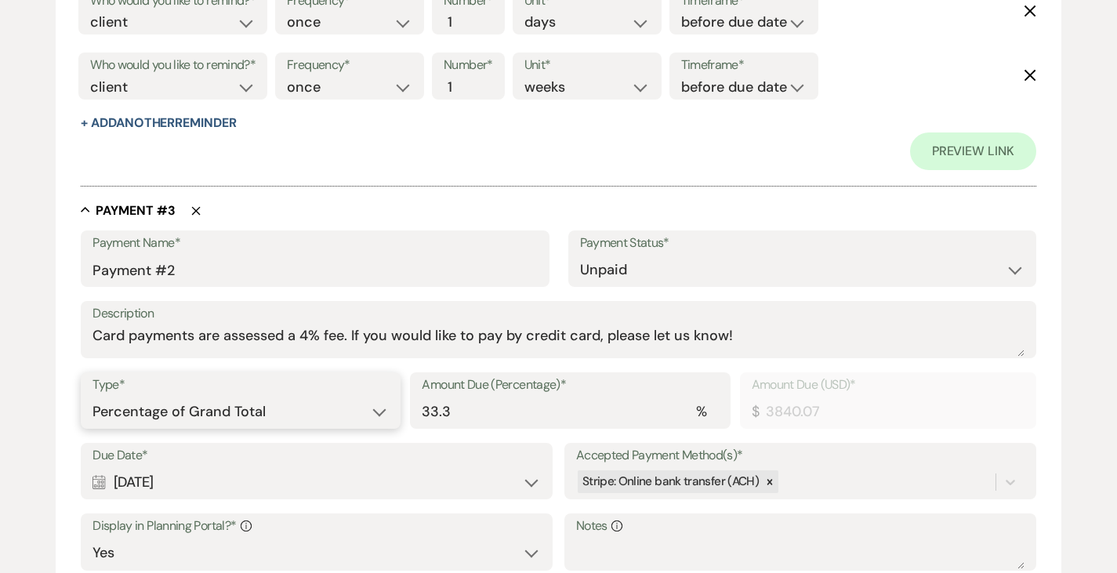
click at [206, 407] on select "Dollar Amount Percentage of Grand Total" at bounding box center [240, 412] width 296 height 31
select select "flat"
click at [92, 397] on select "Dollar Amount Percentage of Grand Total" at bounding box center [240, 412] width 296 height 31
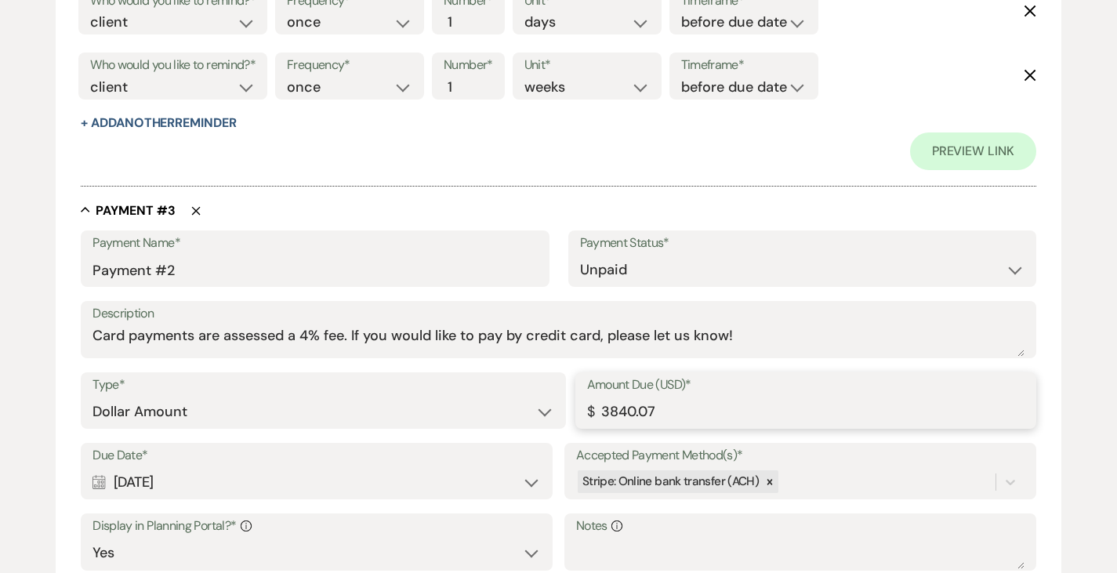
click at [642, 413] on input "3840.07" at bounding box center [805, 412] width 437 height 31
type input "3177.25"
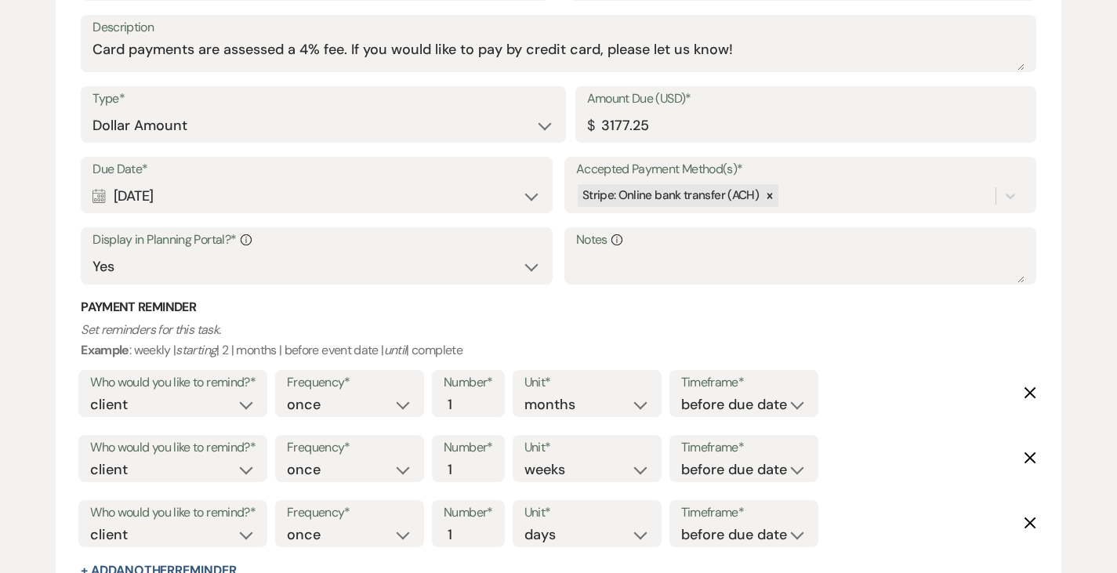
scroll to position [1805, 0]
click at [327, 185] on div "Calendar Jan 10, 2027 Expand" at bounding box center [316, 195] width 448 height 31
select select "month"
select select "beforeEventDate"
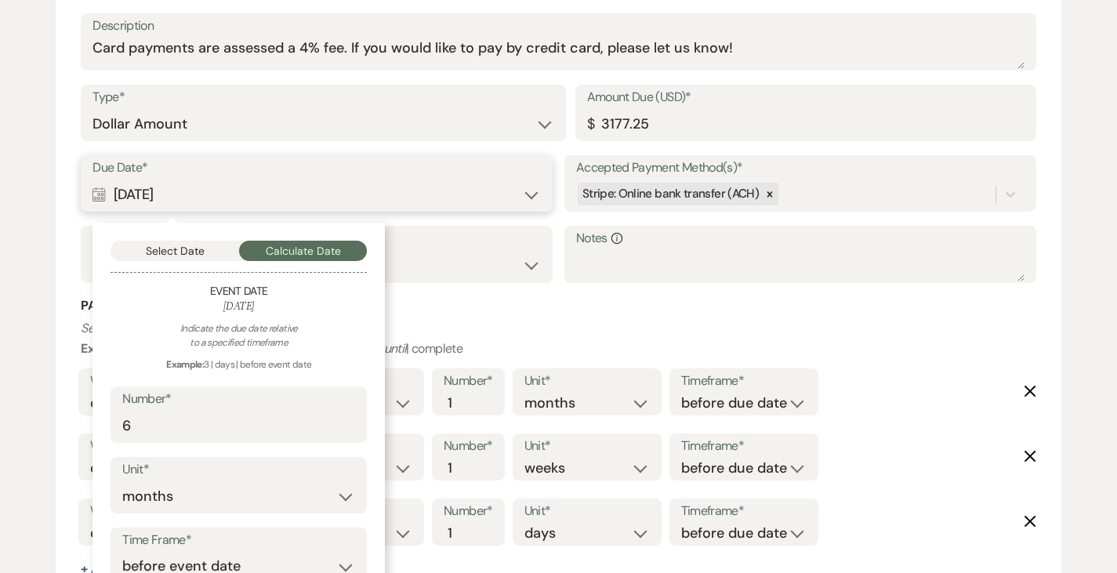
click at [190, 249] on button "Select Date" at bounding box center [175, 251] width 129 height 20
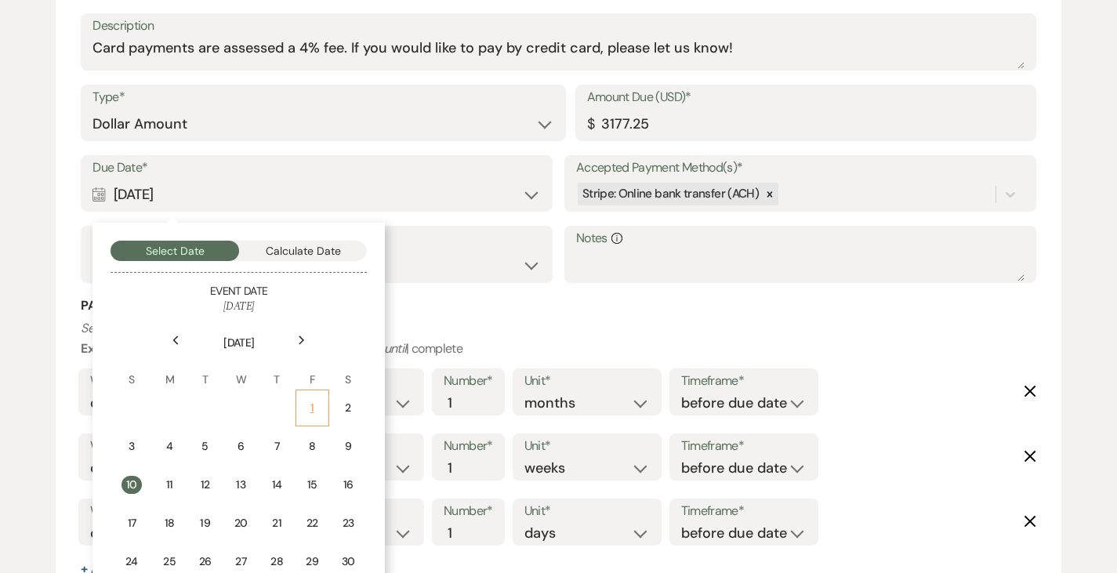
click at [317, 404] on div "1" at bounding box center [312, 408] width 13 height 16
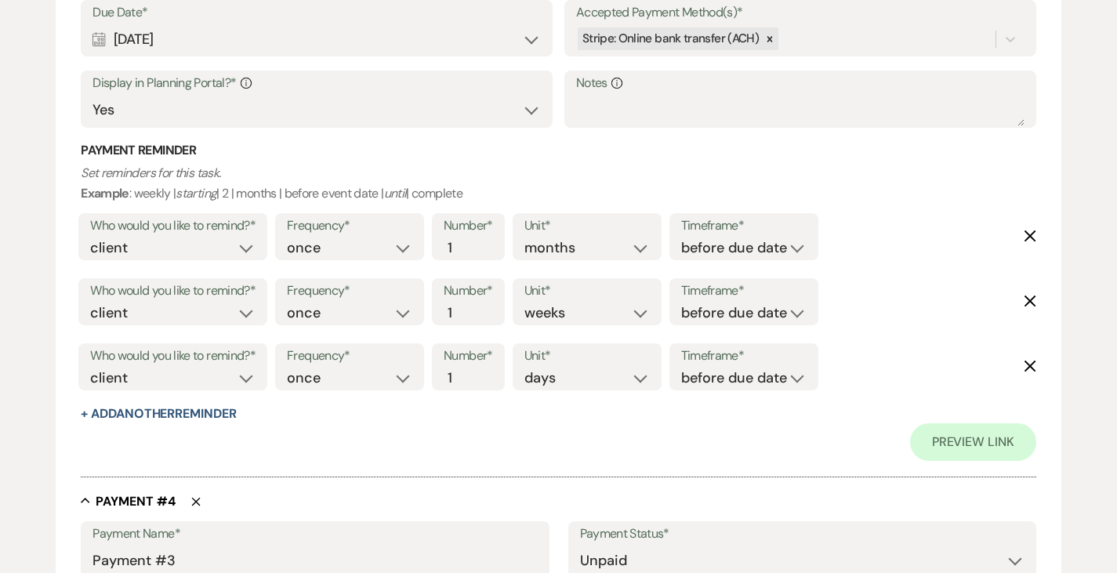
scroll to position [1965, 0]
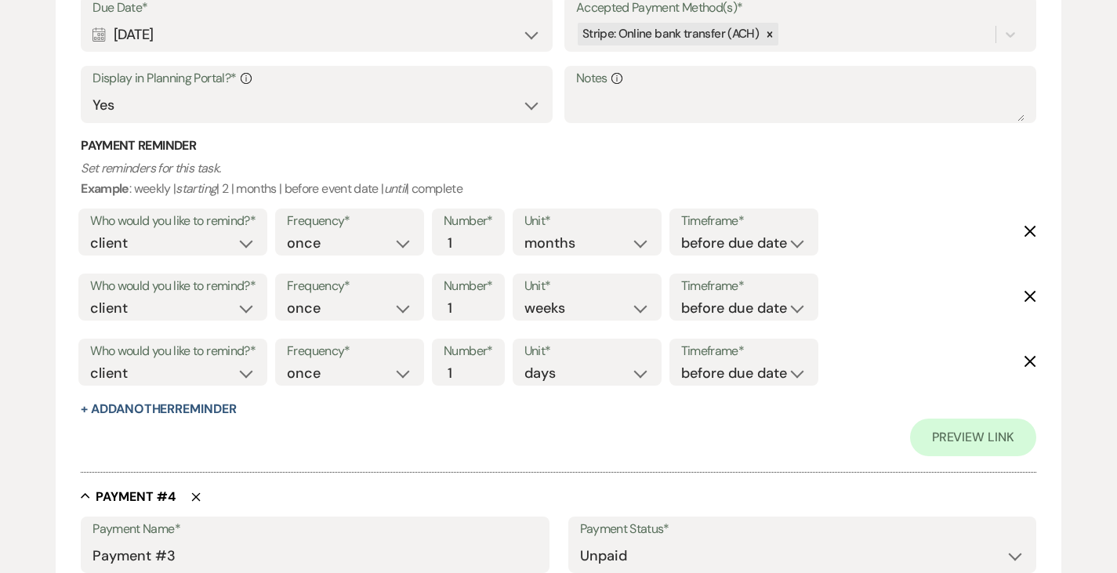
click at [1030, 231] on use "button" at bounding box center [1031, 232] width 12 height 12
select select "weeks"
select select "days"
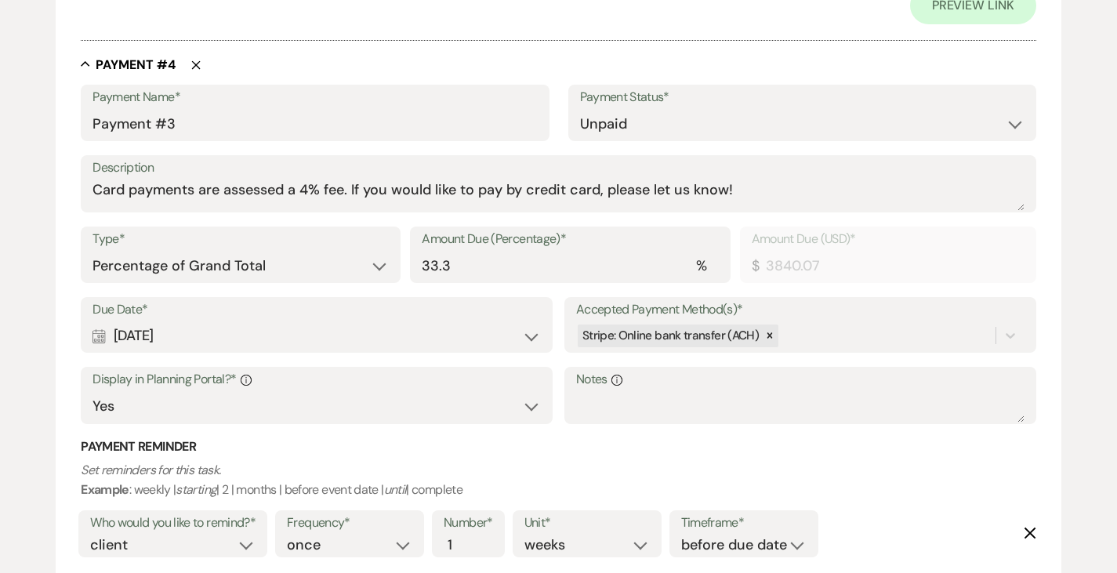
scroll to position [2333, 0]
click at [286, 267] on select "Dollar Amount Percentage of Grand Total" at bounding box center [240, 265] width 296 height 31
click at [92, 250] on select "Dollar Amount Percentage of Grand Total" at bounding box center [240, 265] width 296 height 31
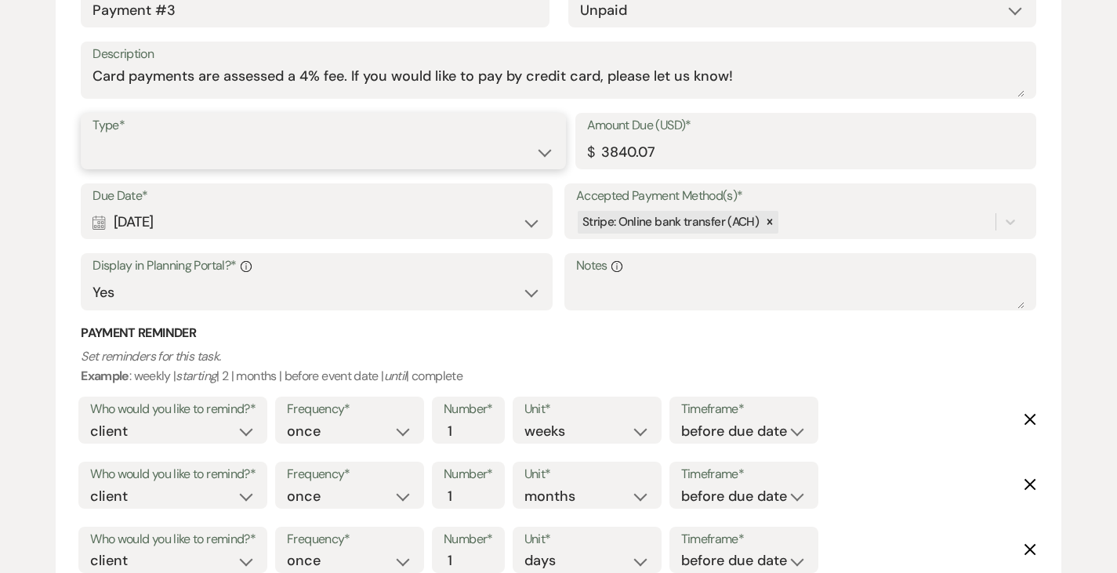
scroll to position [2258, 0]
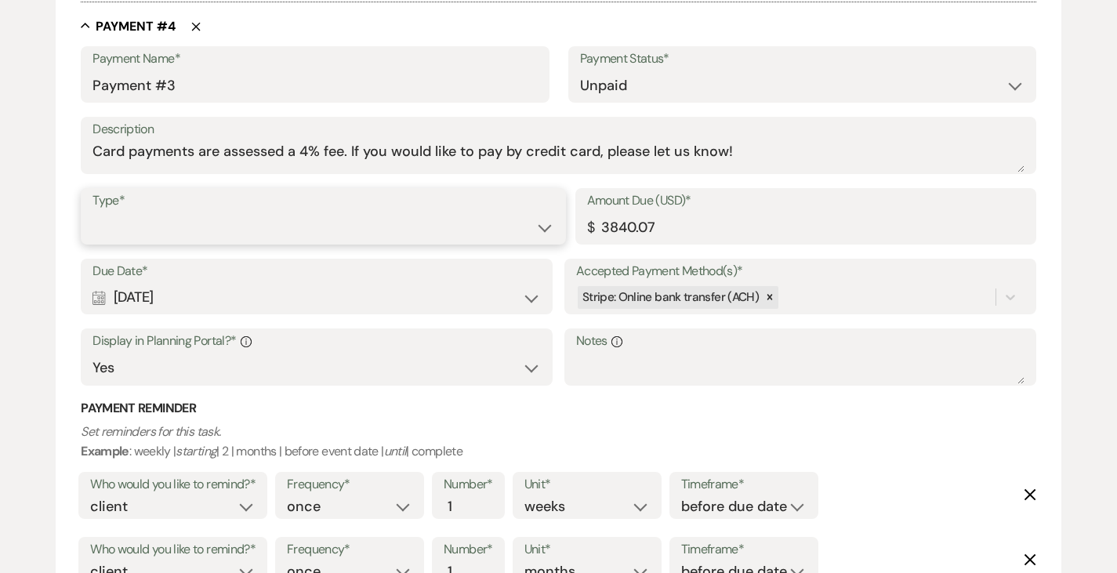
click at [198, 216] on select "Dollar Amount Percentage of Grand Total" at bounding box center [322, 227] width 461 height 31
select select "flat"
click at [92, 243] on select "Dollar Amount Percentage of Grand Total" at bounding box center [322, 227] width 461 height 31
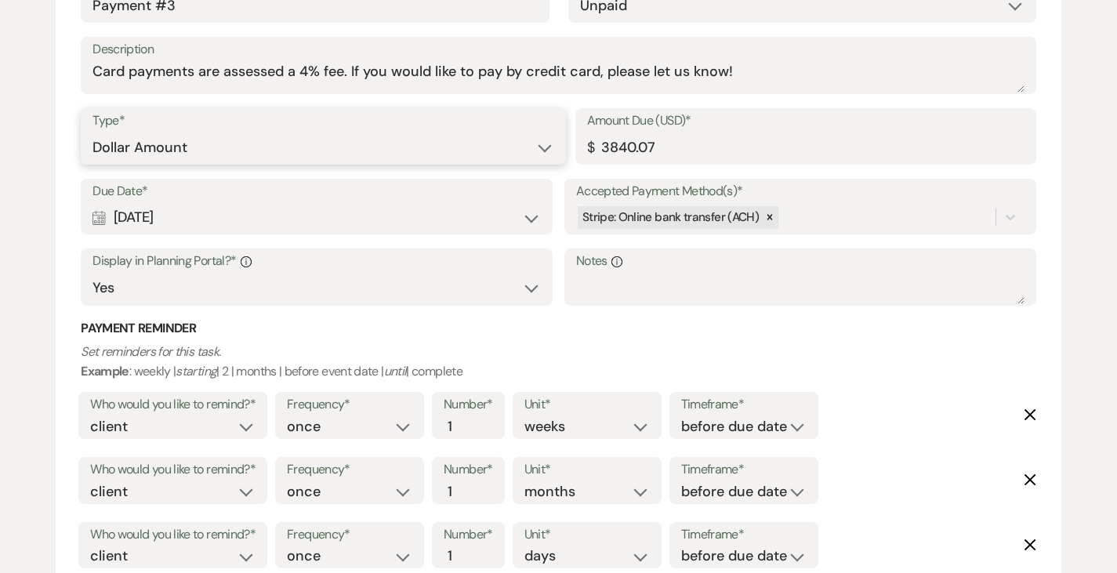
scroll to position [2392, 0]
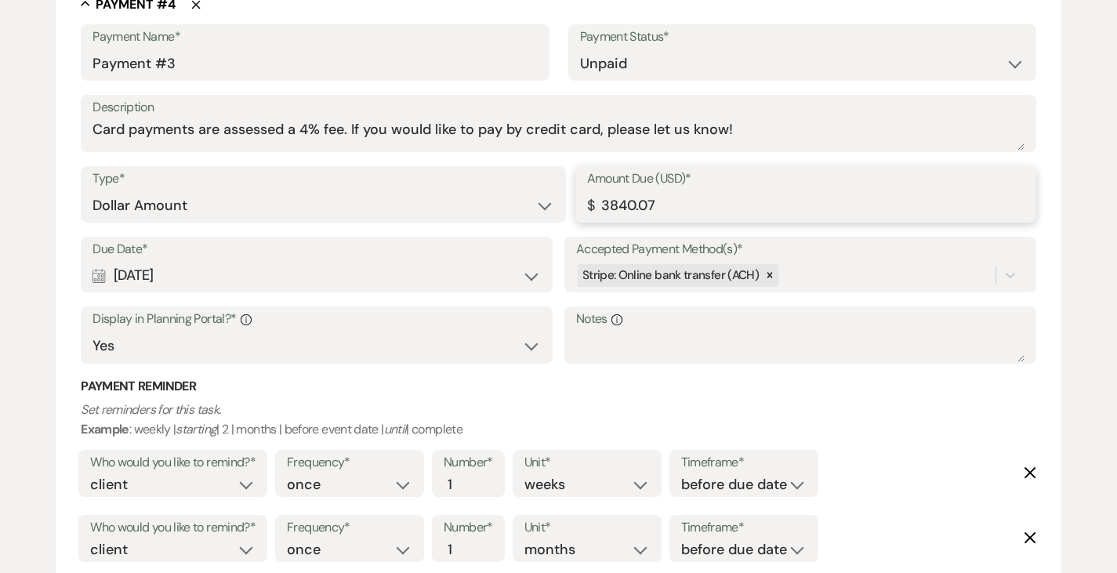
click at [637, 202] on input "3840.07" at bounding box center [805, 205] width 437 height 31
type input "2427.25"
click at [600, 402] on p "Set reminders for this task. Example : weekly | starting | 2 | months | before …" at bounding box center [559, 420] width 956 height 40
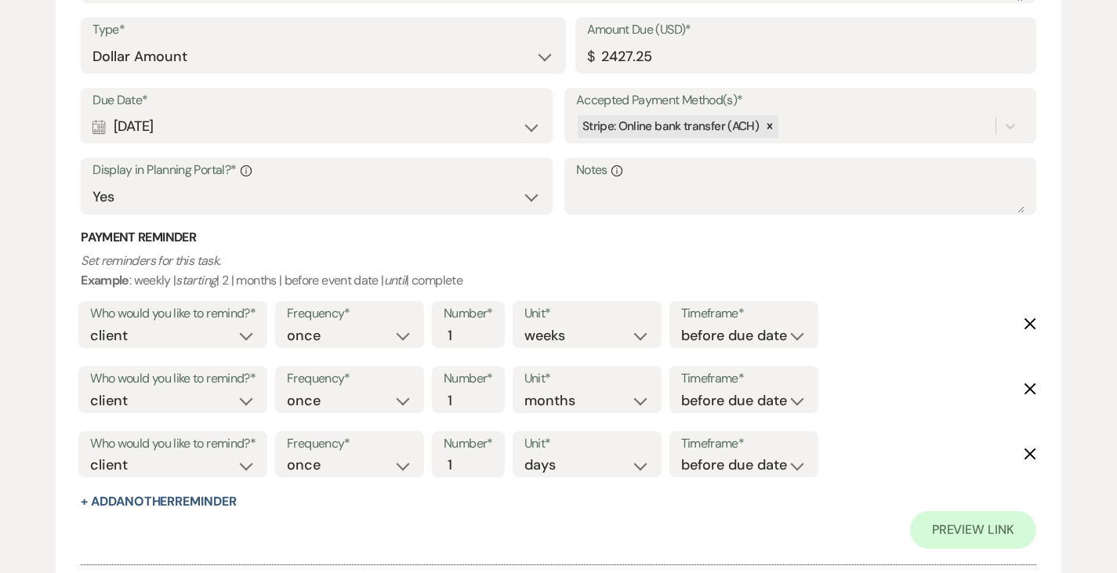
scroll to position [2545, 0]
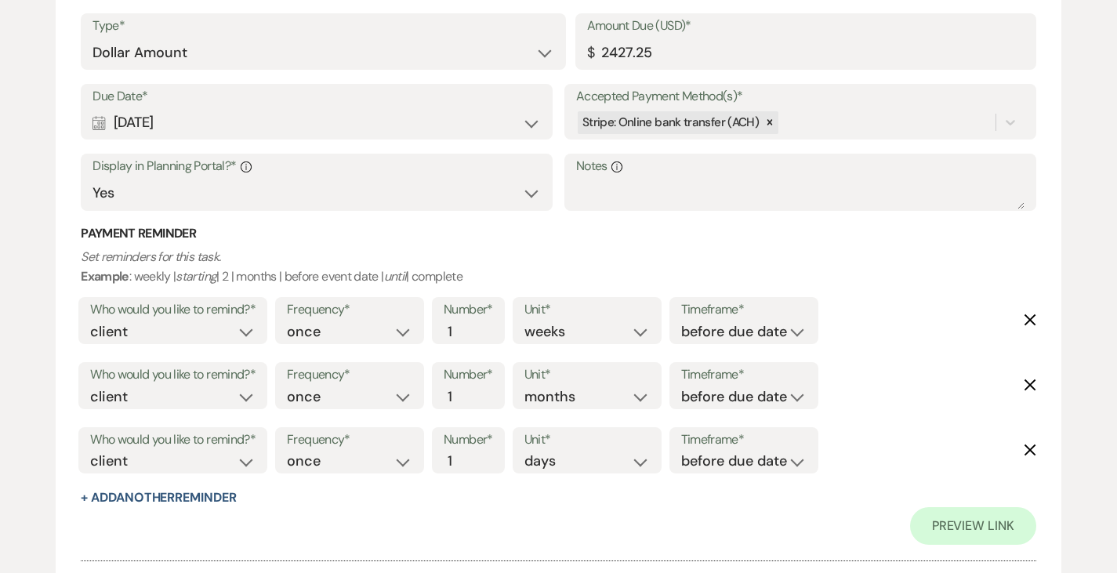
click at [1030, 384] on use "button" at bounding box center [1031, 385] width 12 height 12
select select "days"
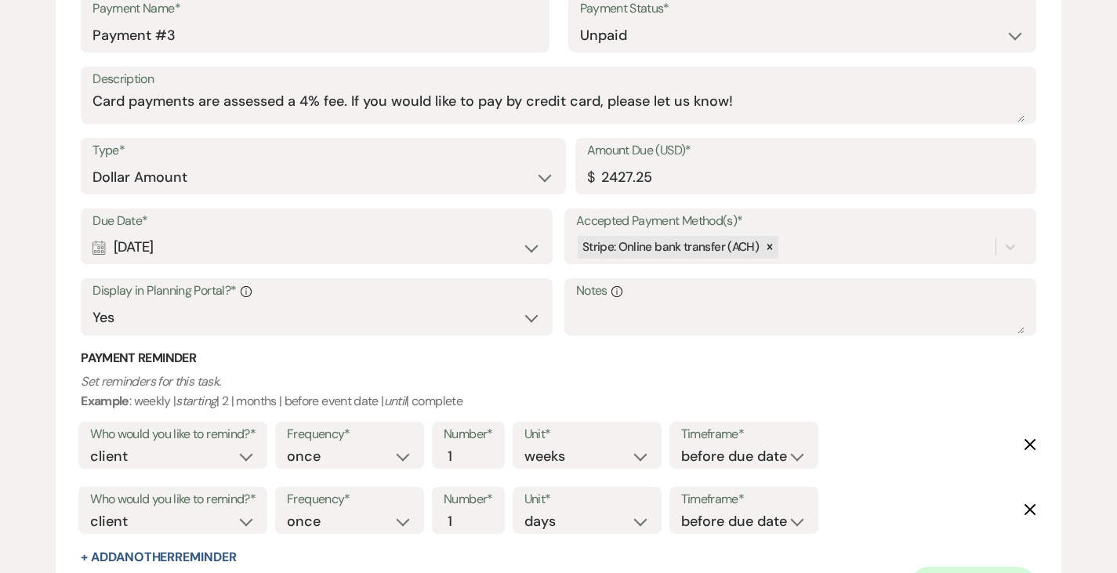
scroll to position [2461, 0]
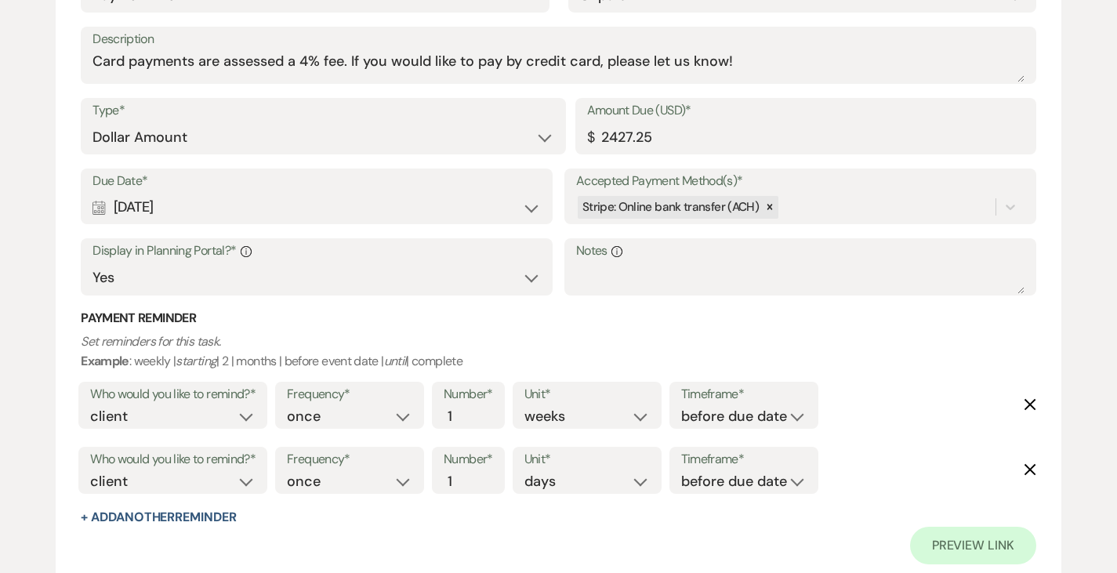
click at [274, 197] on div "Calendar Apr 10, 2027 Expand" at bounding box center [316, 207] width 448 height 31
select select "month"
select select "beforeEventDate"
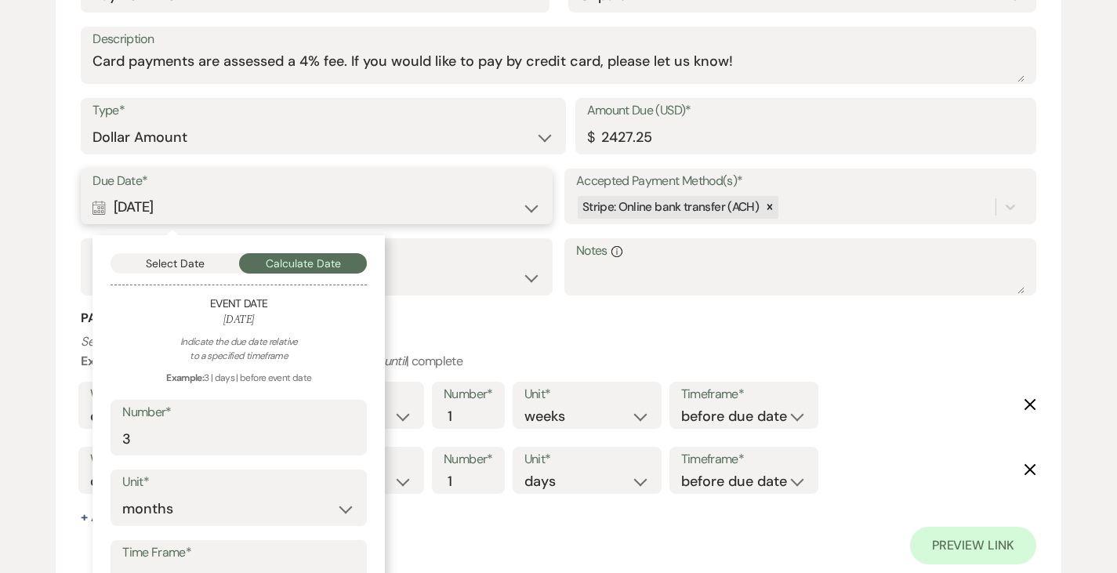
click at [209, 263] on button "Select Date" at bounding box center [175, 263] width 129 height 20
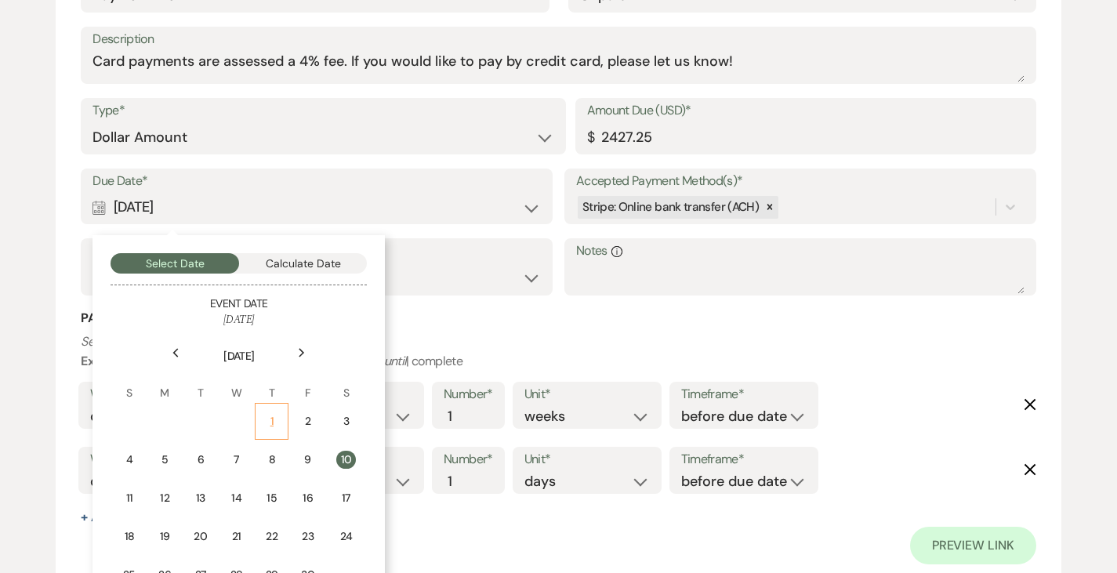
click at [273, 420] on div "1" at bounding box center [271, 421] width 13 height 16
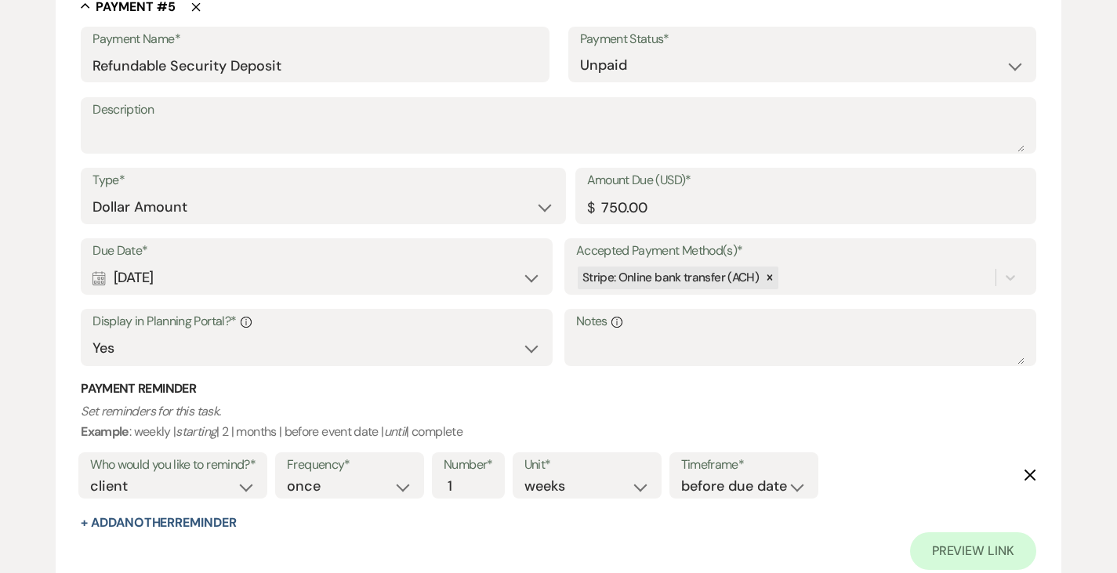
scroll to position [3069, 0]
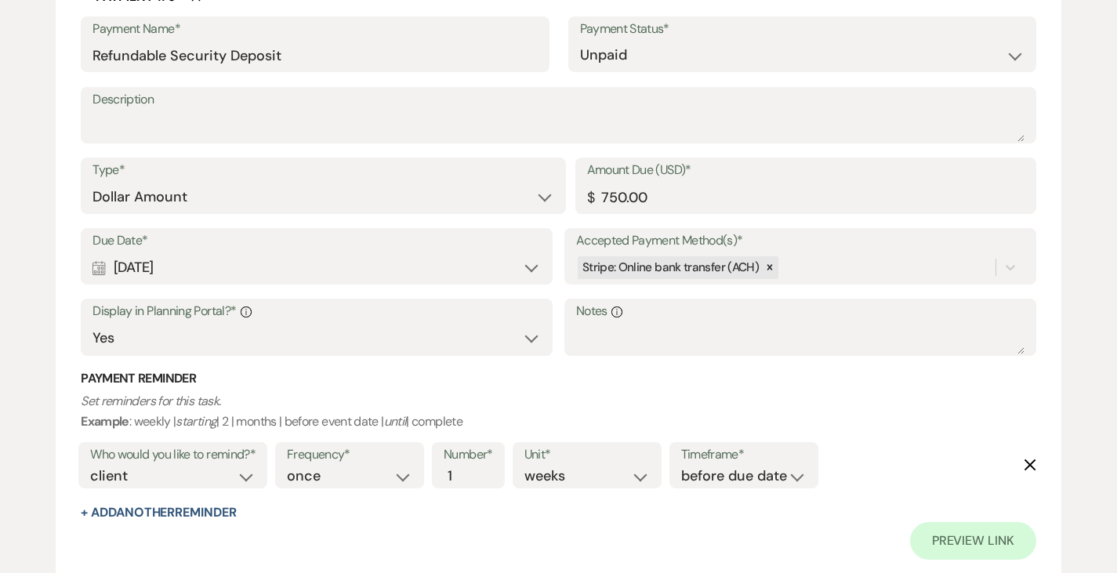
click at [243, 262] on div "Calendar Apr 10, 2027 Expand" at bounding box center [316, 267] width 448 height 31
select select "month"
select select "beforeEventDate"
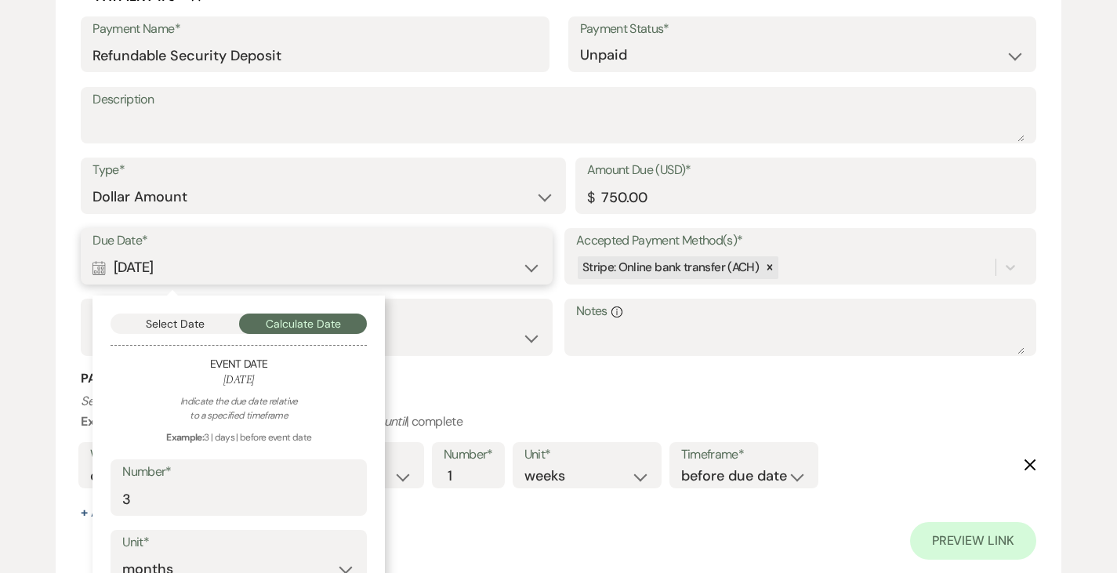
click at [184, 325] on button "Select Date" at bounding box center [175, 324] width 129 height 20
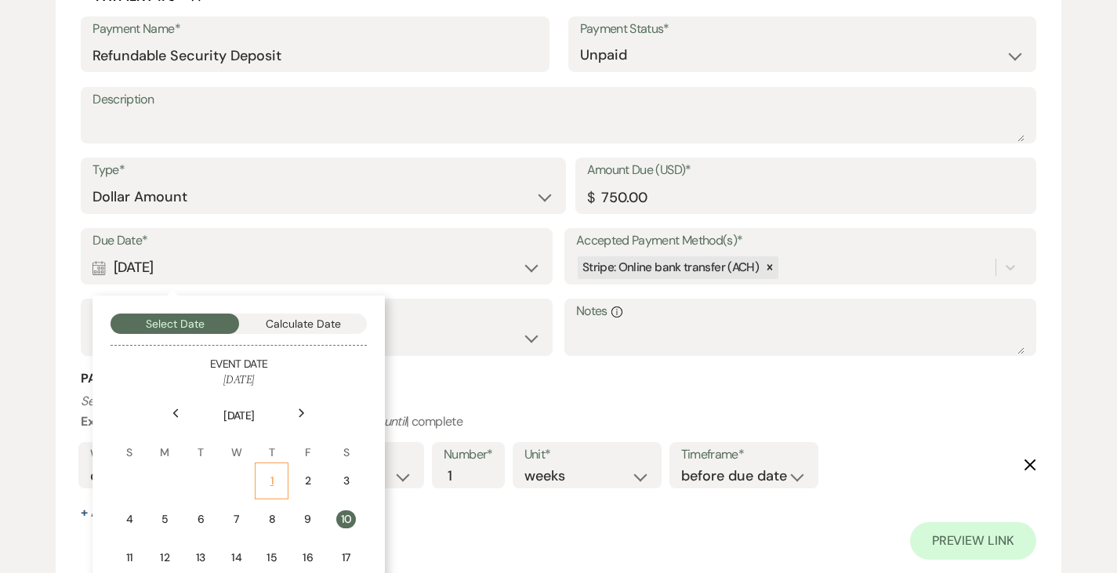
click at [276, 468] on td "1" at bounding box center [272, 480] width 34 height 37
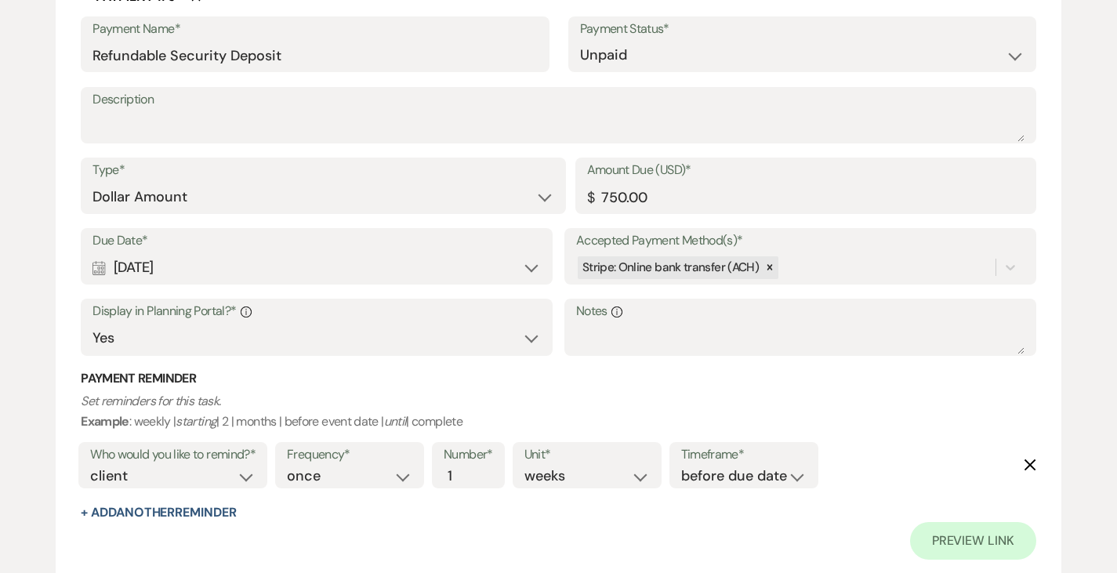
scroll to position [3260, 0]
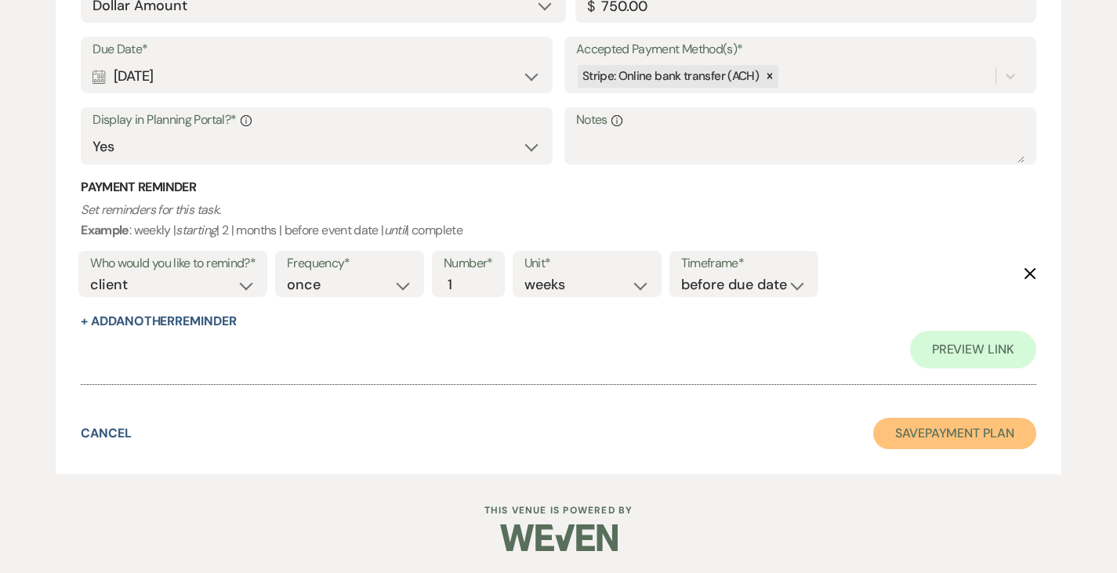
click at [978, 422] on button "Save Payment Plan" at bounding box center [954, 433] width 163 height 31
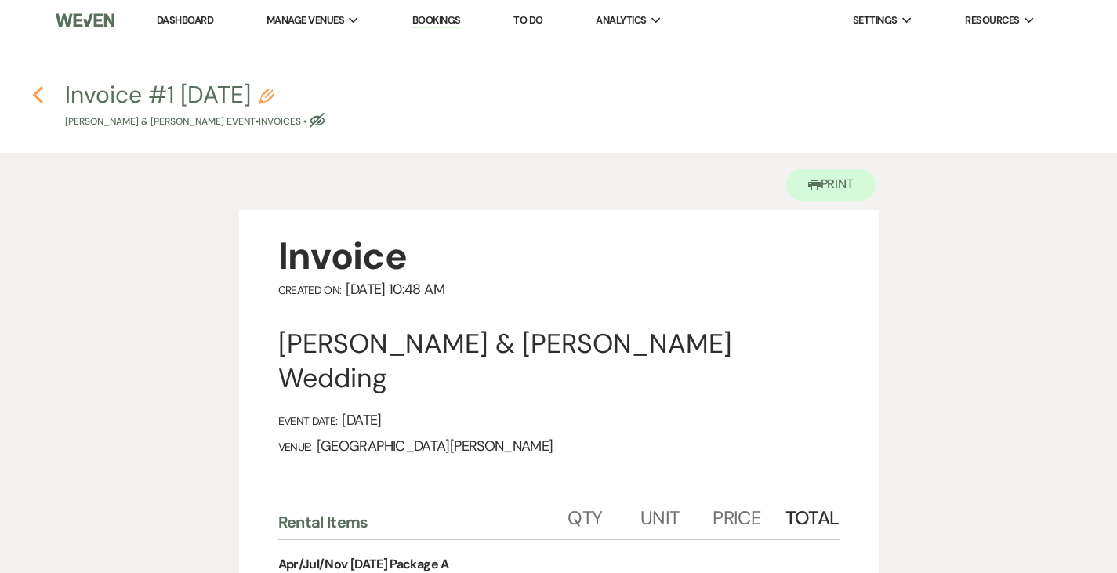
click at [41, 92] on icon "Previous" at bounding box center [38, 94] width 12 height 19
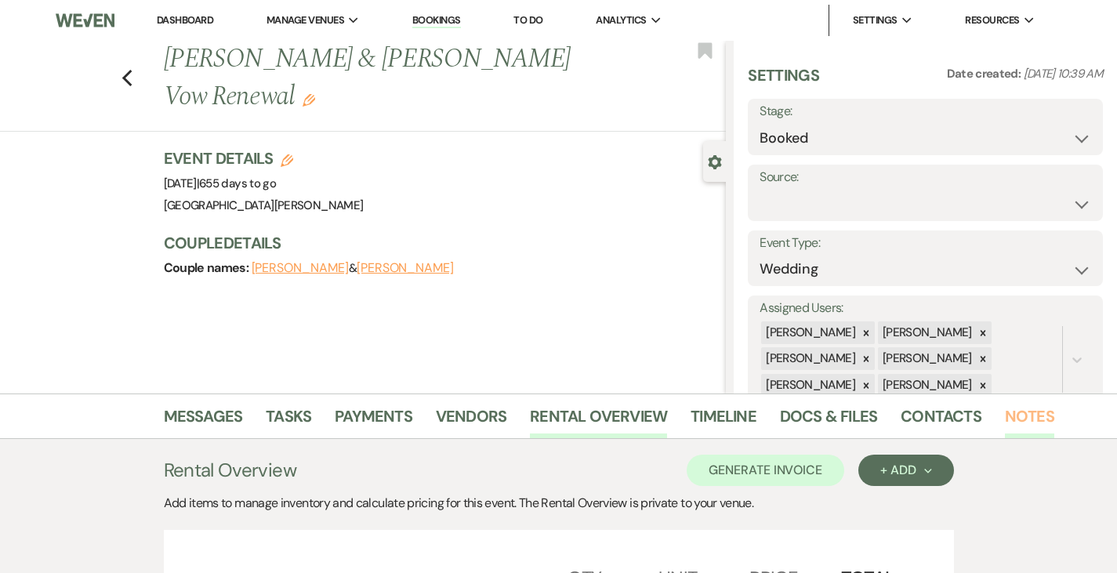
click at [1005, 430] on link "Notes" at bounding box center [1029, 421] width 49 height 34
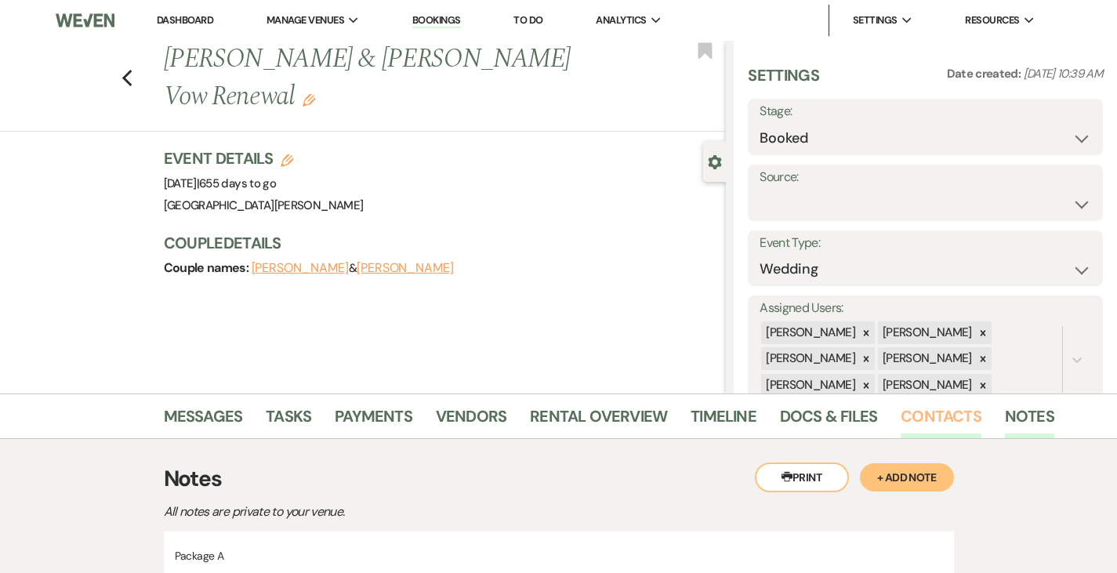
click at [901, 424] on link "Contacts" at bounding box center [941, 421] width 81 height 34
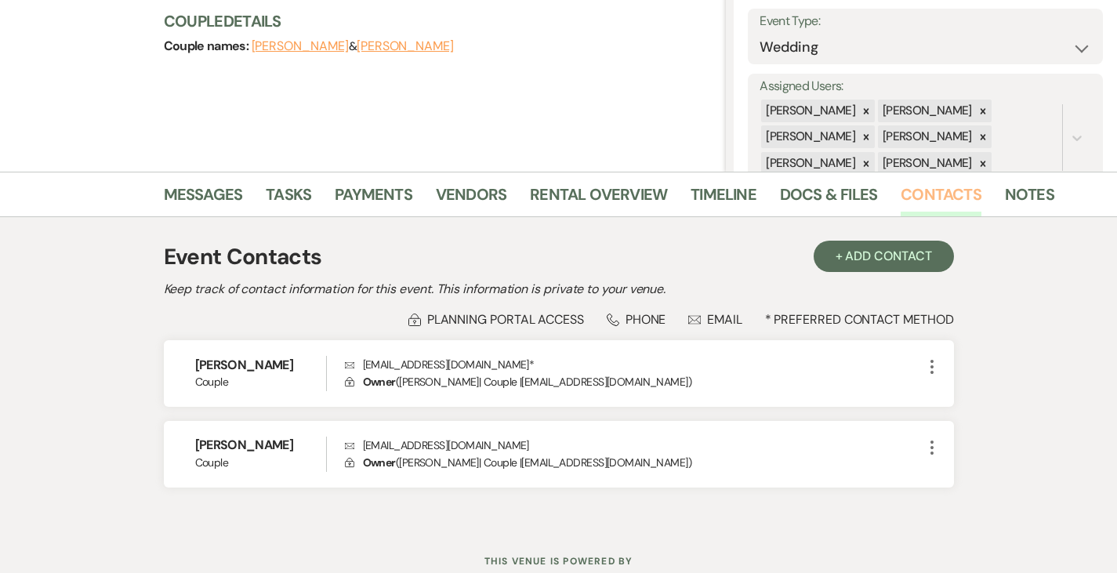
scroll to position [274, 0]
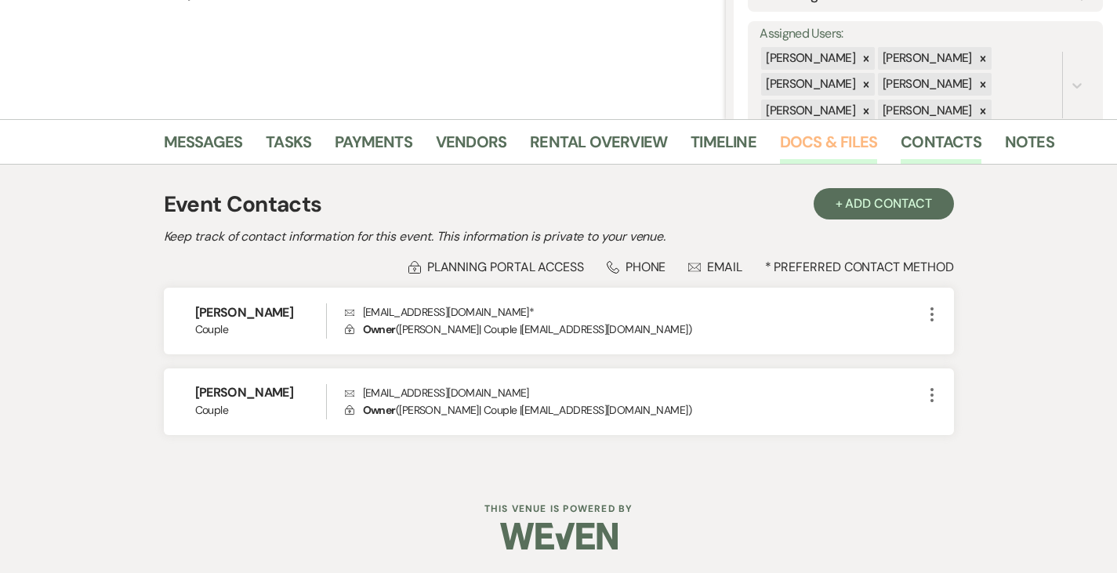
click at [780, 152] on link "Docs & Files" at bounding box center [828, 146] width 97 height 34
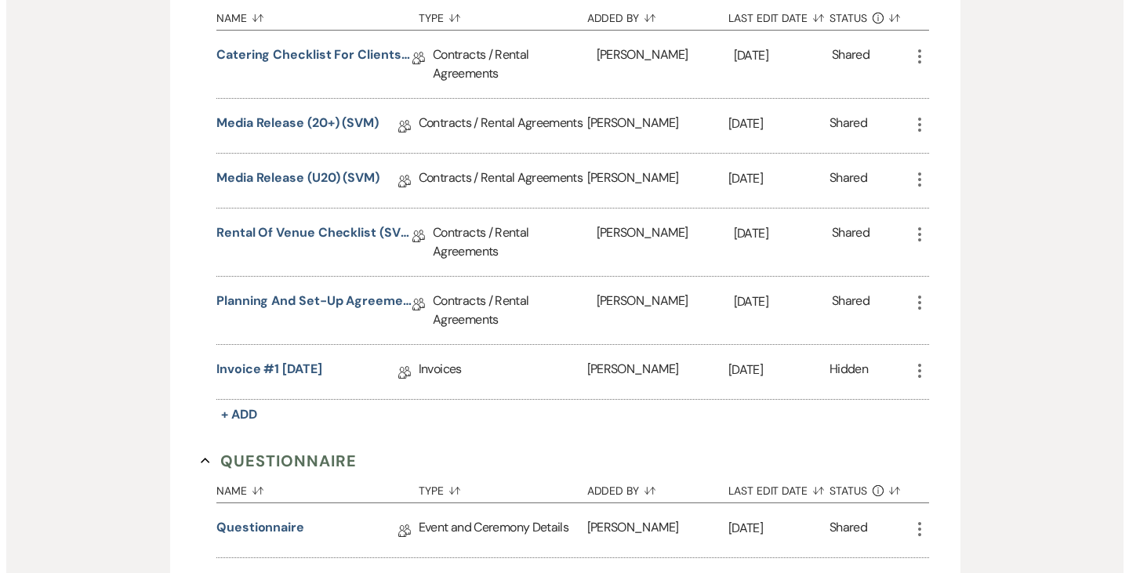
scroll to position [770, 0]
click at [923, 344] on div "More" at bounding box center [913, 371] width 19 height 54
click at [923, 361] on icon "More" at bounding box center [913, 370] width 19 height 19
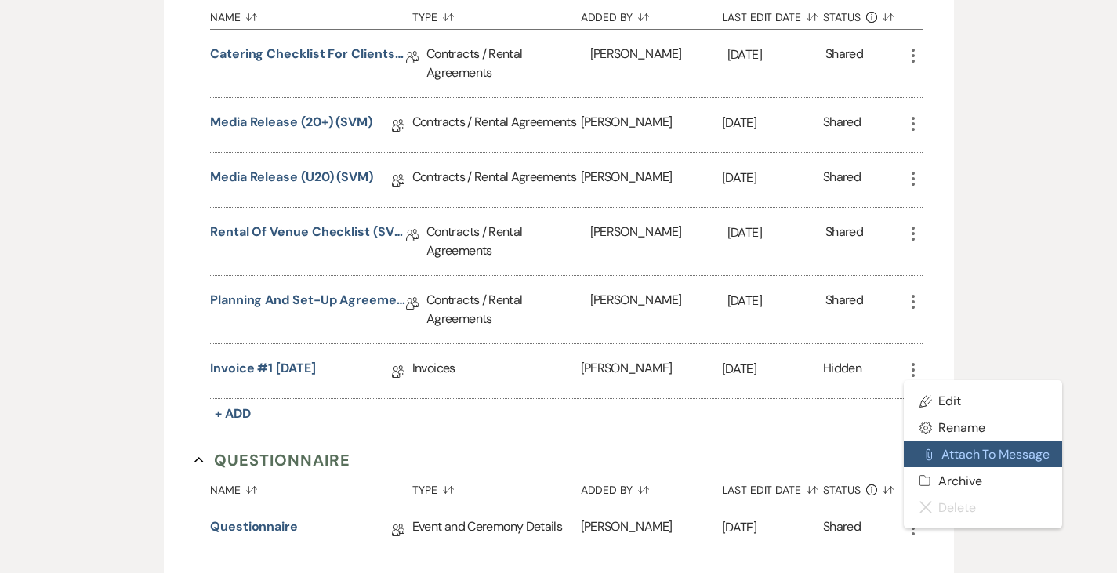
click at [1025, 441] on button "Attach File Attach to Message" at bounding box center [983, 454] width 158 height 27
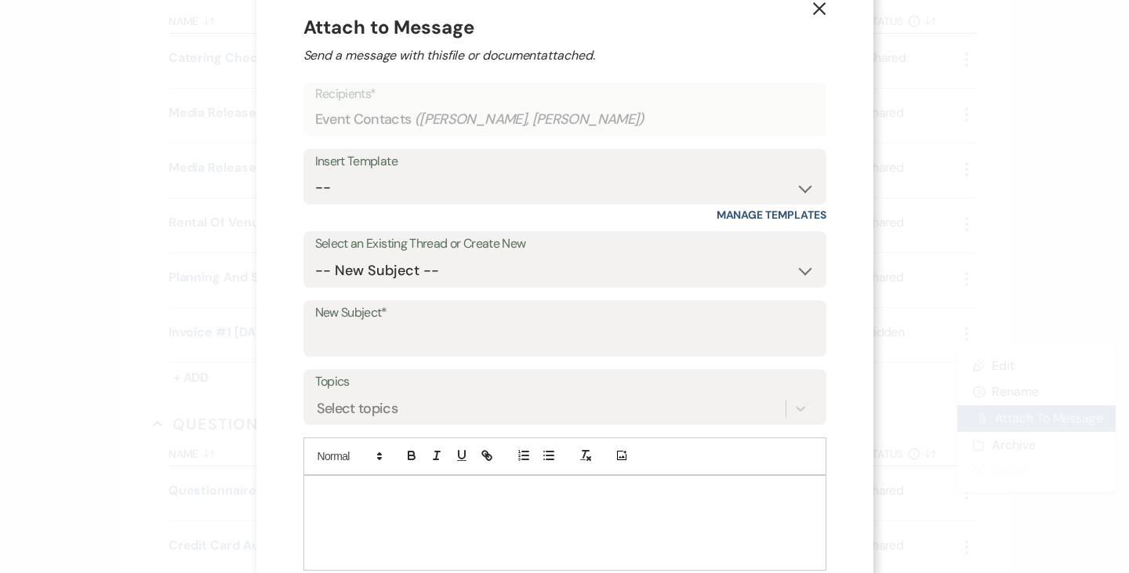
scroll to position [35, 0]
click at [379, 271] on select "-- New Subject -- Welcome to Your Planning Portal - Let's Get Started!" at bounding box center [564, 269] width 499 height 31
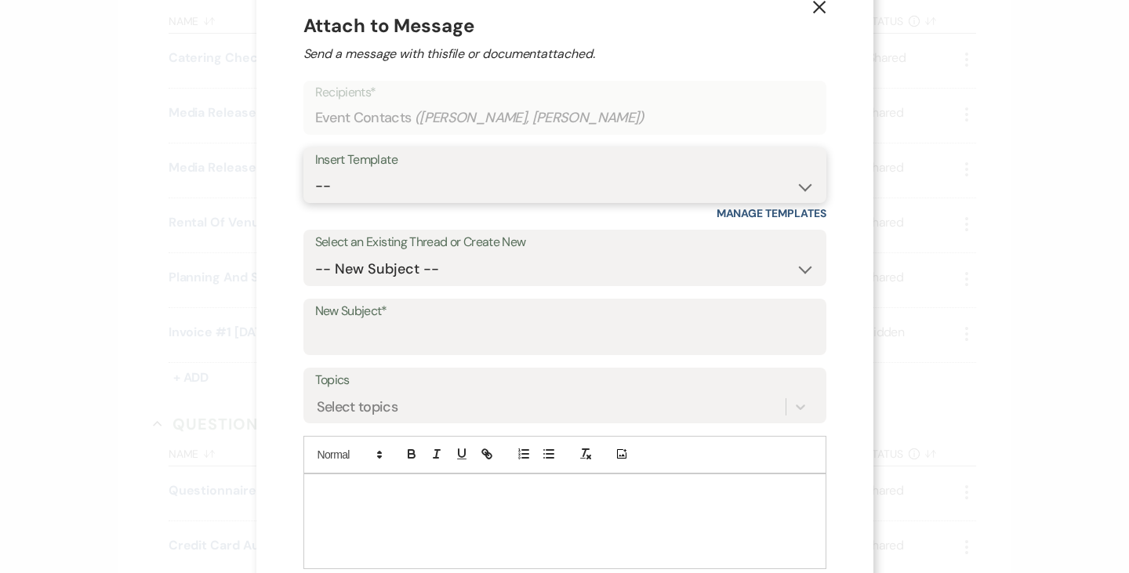
click at [368, 179] on select "-- SVM Initial Inquiry Response SVM Planning Portal Introduction and Booking Pa…" at bounding box center [564, 186] width 499 height 31
select select "5017"
click at [315, 171] on select "-- SVM Initial Inquiry Response SVM Planning Portal Introduction and Booking Pa…" at bounding box center [564, 186] width 499 height 31
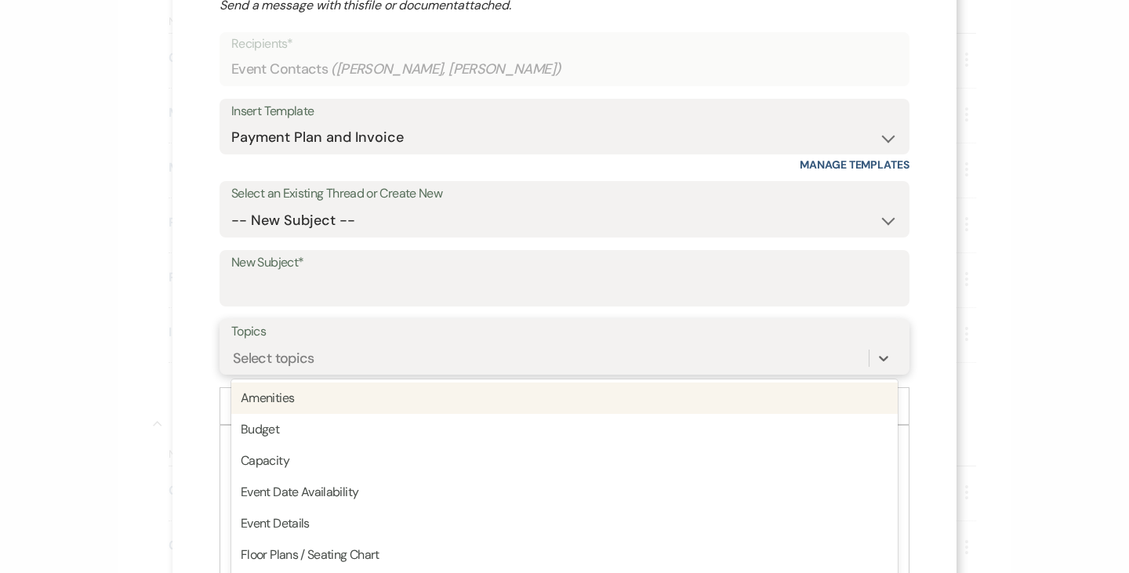
scroll to position [132, 0]
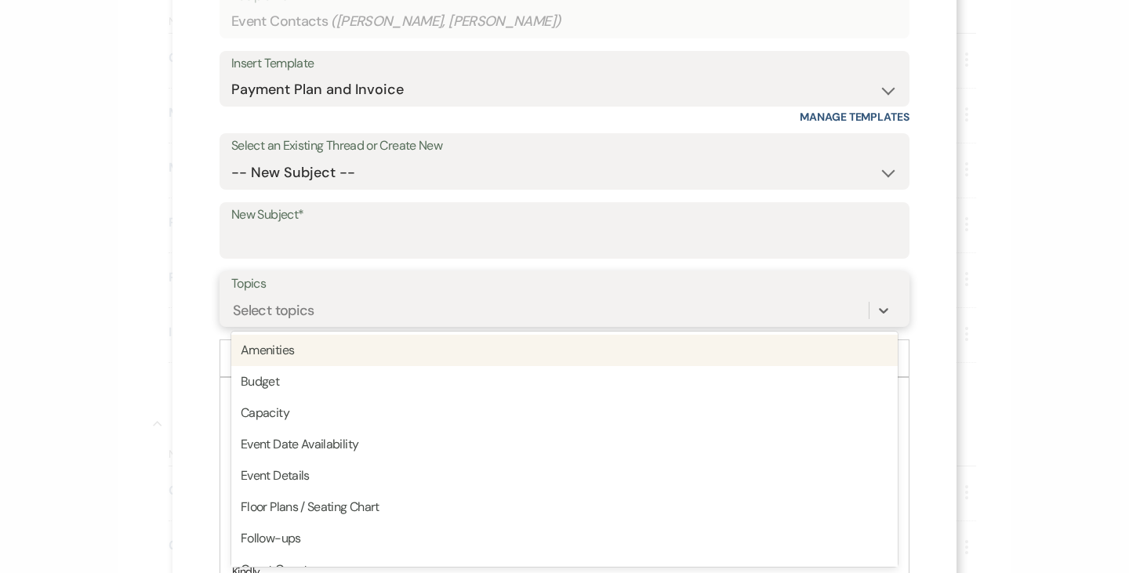
click at [304, 325] on div "option Amenities focused, 1 of 20. 20 results available. Use Up and Down to cho…" at bounding box center [564, 311] width 666 height 30
click at [189, 273] on div "X Attach to Message Send a message with this file or document attached. Recipie…" at bounding box center [564, 315] width 784 height 895
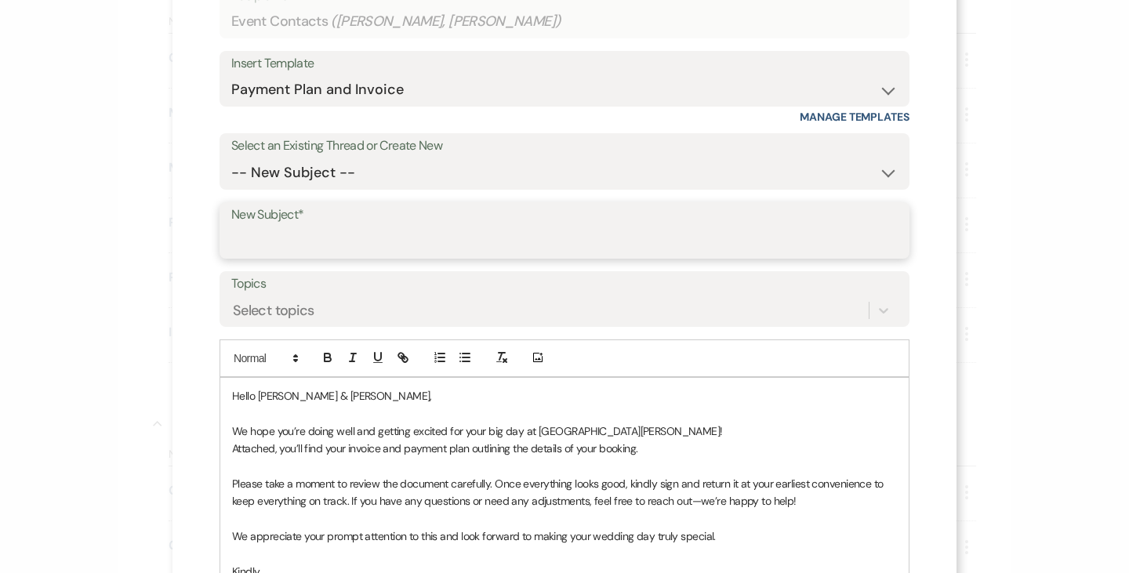
click at [370, 241] on input "New Subject*" at bounding box center [564, 242] width 666 height 31
type input "Payment Plan and Invoice"
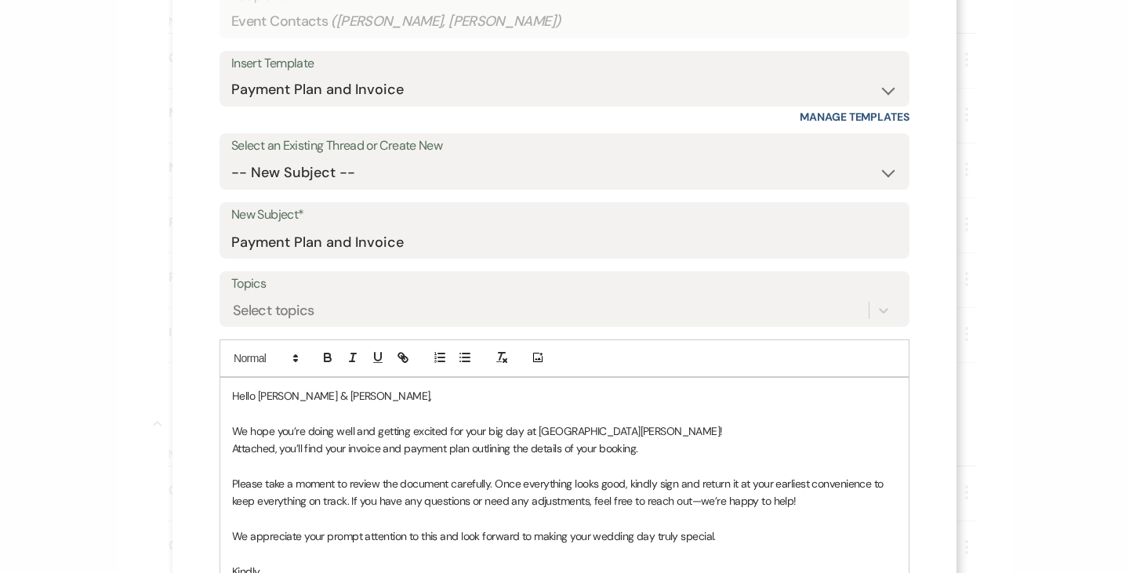
click at [176, 249] on div "X Attach to Message Send a message with this file or document attached. Recipie…" at bounding box center [564, 315] width 784 height 895
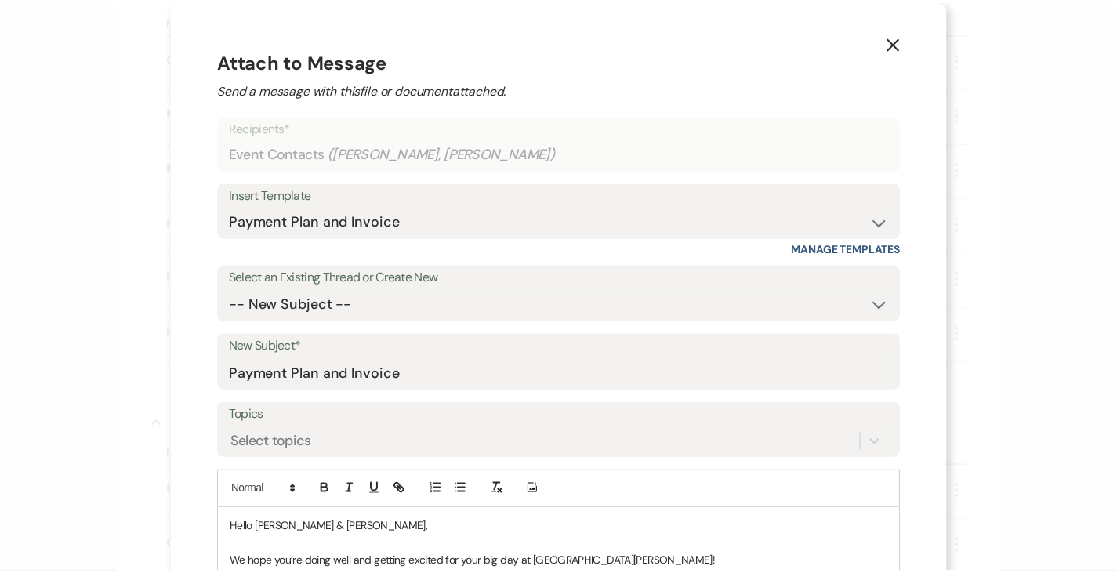
scroll to position [321, 0]
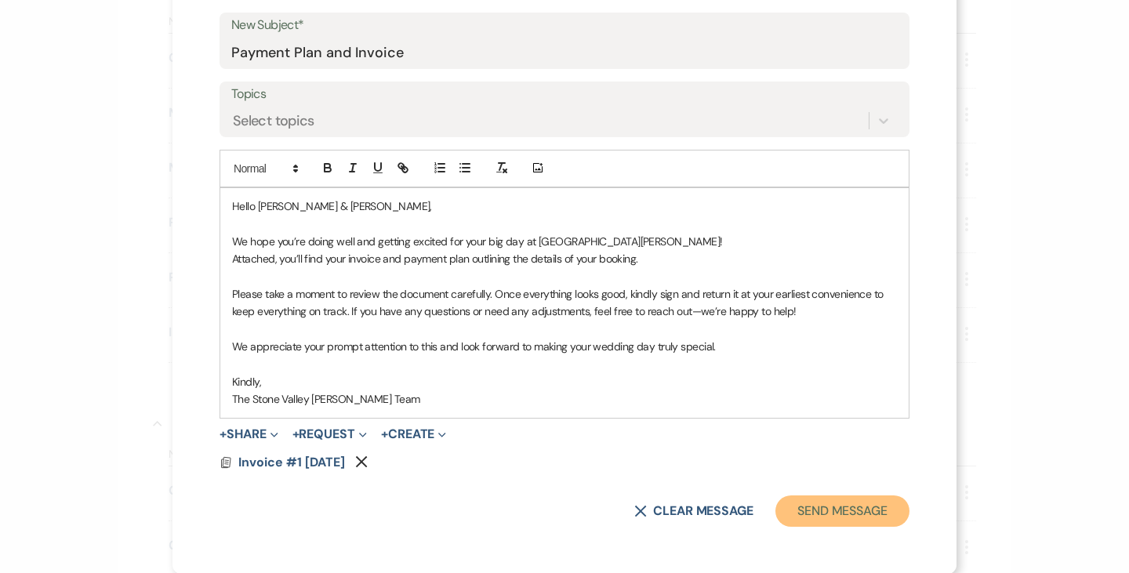
click at [828, 514] on button "Send Message" at bounding box center [842, 510] width 134 height 31
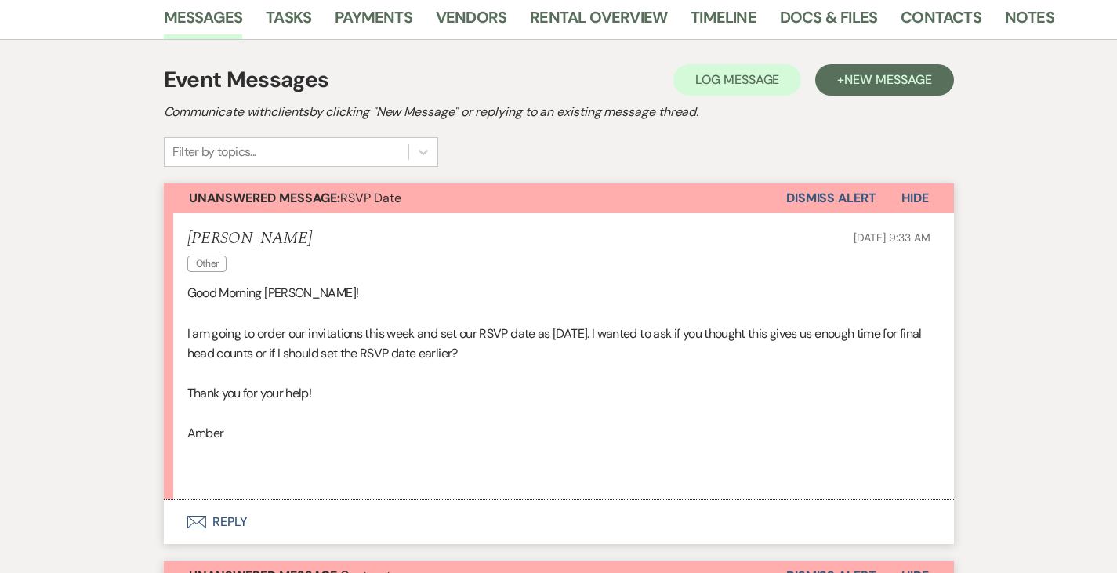
scroll to position [264, 0]
click at [164, 516] on button "Envelope Reply" at bounding box center [559, 521] width 790 height 44
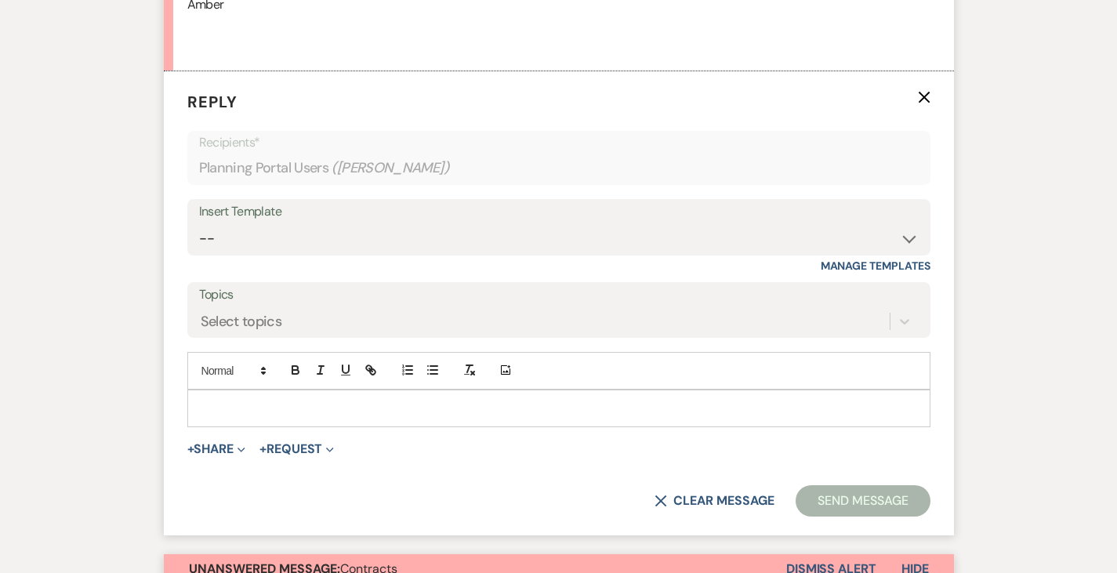
scroll to position [702, 0]
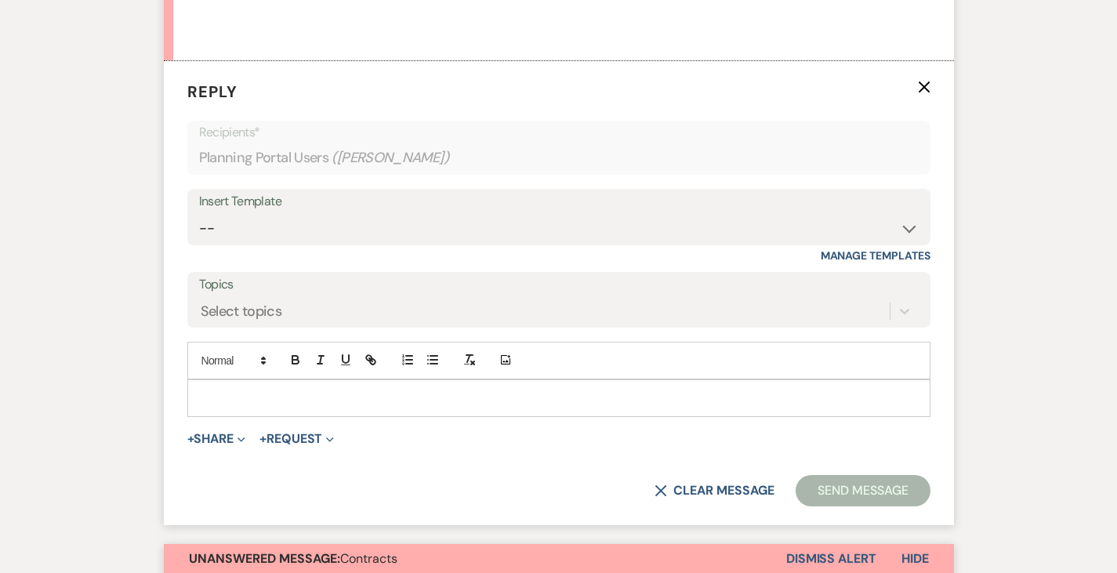
click at [310, 393] on p at bounding box center [559, 398] width 718 height 17
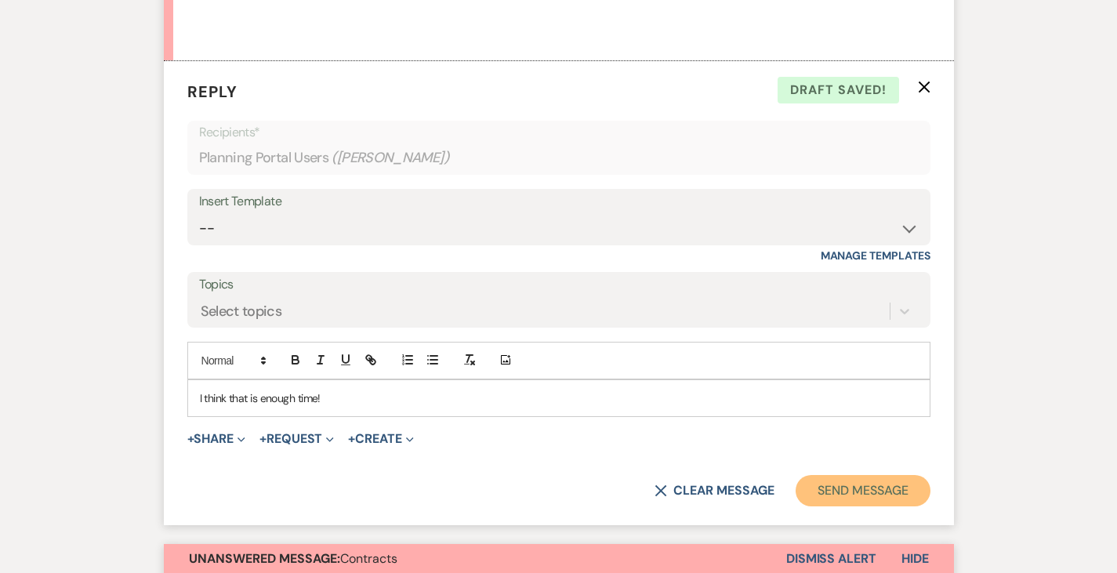
click at [903, 499] on button "Send Message" at bounding box center [863, 490] width 134 height 31
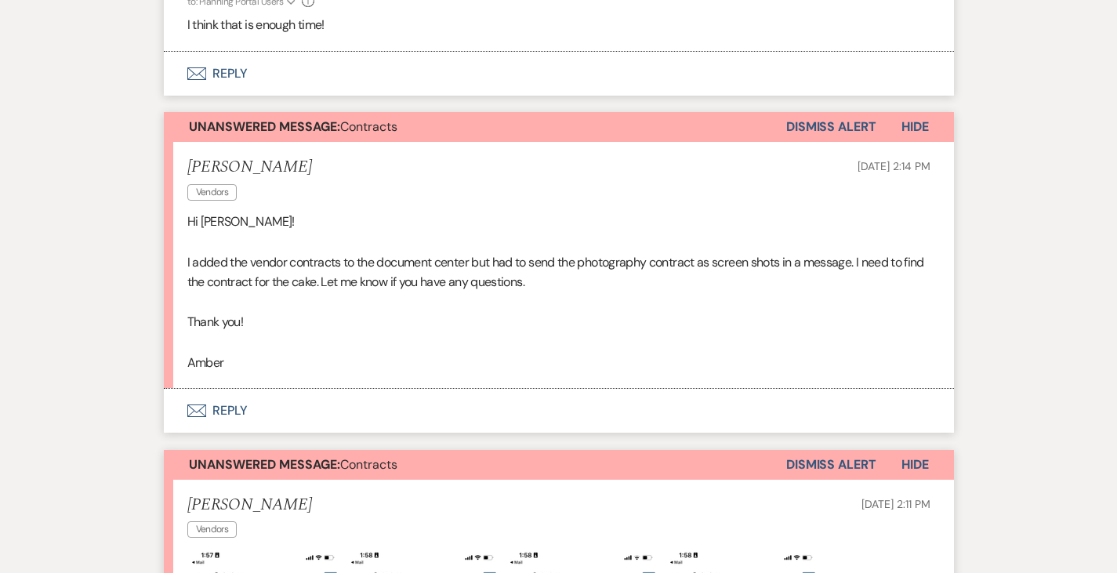
scroll to position [806, 0]
click at [187, 405] on icon "Envelope" at bounding box center [196, 409] width 19 height 13
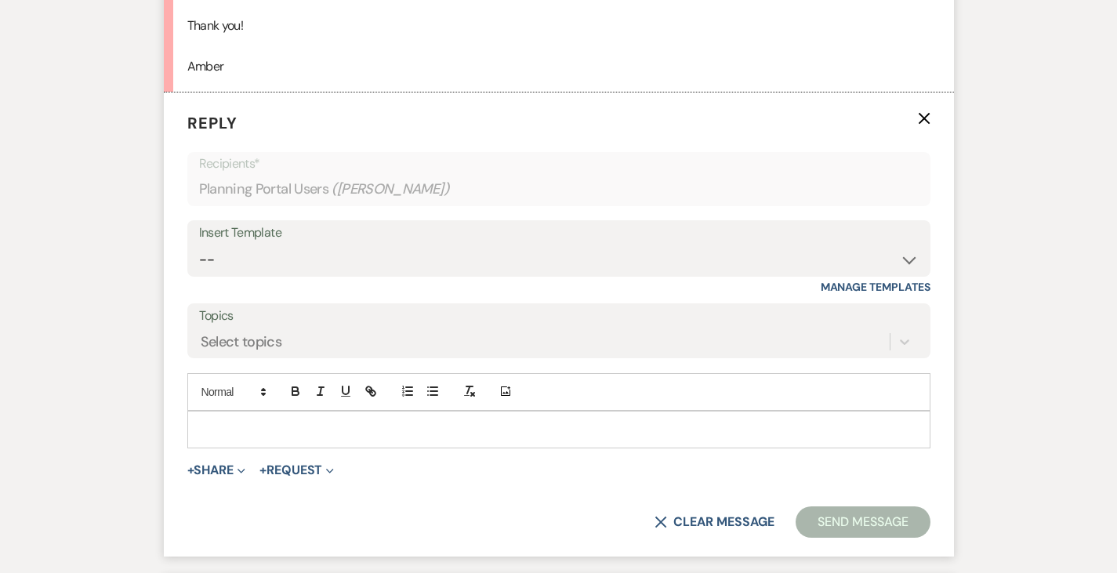
scroll to position [1105, 0]
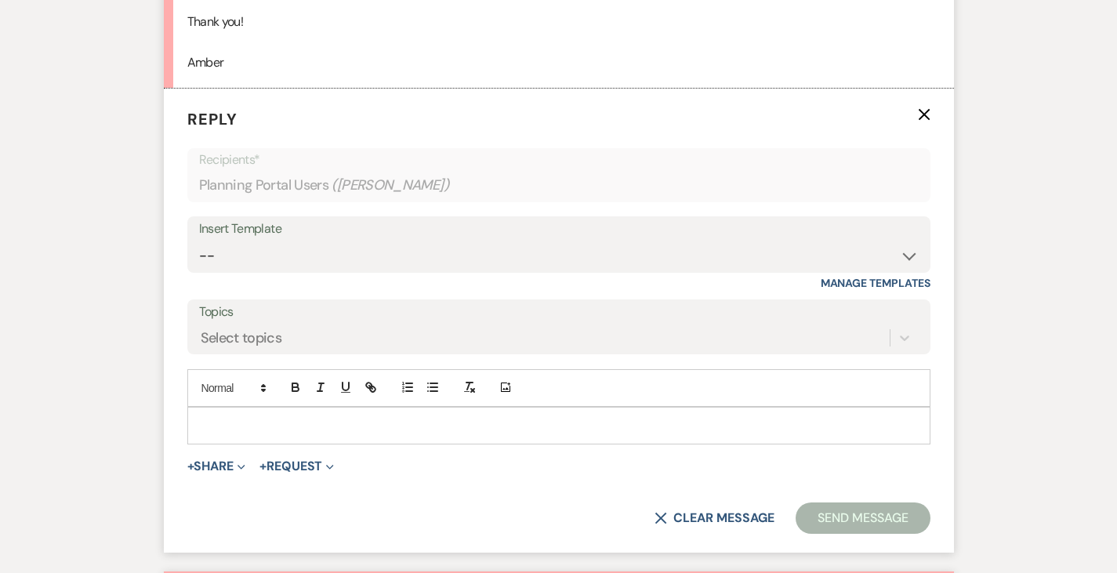
click at [321, 416] on div at bounding box center [559, 426] width 742 height 36
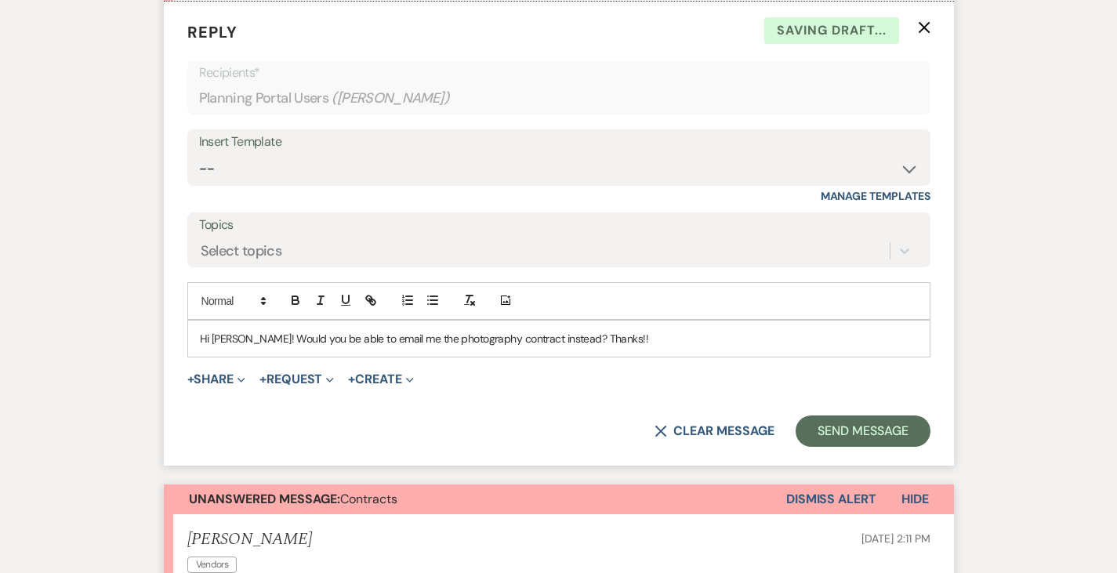
scroll to position [1198, 0]
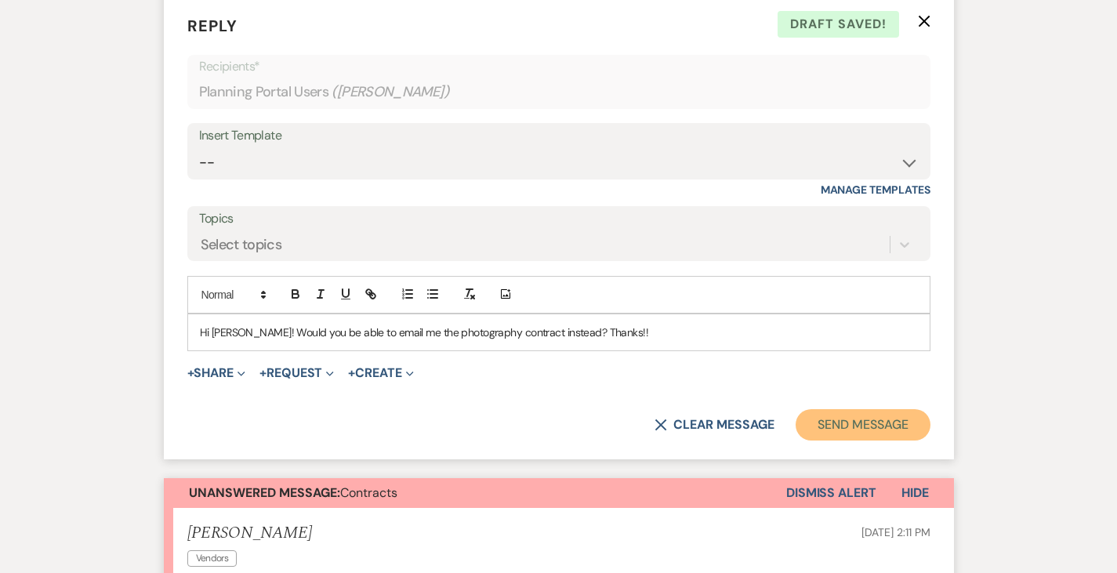
click at [930, 423] on button "Send Message" at bounding box center [863, 424] width 134 height 31
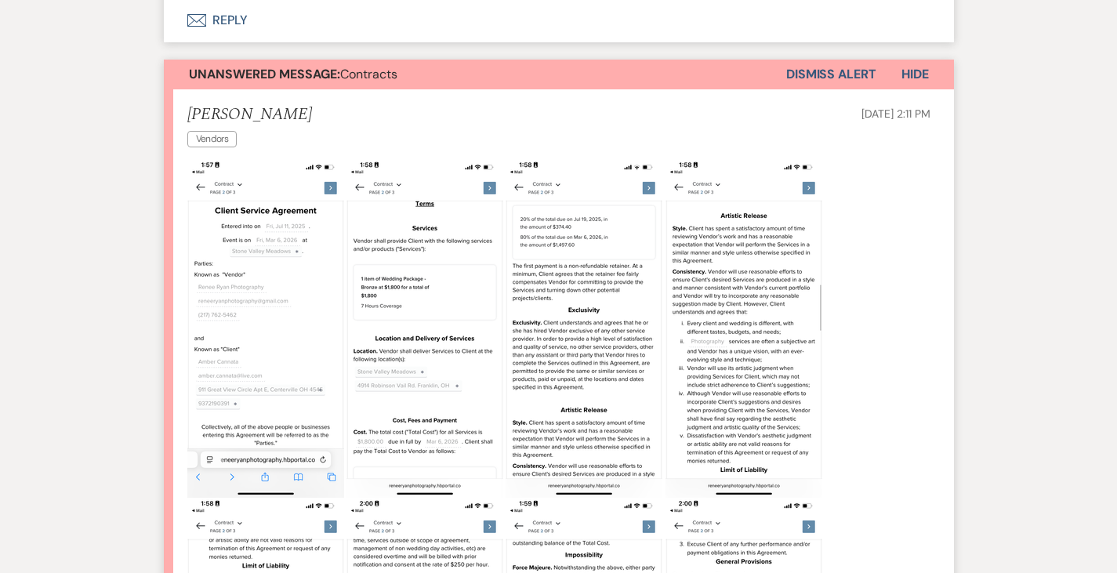
scroll to position [1319, 0]
click at [872, 74] on button "Dismiss Alert" at bounding box center [831, 75] width 90 height 30
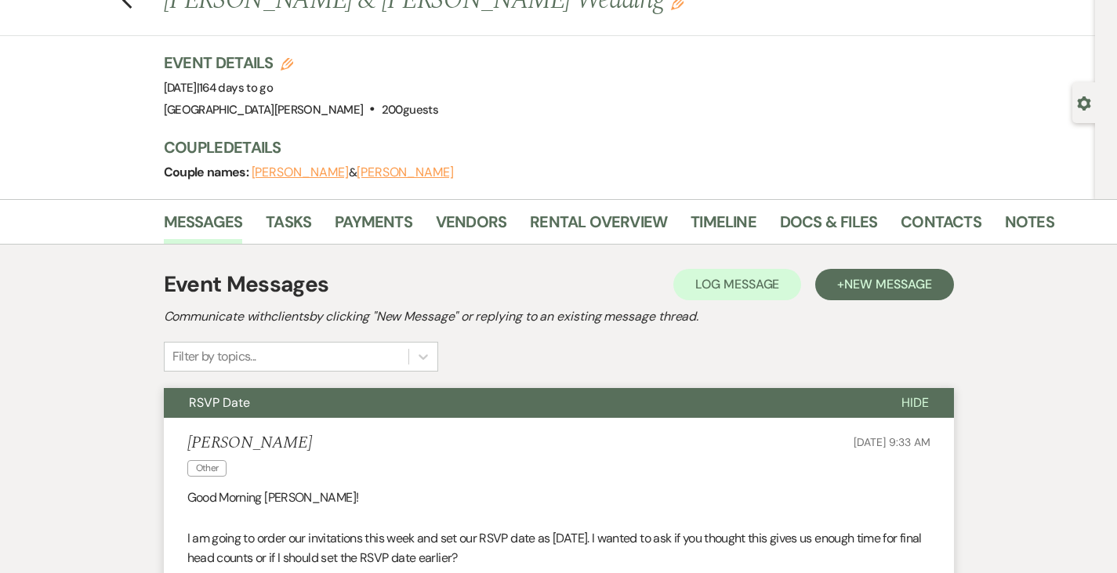
scroll to position [0, 0]
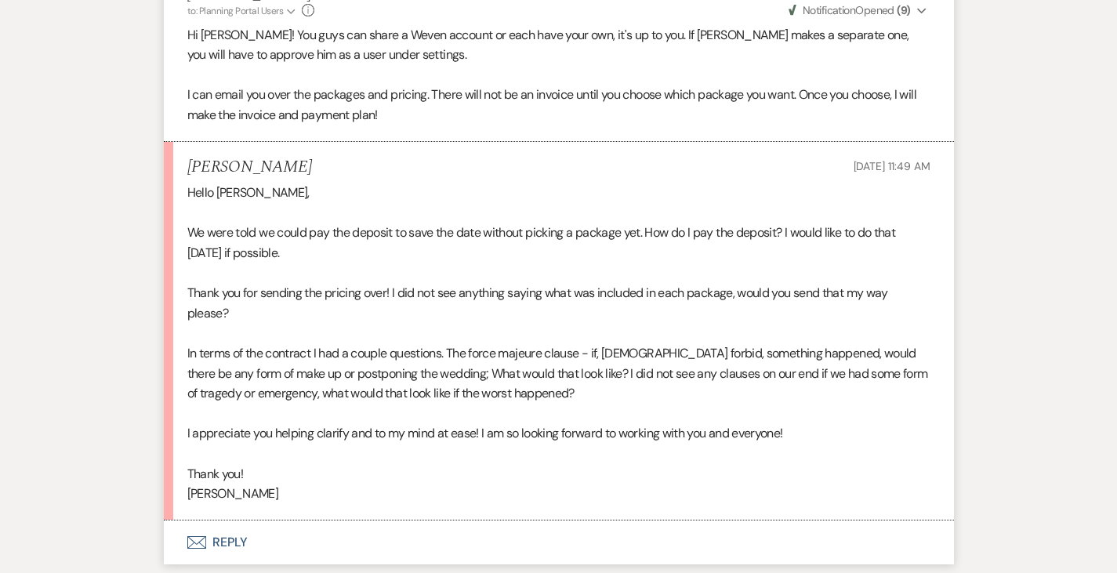
scroll to position [1132, 0]
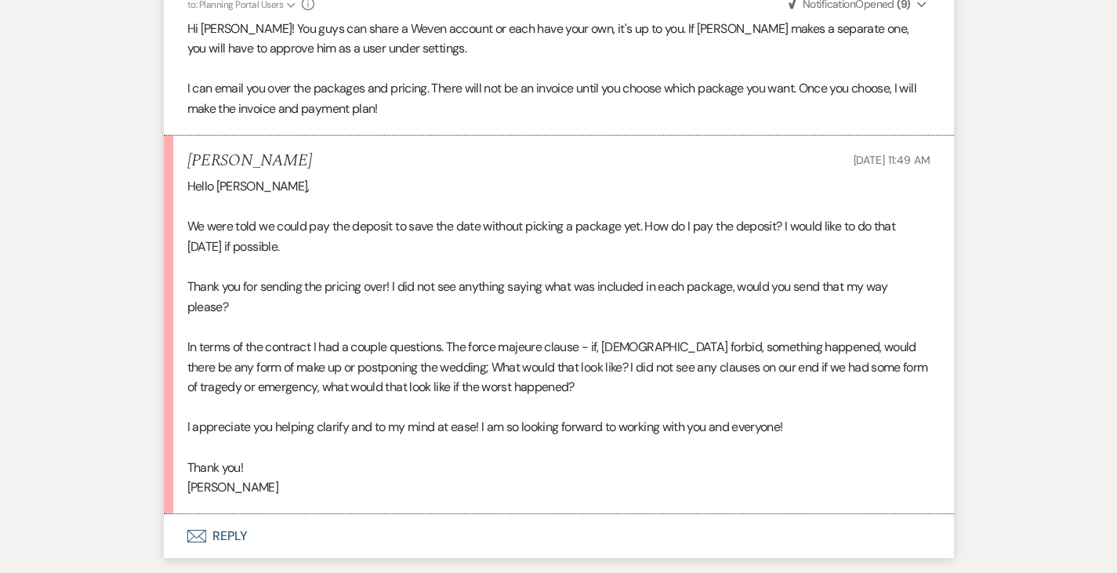
click at [170, 514] on button "Envelope Reply" at bounding box center [559, 536] width 790 height 44
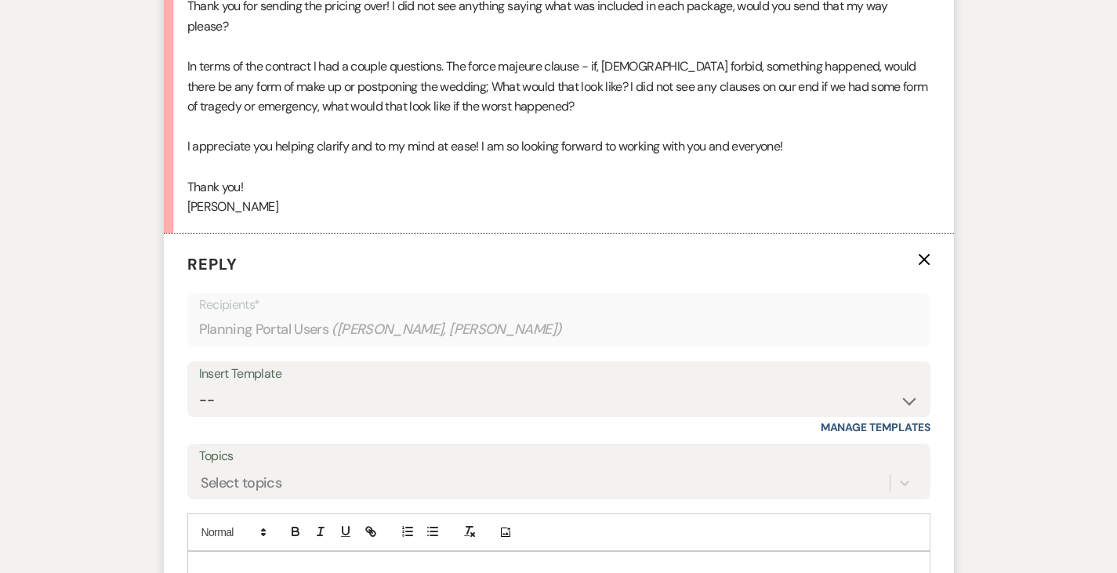
scroll to position [1459, 0]
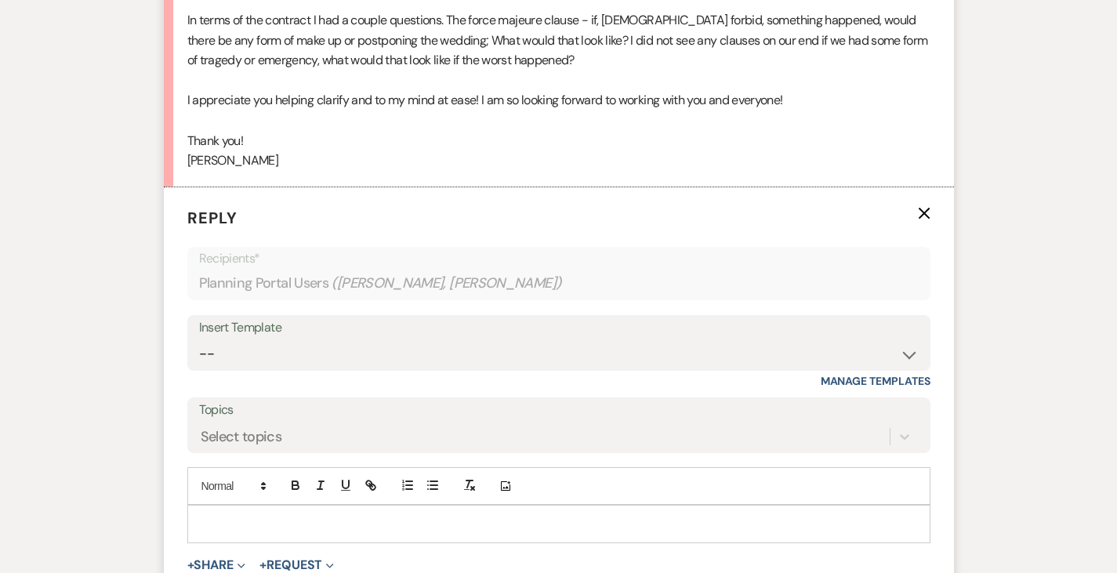
click at [283, 515] on p at bounding box center [559, 523] width 718 height 17
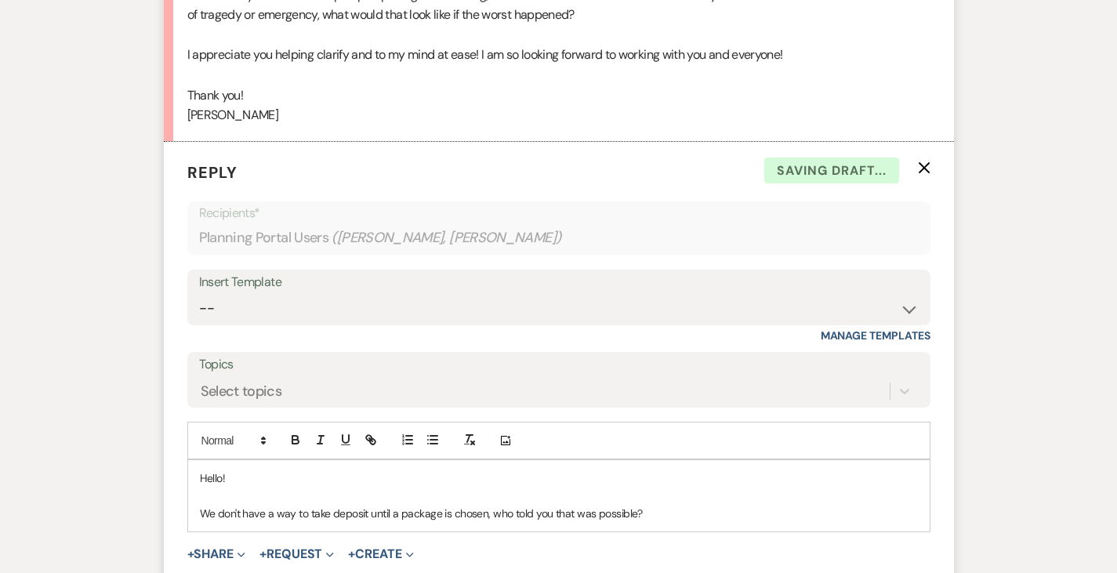
scroll to position [1507, 0]
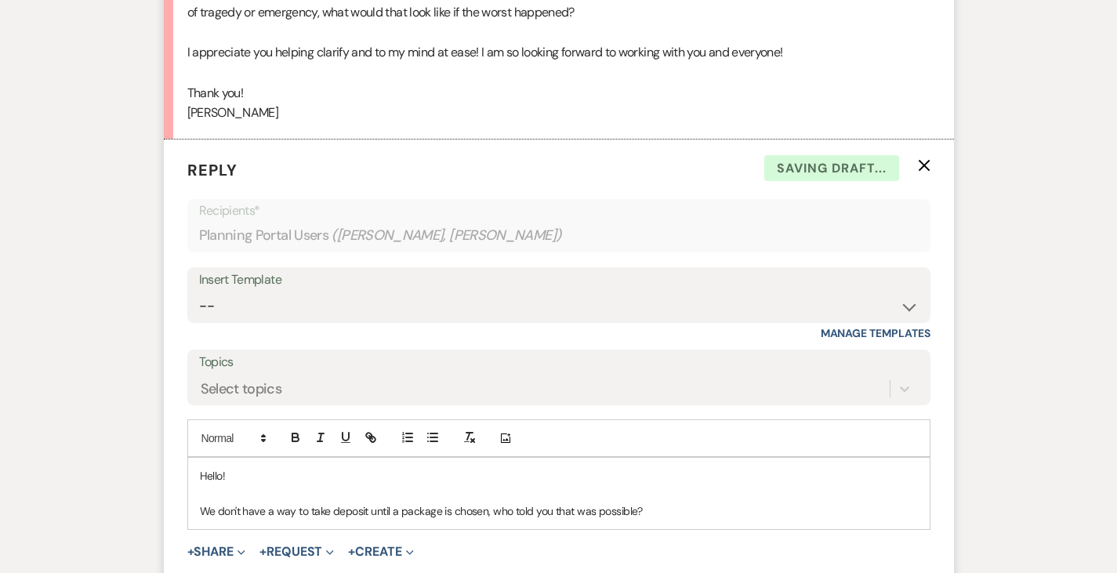
click at [438, 502] on p "We don't have a way to take deposit until a package is chosen, who told you tha…" at bounding box center [559, 510] width 718 height 17
click at [791, 502] on p "We don't have a way to take deposit until a package is chosen, as there is no i…" at bounding box center [559, 510] width 718 height 17
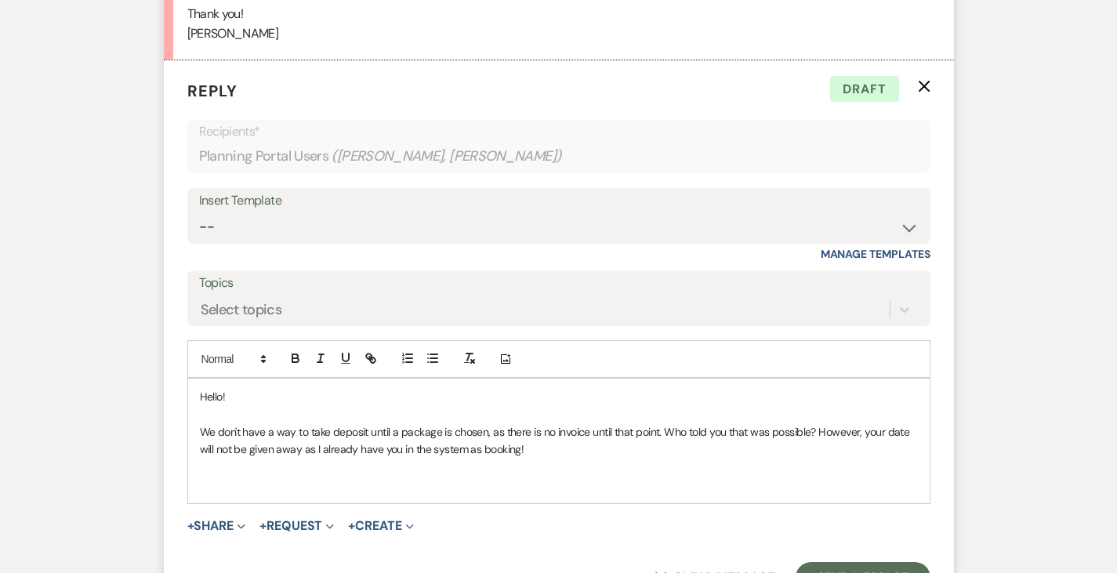
scroll to position [1588, 0]
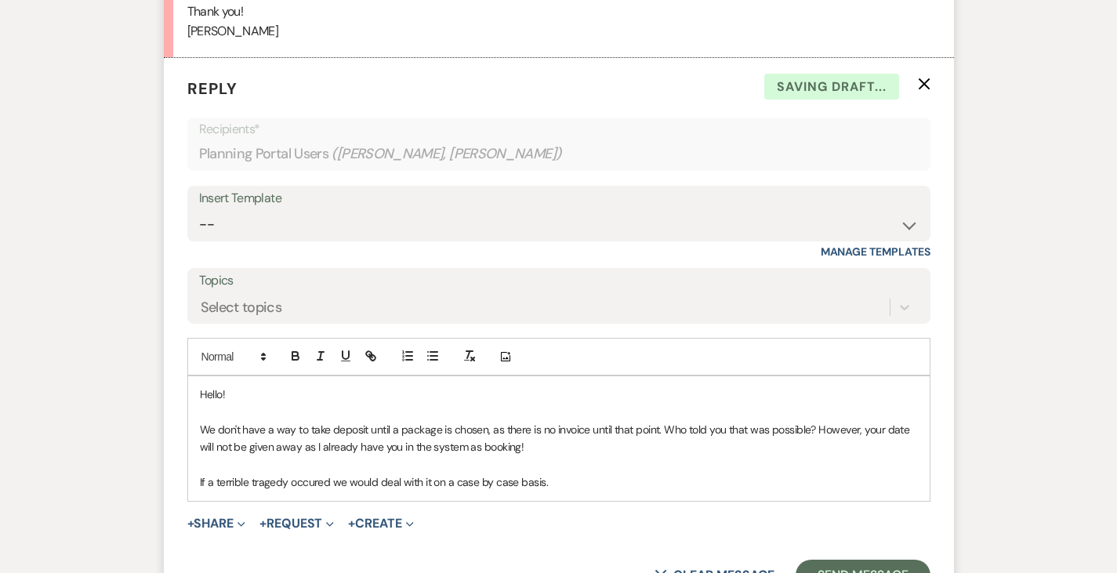
click at [259, 473] on p "If a terrible tragedy occured we would deal with it on a case by case basis." at bounding box center [559, 481] width 718 height 17
click at [267, 473] on p "If a terrible tragedy occured we would deal with it on a case by case basis." at bounding box center [559, 481] width 718 height 17
click at [535, 473] on p "If a terrible tragedy occurred we would deal with it on a case by case basis." at bounding box center [559, 481] width 718 height 17
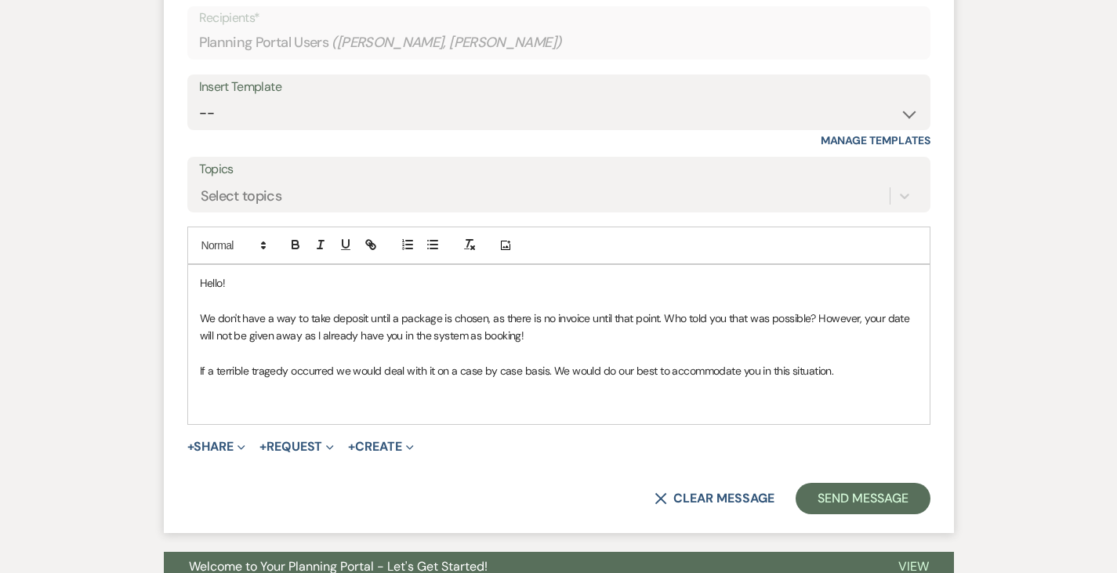
scroll to position [1699, 0]
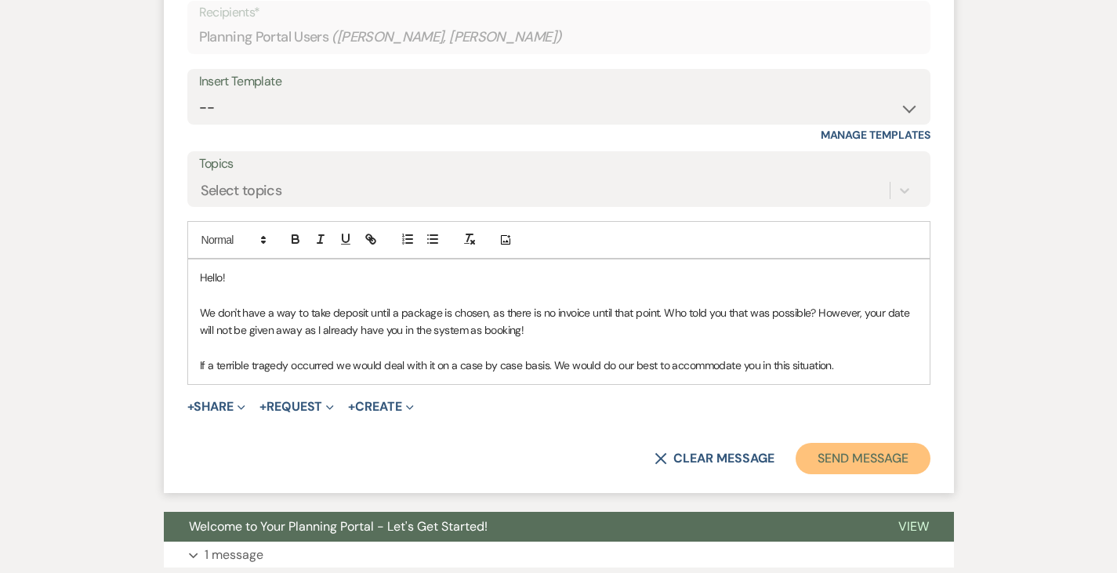
click at [898, 443] on button "Send Message" at bounding box center [863, 458] width 134 height 31
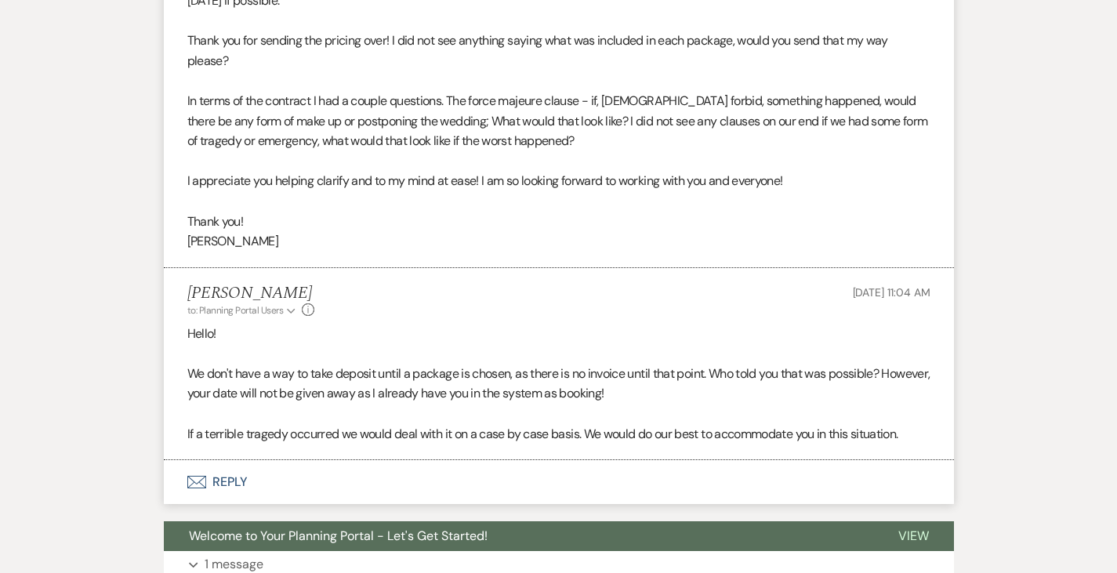
scroll to position [1380, 0]
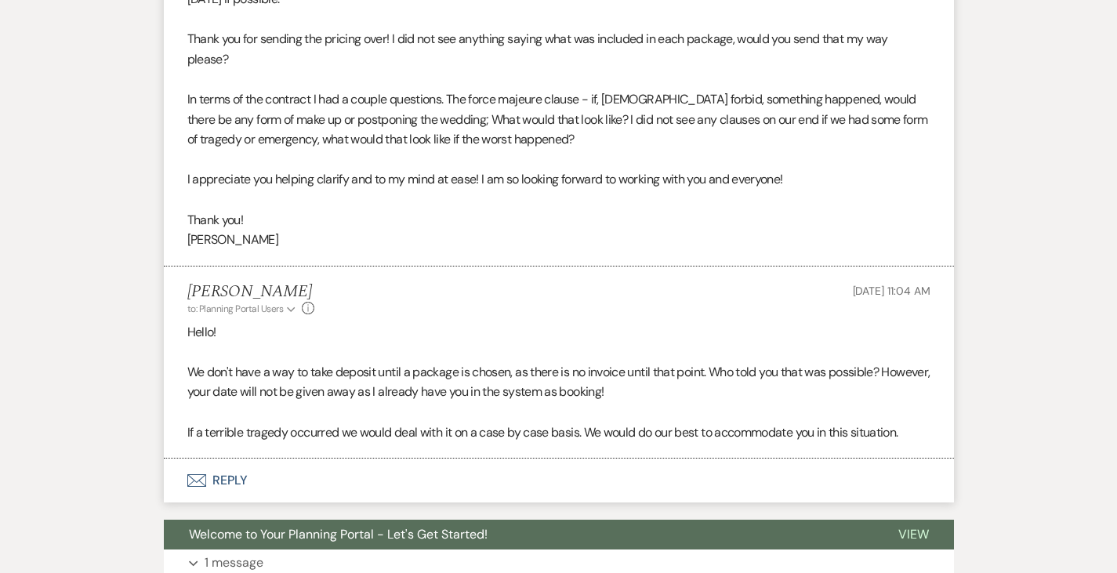
click at [164, 459] on button "Envelope Reply" at bounding box center [559, 481] width 790 height 44
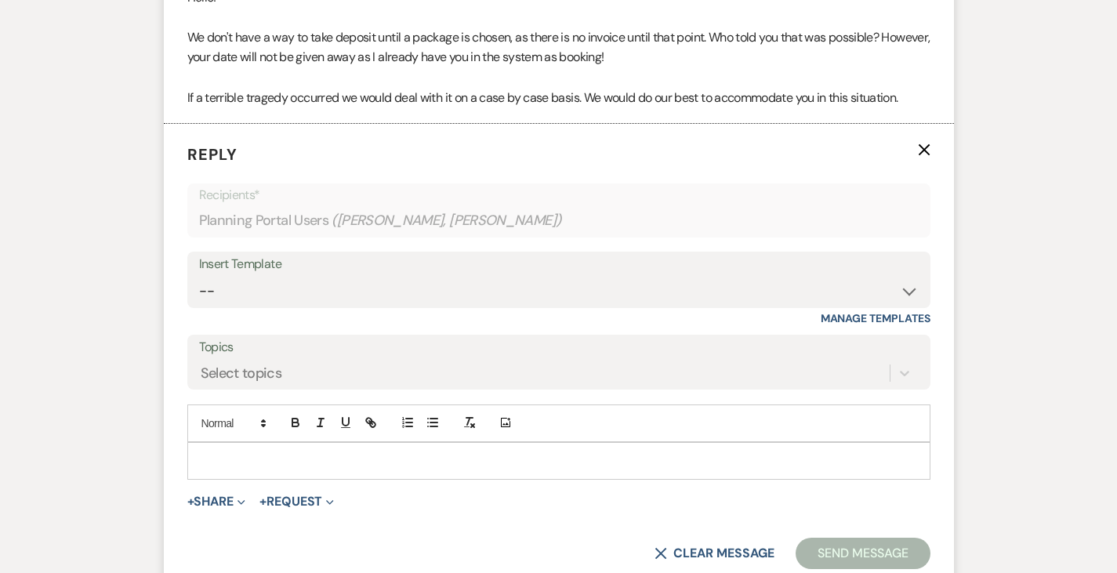
scroll to position [1724, 0]
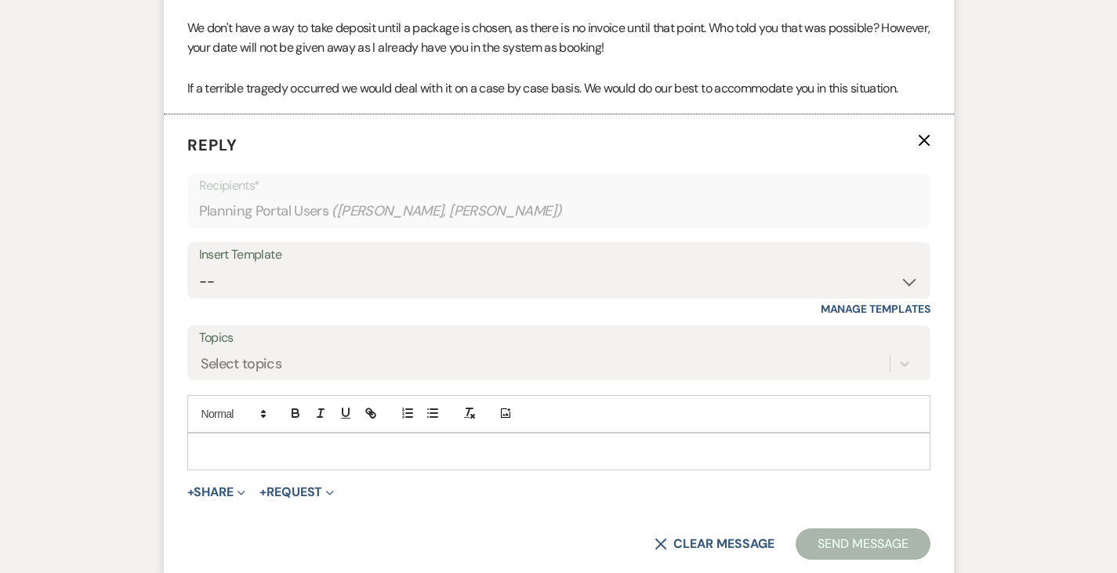
click at [307, 433] on div at bounding box center [559, 451] width 742 height 36
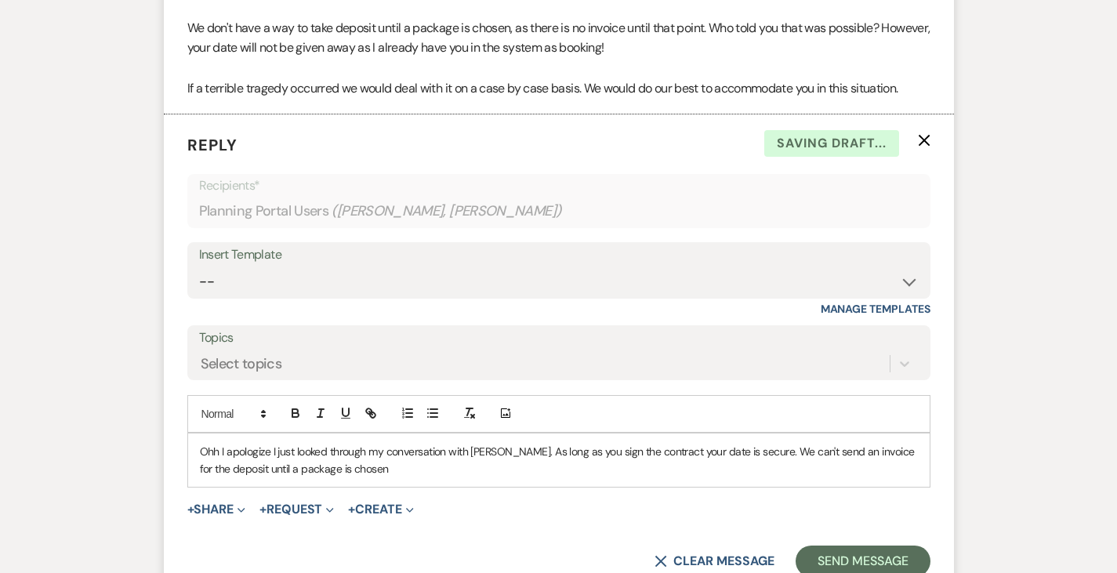
click at [698, 443] on p "Ohh I apologize I just looked through my conversation with Ryan. As long as you…" at bounding box center [559, 460] width 718 height 35
click at [292, 443] on p "Ohh I apologize I just looked through my conversation with Ryan. As long as you…" at bounding box center [559, 460] width 718 height 35
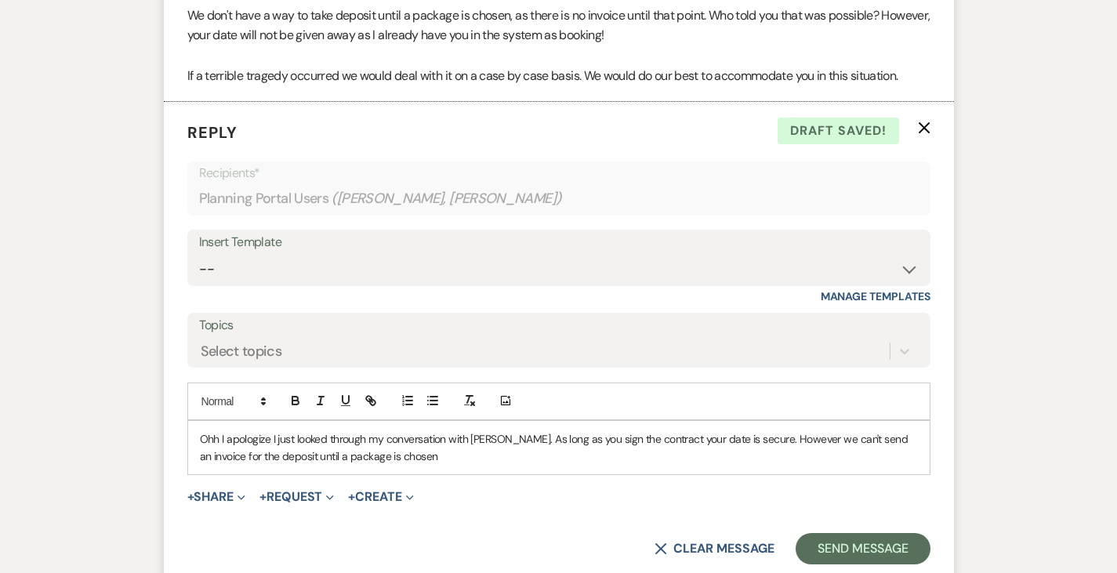
scroll to position [1737, 0]
click at [930, 532] on button "Send Message" at bounding box center [863, 547] width 134 height 31
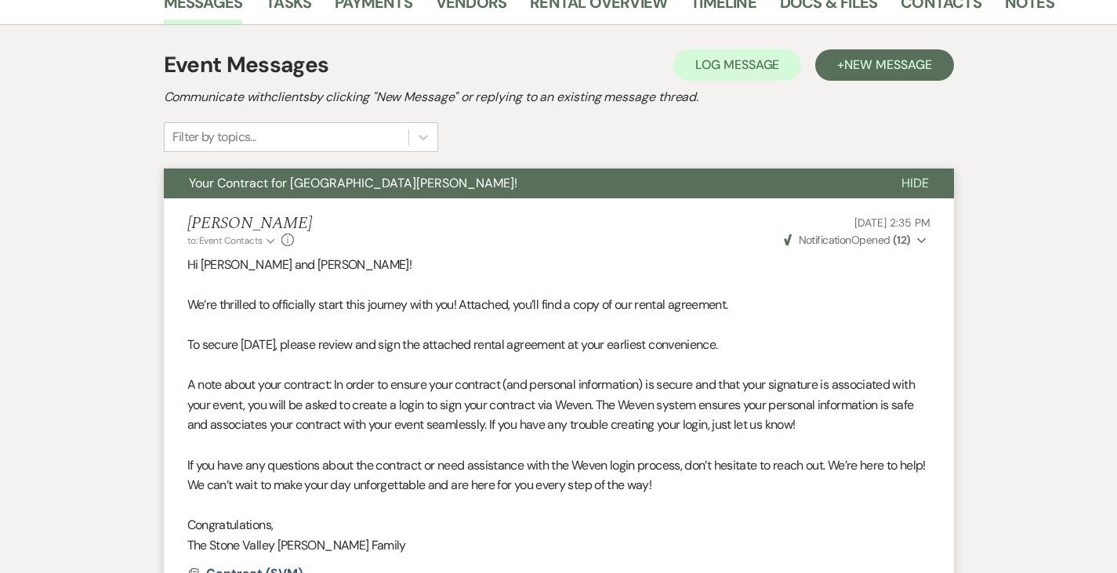
scroll to position [0, 0]
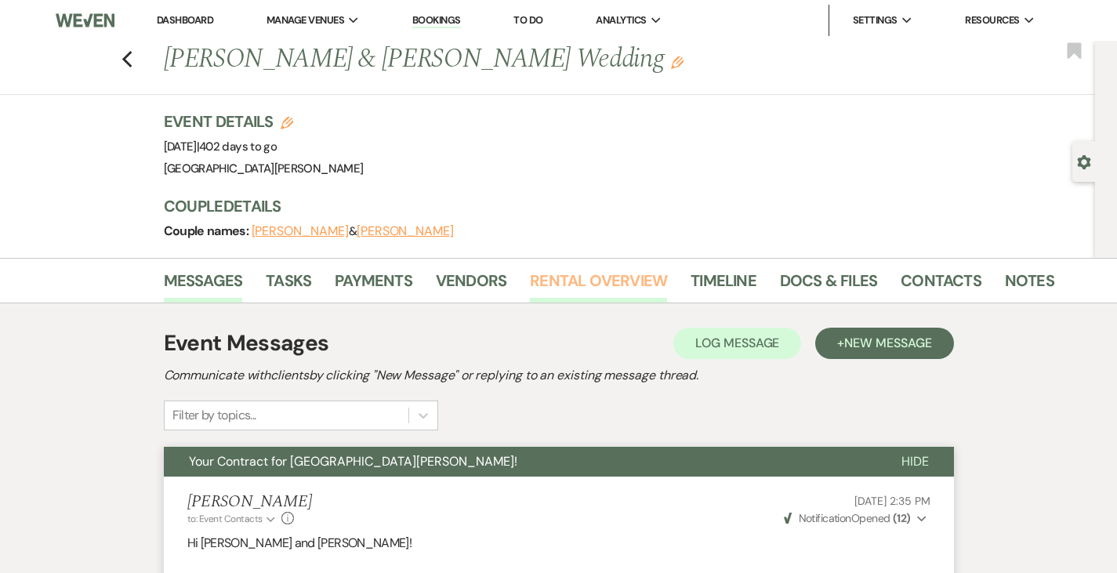
click at [554, 284] on link "Rental Overview" at bounding box center [598, 285] width 137 height 34
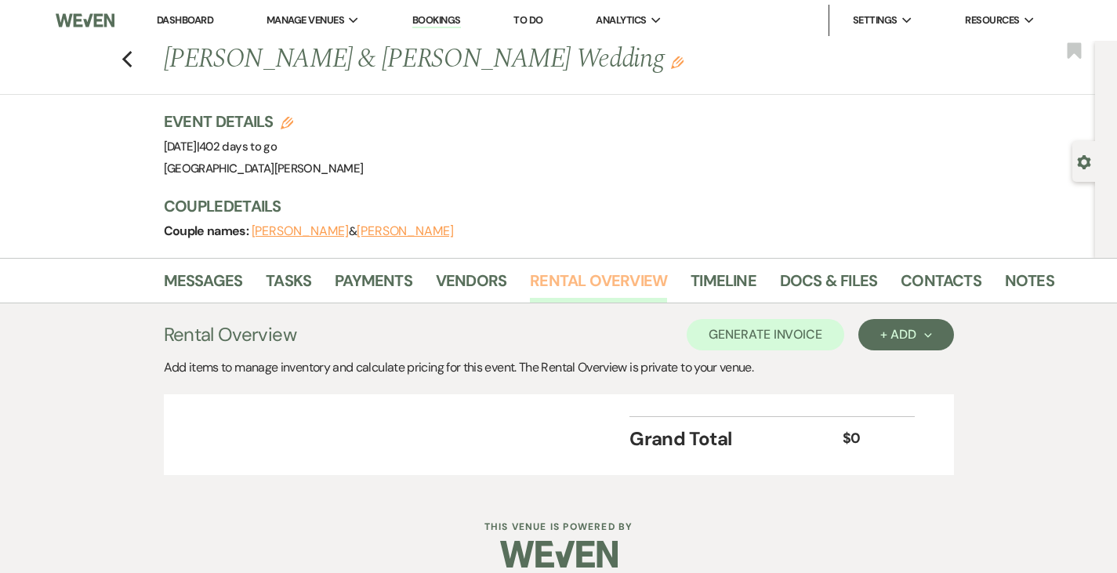
scroll to position [18, 0]
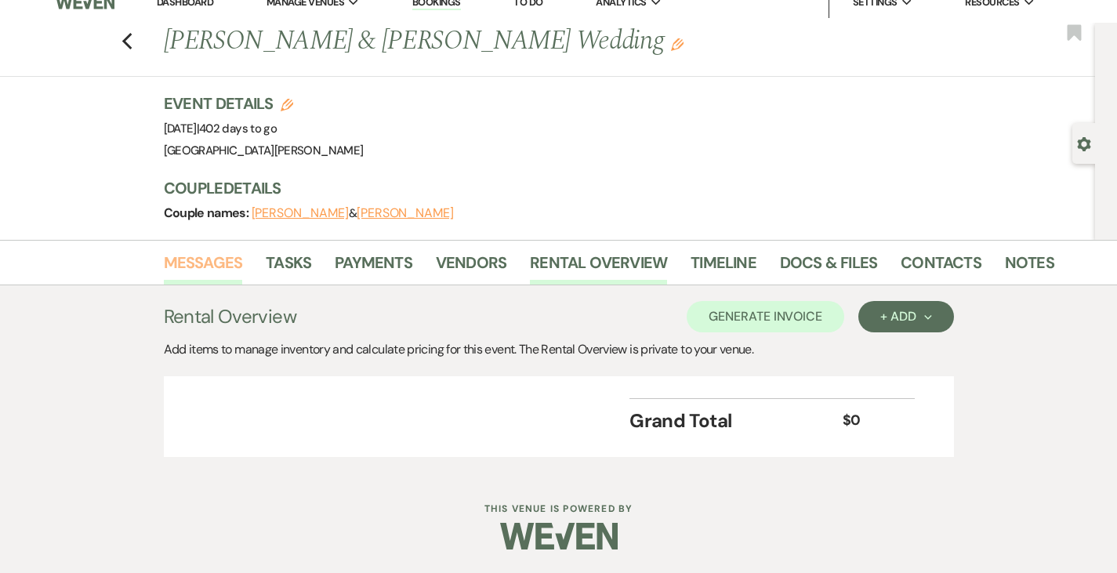
click at [177, 264] on link "Messages" at bounding box center [203, 267] width 79 height 34
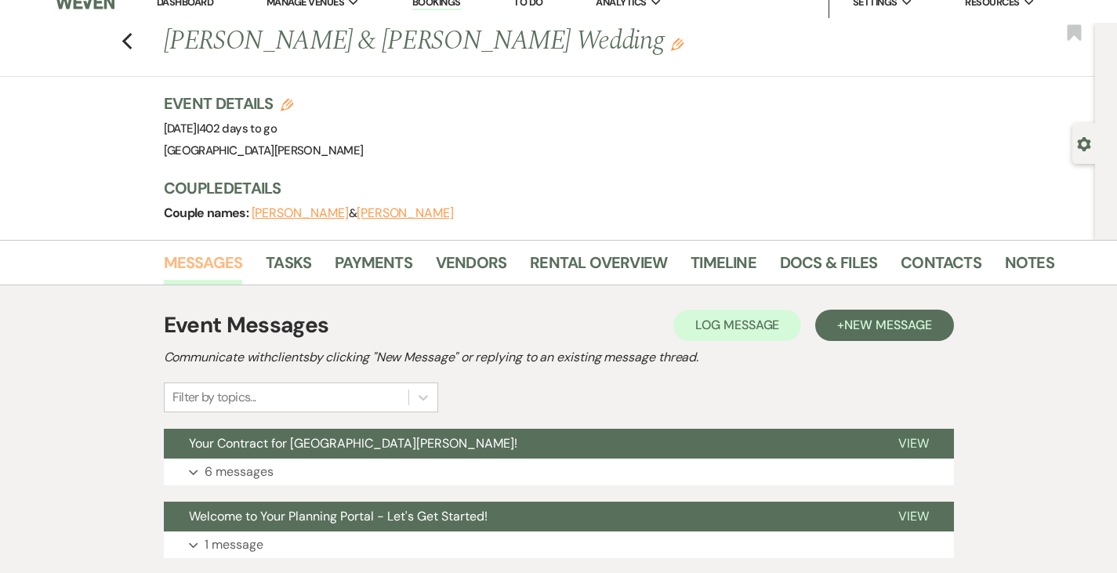
scroll to position [128, 0]
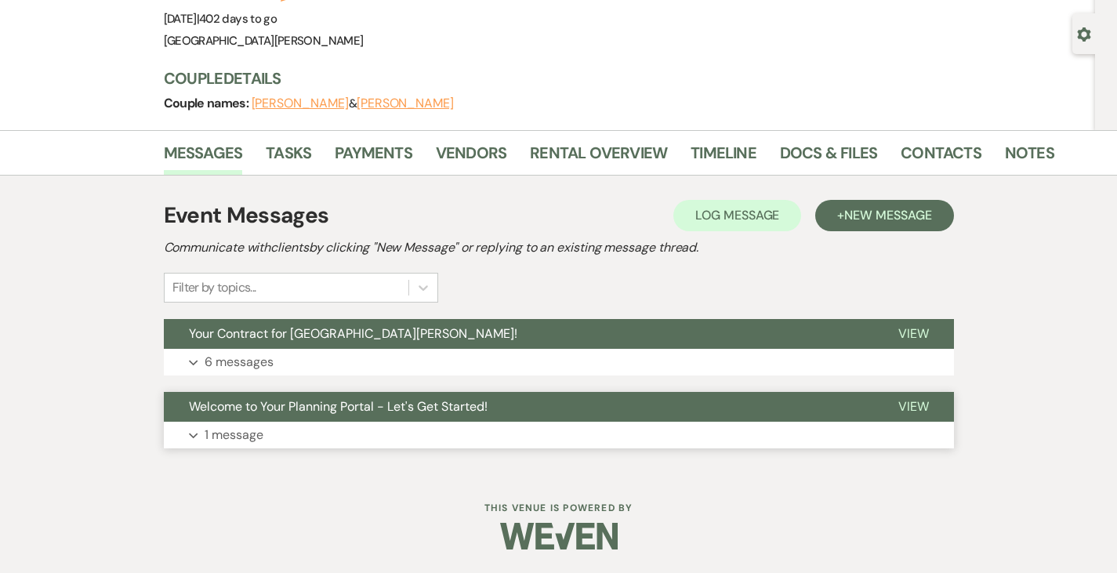
click at [205, 441] on p "1 message" at bounding box center [234, 435] width 59 height 20
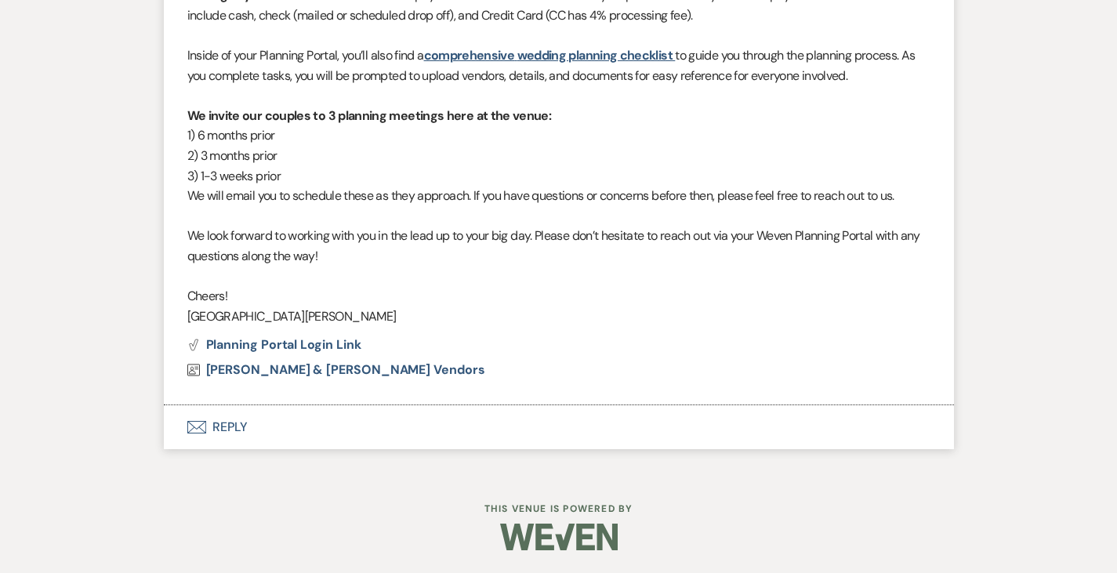
scroll to position [842, 0]
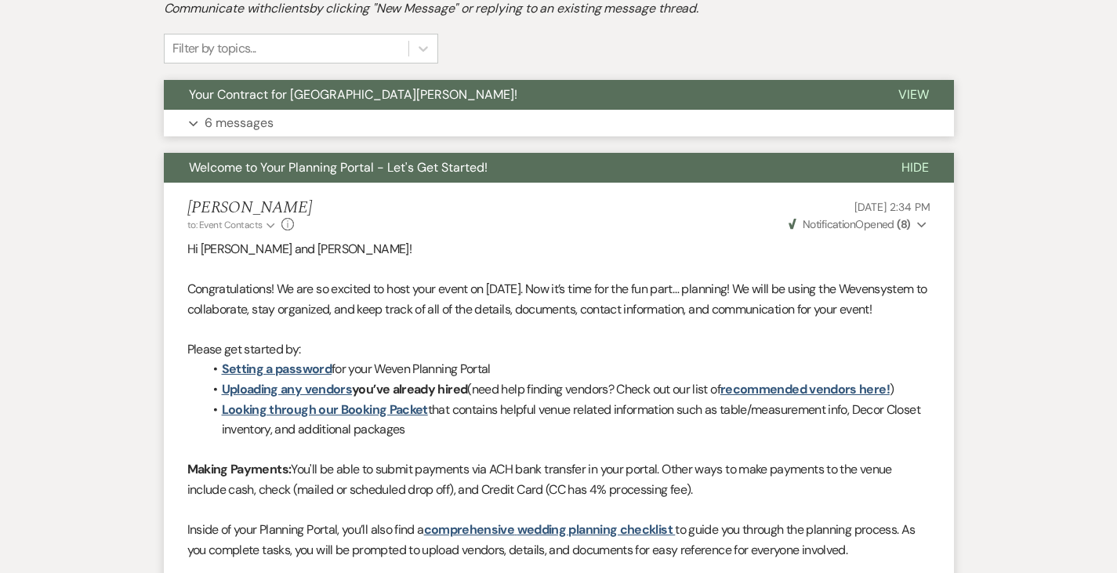
click at [215, 134] on button "Expand 6 messages" at bounding box center [559, 123] width 790 height 27
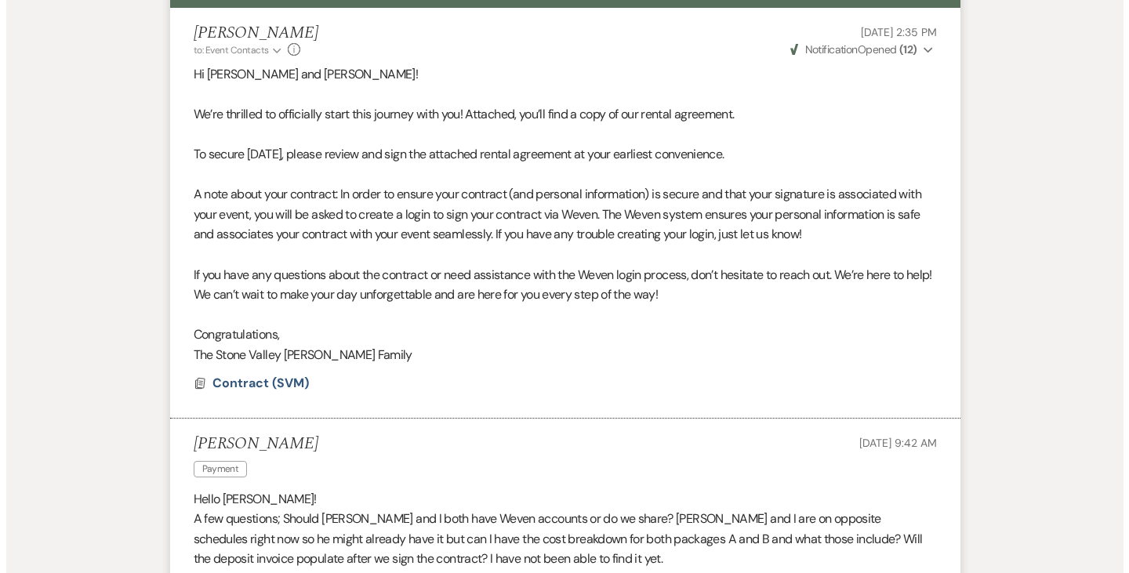
scroll to position [471, 0]
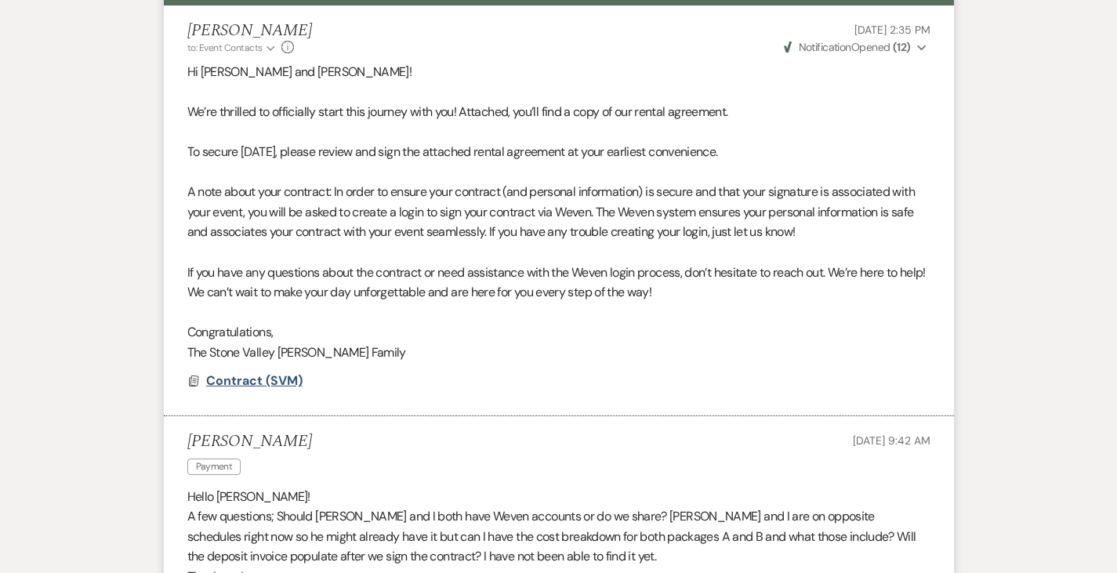
click at [214, 378] on span "Contract (SVM)" at bounding box center [254, 380] width 96 height 16
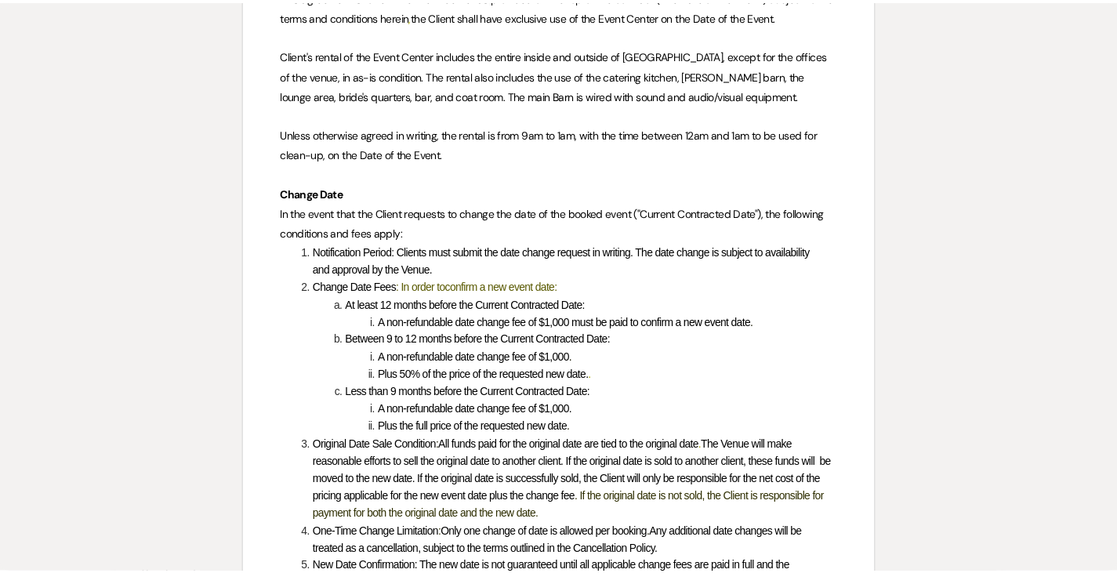
scroll to position [0, 0]
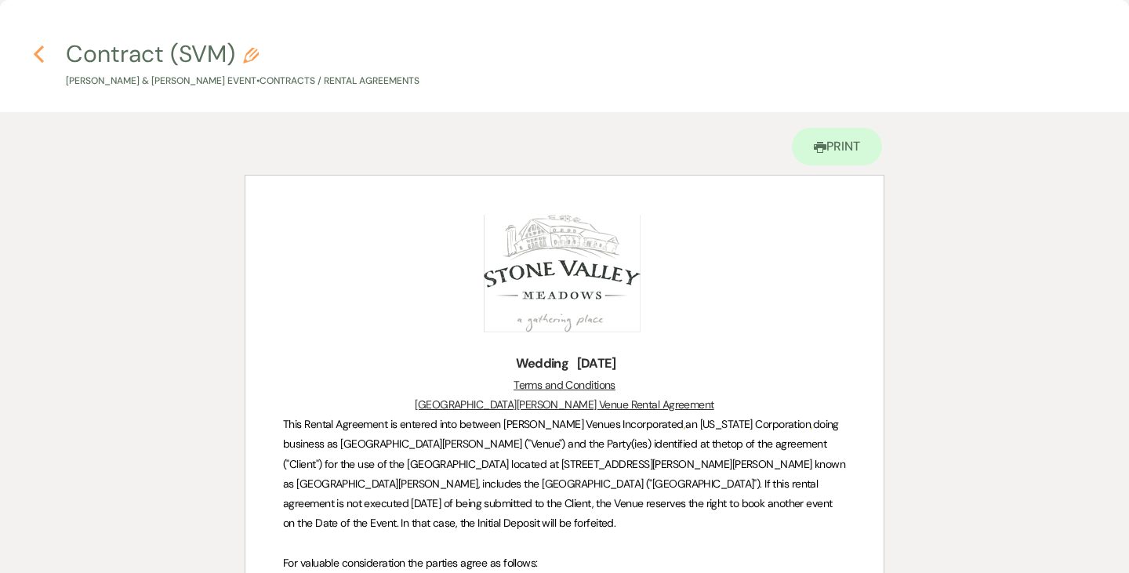
click at [42, 60] on use "button" at bounding box center [39, 53] width 10 height 17
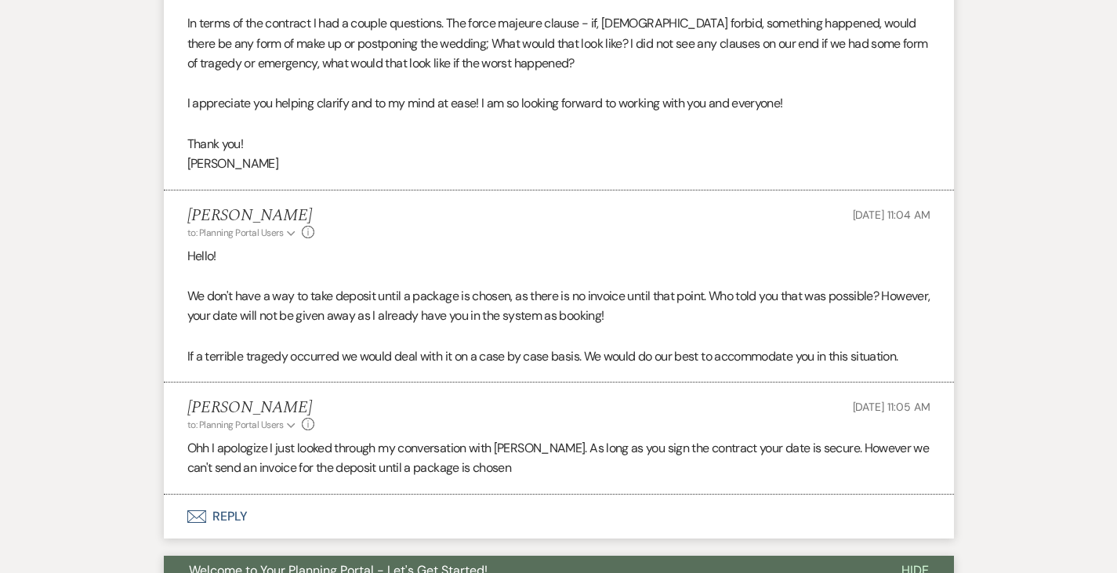
scroll to position [1457, 0]
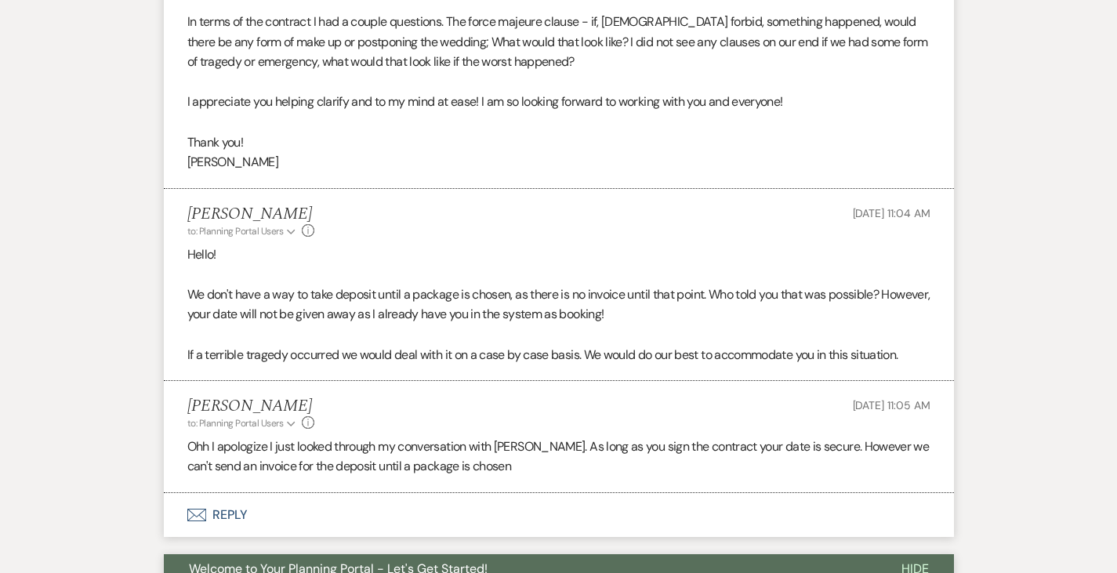
click at [173, 493] on button "Envelope Reply" at bounding box center [559, 515] width 790 height 44
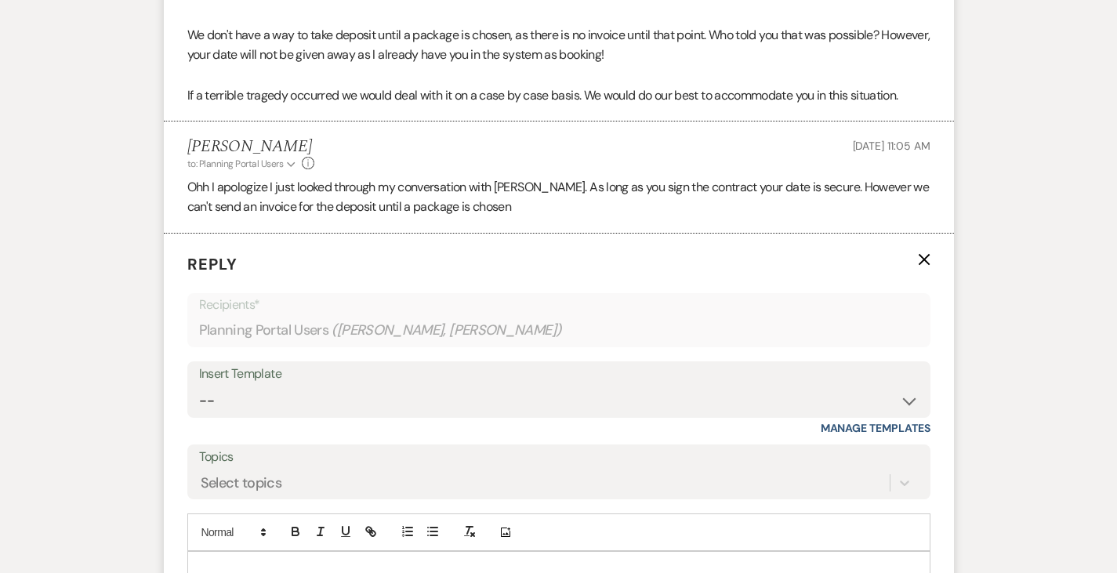
scroll to position [1718, 0]
click at [230, 551] on div at bounding box center [559, 569] width 742 height 36
click at [930, 252] on icon "X" at bounding box center [924, 258] width 13 height 13
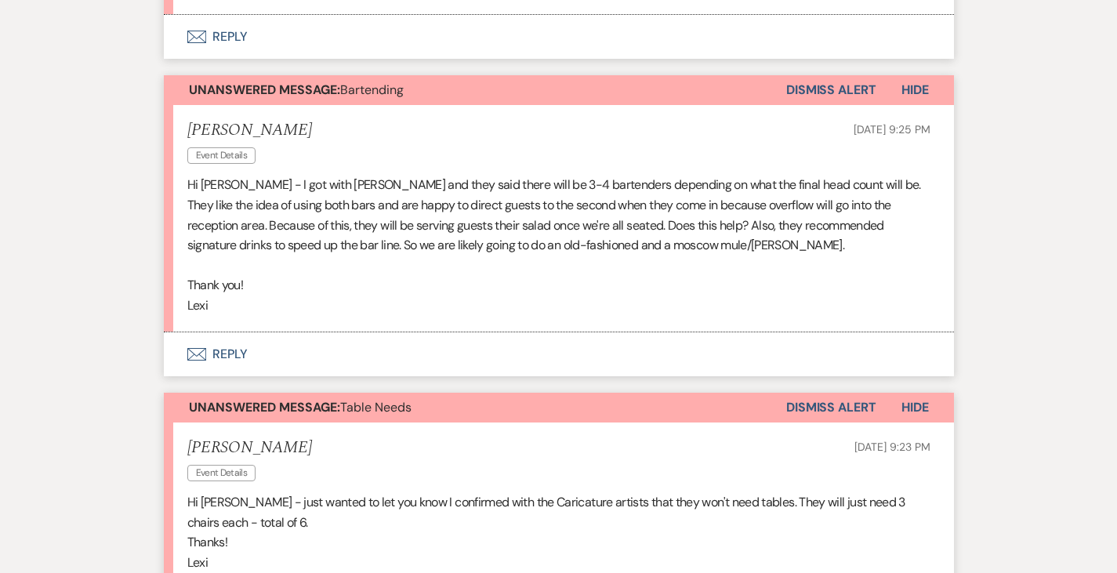
scroll to position [1543, 0]
